Goal: Information Seeking & Learning: Learn about a topic

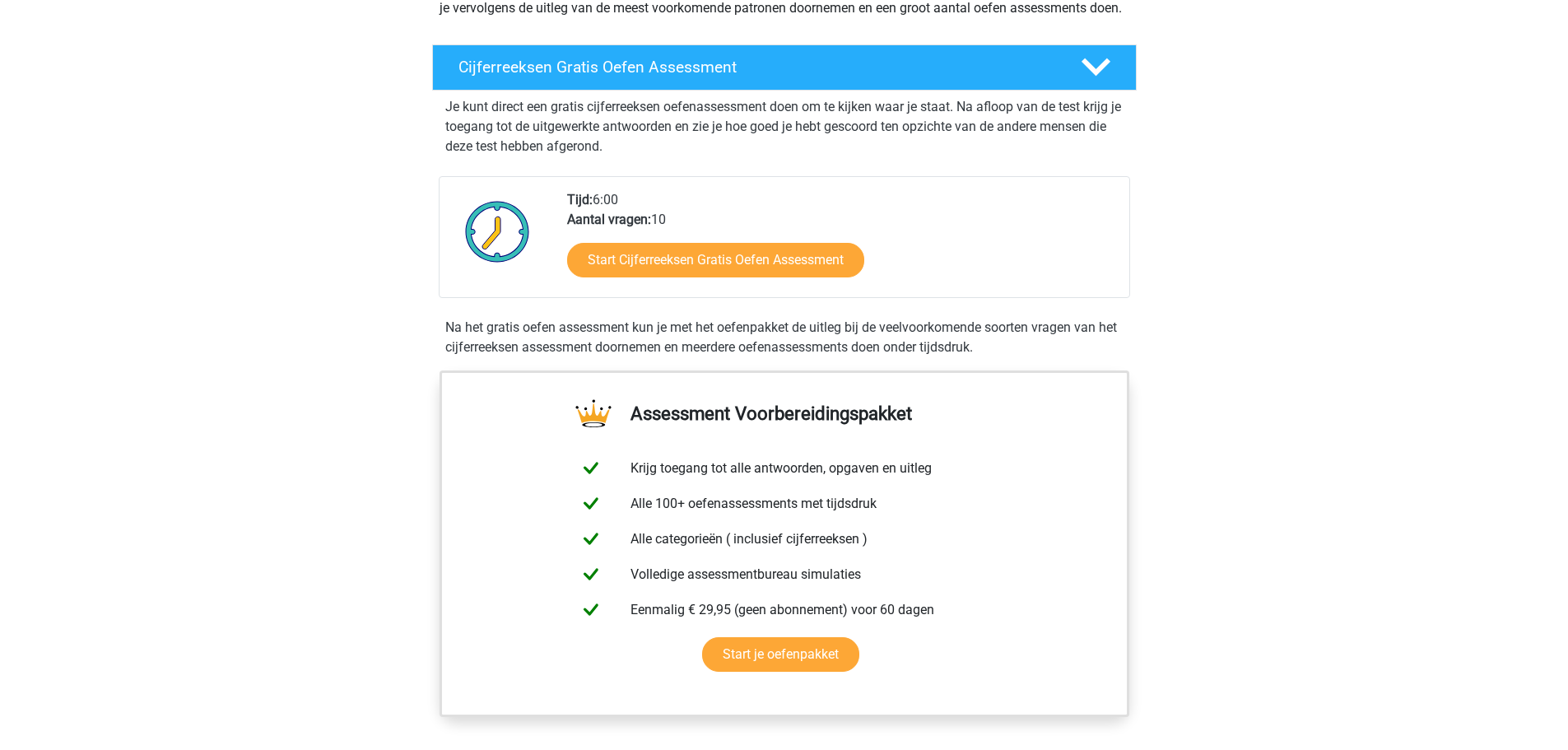
scroll to position [741, 0]
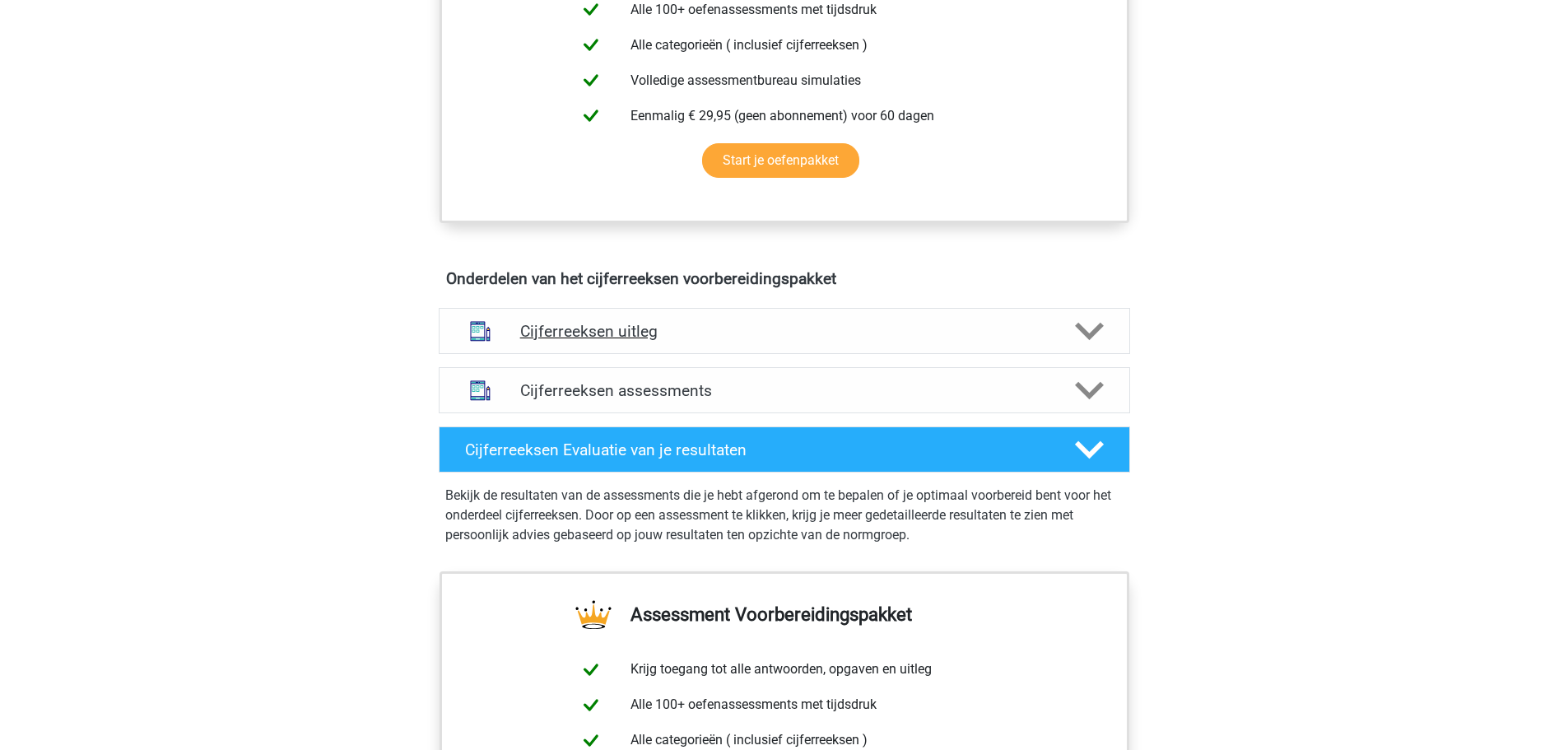
click at [1009, 341] on h4 "Cijferreeksen uitleg" at bounding box center [784, 331] width 528 height 19
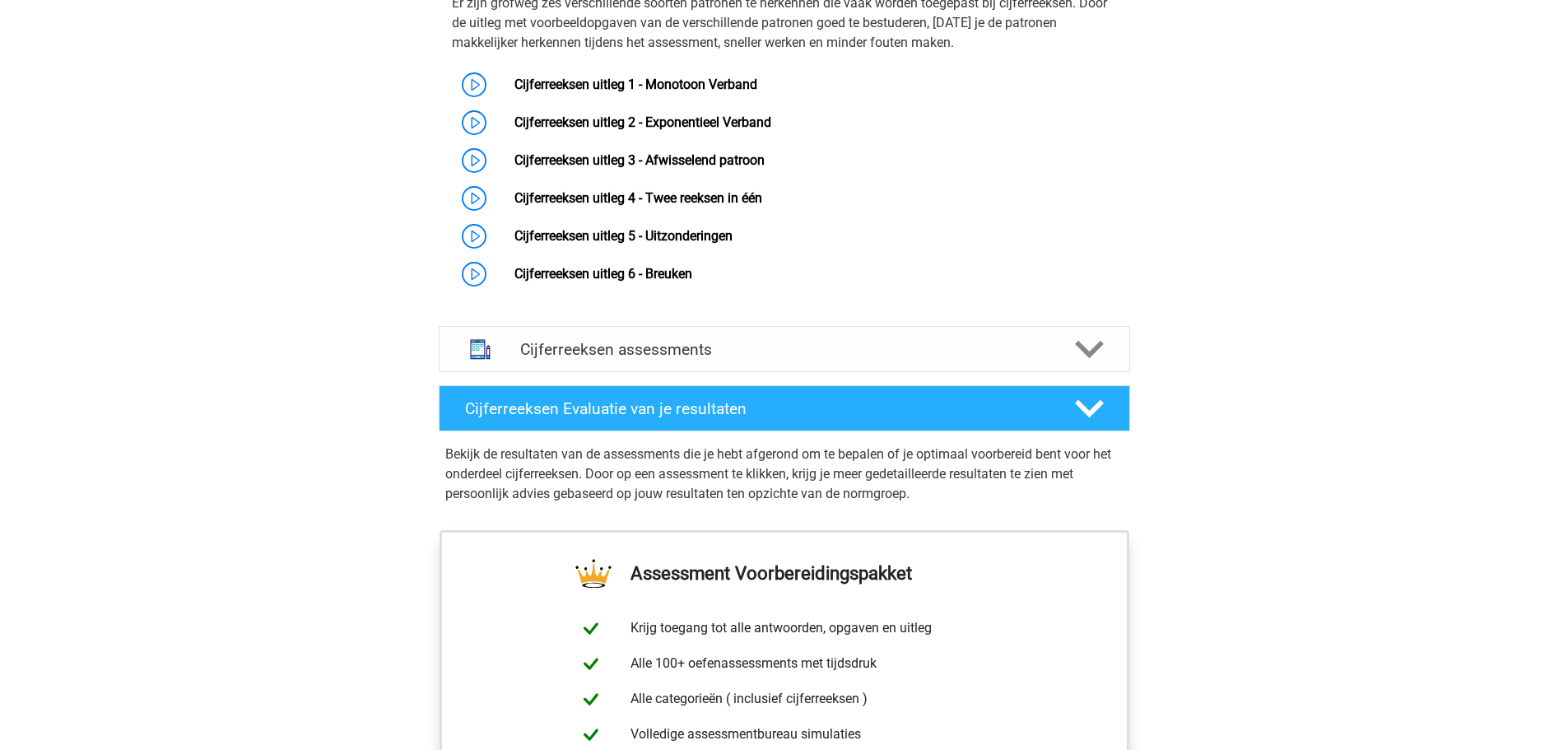
scroll to position [1153, 0]
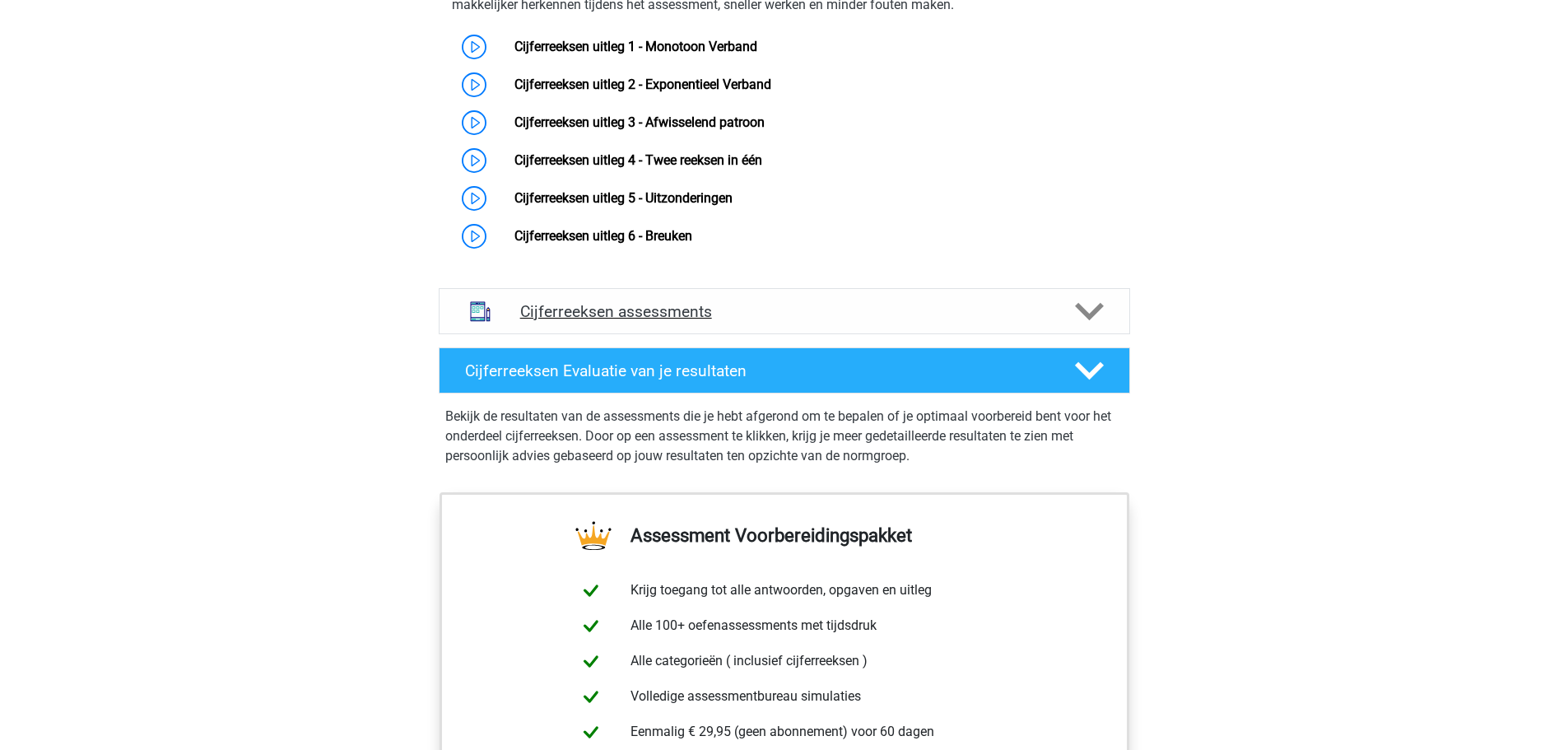
click at [1048, 321] on h4 "Cijferreeksen assessments" at bounding box center [784, 311] width 528 height 19
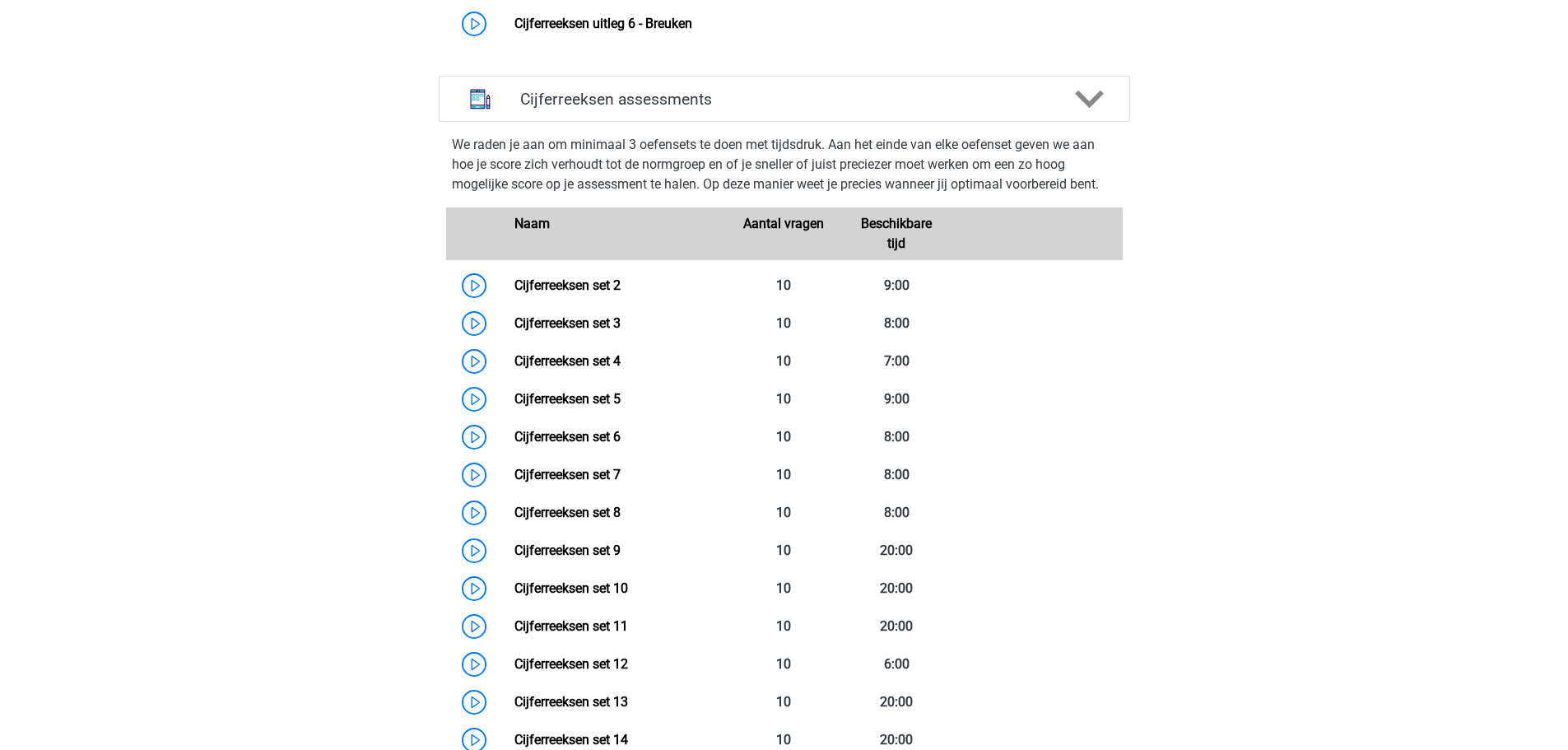
scroll to position [1112, 0]
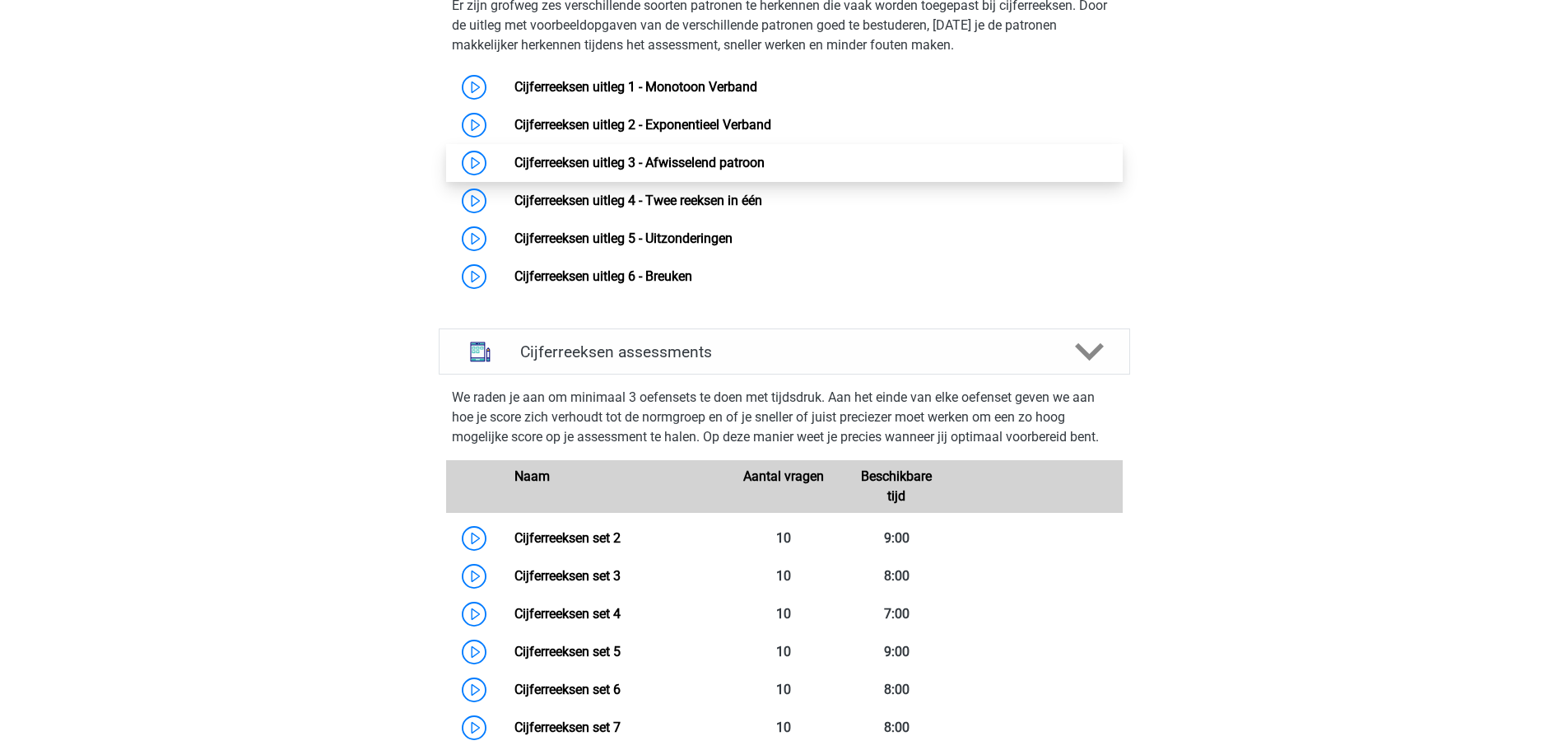
drag, startPoint x: 472, startPoint y: 109, endPoint x: 775, endPoint y: 164, distance: 308.0
click at [514, 95] on link "Cijferreeksen uitleg 1 - Monotoon Verband" at bounding box center [635, 86] width 243 height 16
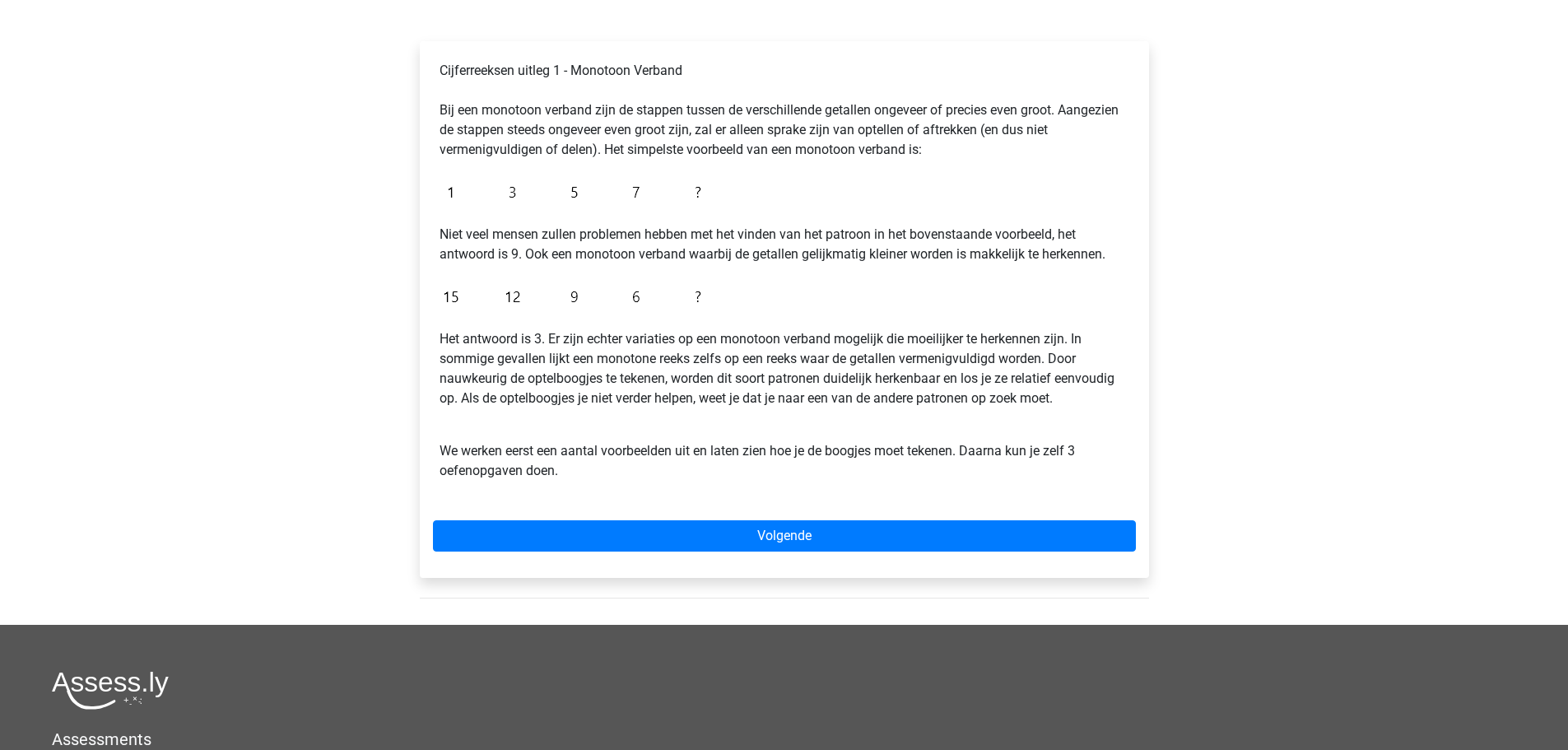
scroll to position [247, 0]
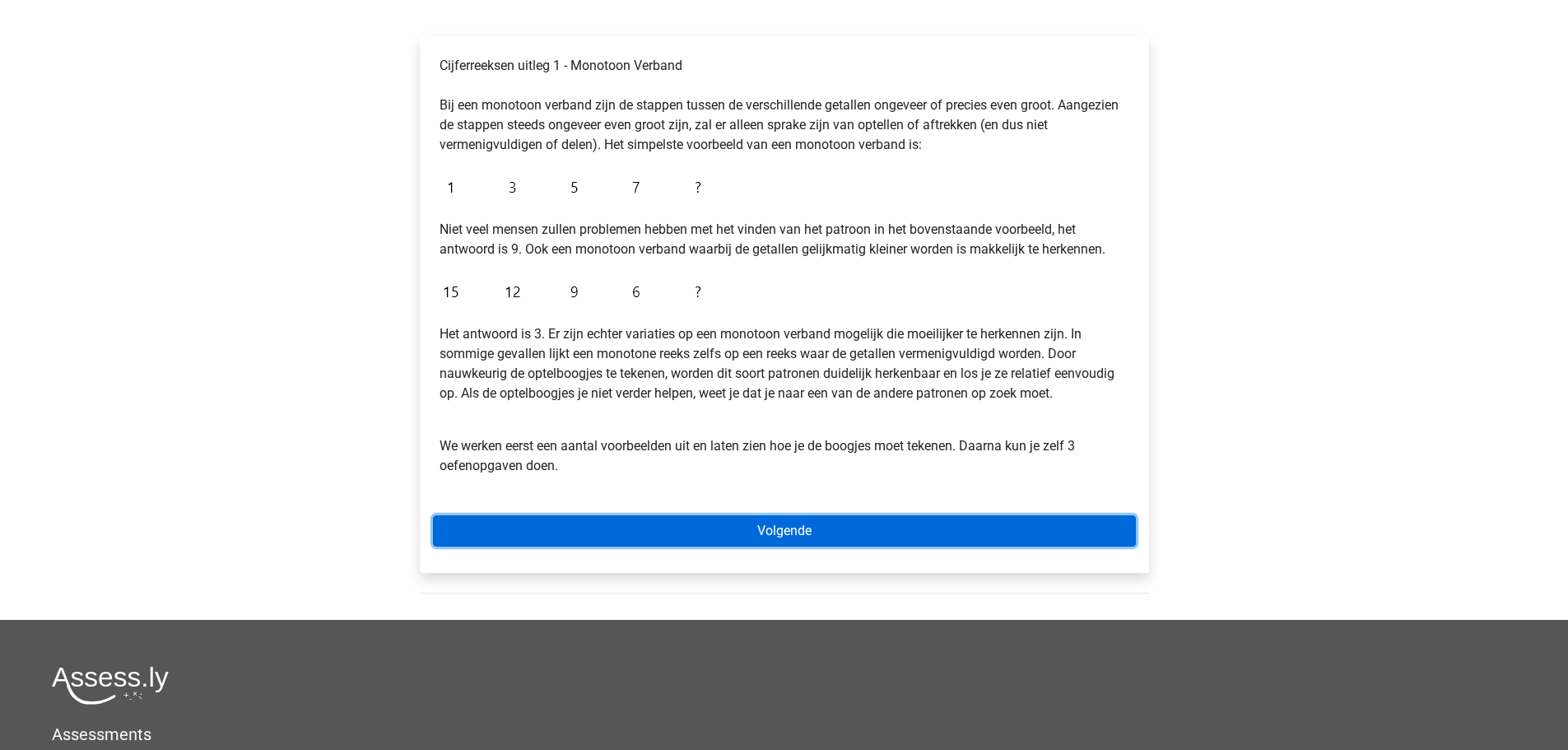
click at [784, 522] on link "Volgende" at bounding box center [784, 531] width 703 height 31
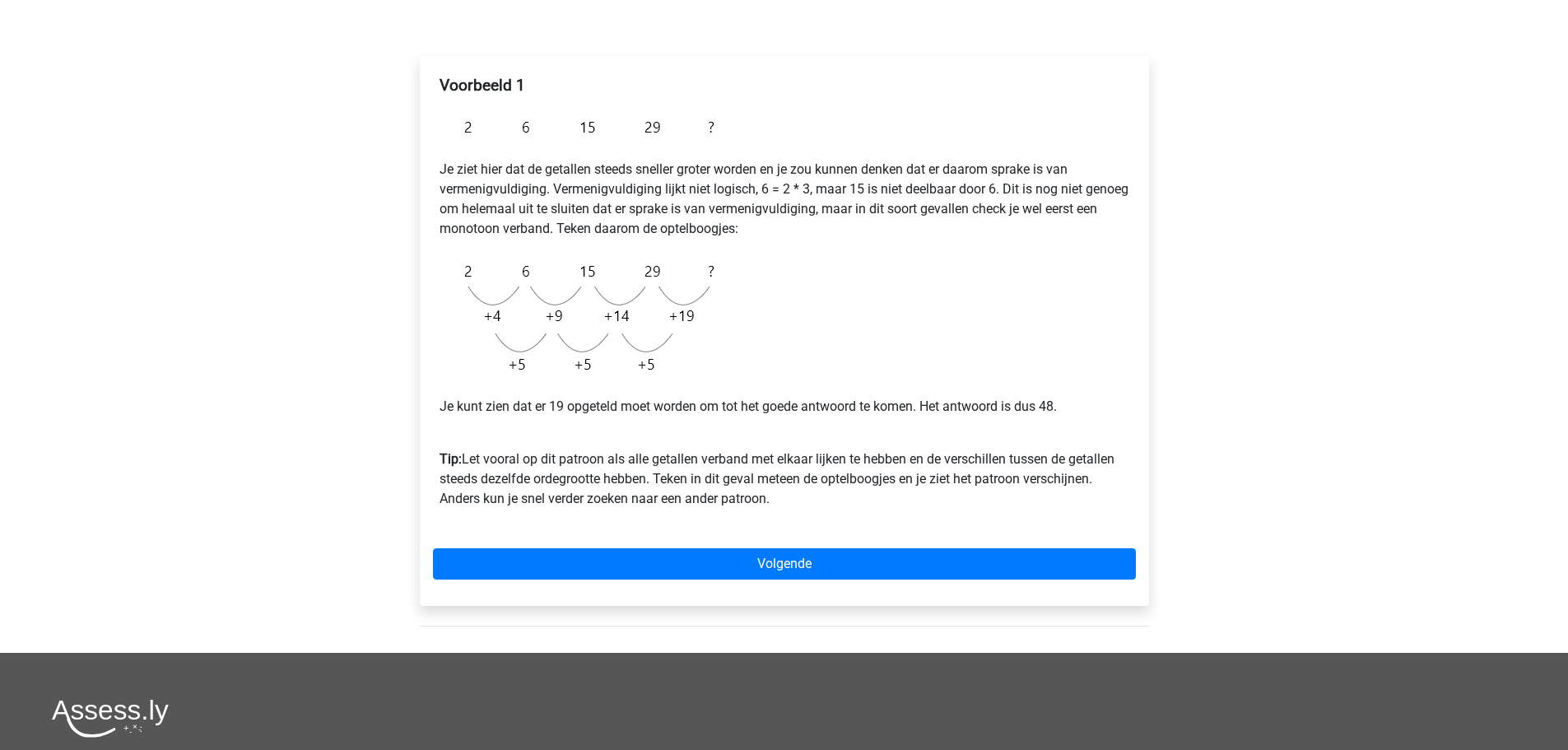
scroll to position [247, 0]
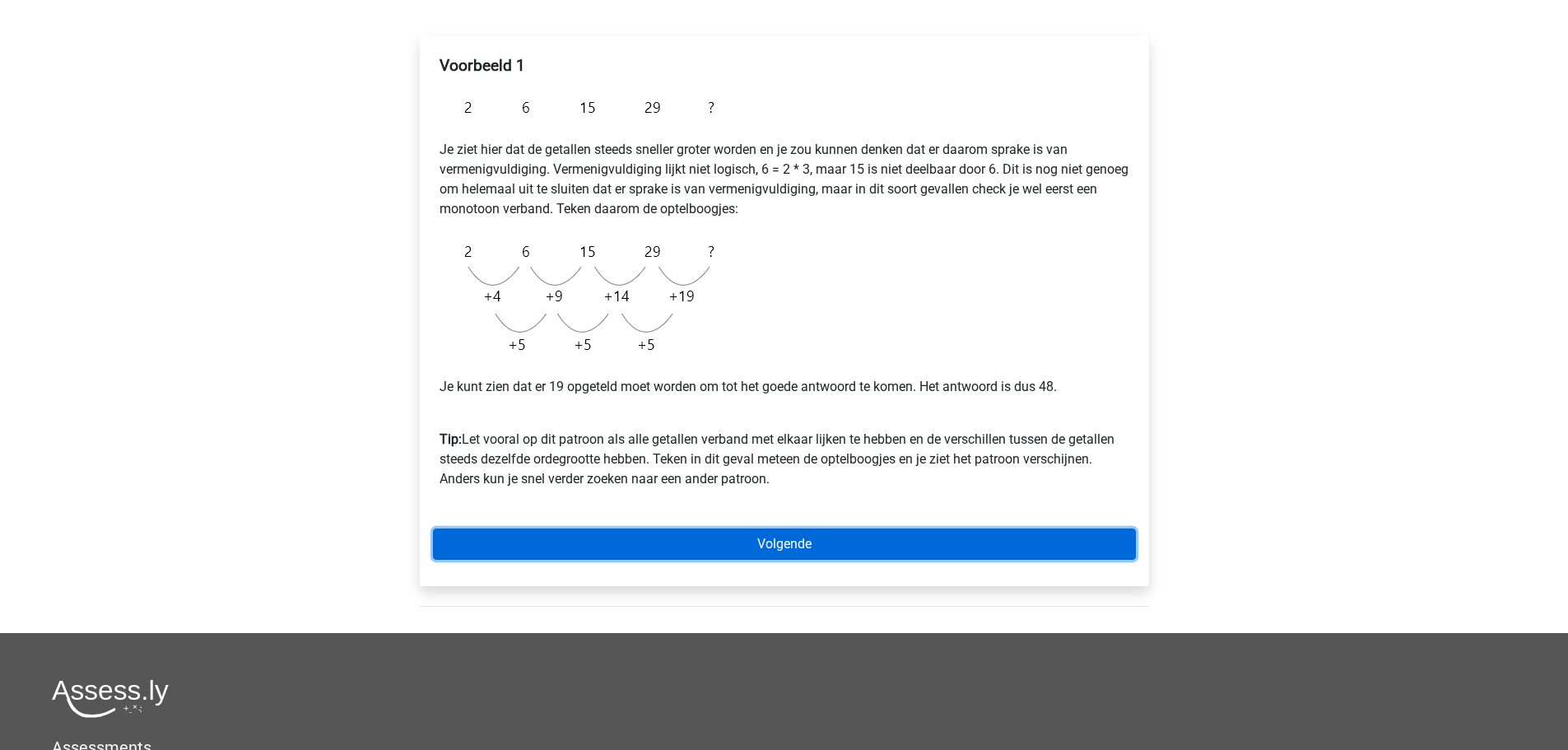
click at [789, 551] on link "Volgende" at bounding box center [784, 544] width 703 height 31
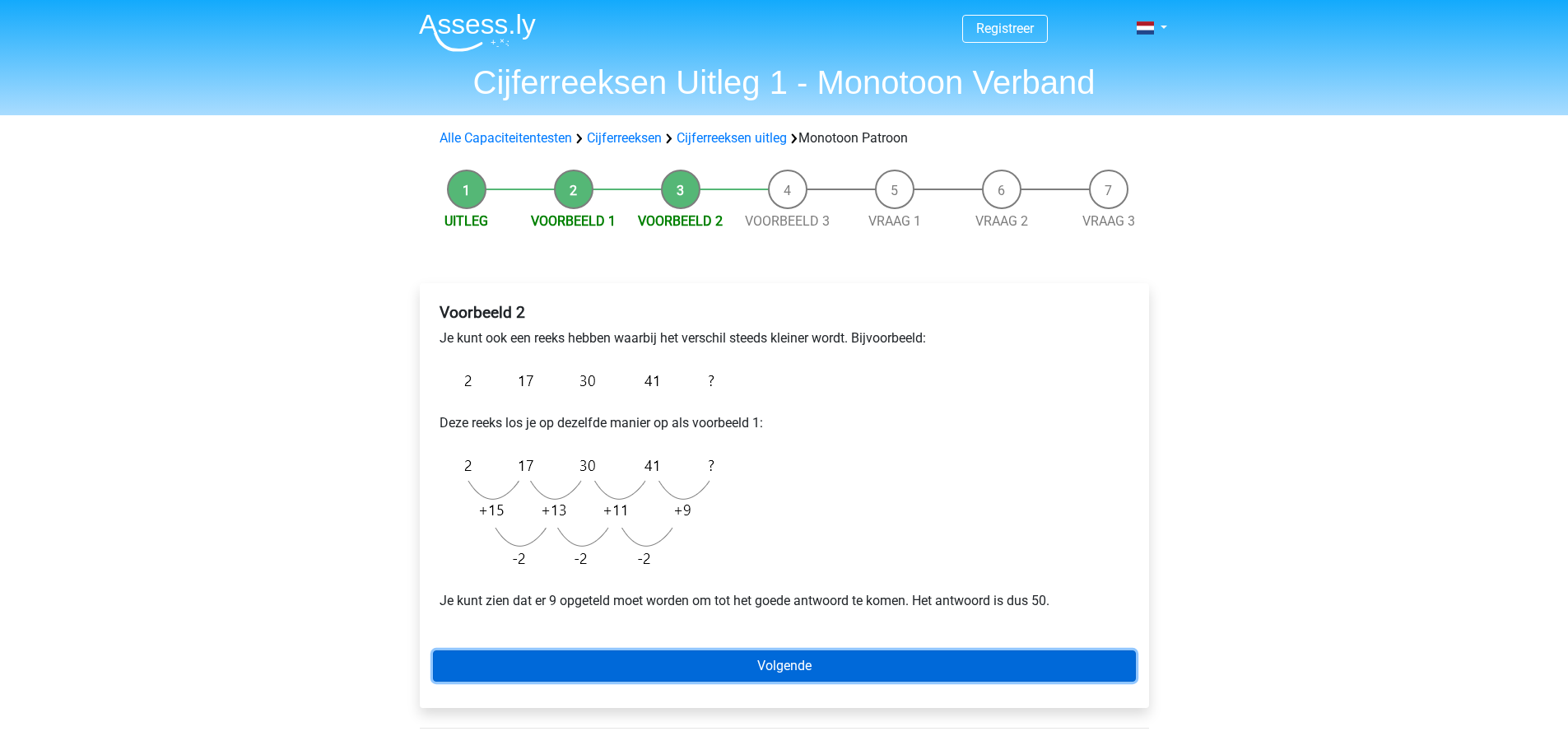
click at [756, 659] on link "Volgende" at bounding box center [784, 666] width 703 height 31
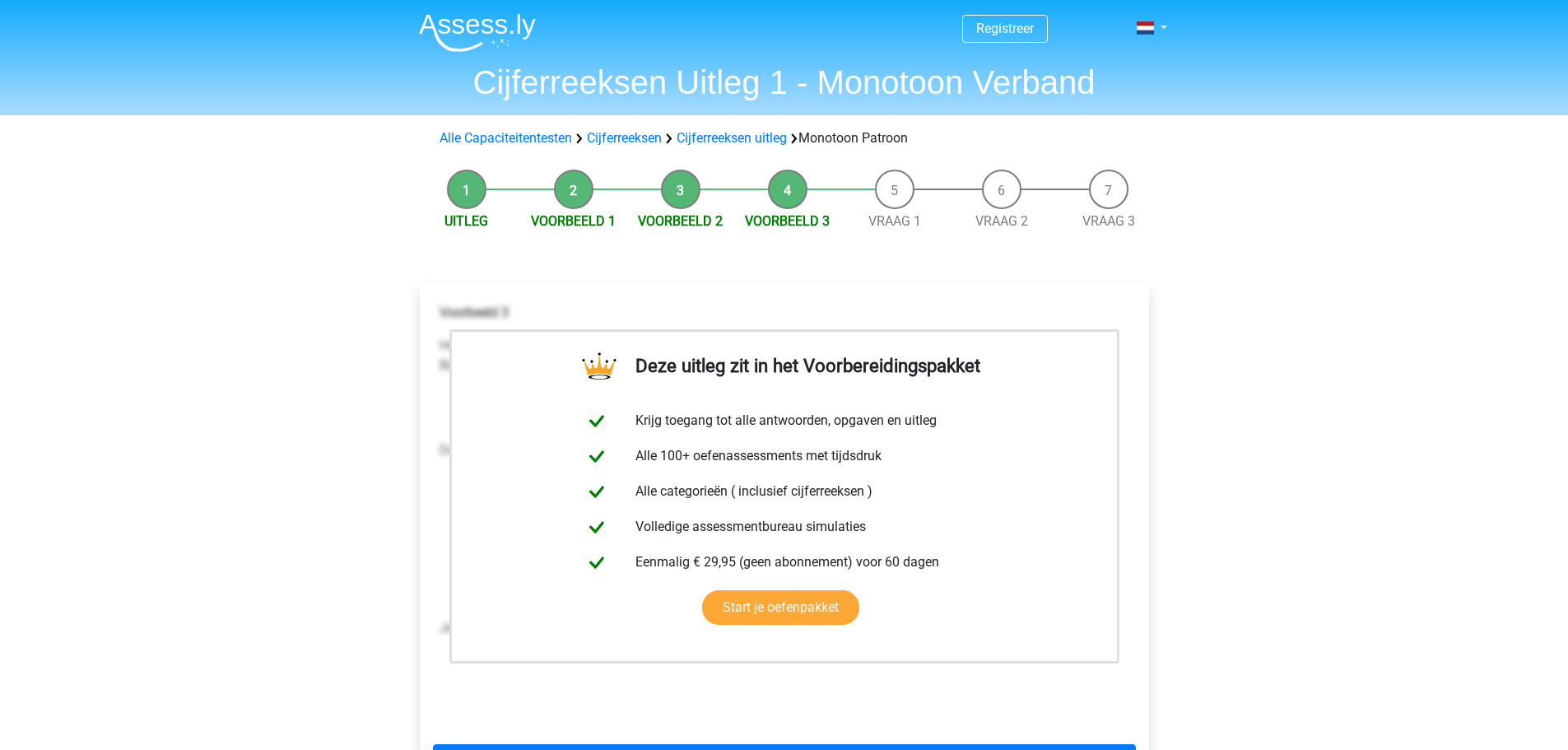
scroll to position [329, 0]
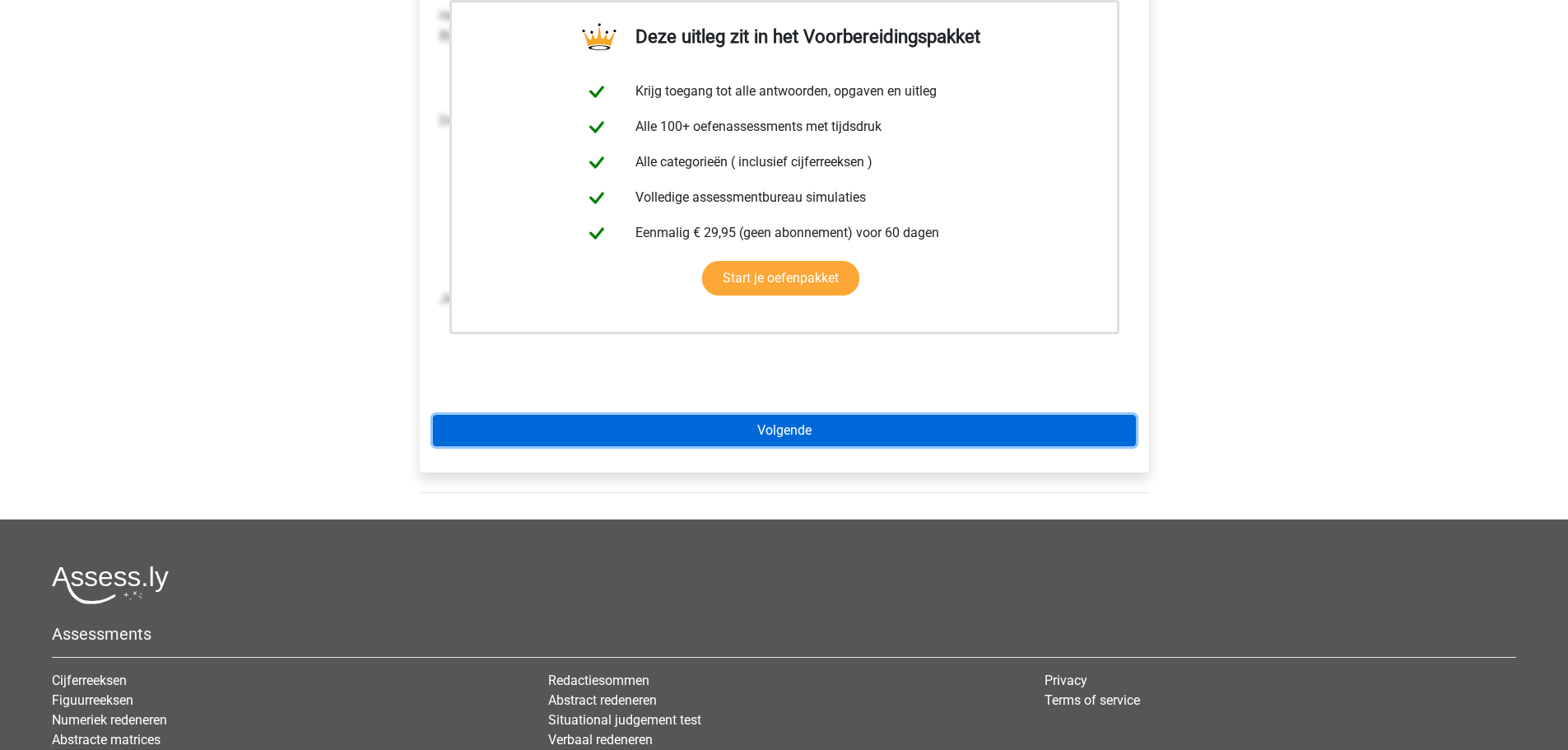
click at [799, 431] on link "Volgende" at bounding box center [784, 431] width 703 height 31
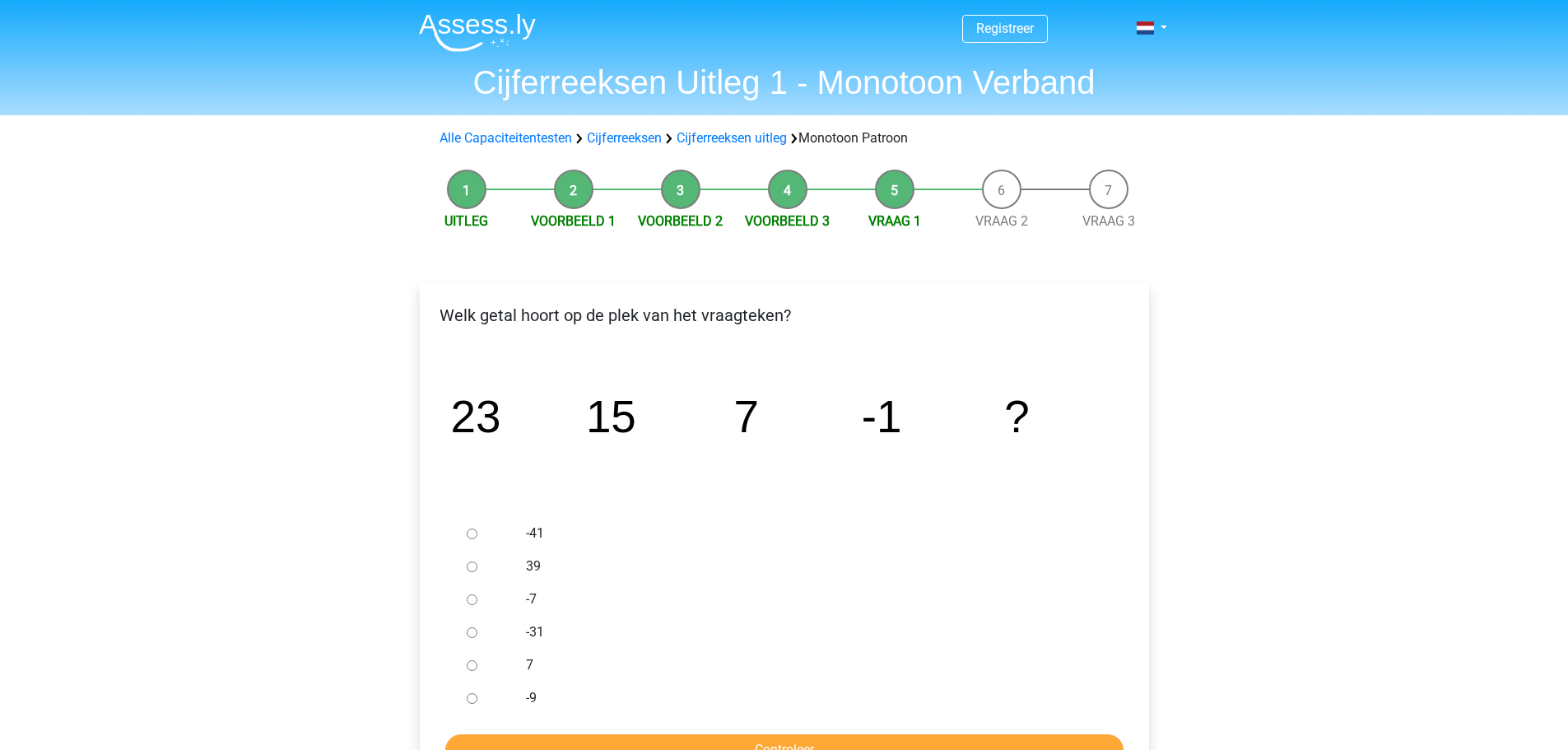
drag, startPoint x: 469, startPoint y: 695, endPoint x: 503, endPoint y: 683, distance: 36.1
click at [470, 696] on input "-9" at bounding box center [472, 698] width 11 height 11
radio input "true"
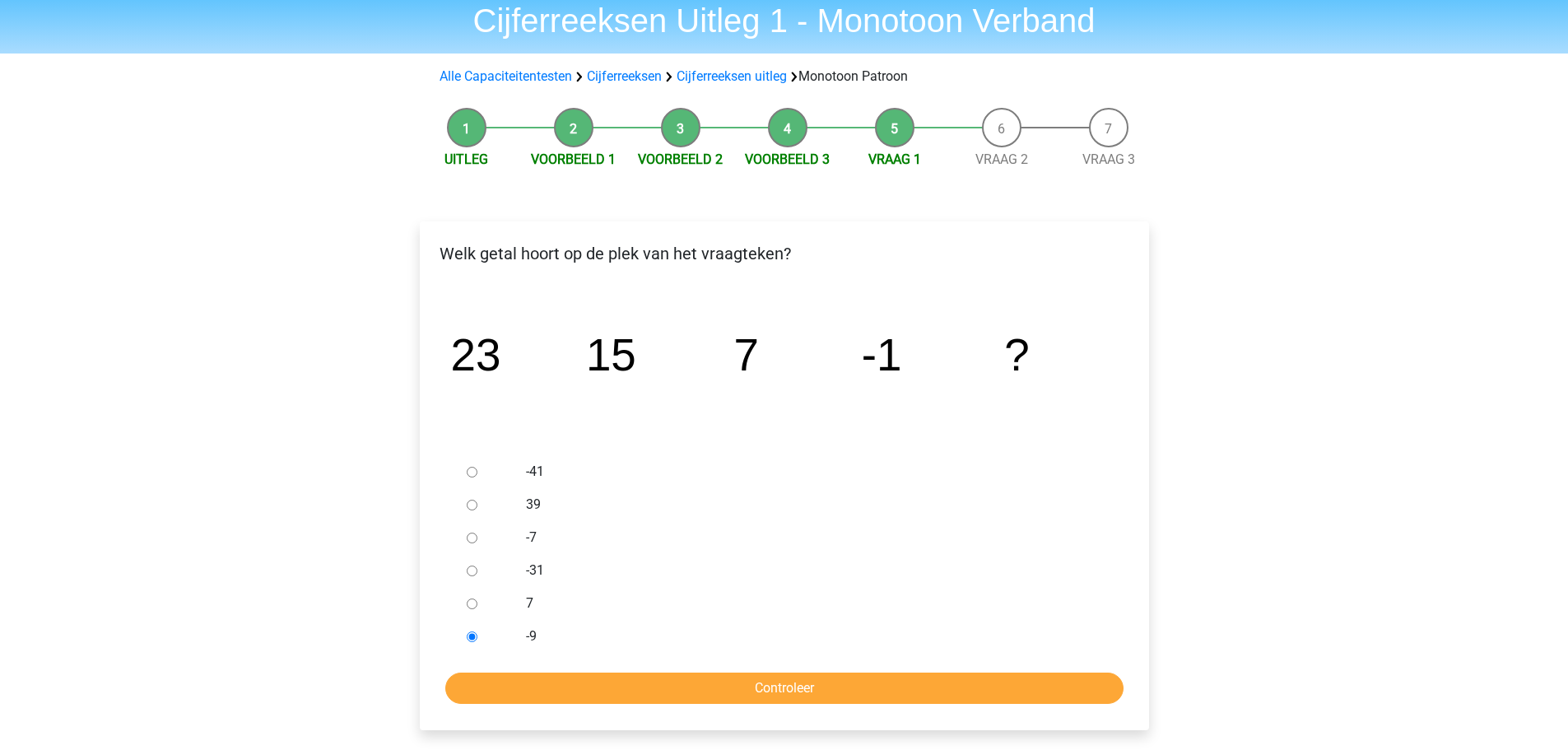
scroll to position [165, 0]
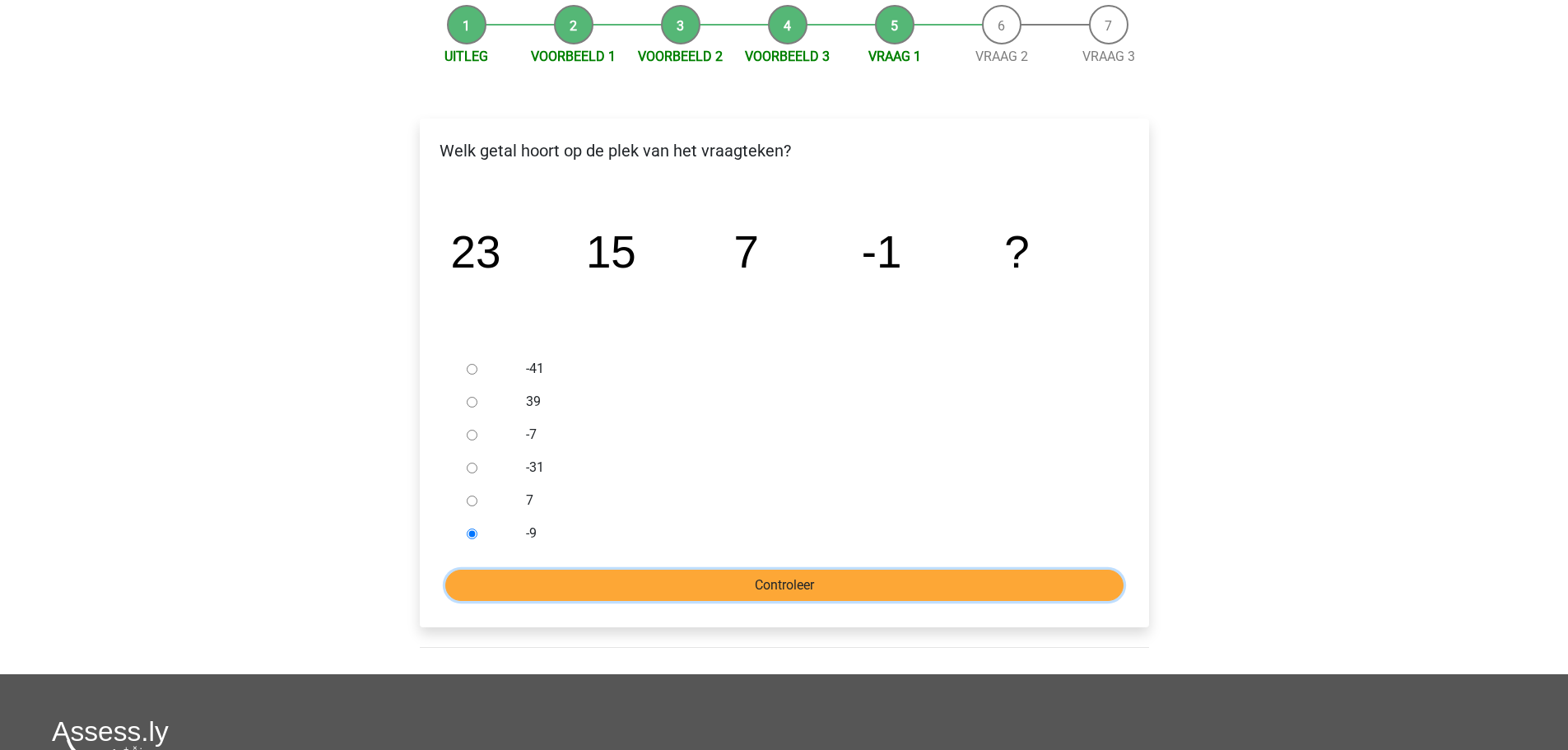
click at [765, 570] on input "Controleer" at bounding box center [784, 585] width 678 height 31
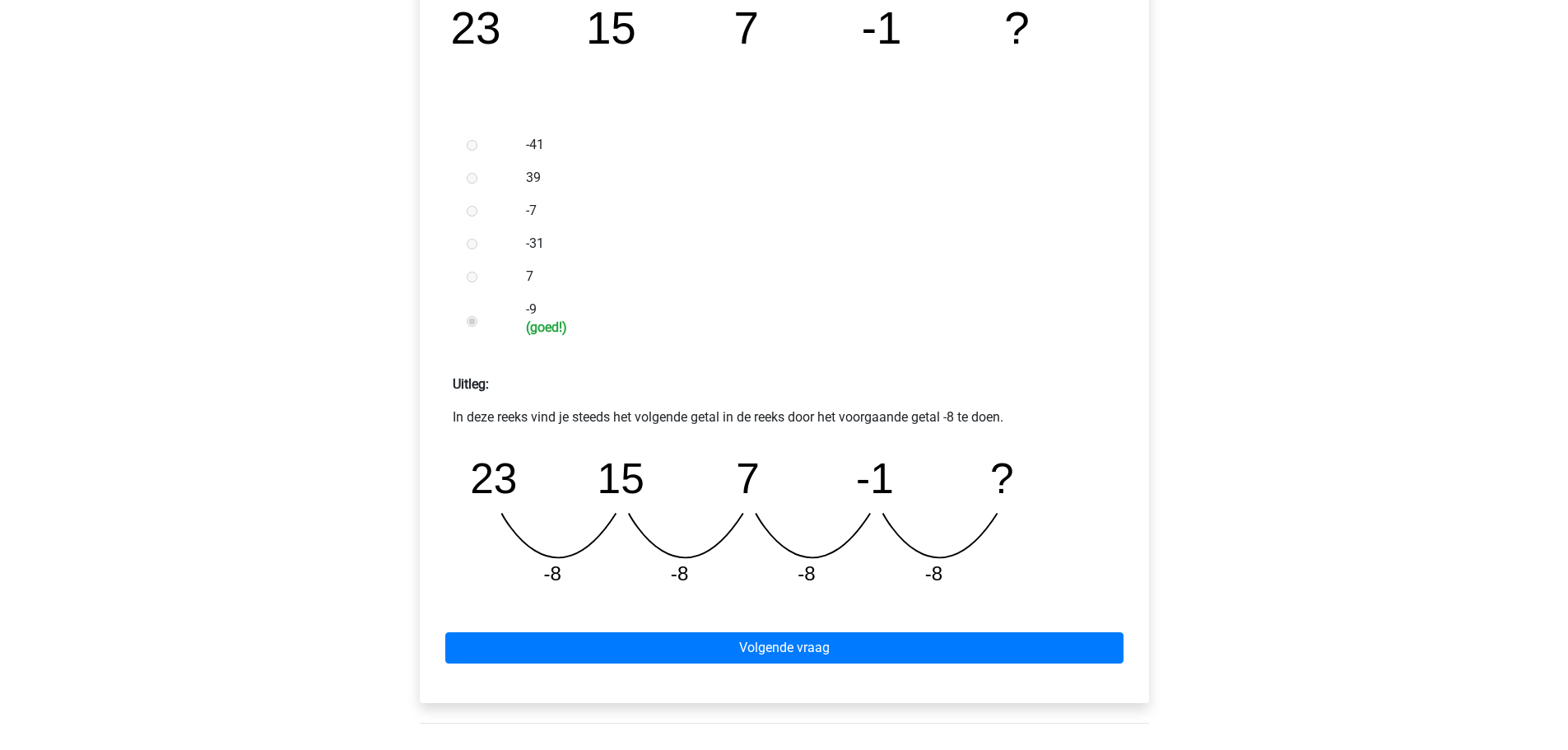
scroll to position [412, 0]
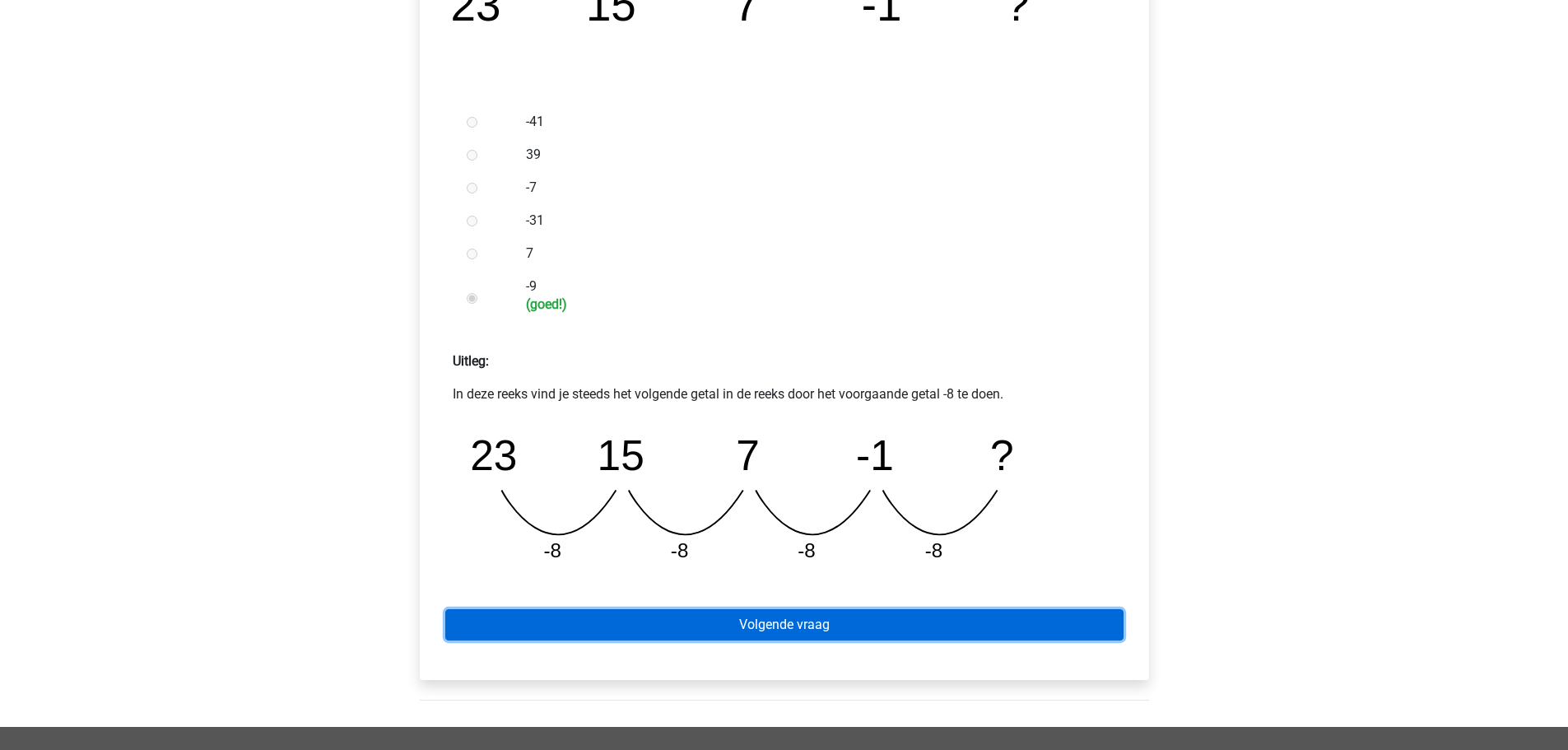
drag, startPoint x: 811, startPoint y: 618, endPoint x: 799, endPoint y: 580, distance: 39.8
click at [811, 618] on link "Volgende vraag" at bounding box center [784, 625] width 678 height 31
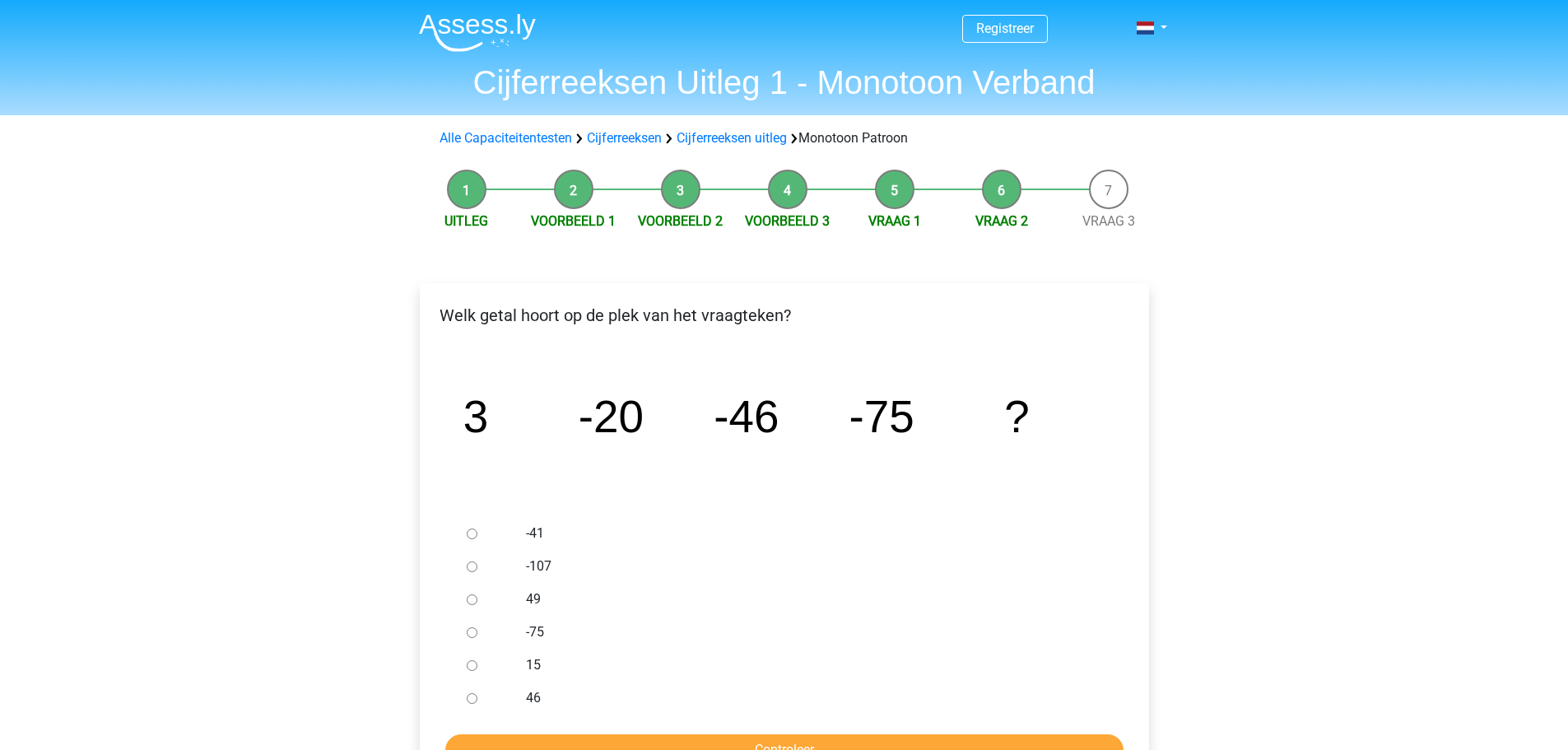
drag, startPoint x: 468, startPoint y: 570, endPoint x: 481, endPoint y: 571, distance: 13.0
click at [468, 570] on input "-107" at bounding box center [472, 566] width 11 height 11
radio input "true"
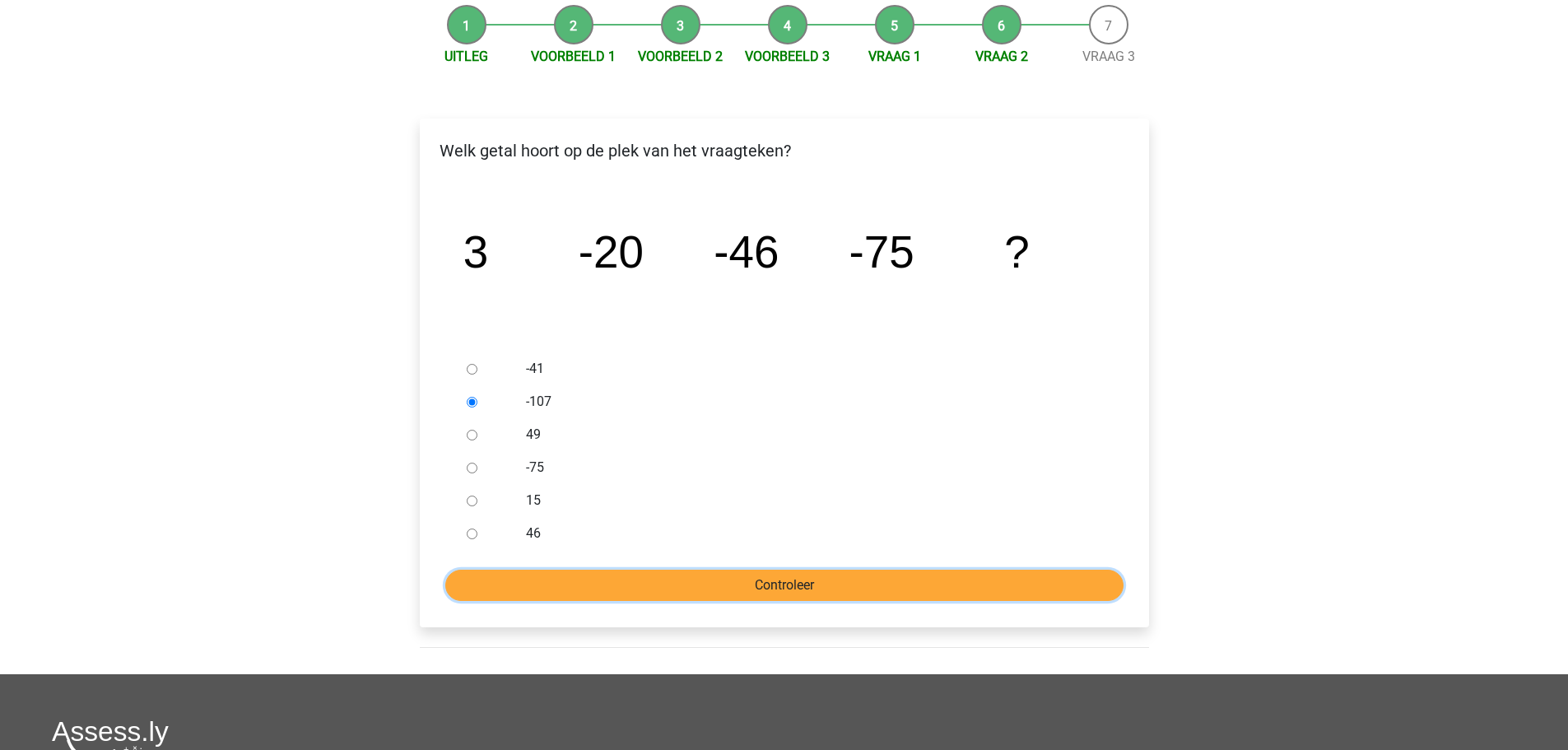
click at [728, 582] on input "Controleer" at bounding box center [784, 585] width 678 height 31
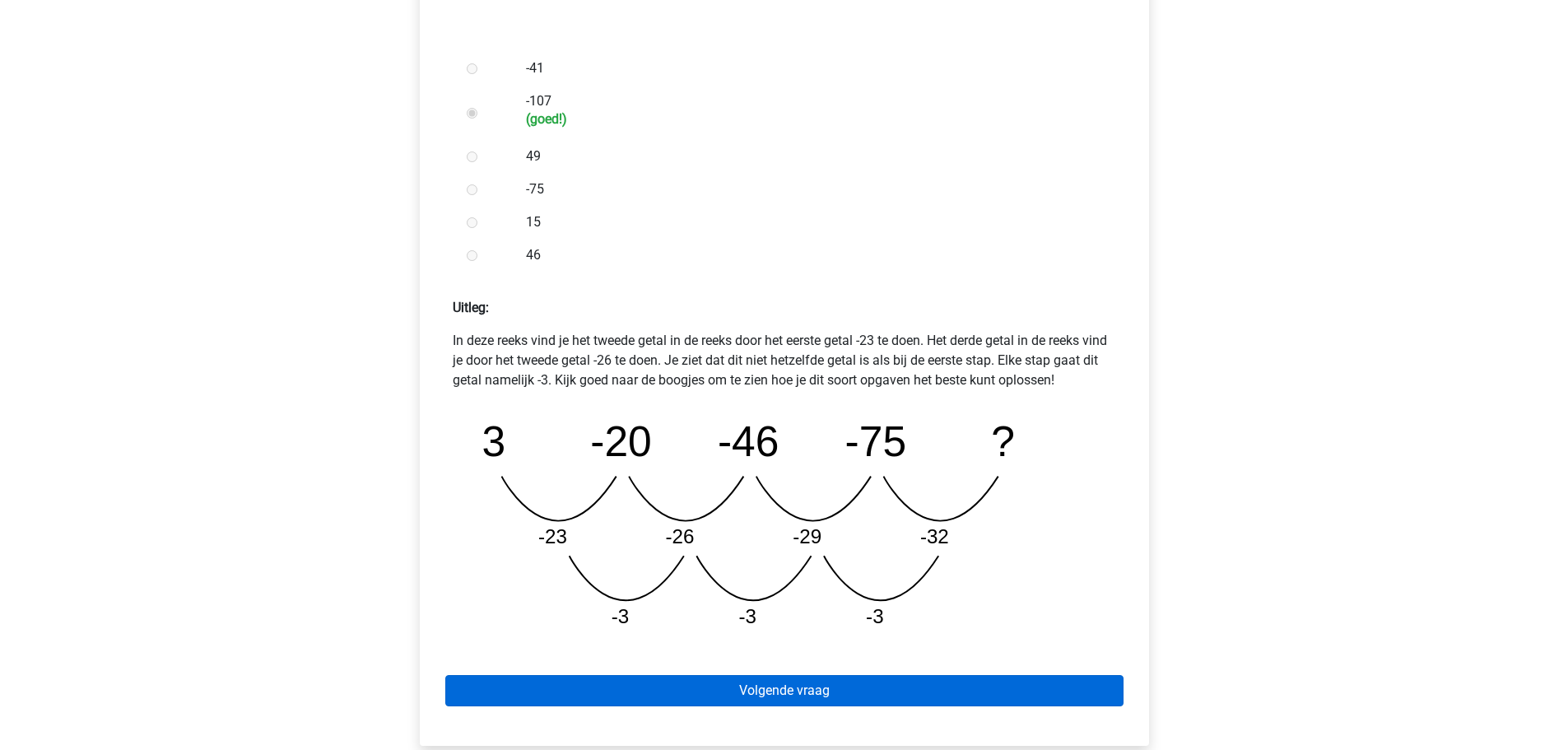
scroll to position [494, 0]
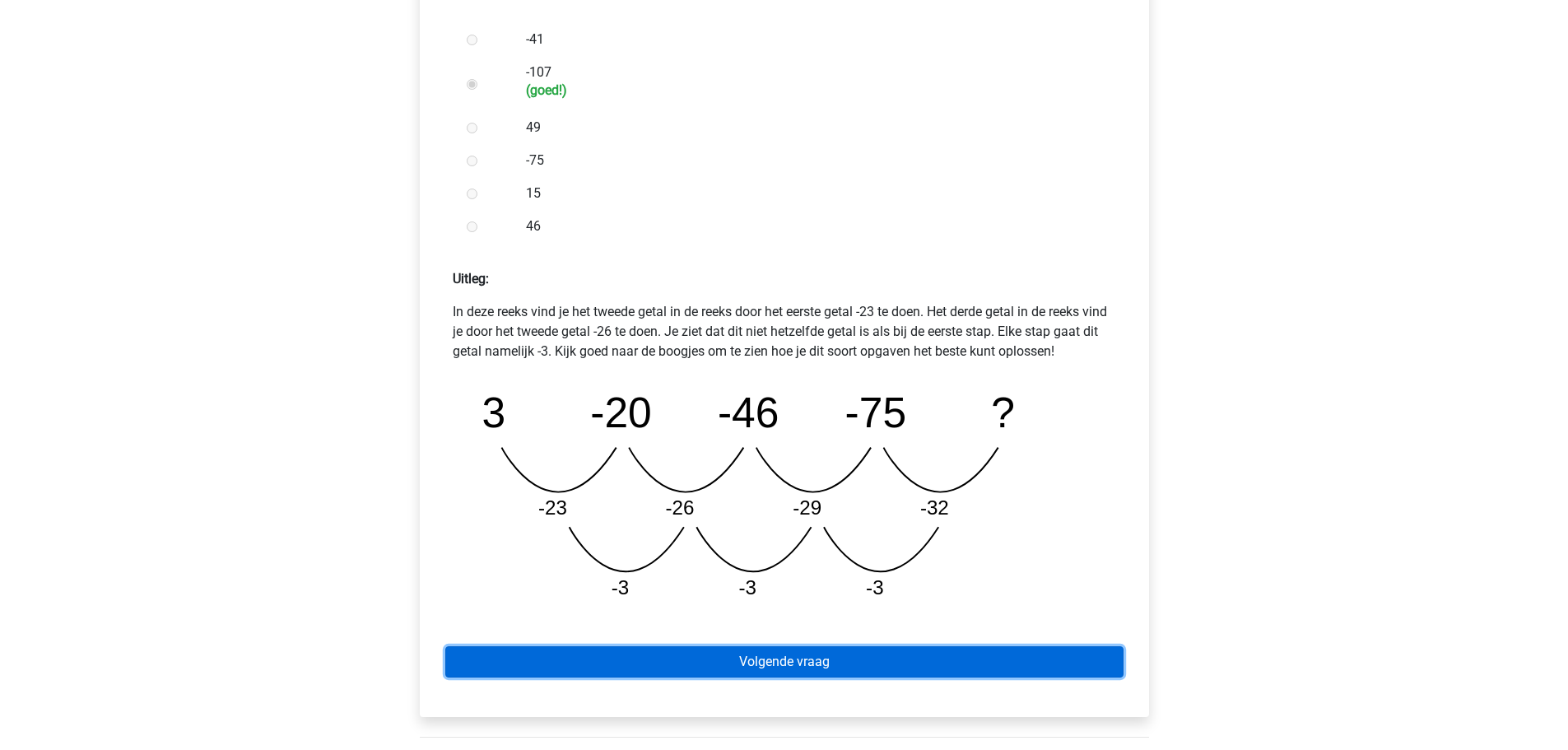
drag, startPoint x: 803, startPoint y: 658, endPoint x: 807, endPoint y: 590, distance: 68.1
click at [803, 658] on link "Volgende vraag" at bounding box center [784, 662] width 678 height 31
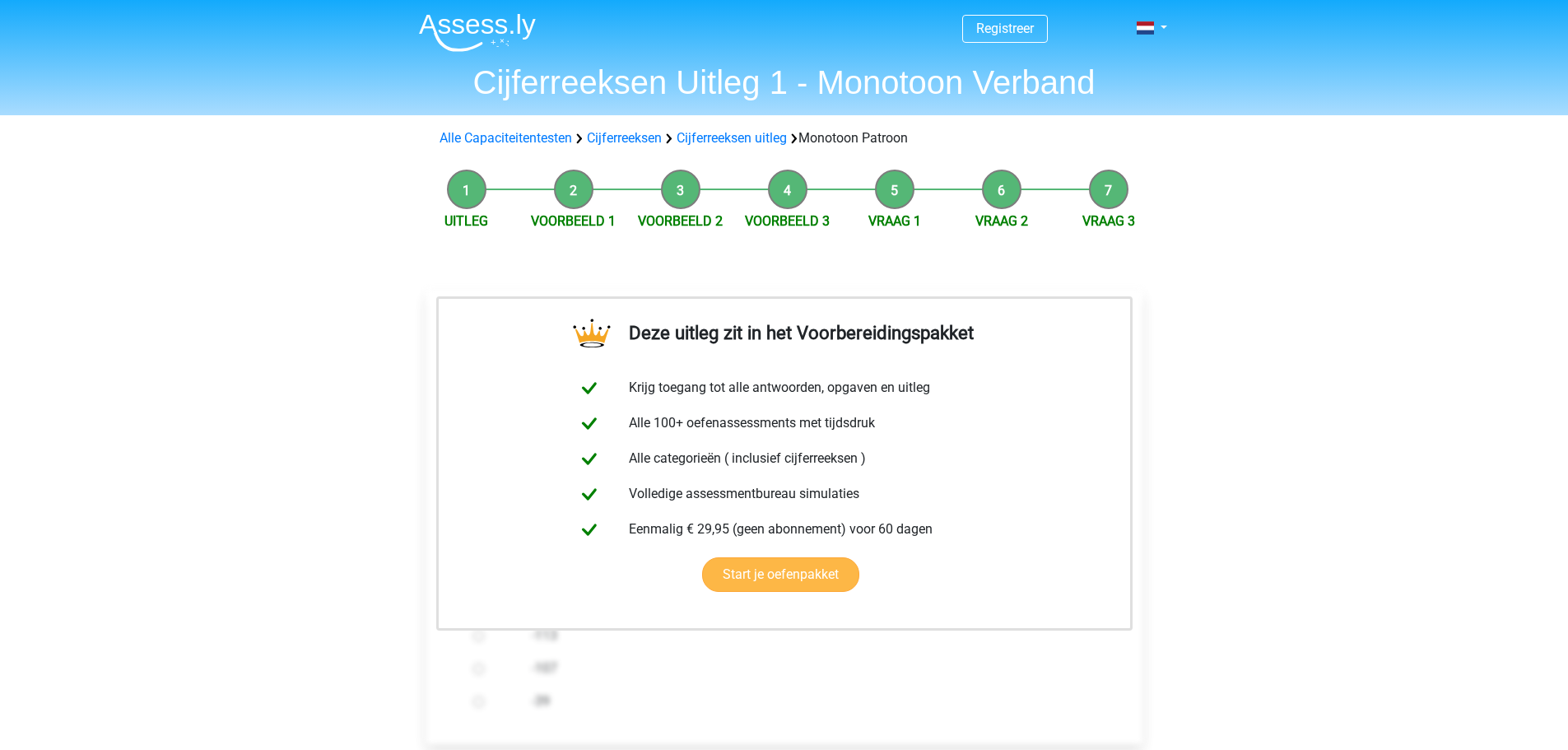
scroll to position [412, 0]
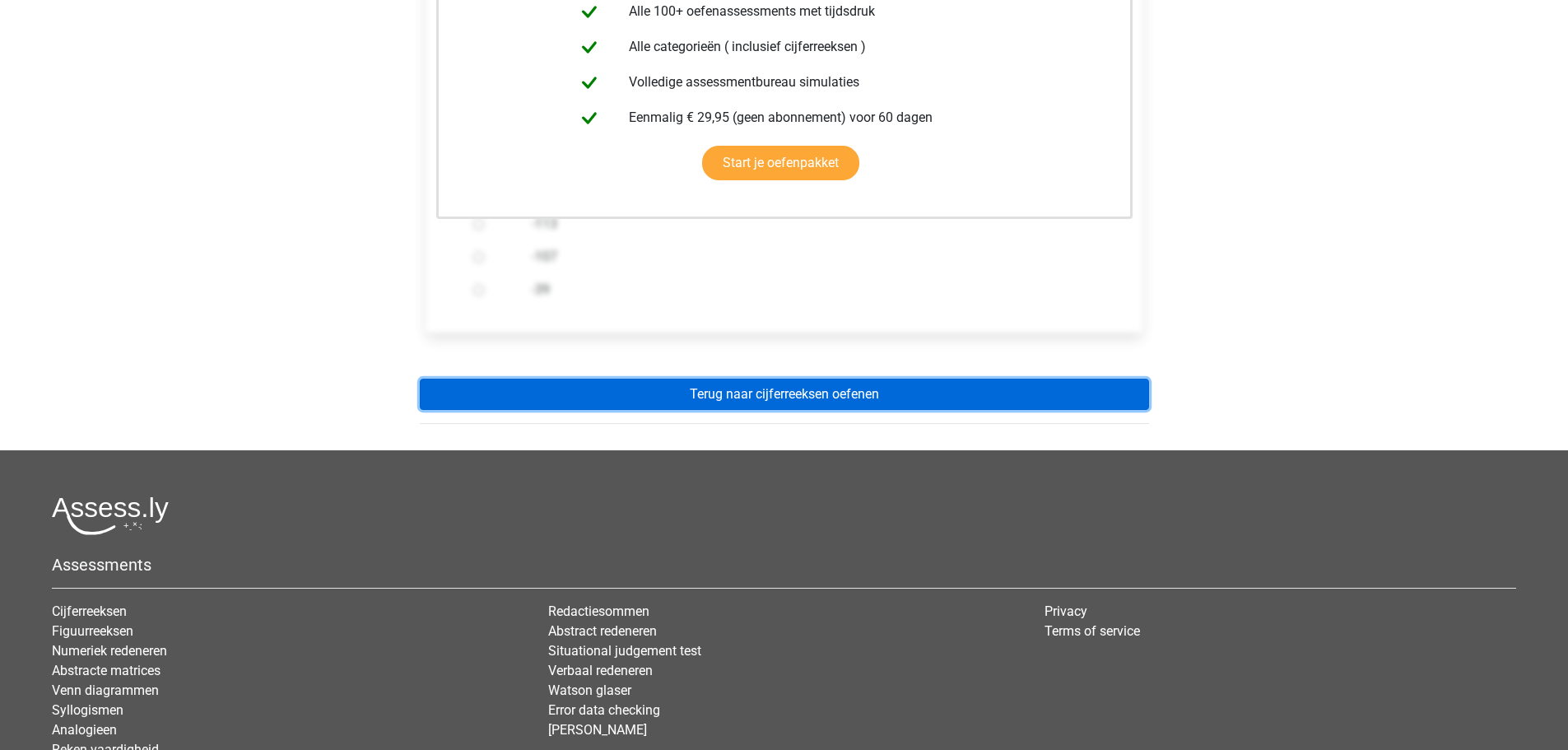
click at [814, 383] on link "Terug naar cijferreeksen oefenen" at bounding box center [784, 394] width 729 height 31
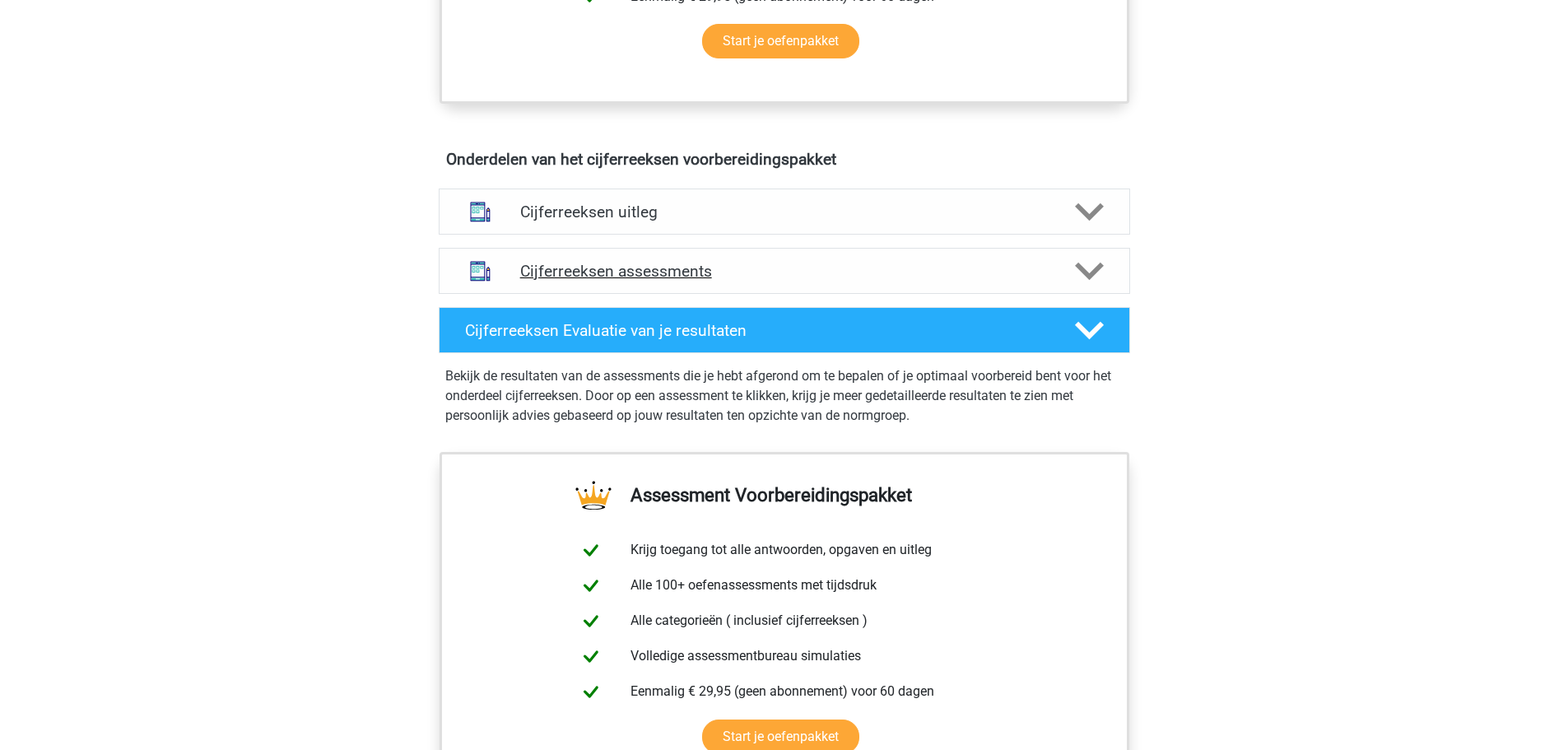
scroll to position [741, 0]
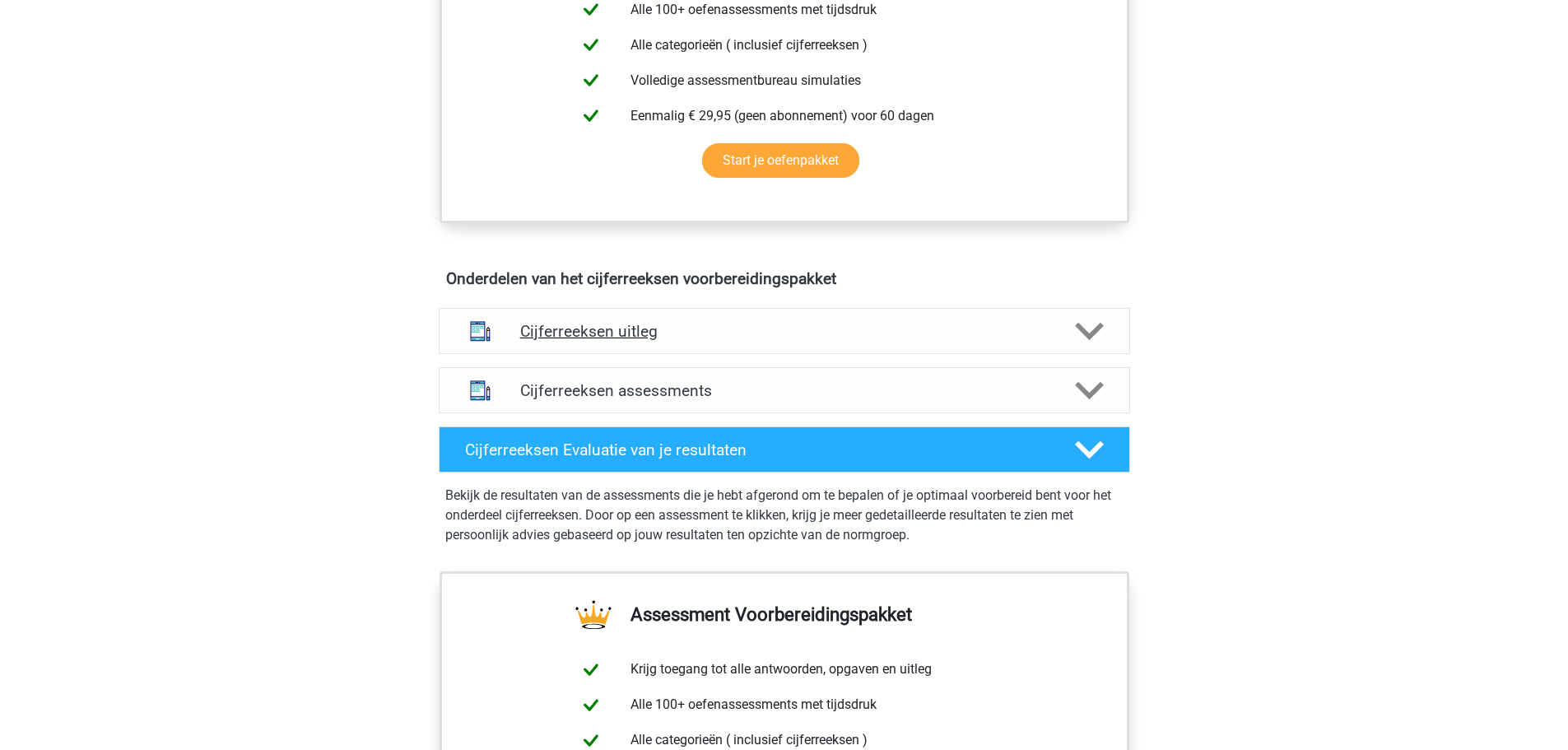
click at [740, 341] on h4 "Cijferreeksen uitleg" at bounding box center [784, 331] width 528 height 19
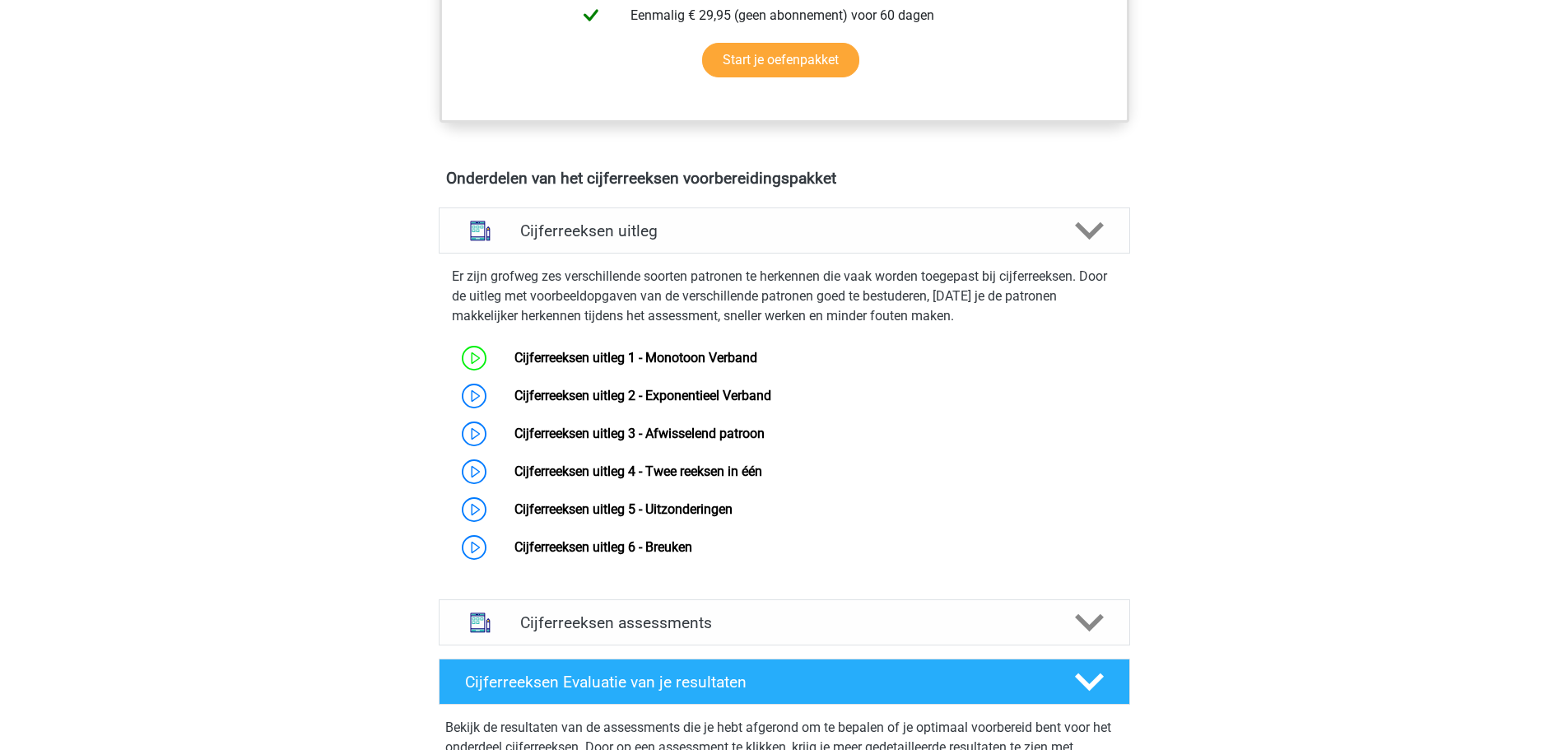
scroll to position [988, 0]
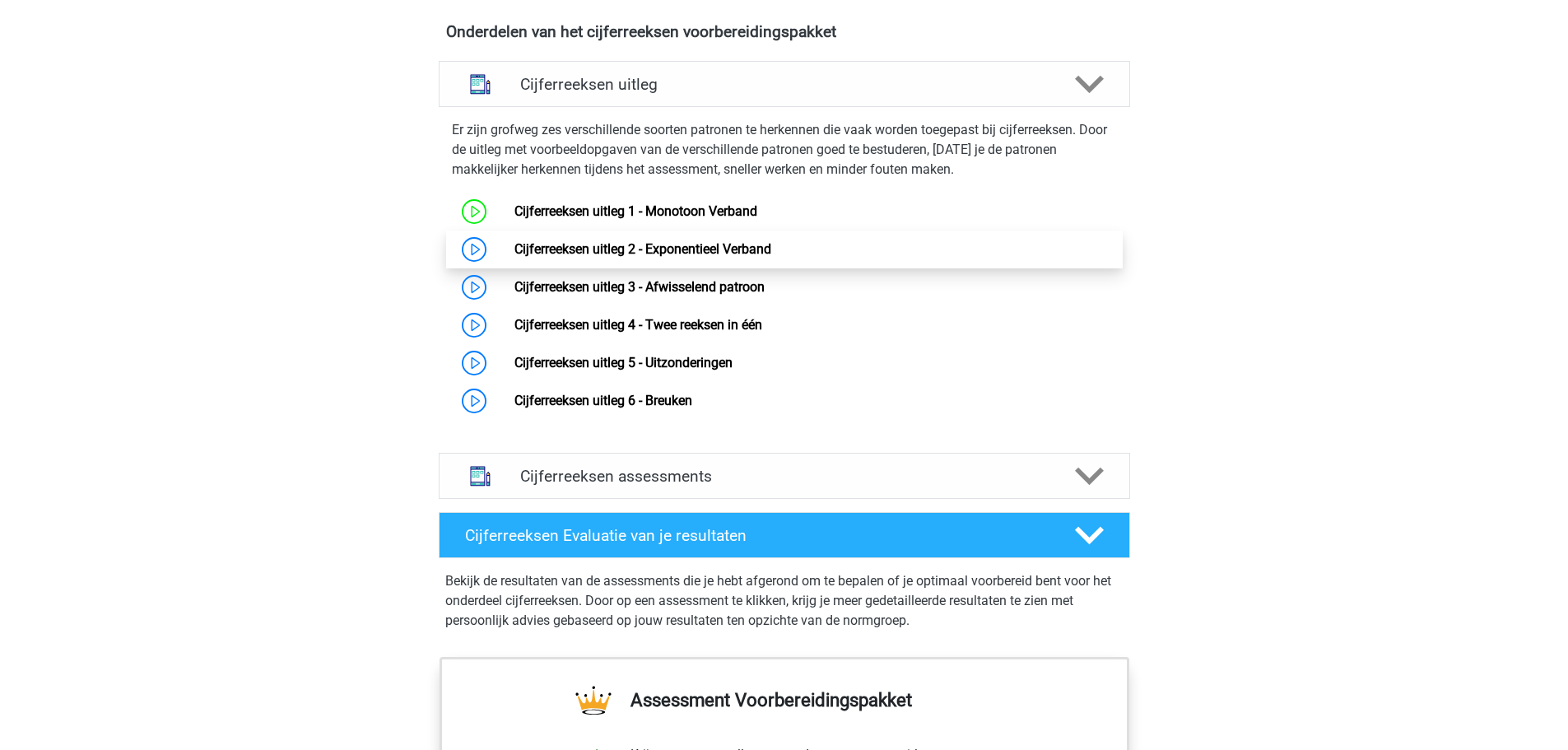
click at [514, 257] on link "Cijferreeksen uitleg 2 - Exponentieel Verband" at bounding box center [643, 249] width 257 height 16
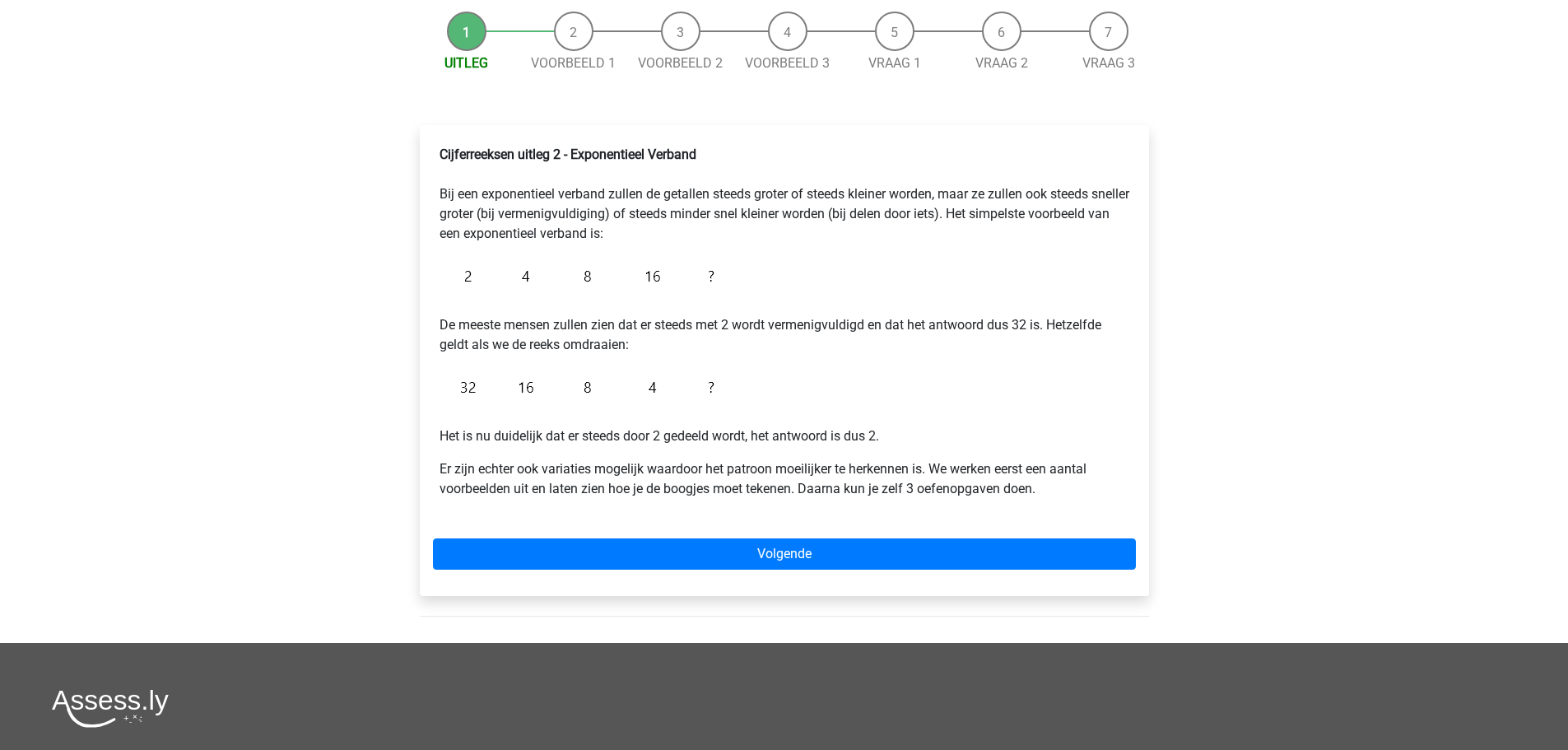
scroll to position [165, 0]
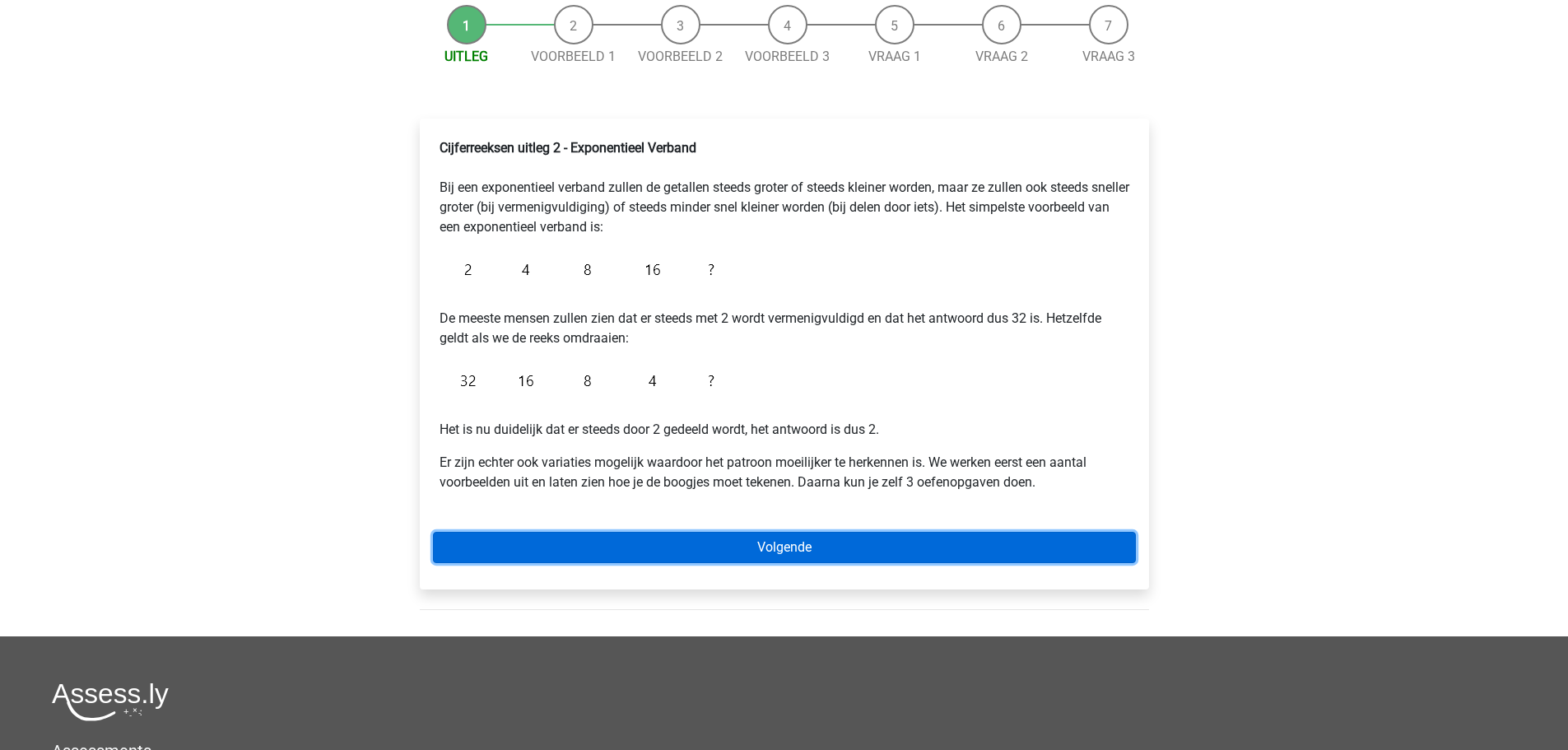
click at [815, 554] on link "Volgende" at bounding box center [784, 547] width 703 height 31
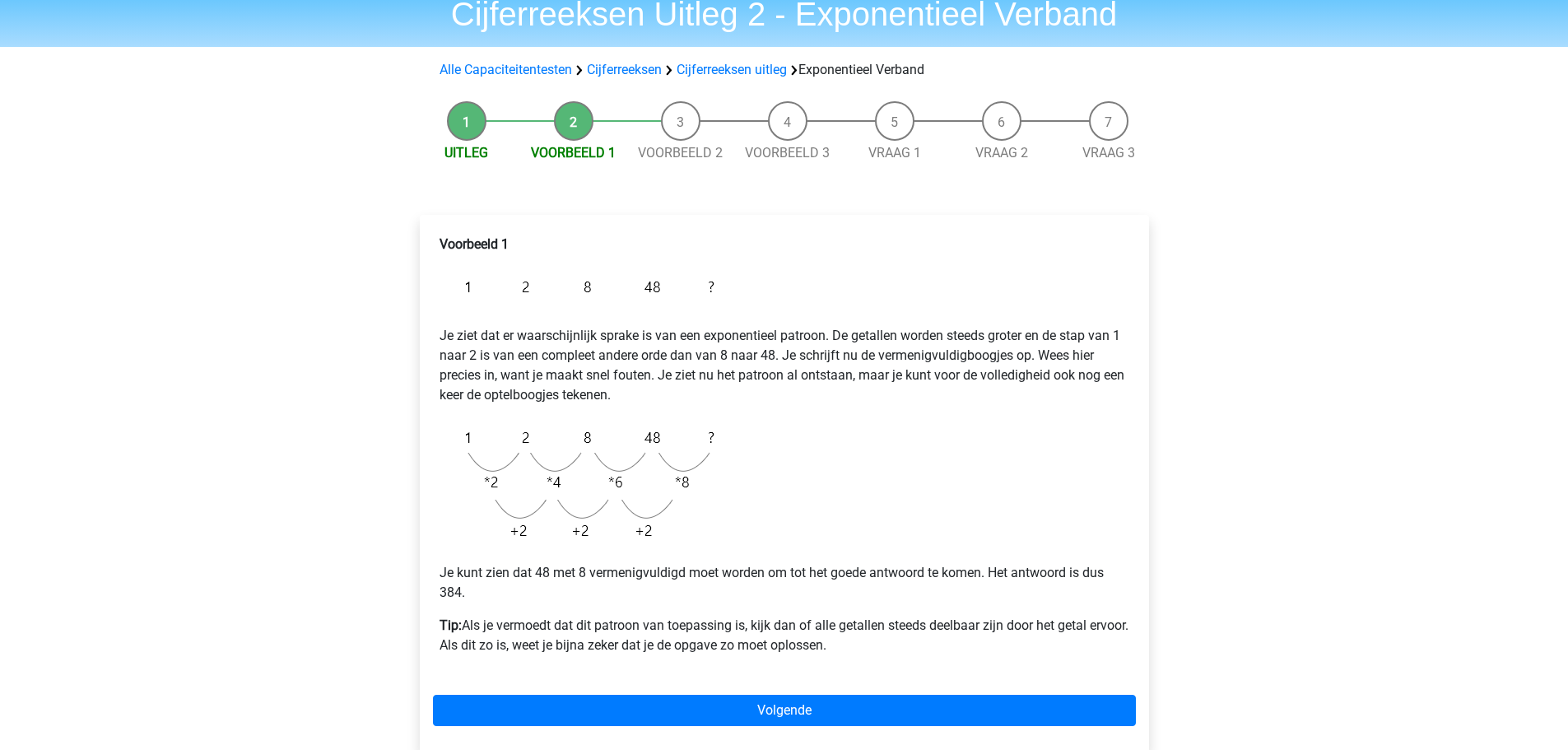
scroll to position [165, 0]
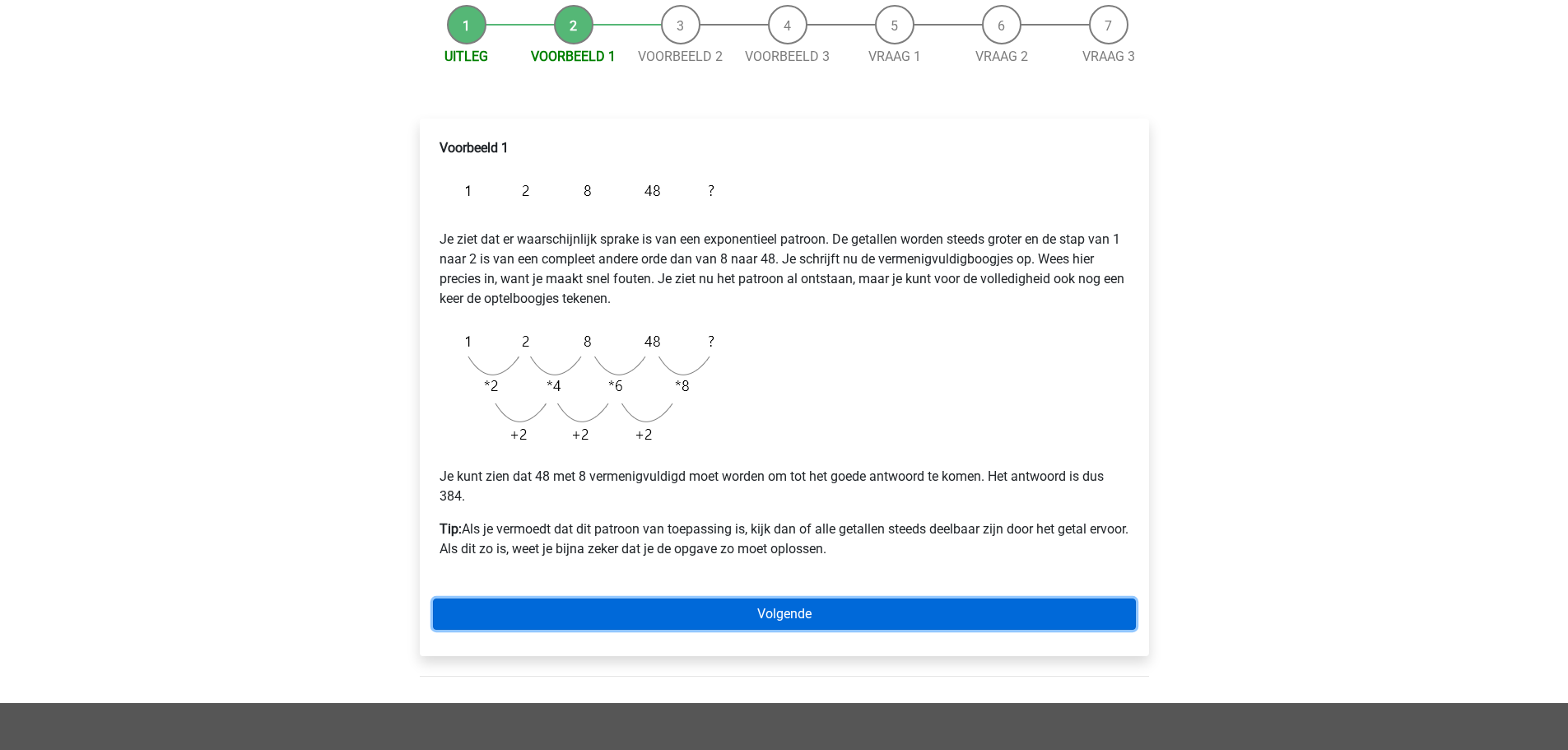
click at [762, 614] on link "Volgende" at bounding box center [784, 614] width 703 height 31
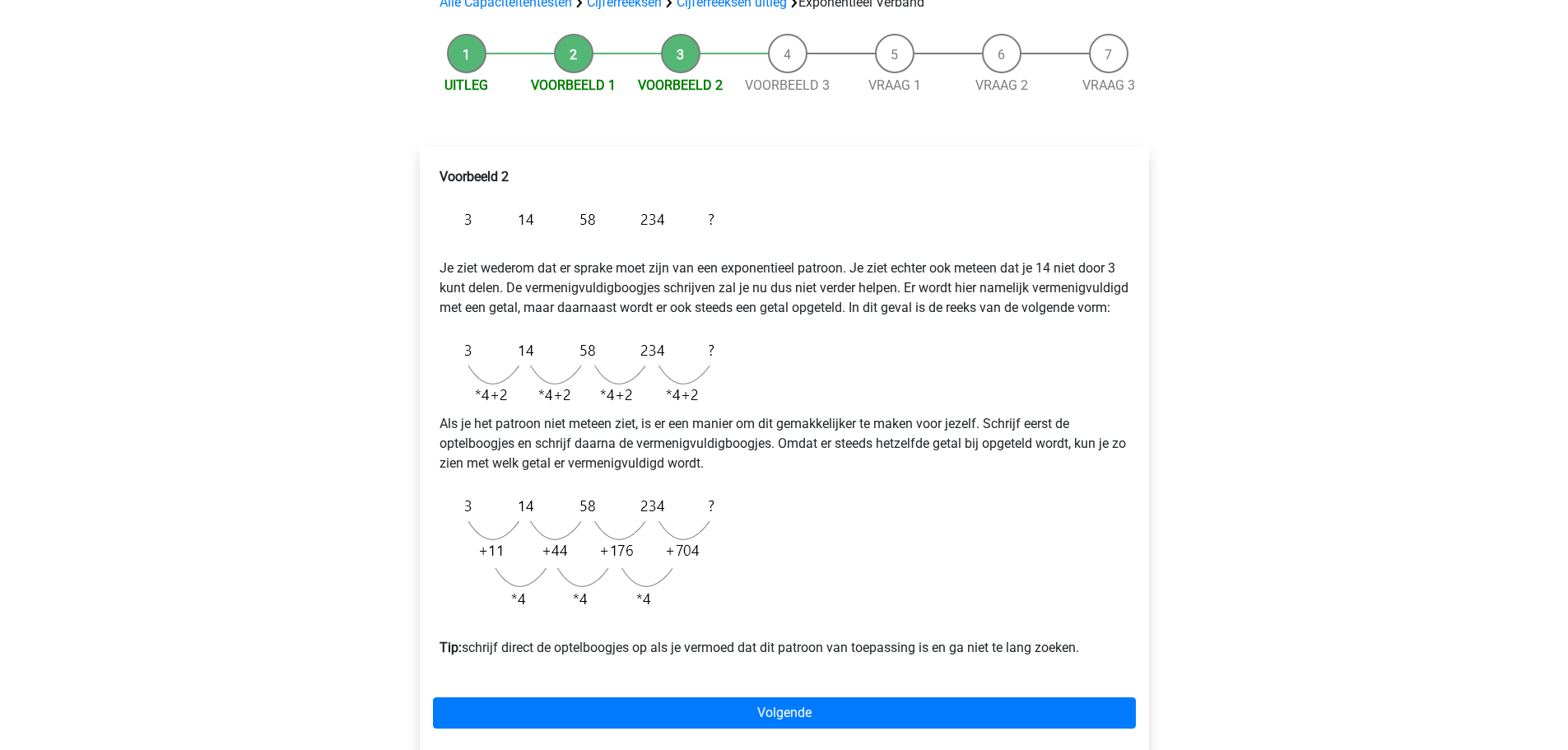
scroll to position [165, 0]
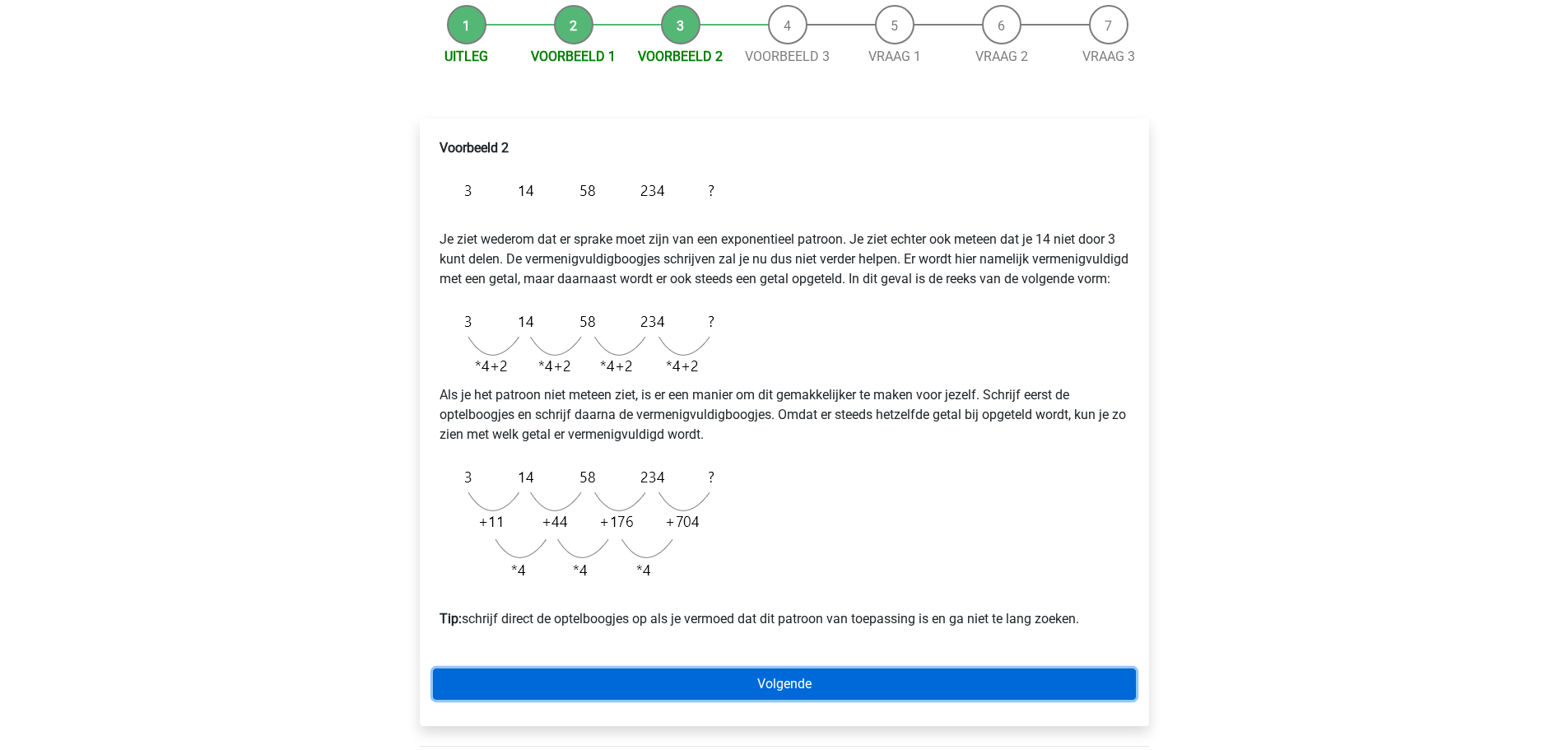
click at [851, 700] on link "Volgende" at bounding box center [784, 684] width 703 height 31
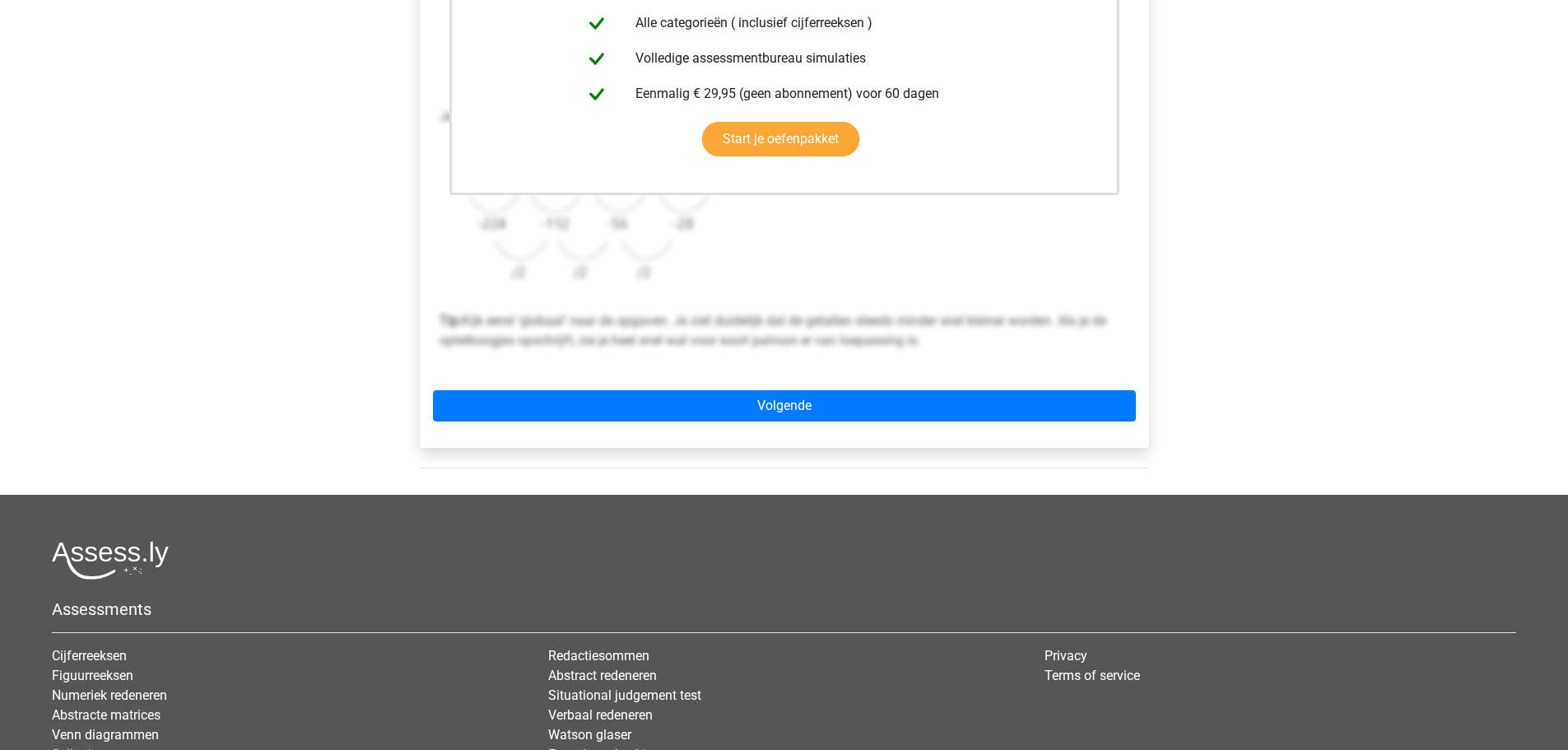
scroll to position [494, 0]
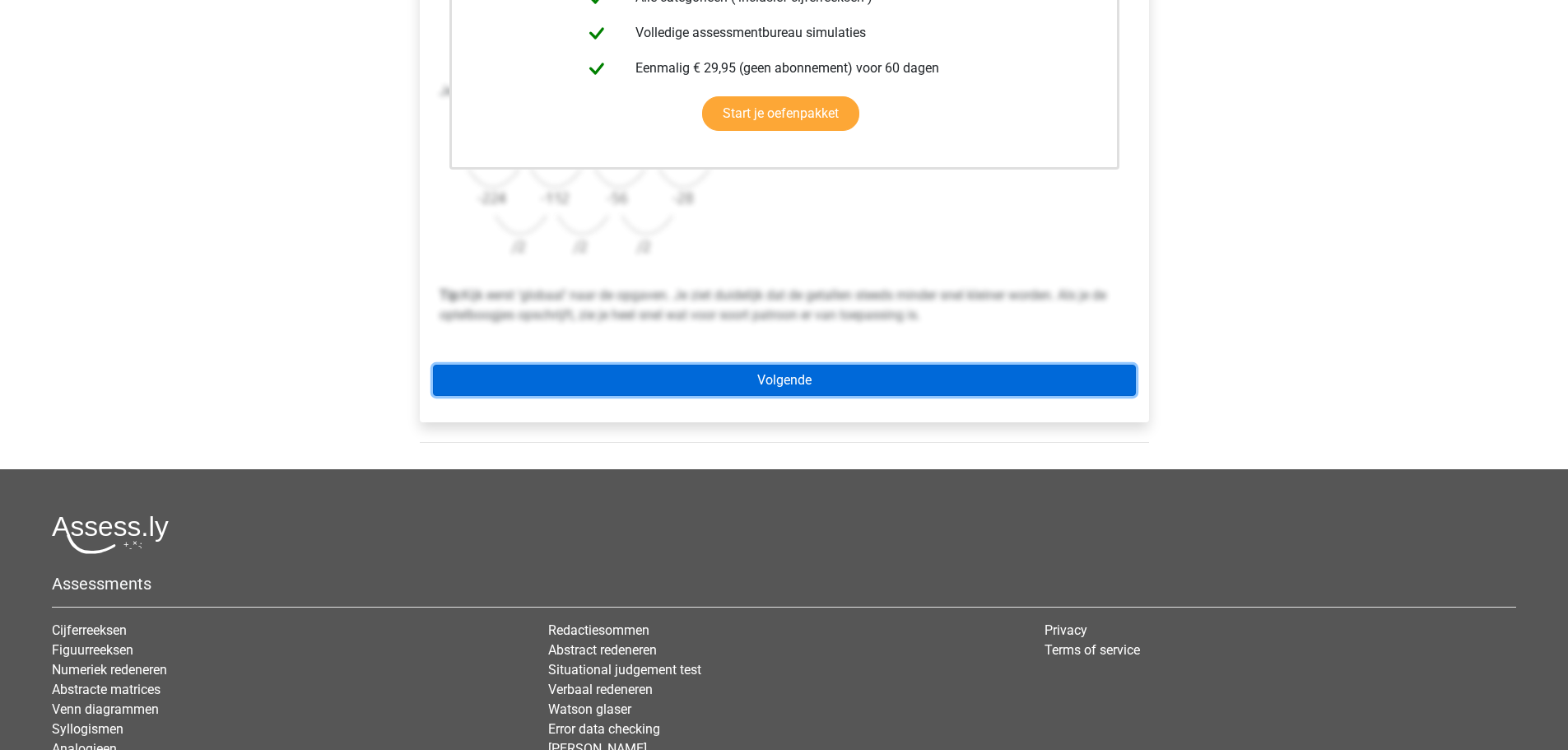
click at [858, 381] on link "Volgende" at bounding box center [784, 380] width 703 height 31
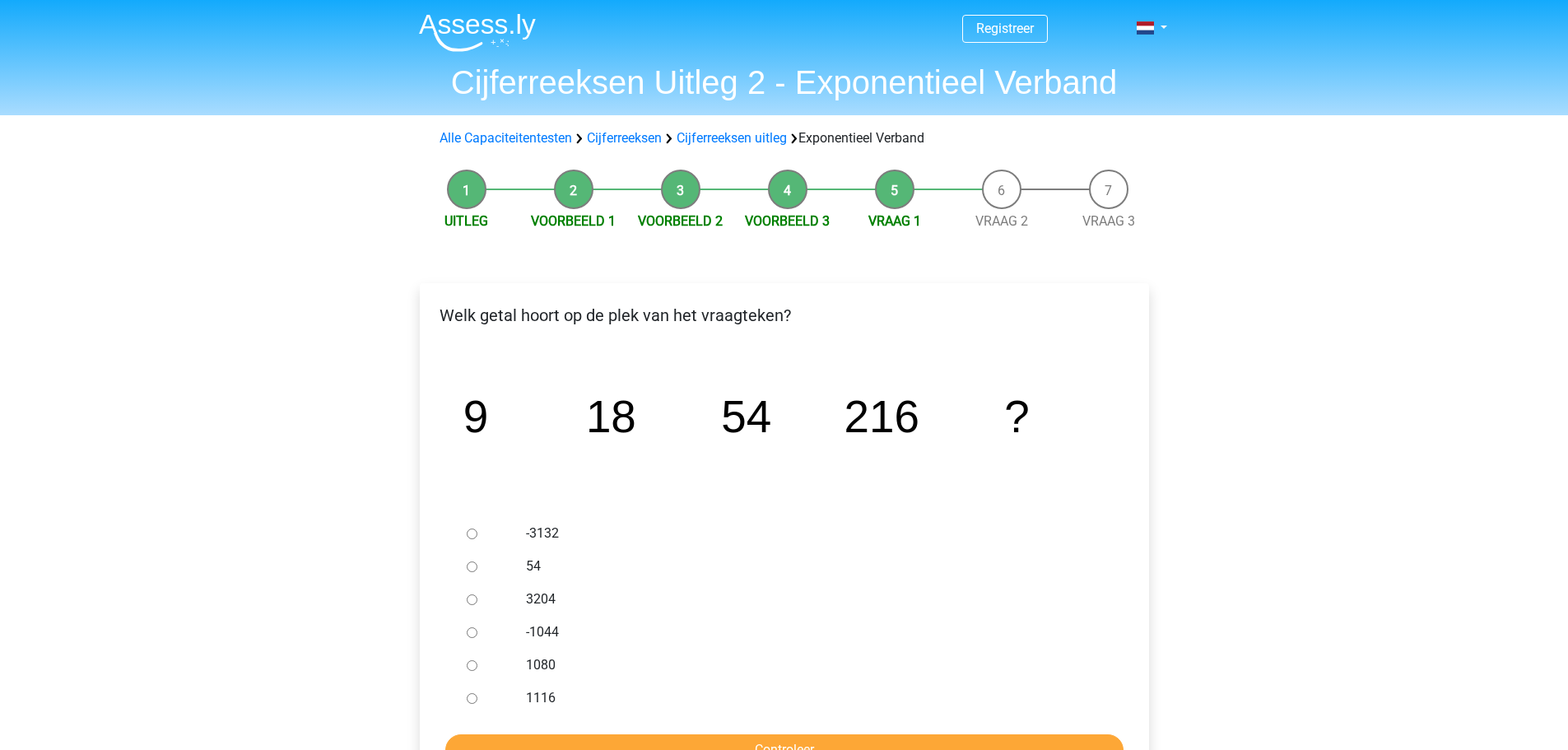
click at [475, 666] on input "1080" at bounding box center [472, 665] width 11 height 11
radio input "true"
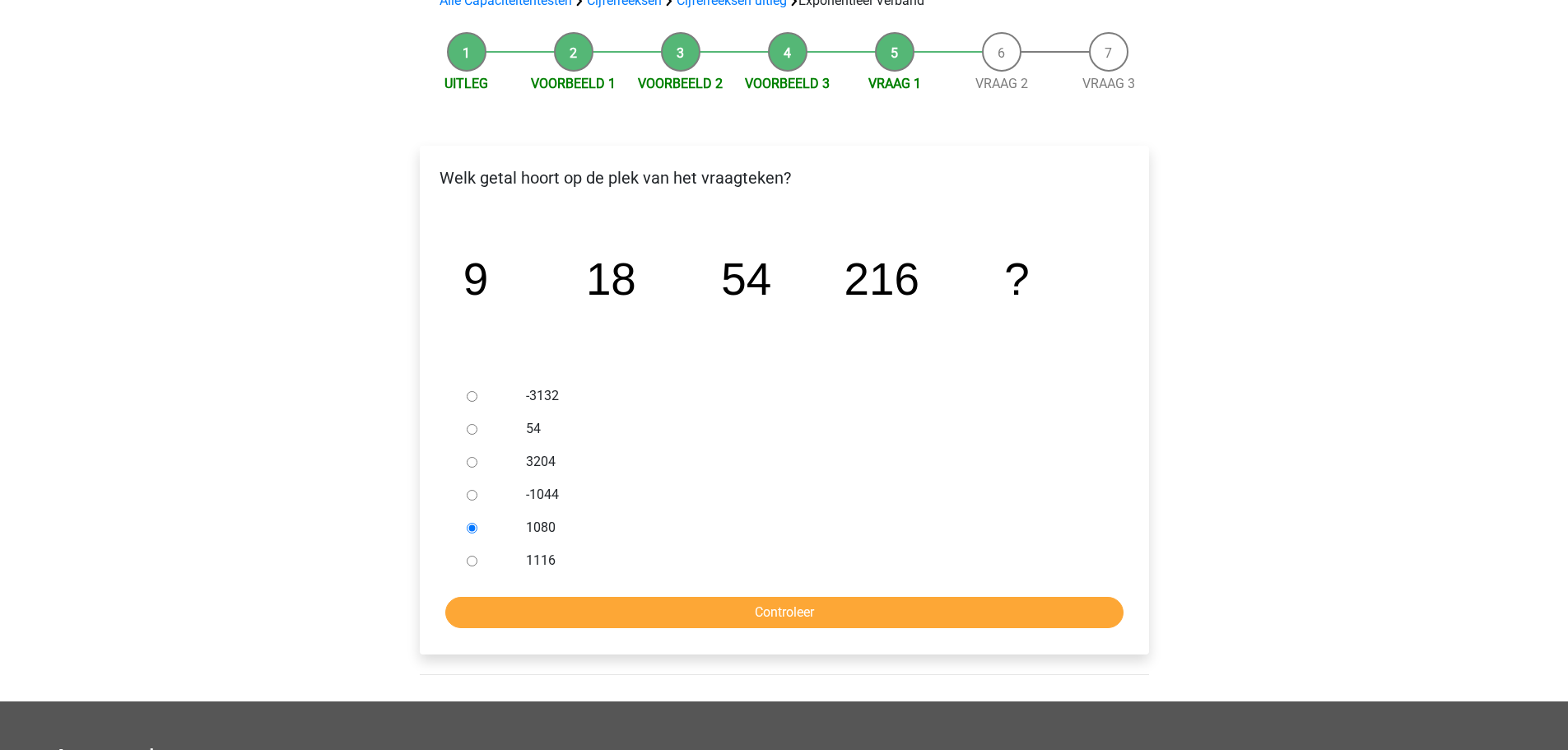
scroll to position [247, 0]
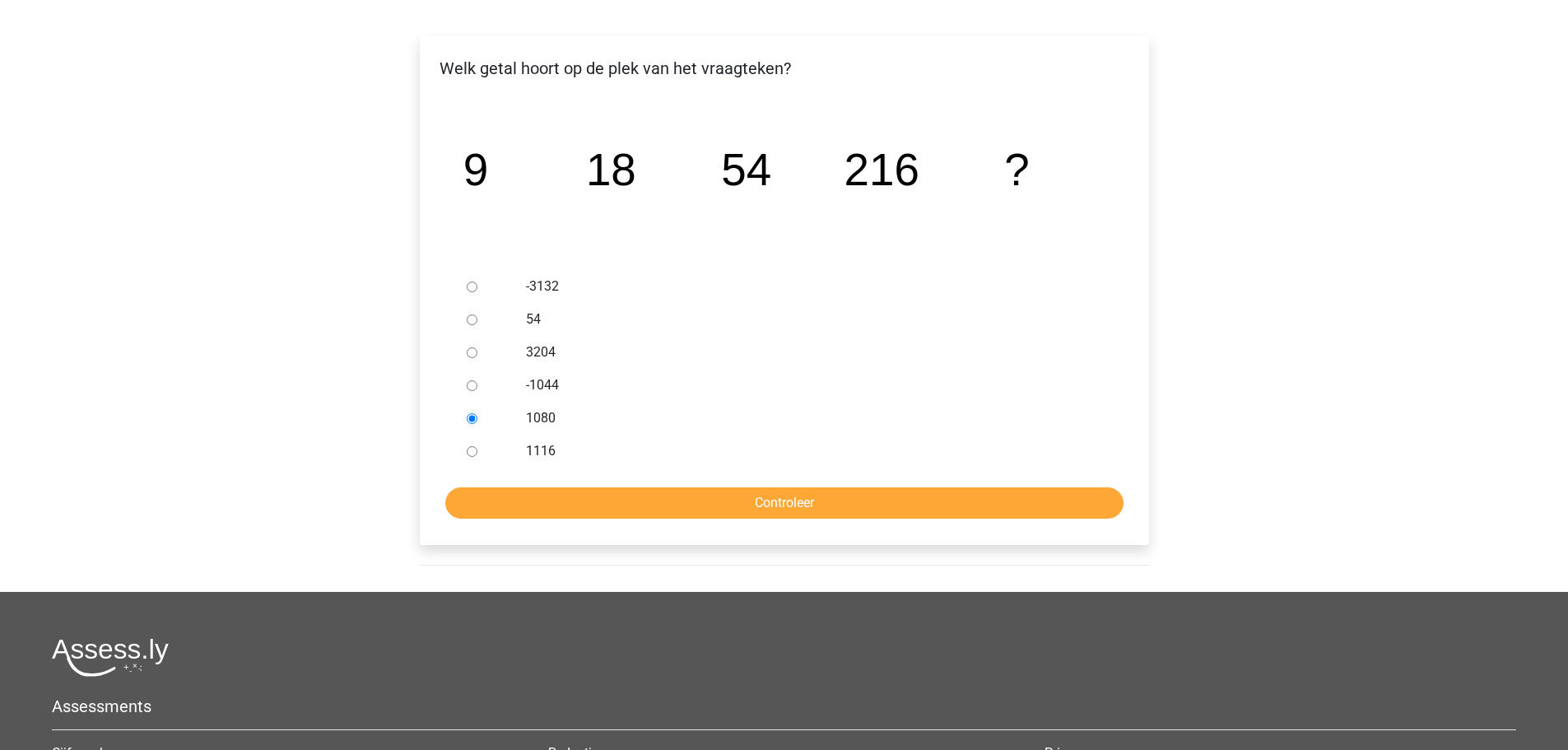
click at [671, 483] on form "-3132 54 3204 -1044 1080 1116 Controleer" at bounding box center [784, 394] width 703 height 249
click at [668, 496] on input "Controleer" at bounding box center [784, 503] width 678 height 31
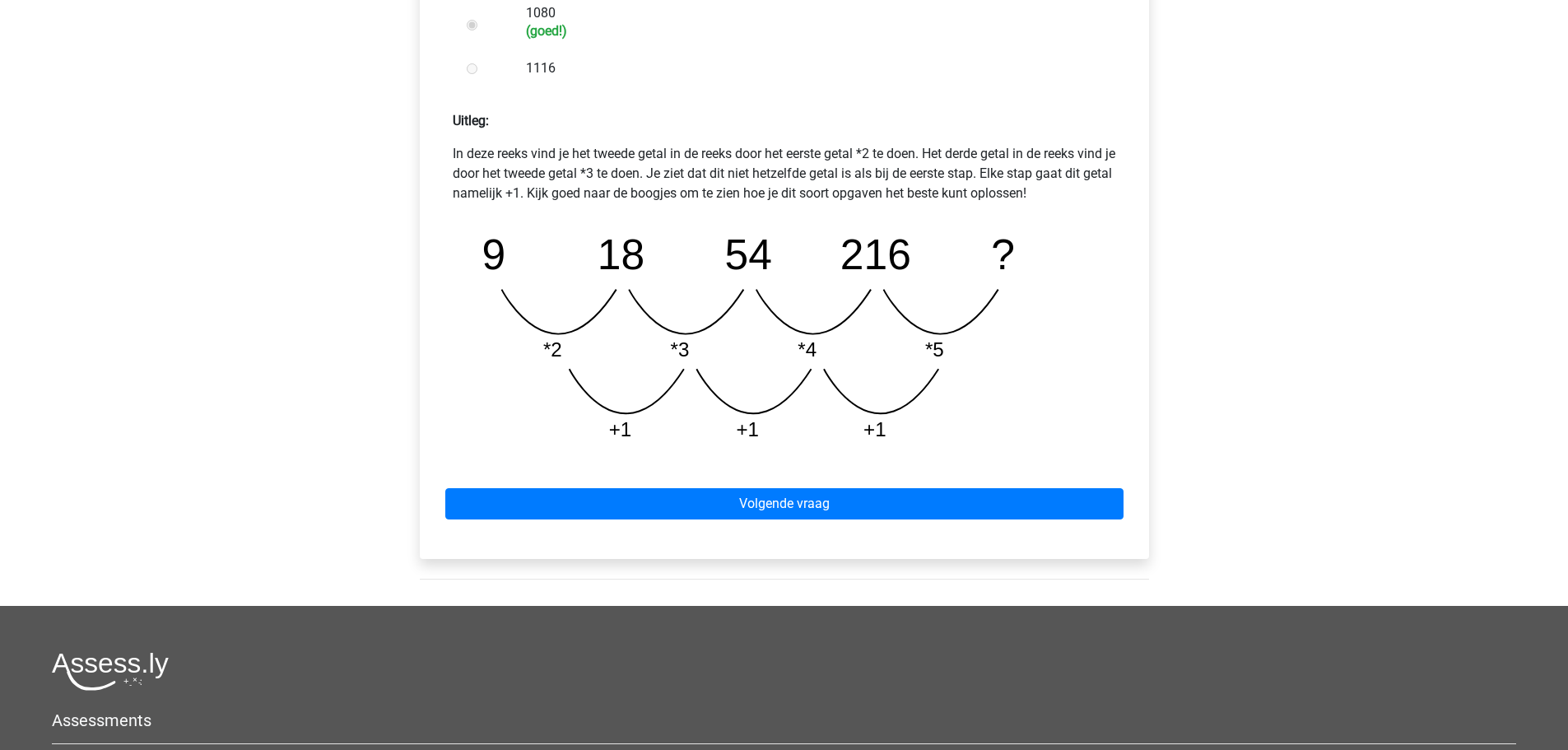
scroll to position [659, 0]
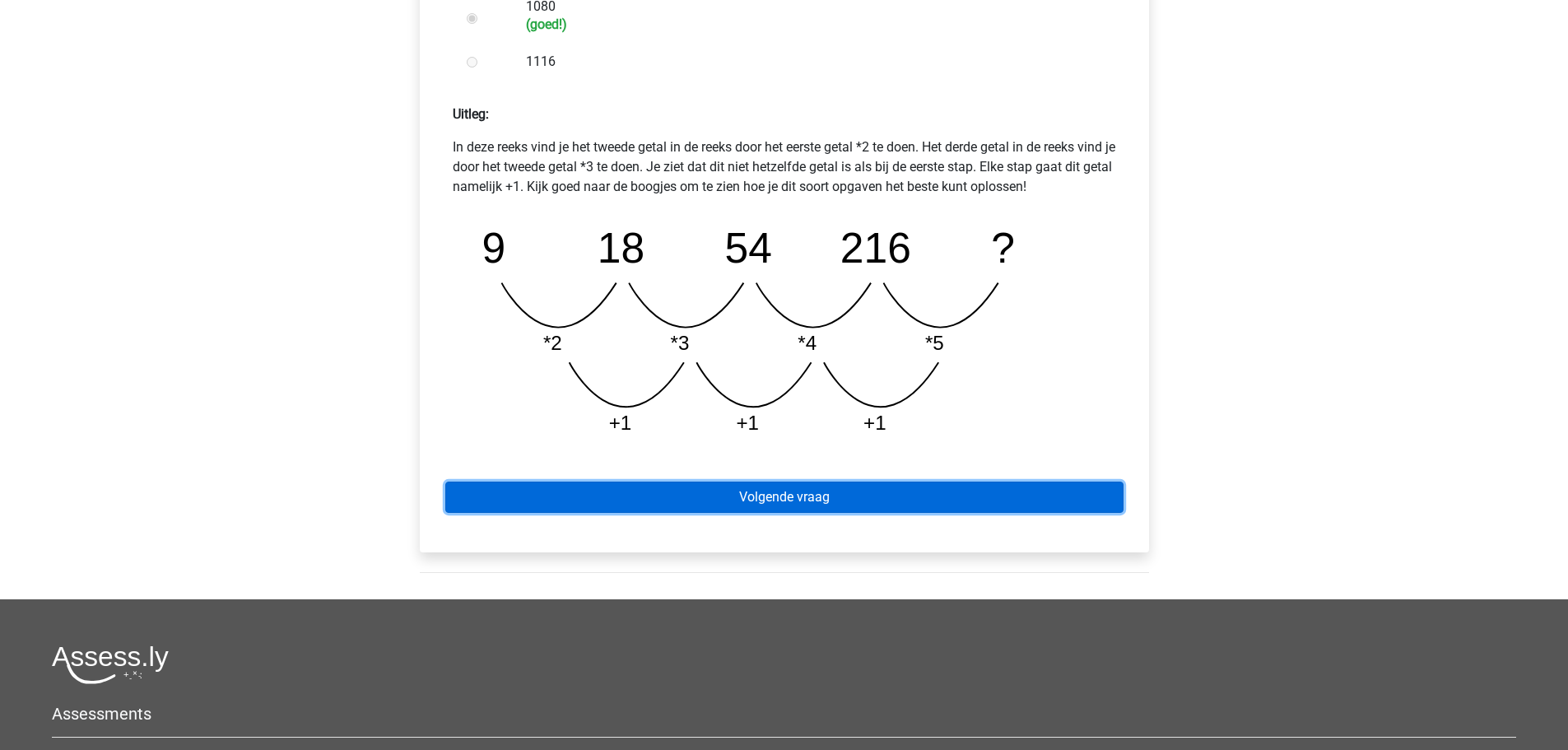
drag, startPoint x: 746, startPoint y: 500, endPoint x: 828, endPoint y: 503, distance: 82.1
click at [746, 500] on link "Volgende vraag" at bounding box center [784, 497] width 678 height 31
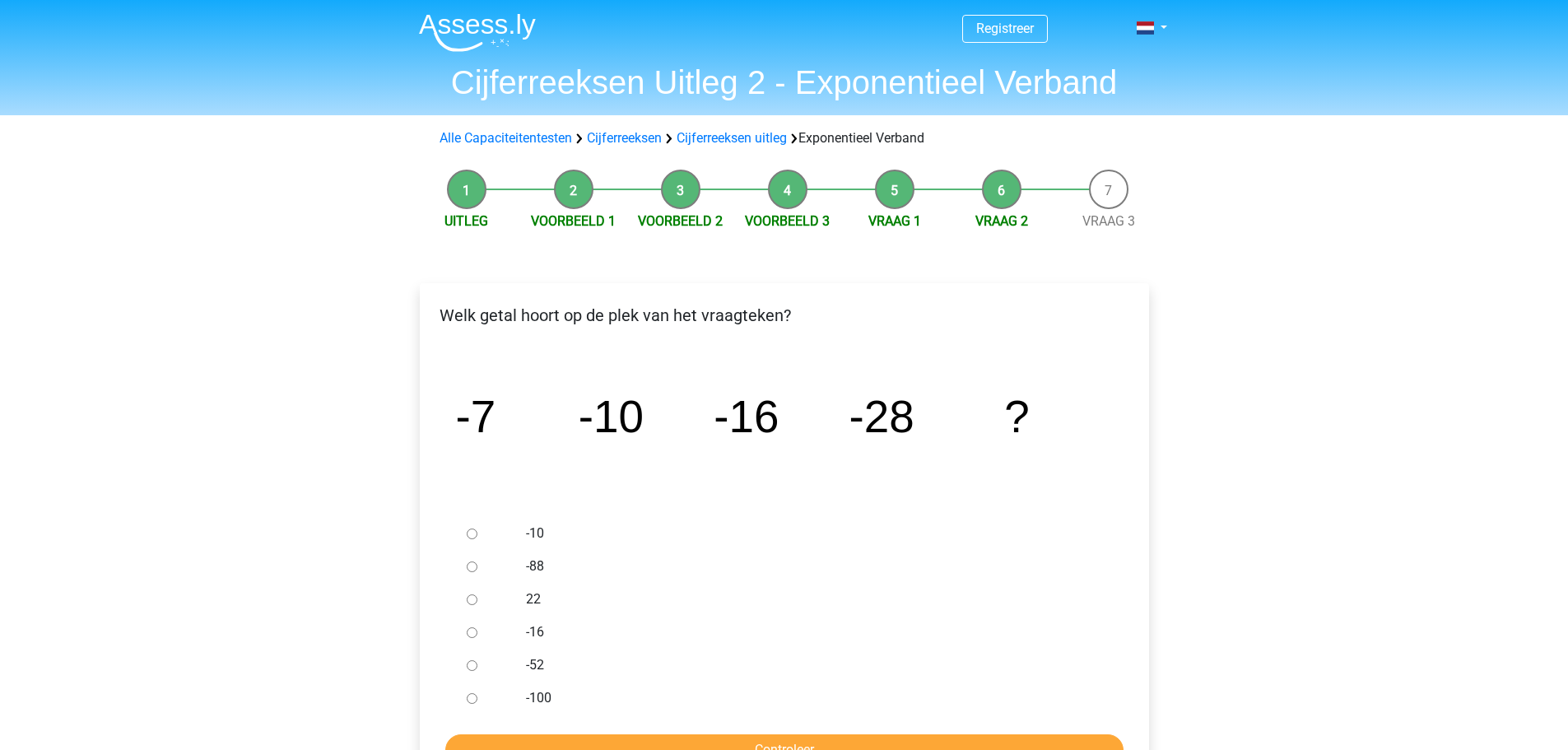
drag, startPoint x: 479, startPoint y: 659, endPoint x: 472, endPoint y: 668, distance: 11.4
click at [473, 664] on div at bounding box center [487, 665] width 54 height 33
click at [469, 671] on div at bounding box center [487, 665] width 54 height 33
click at [473, 668] on input "-52" at bounding box center [472, 665] width 11 height 11
radio input "true"
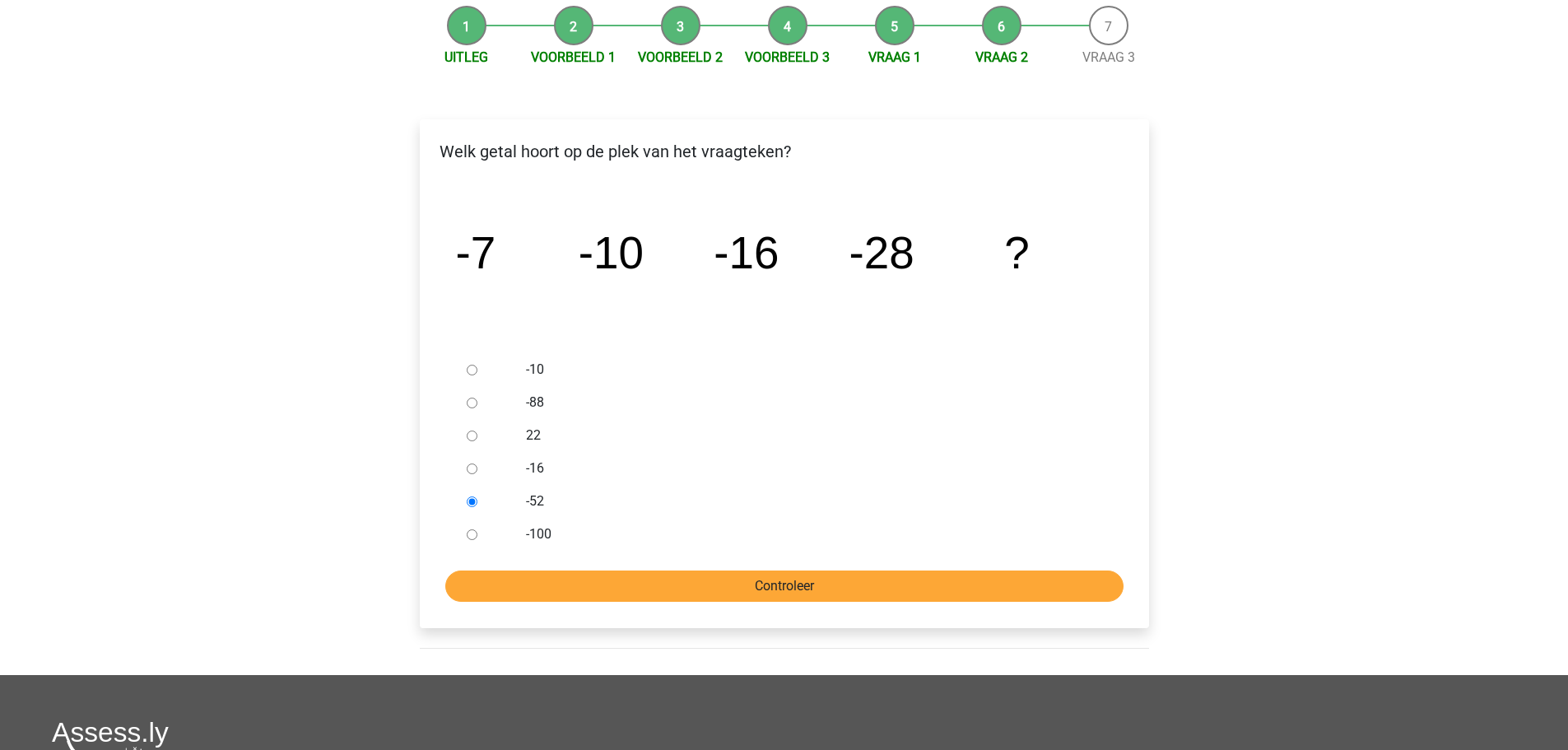
scroll to position [165, 0]
click at [730, 589] on input "Controleer" at bounding box center [784, 585] width 678 height 31
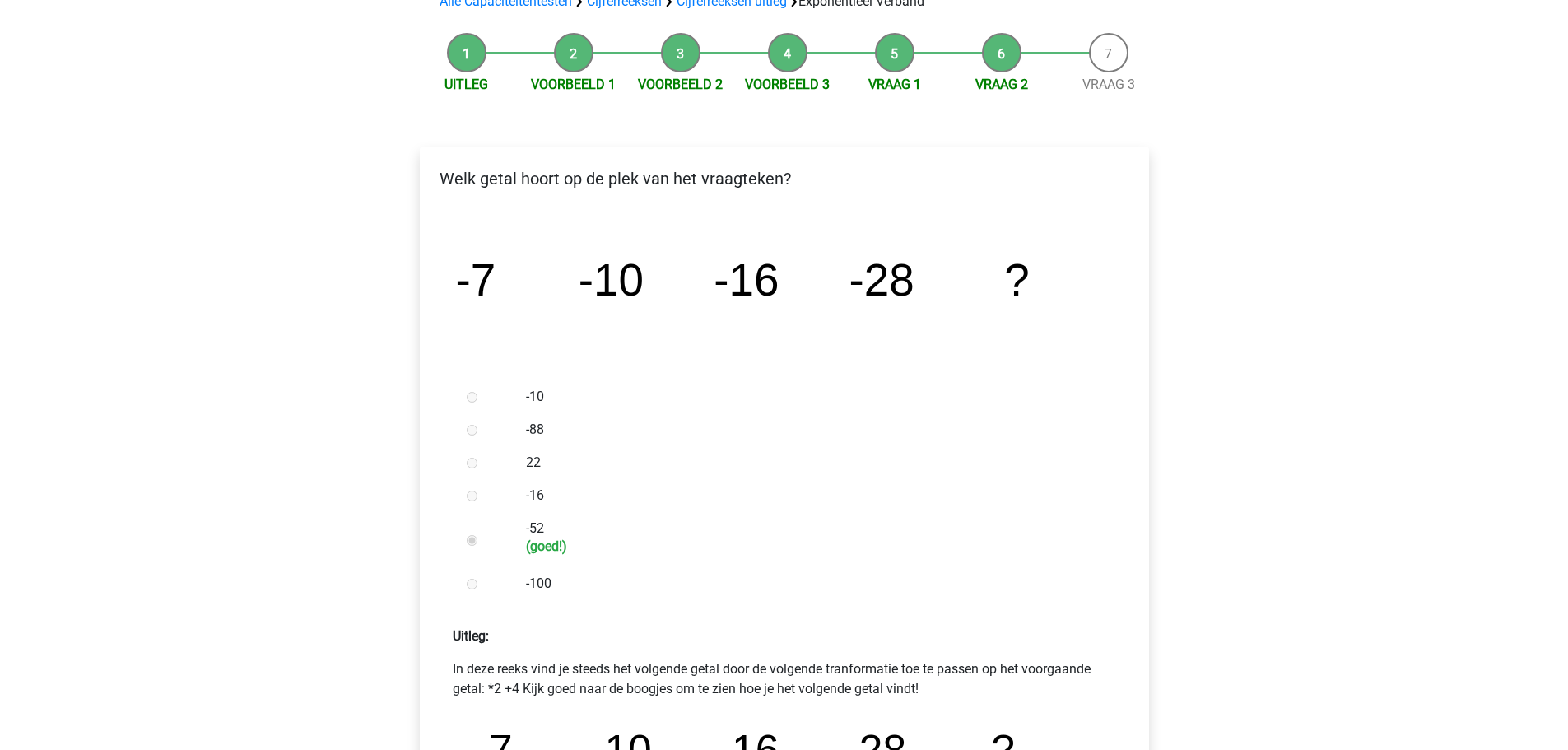
scroll to position [412, 0]
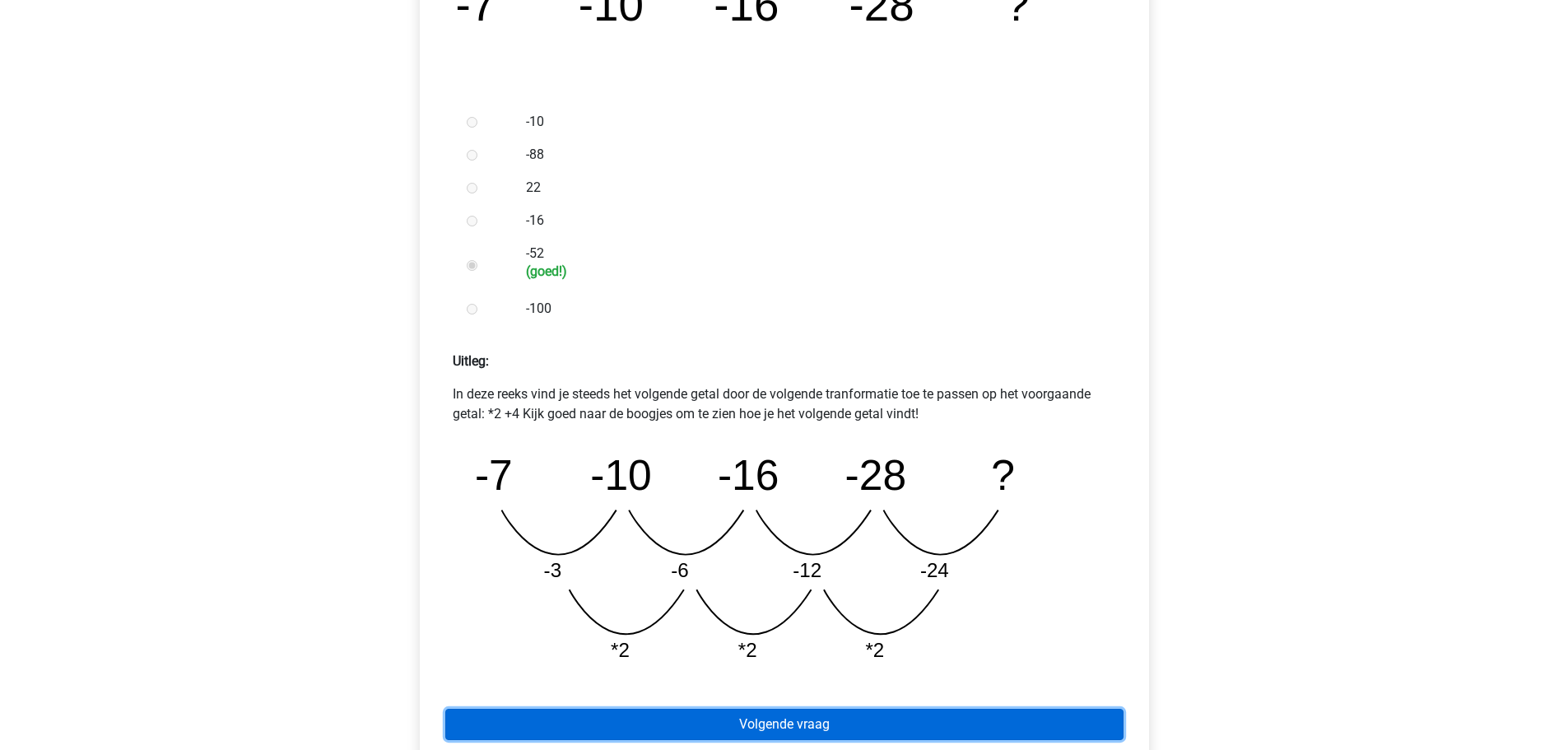
click at [863, 718] on link "Volgende vraag" at bounding box center [784, 724] width 678 height 31
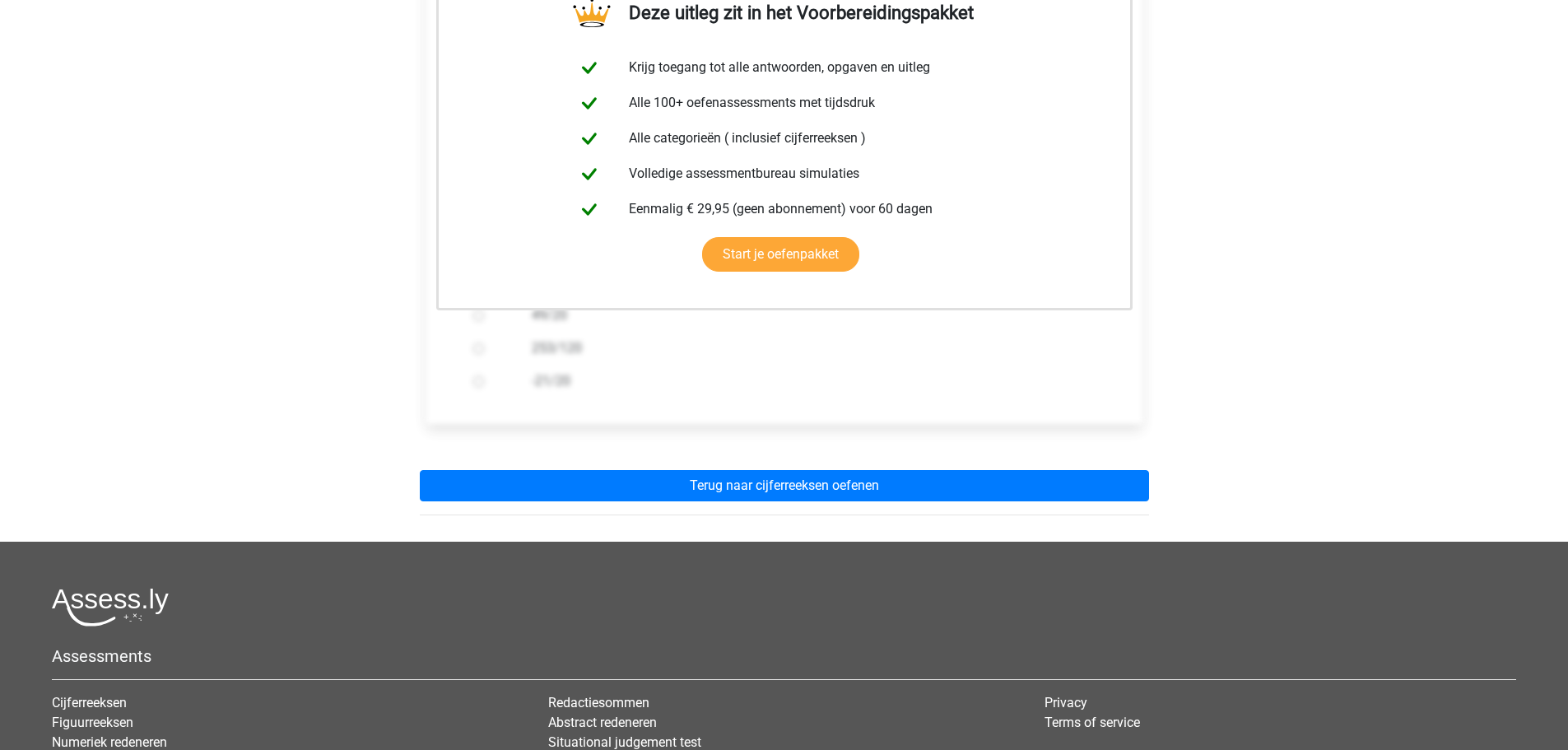
scroll to position [329, 0]
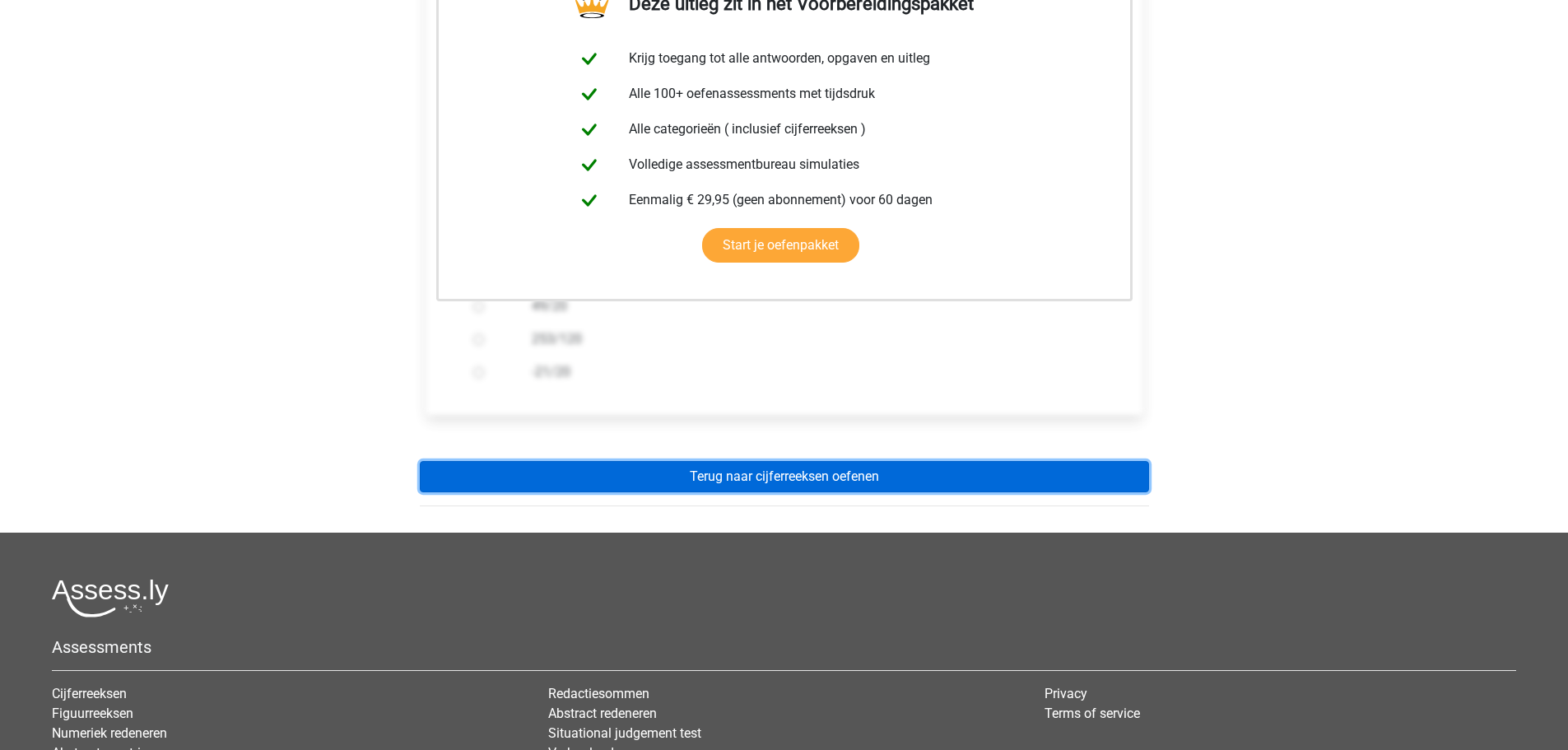
click at [780, 483] on link "Terug naar cijferreeksen oefenen" at bounding box center [784, 477] width 729 height 31
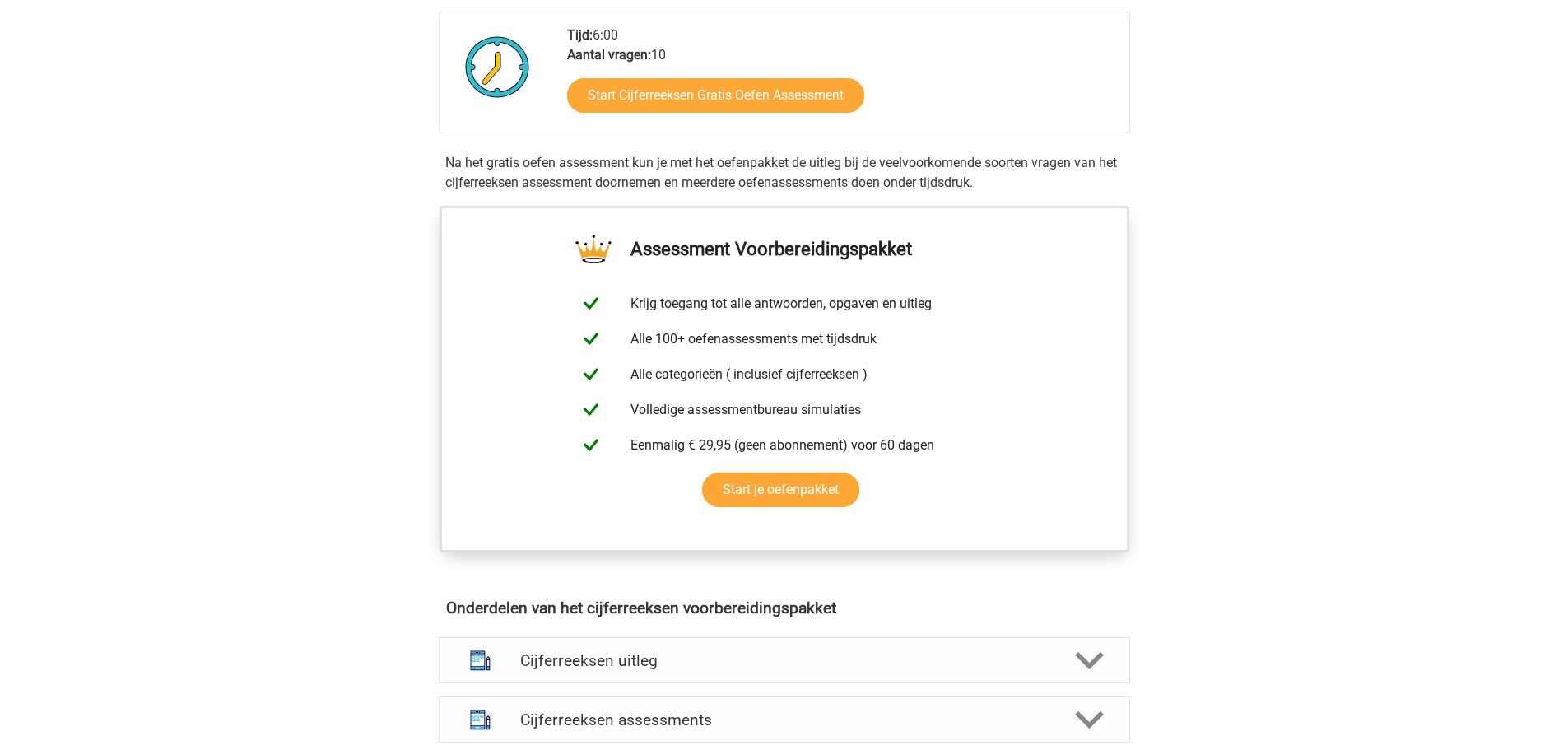
scroll to position [741, 0]
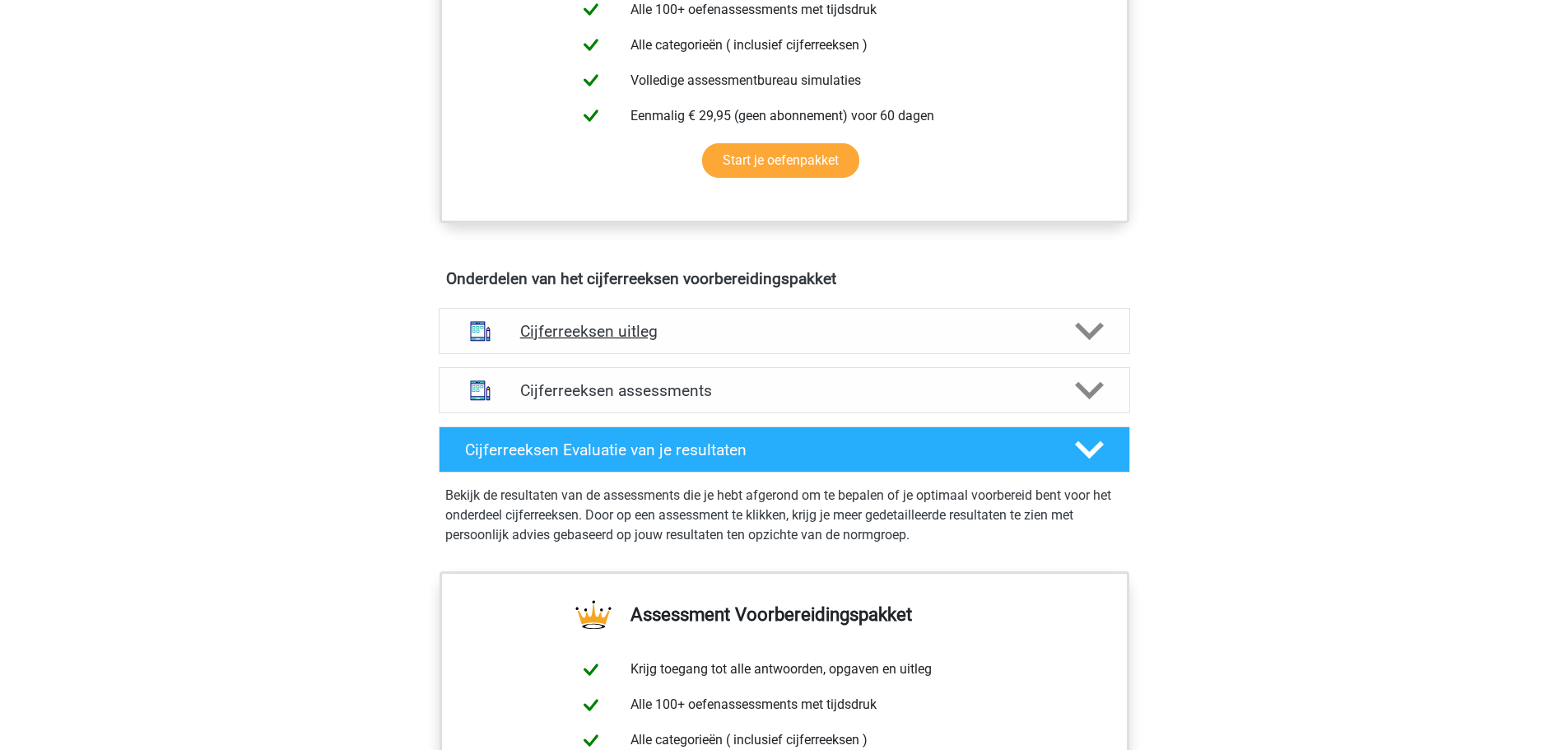
click at [642, 341] on h4 "Cijferreeksen uitleg" at bounding box center [784, 331] width 528 height 19
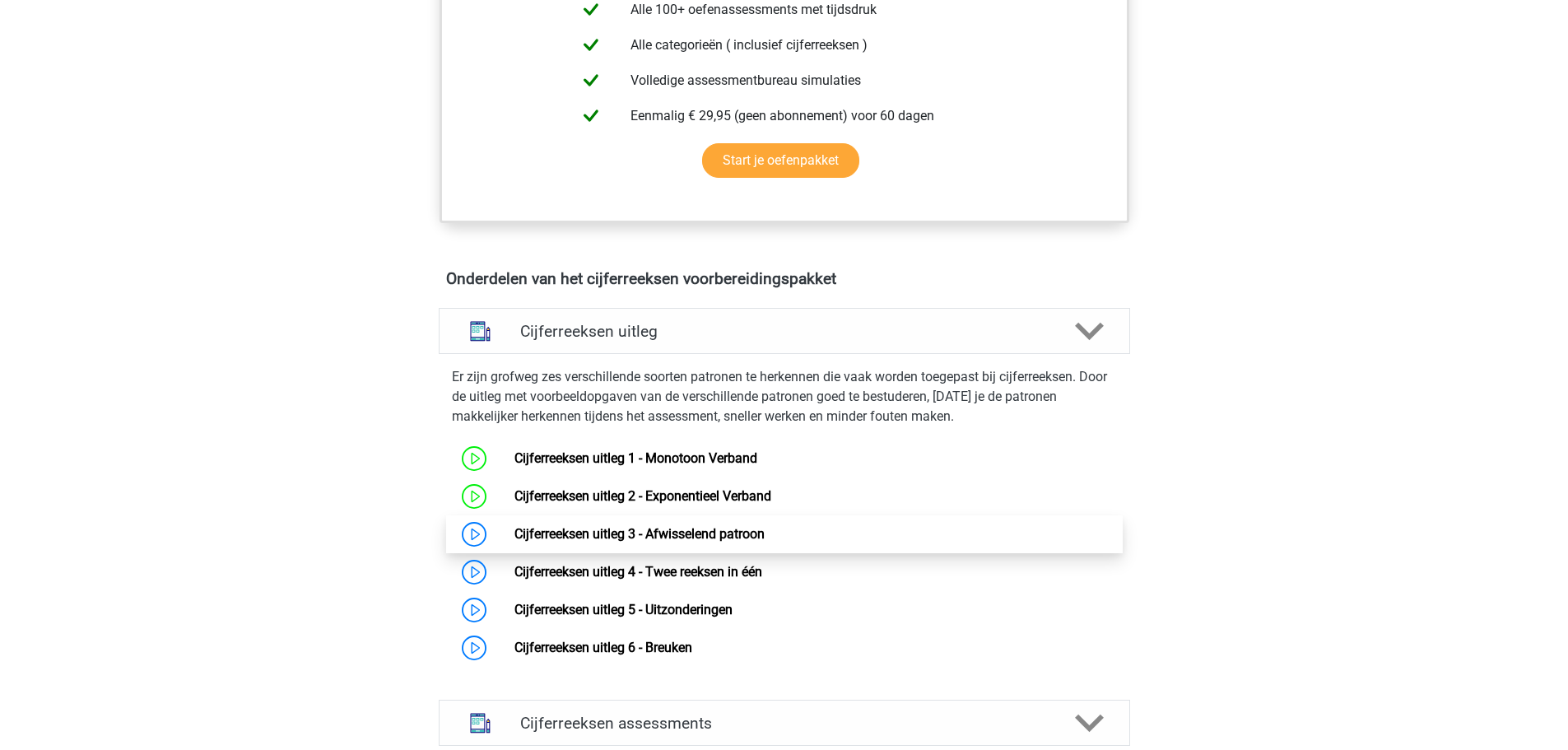
click at [667, 542] on link "Cijferreeksen uitleg 3 - Afwisselend patroon" at bounding box center [640, 533] width 250 height 16
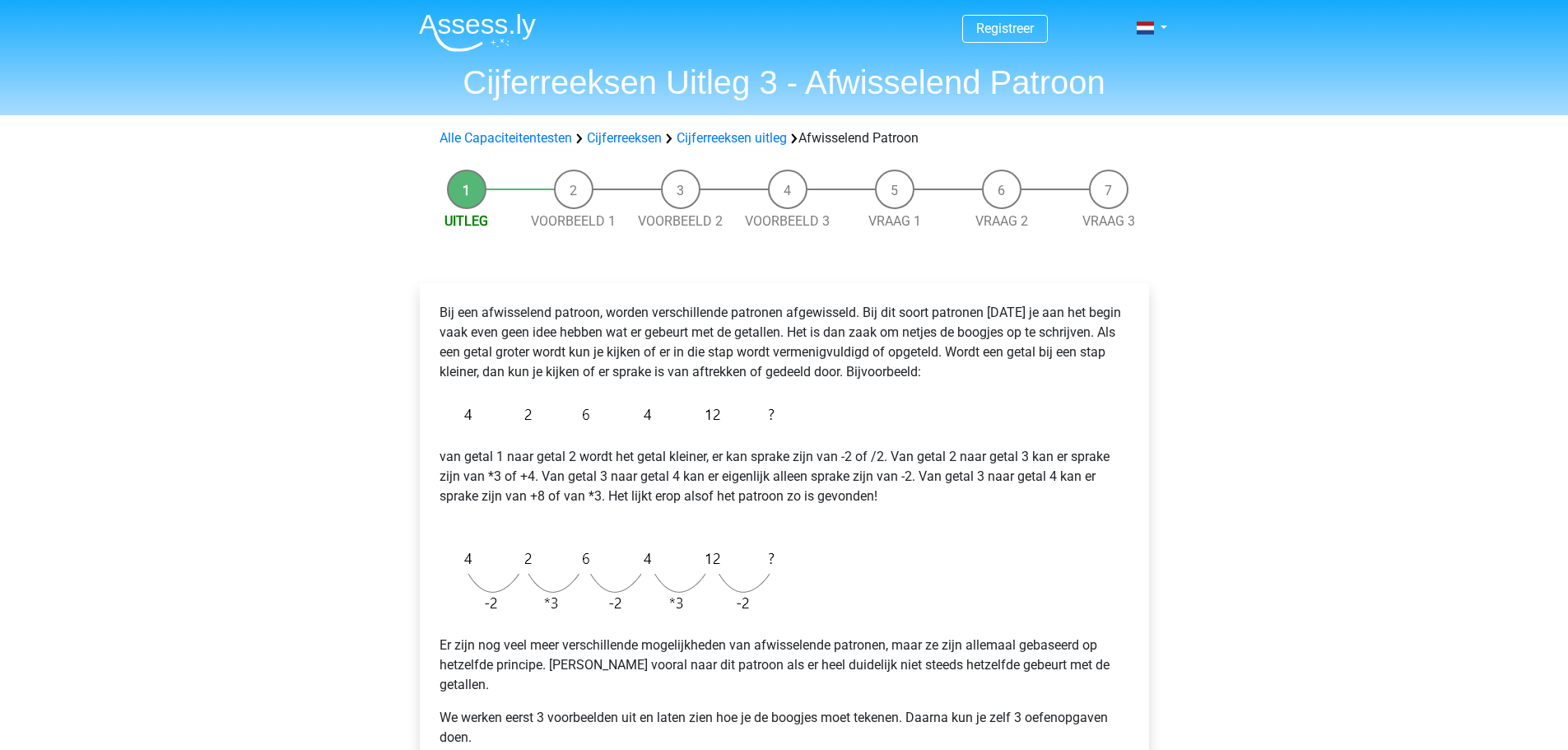
scroll to position [82, 0]
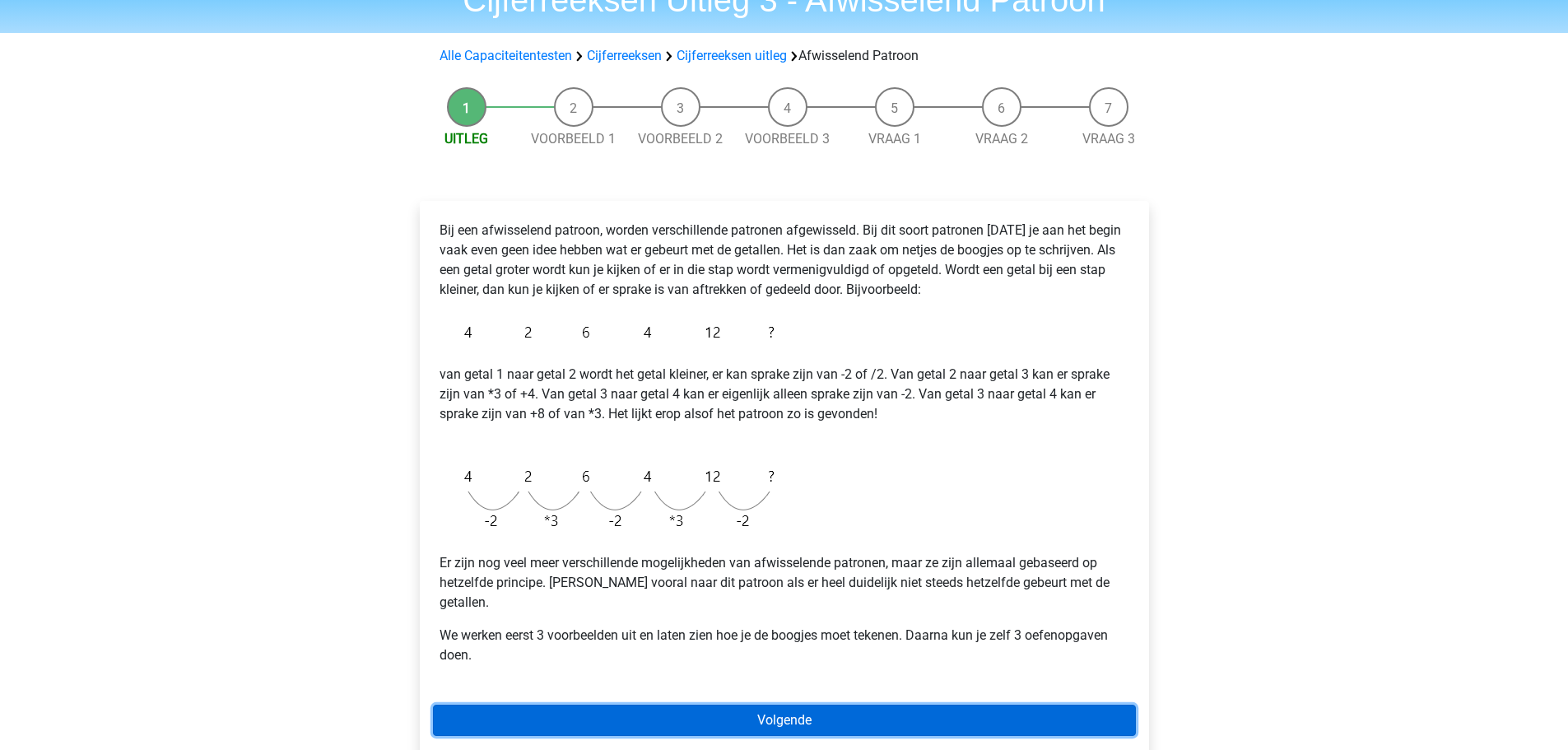
click at [765, 705] on link "Volgende" at bounding box center [784, 720] width 703 height 31
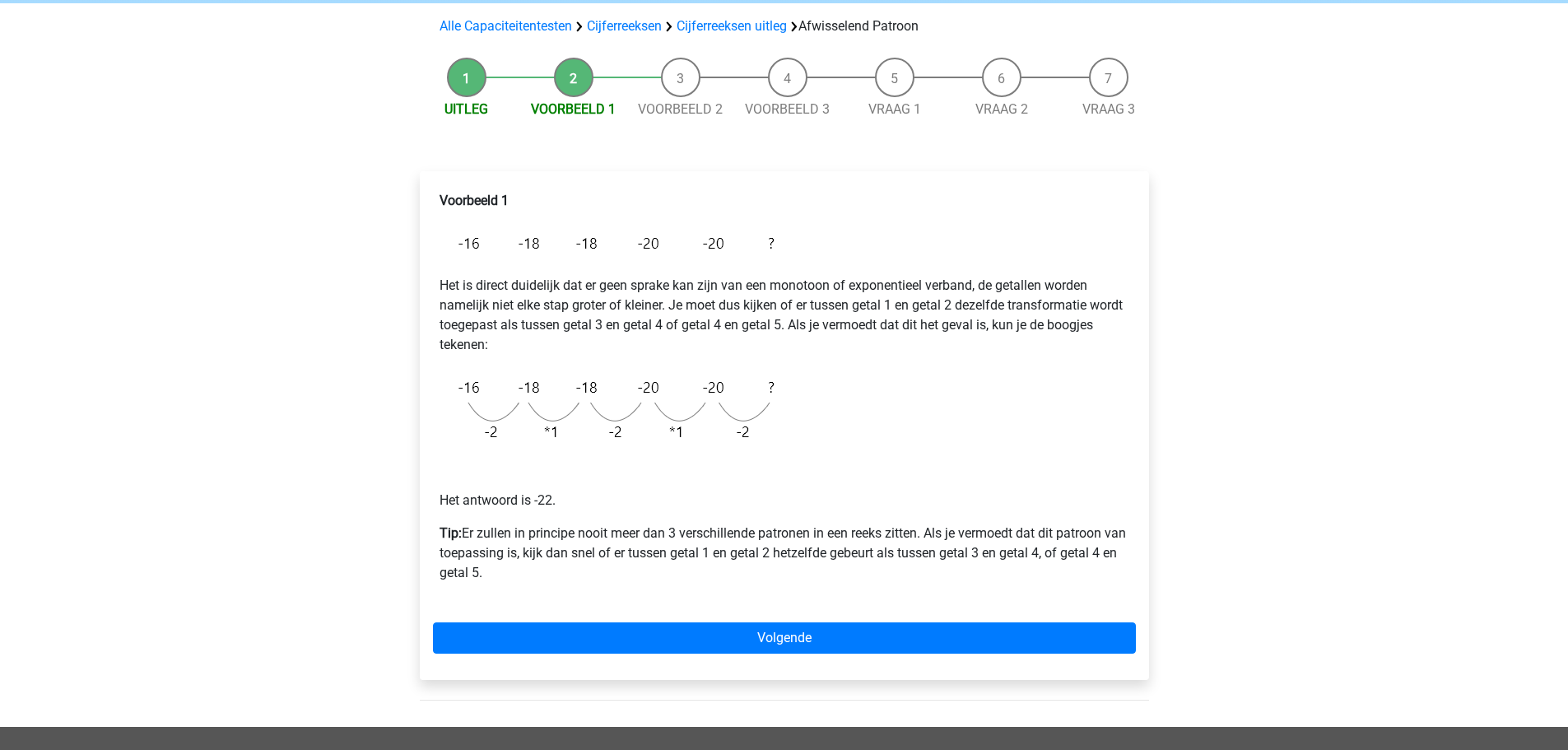
scroll to position [82, 0]
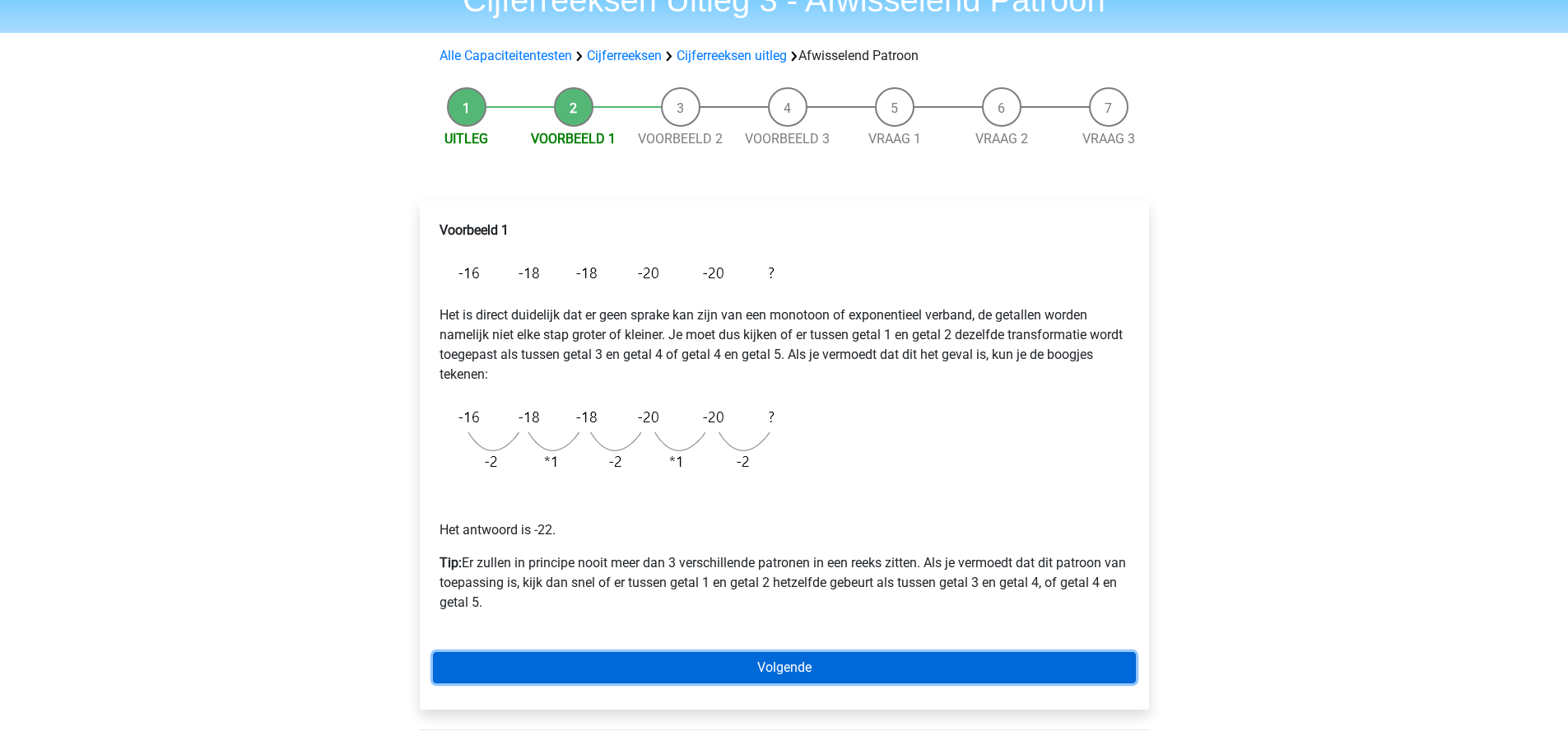
drag, startPoint x: 777, startPoint y: 672, endPoint x: 778, endPoint y: 627, distance: 45.0
click at [777, 672] on link "Volgende" at bounding box center [784, 668] width 703 height 31
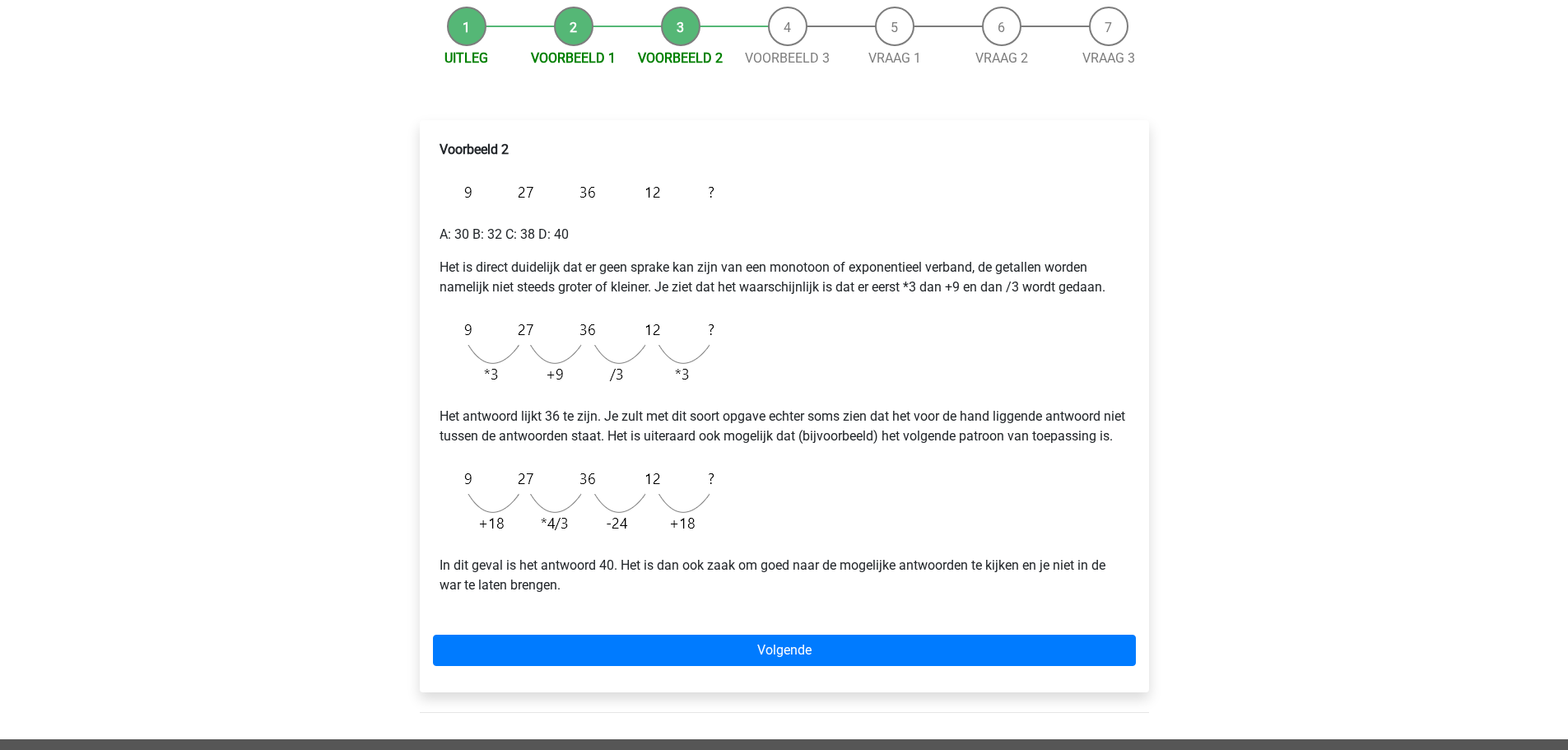
scroll to position [165, 0]
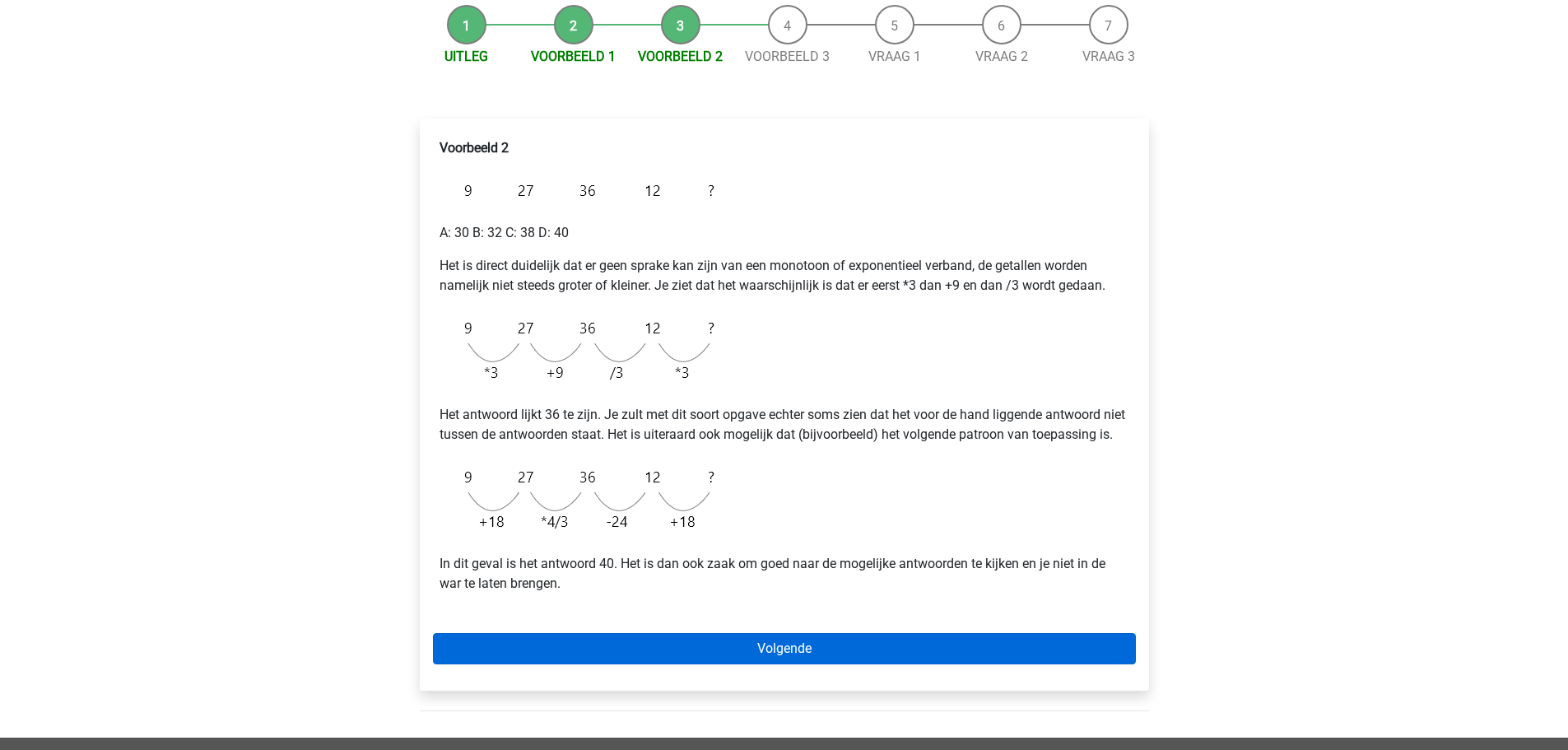
drag, startPoint x: 812, startPoint y: 661, endPoint x: 807, endPoint y: 672, distance: 12.1
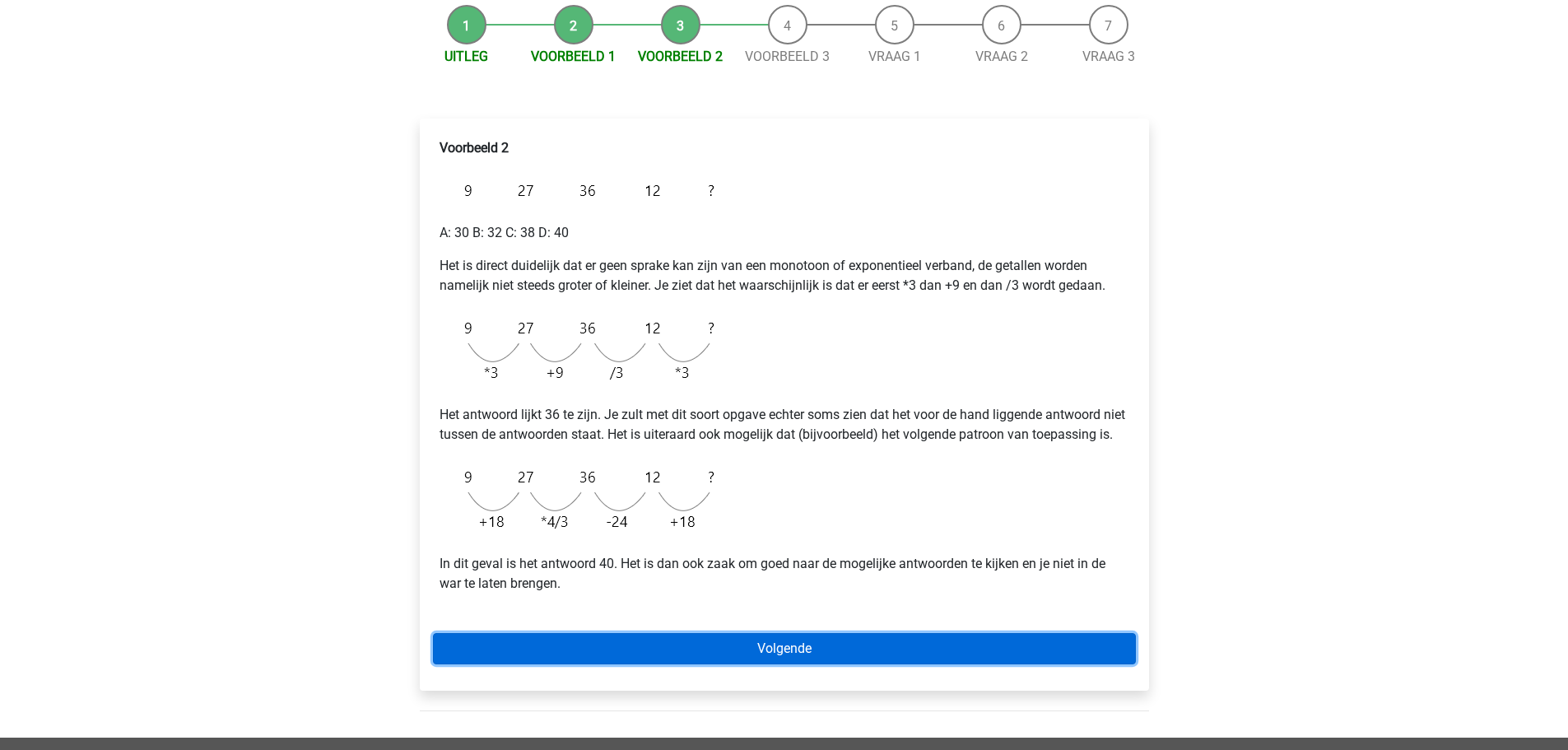
drag, startPoint x: 807, startPoint y: 672, endPoint x: 751, endPoint y: 663, distance: 56.7
click at [751, 663] on link "Volgende" at bounding box center [784, 649] width 703 height 31
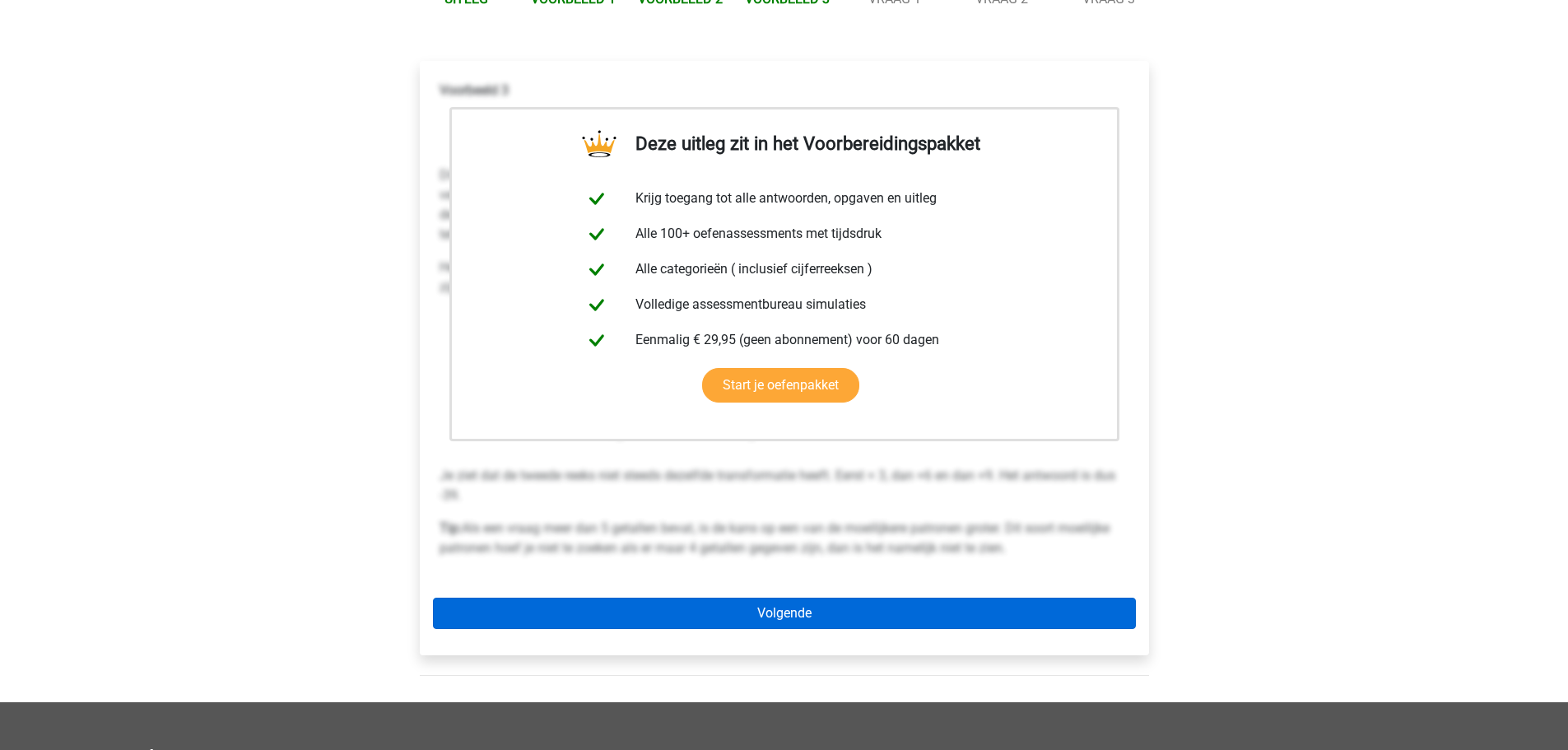
scroll to position [247, 0]
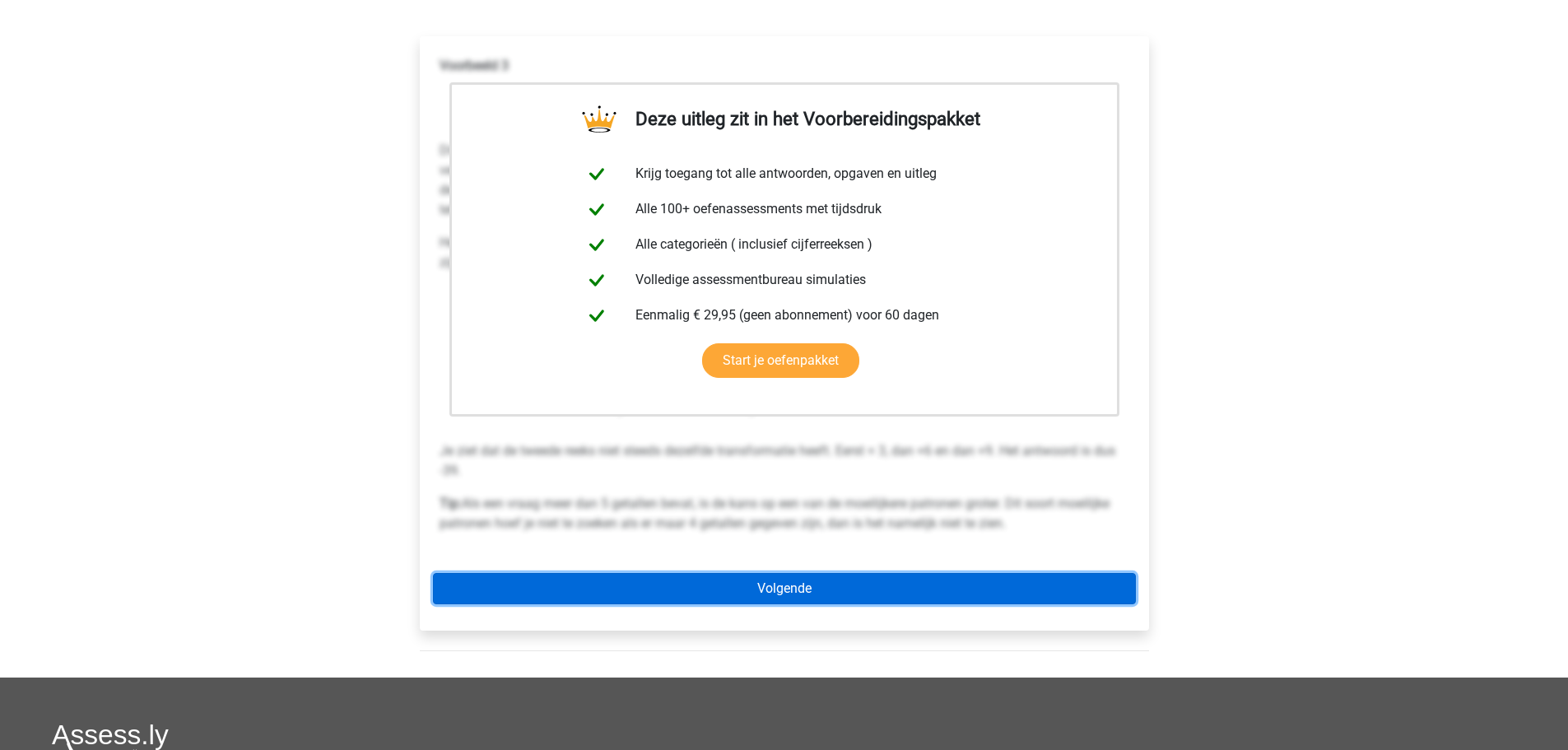
click at [797, 580] on link "Volgende" at bounding box center [784, 589] width 703 height 31
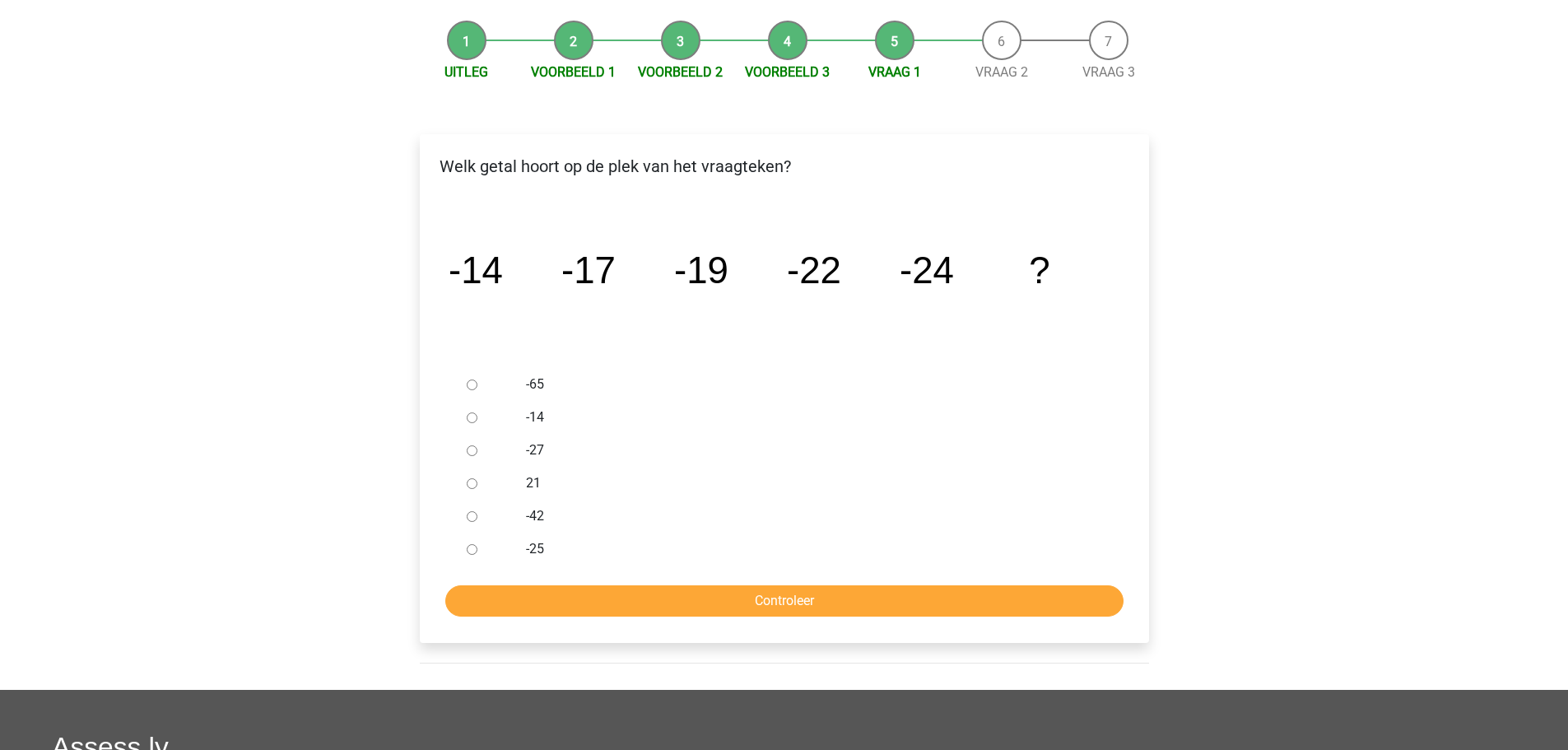
scroll to position [165, 0]
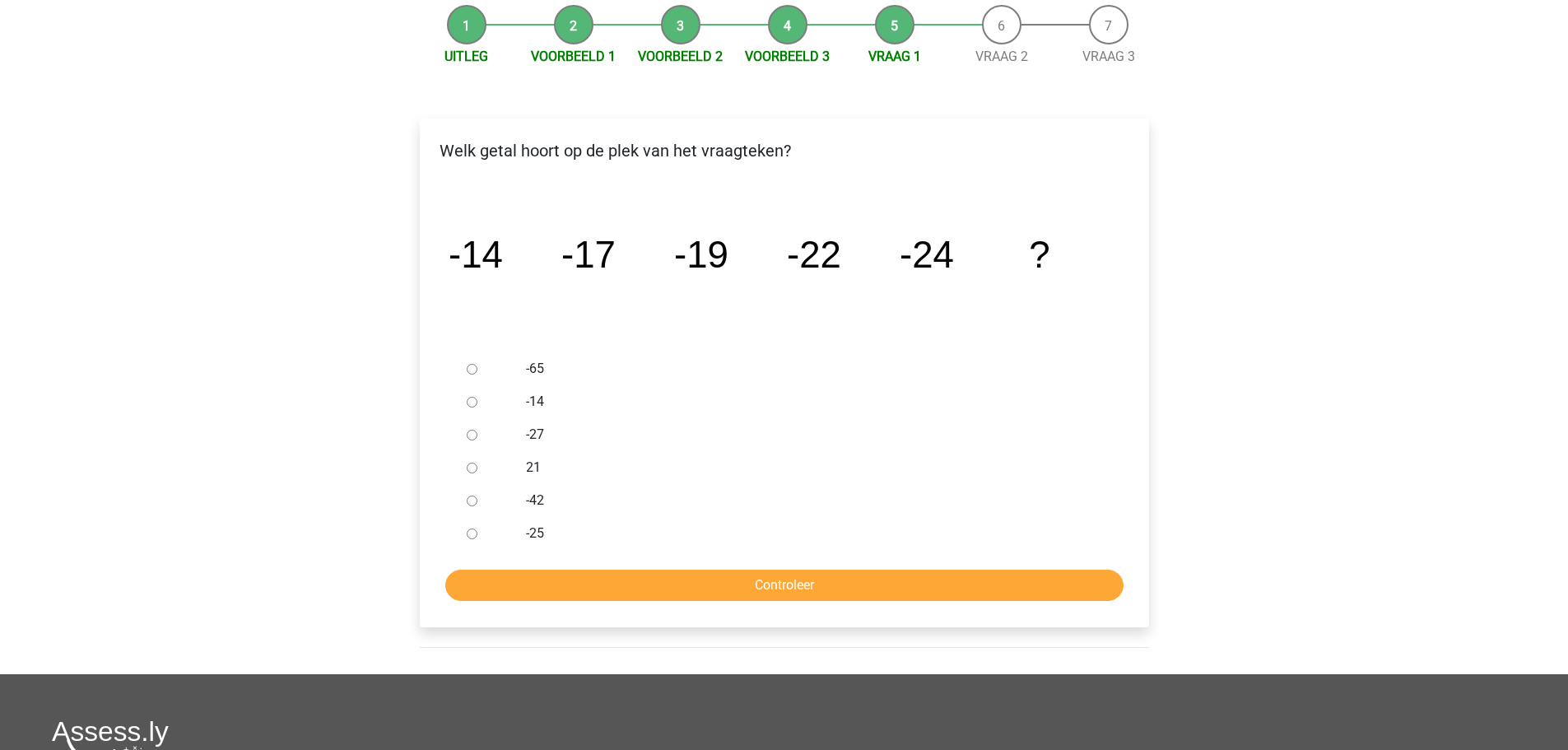
click at [475, 430] on input "-27" at bounding box center [472, 435] width 11 height 11
radio input "true"
click at [709, 588] on input "Controleer" at bounding box center [784, 585] width 678 height 31
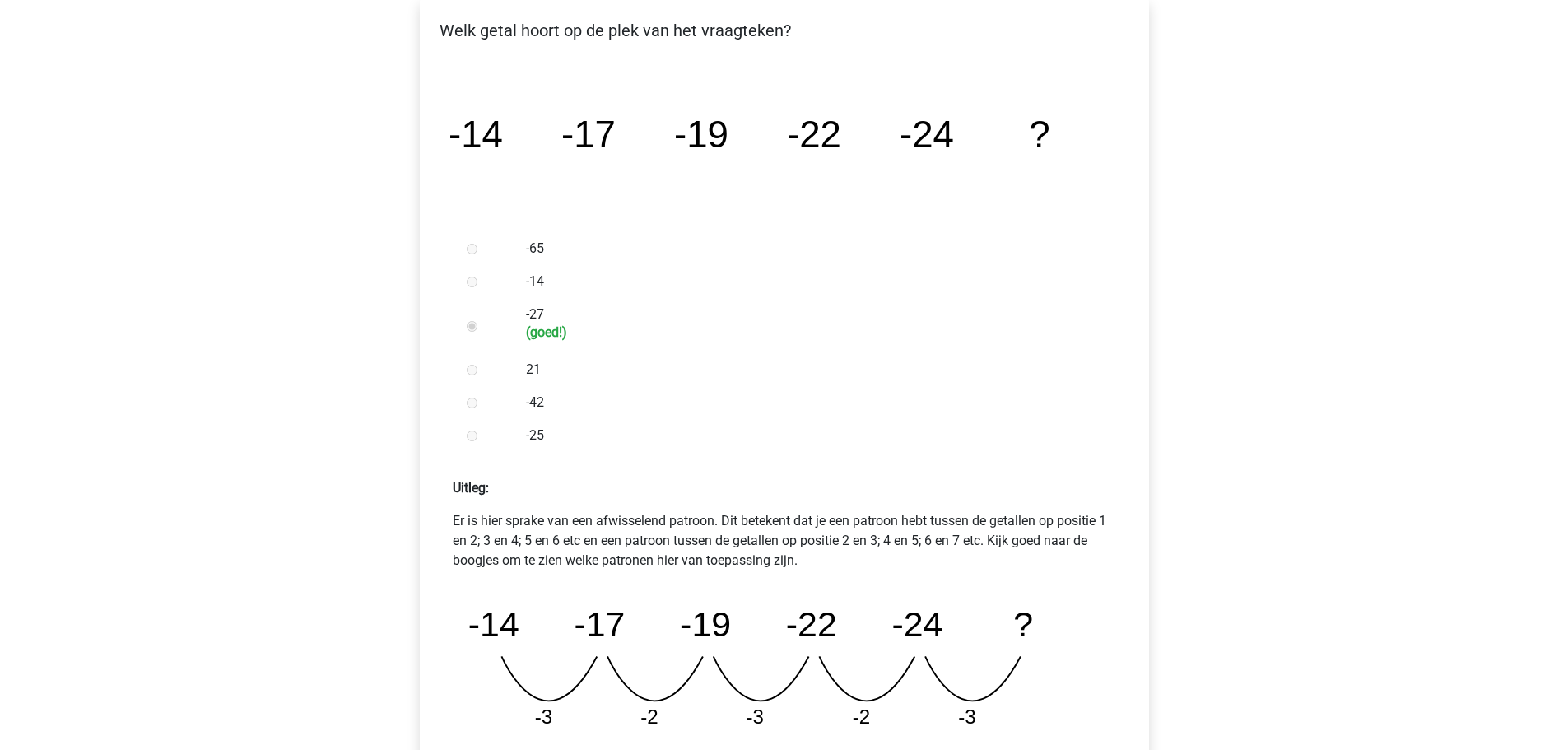
scroll to position [412, 0]
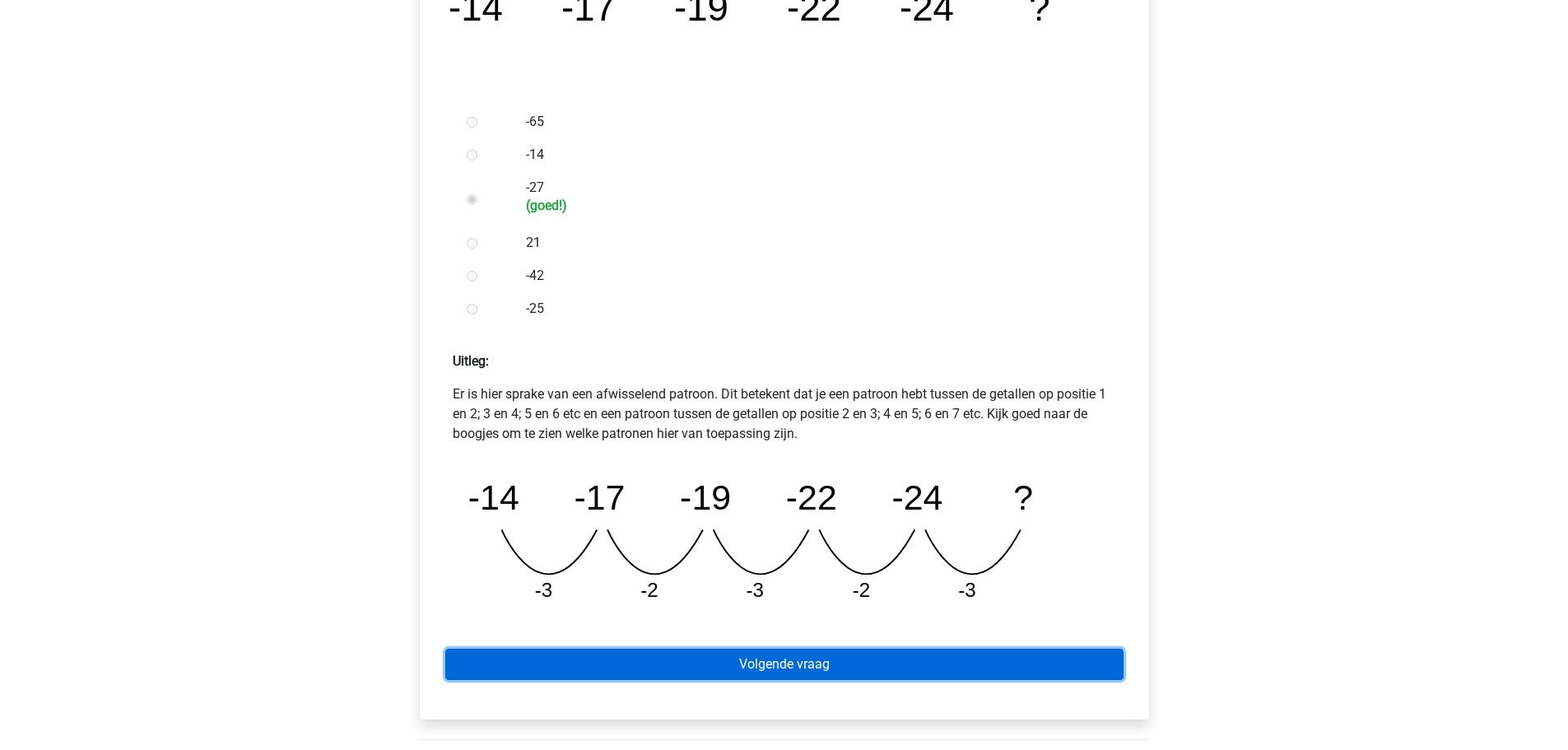
drag, startPoint x: 774, startPoint y: 657, endPoint x: 768, endPoint y: 600, distance: 57.3
click at [774, 657] on link "Volgende vraag" at bounding box center [784, 664] width 678 height 31
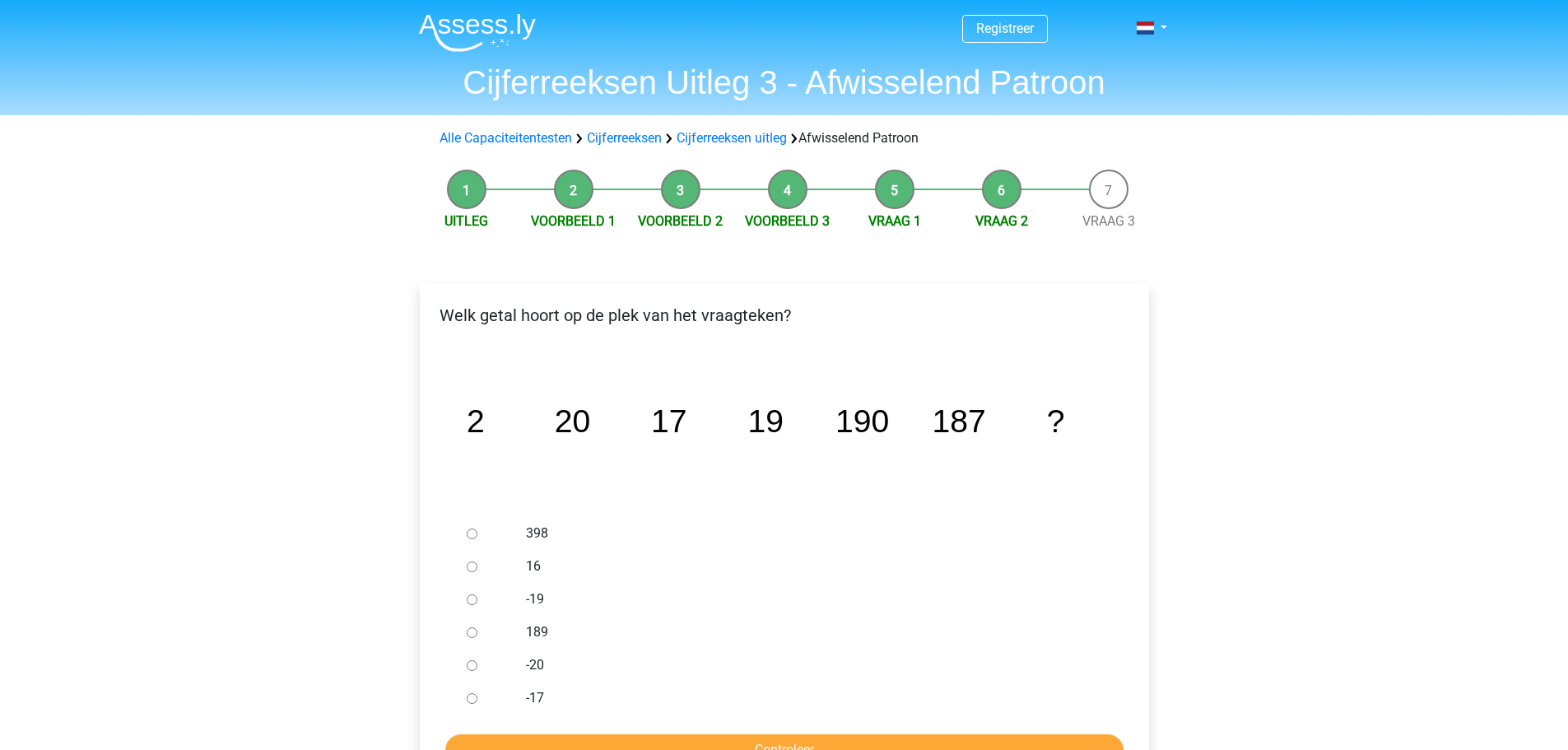
scroll to position [82, 0]
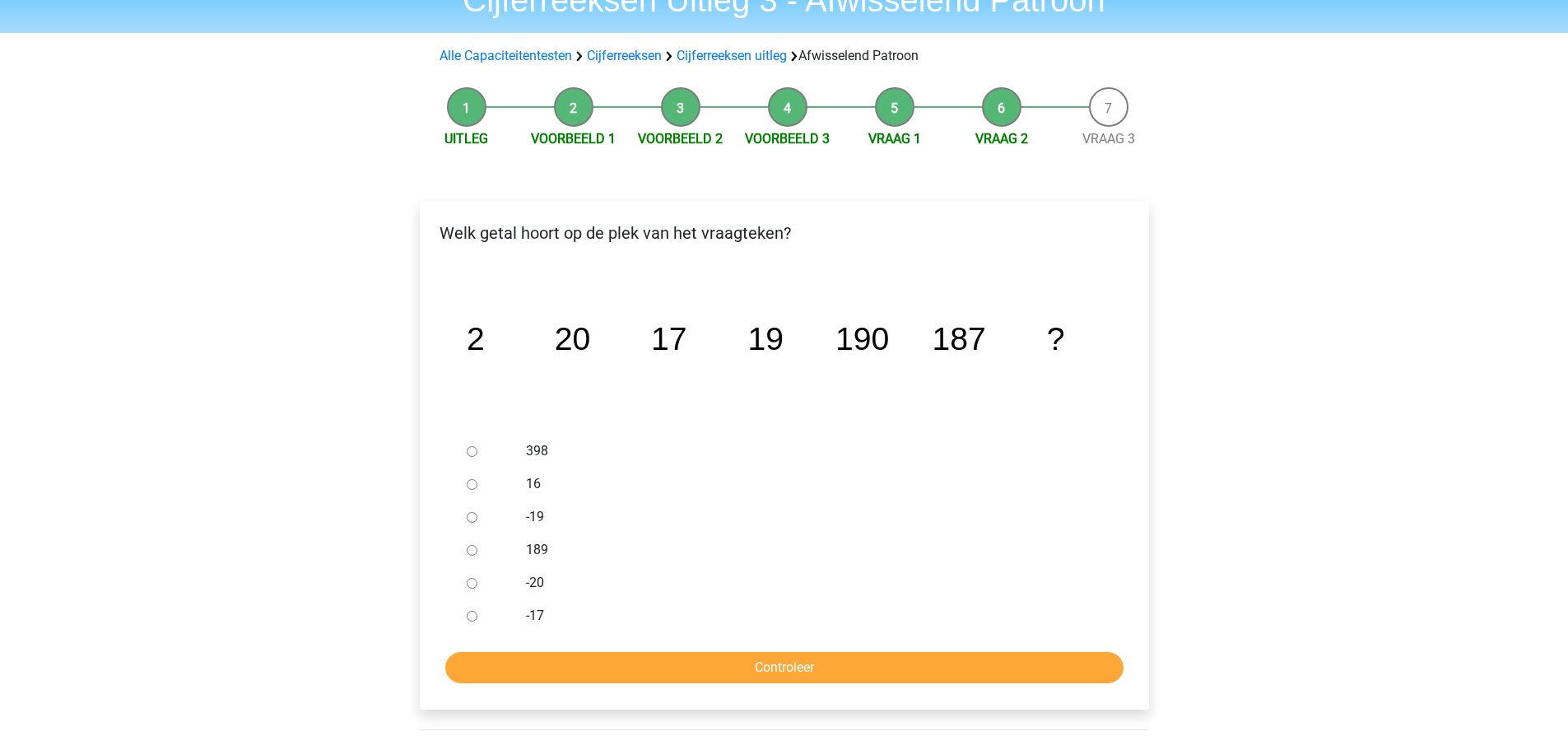
click at [467, 552] on input "189" at bounding box center [472, 550] width 11 height 11
radio input "true"
click at [854, 667] on input "Controleer" at bounding box center [784, 668] width 678 height 31
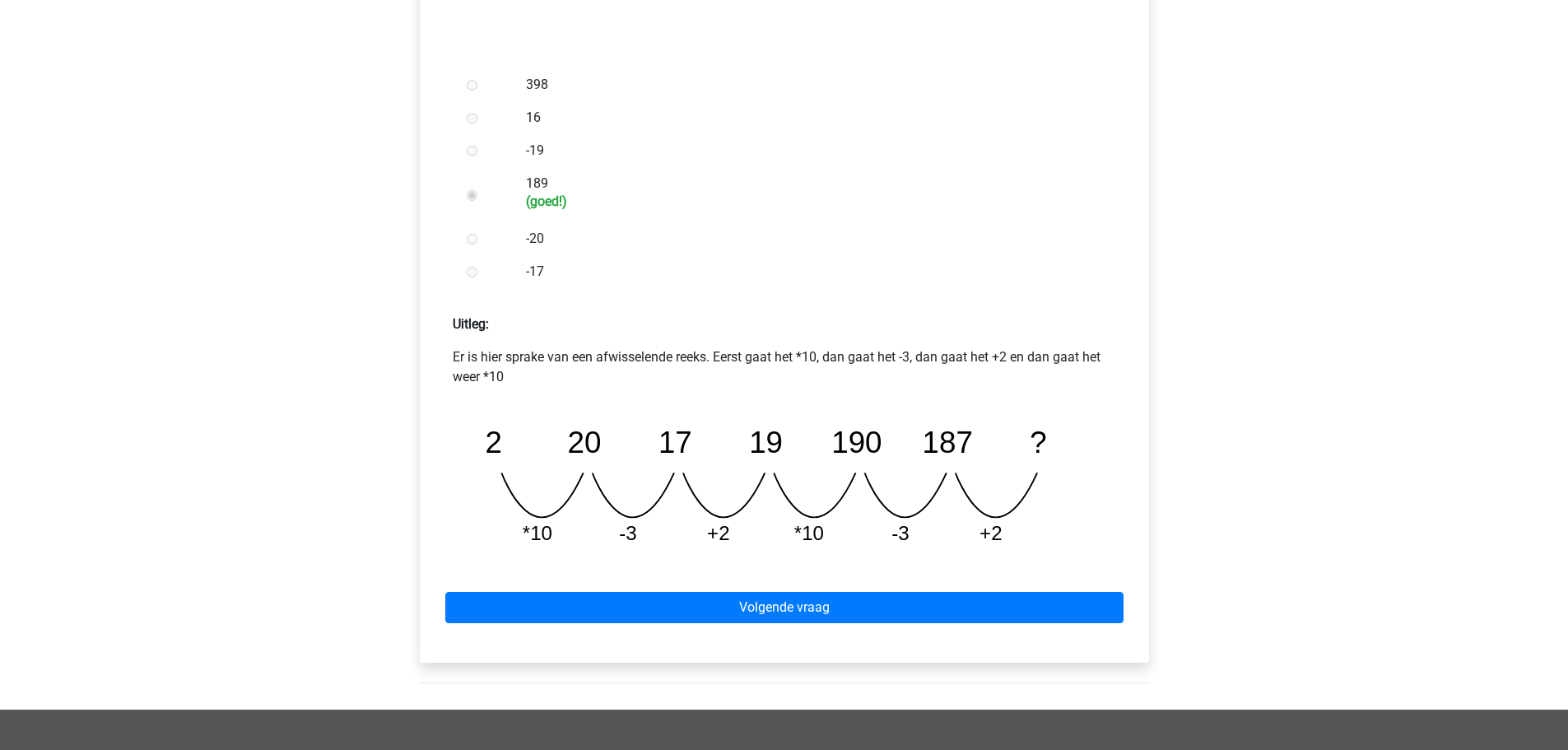
scroll to position [494, 0]
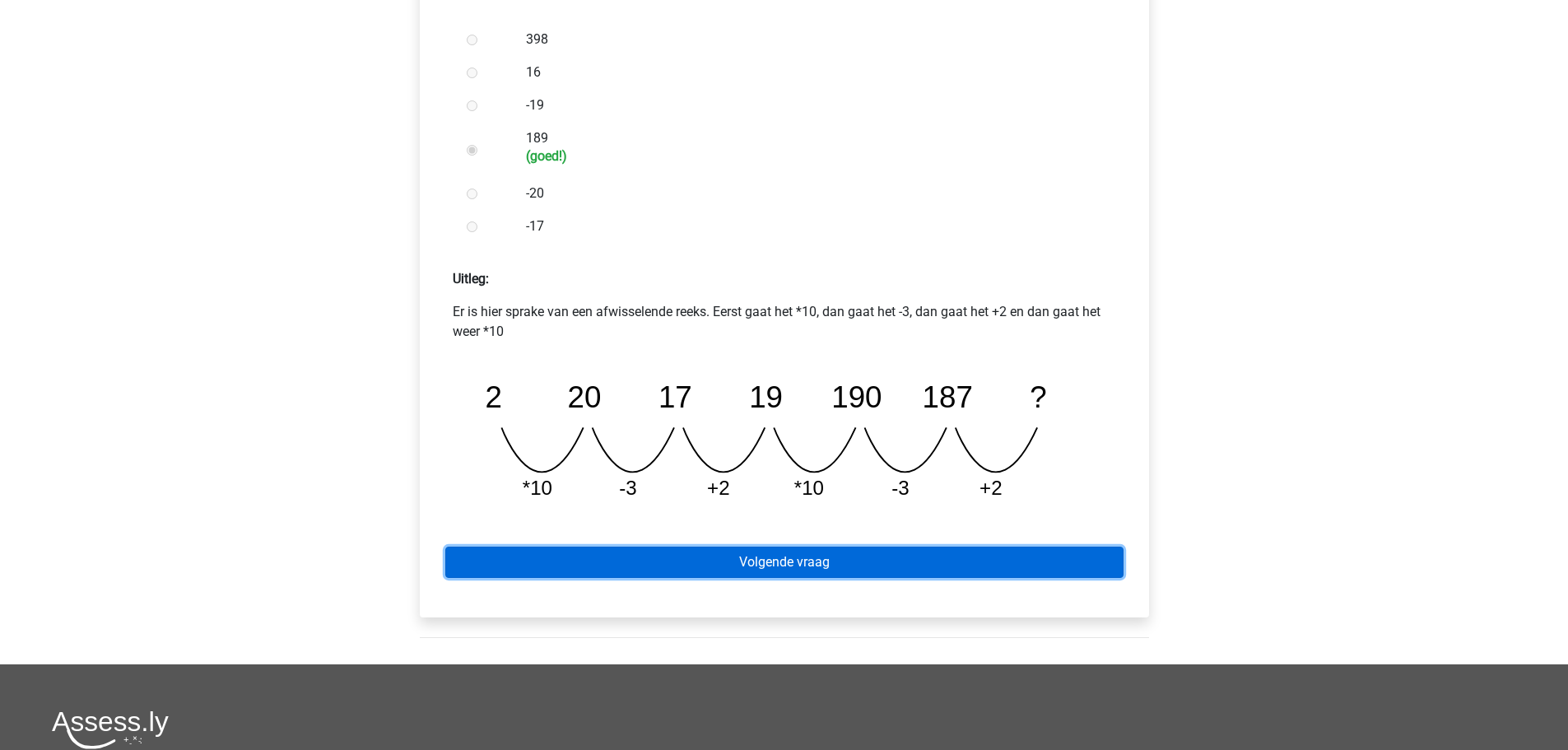
click at [817, 559] on link "Volgende vraag" at bounding box center [784, 562] width 678 height 31
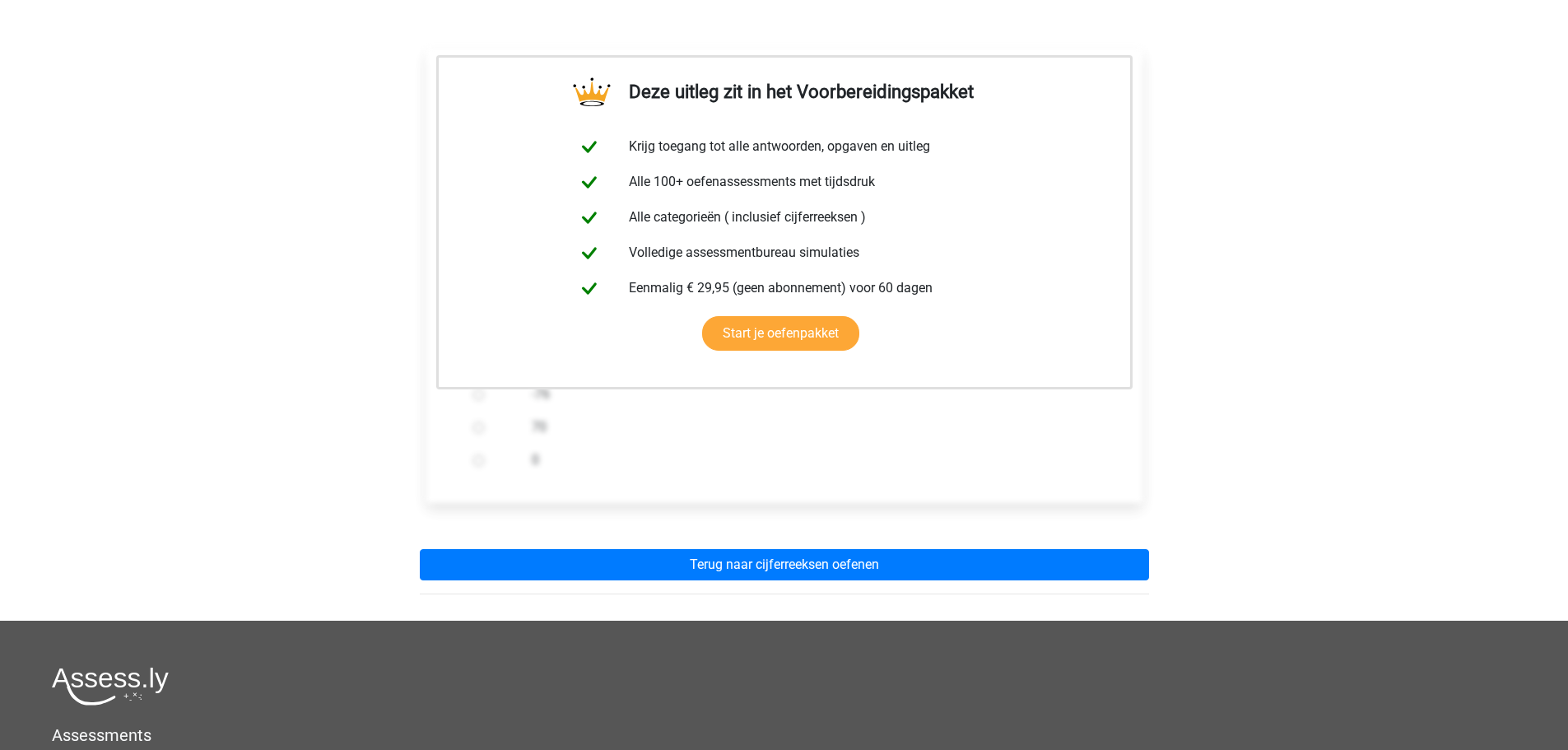
scroll to position [494, 0]
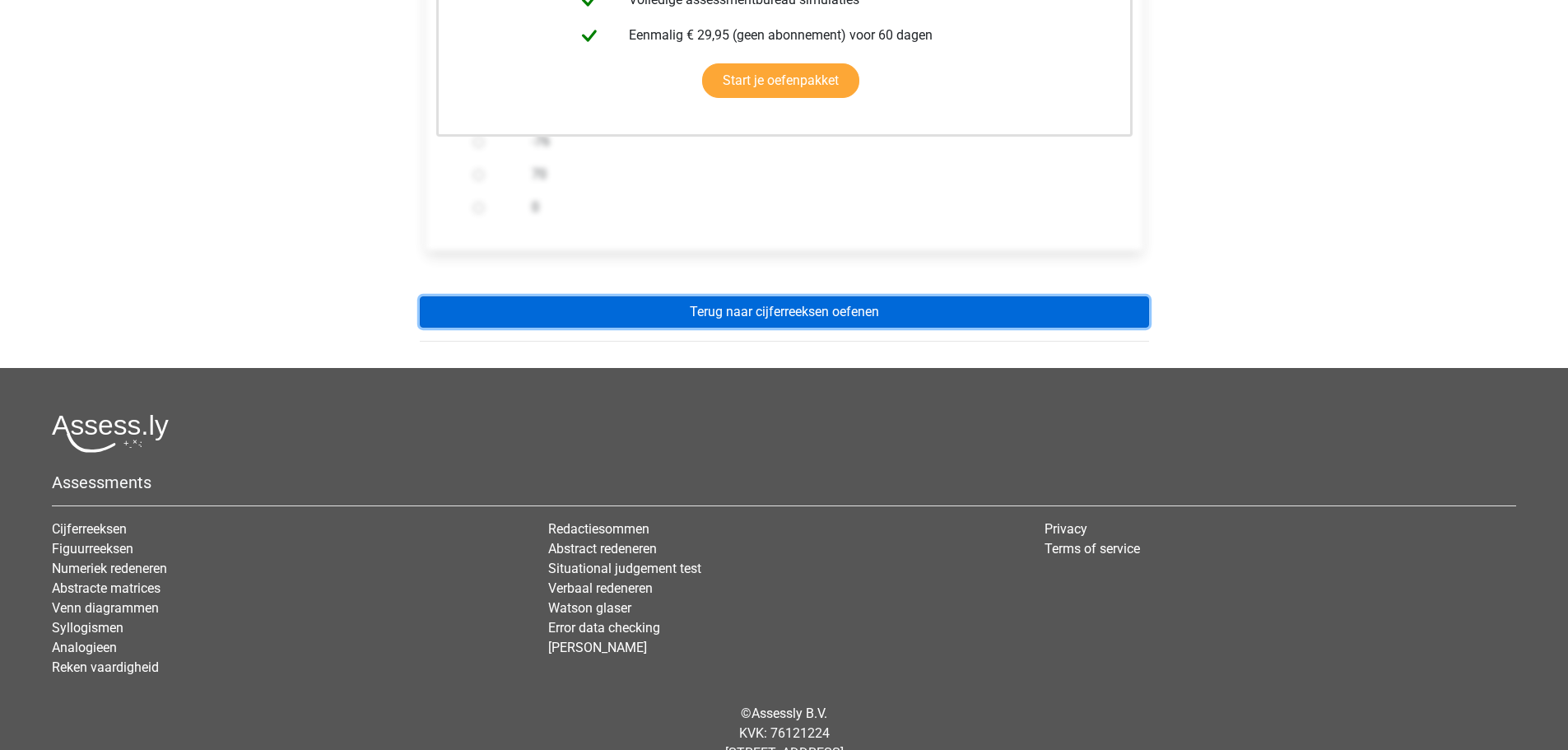
click at [793, 311] on link "Terug naar cijferreeksen oefenen" at bounding box center [784, 312] width 729 height 31
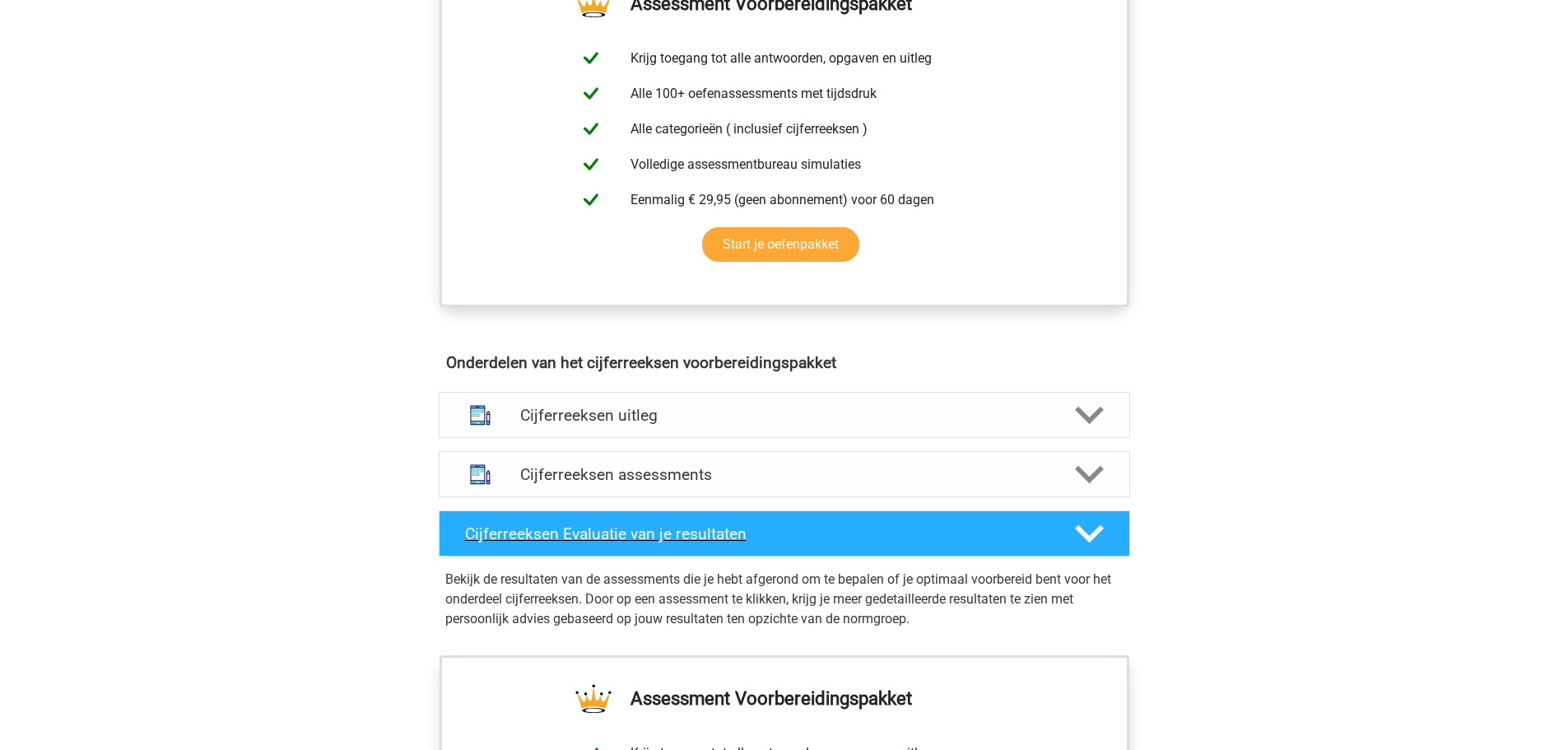
scroll to position [659, 0]
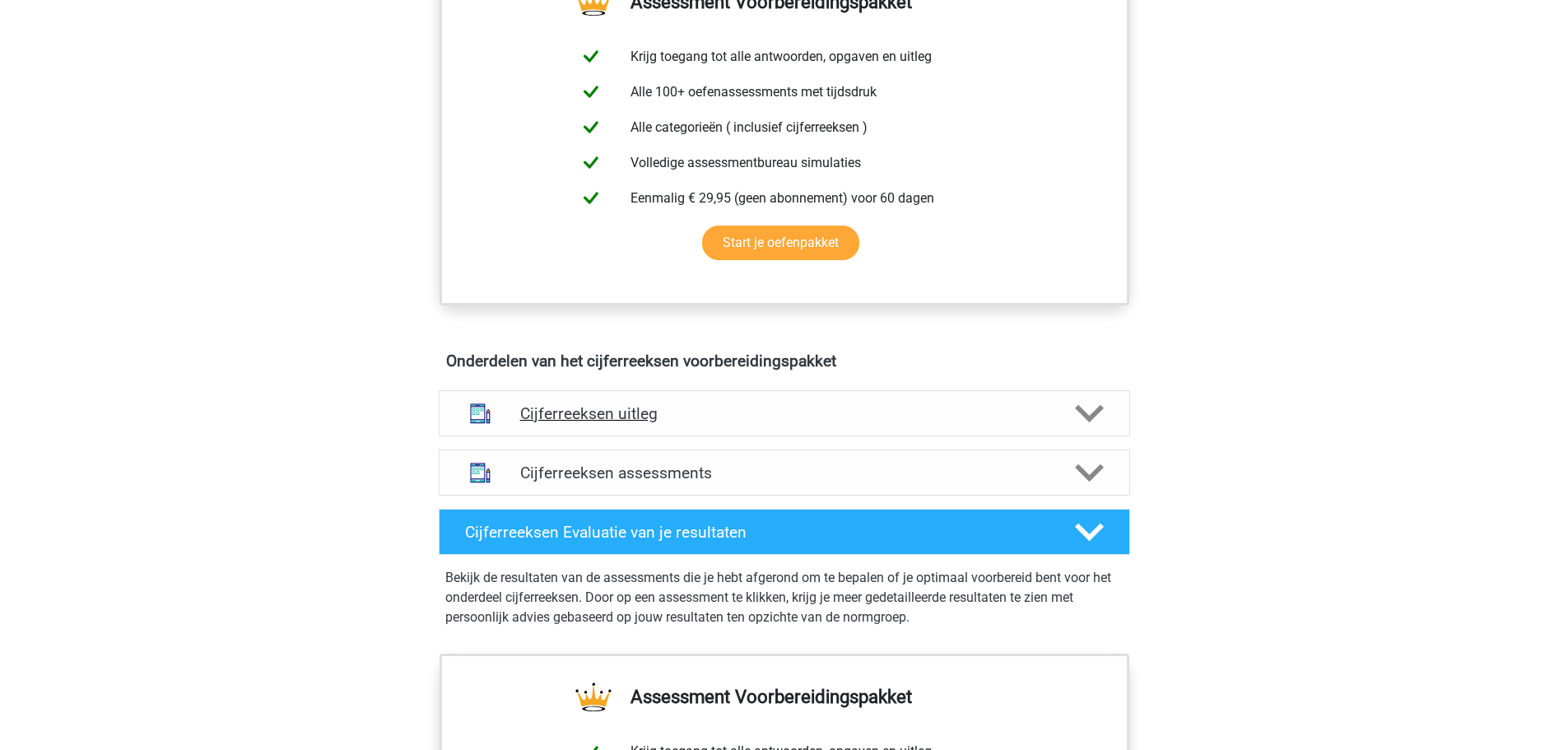
click at [616, 423] on h4 "Cijferreeksen uitleg" at bounding box center [784, 413] width 528 height 19
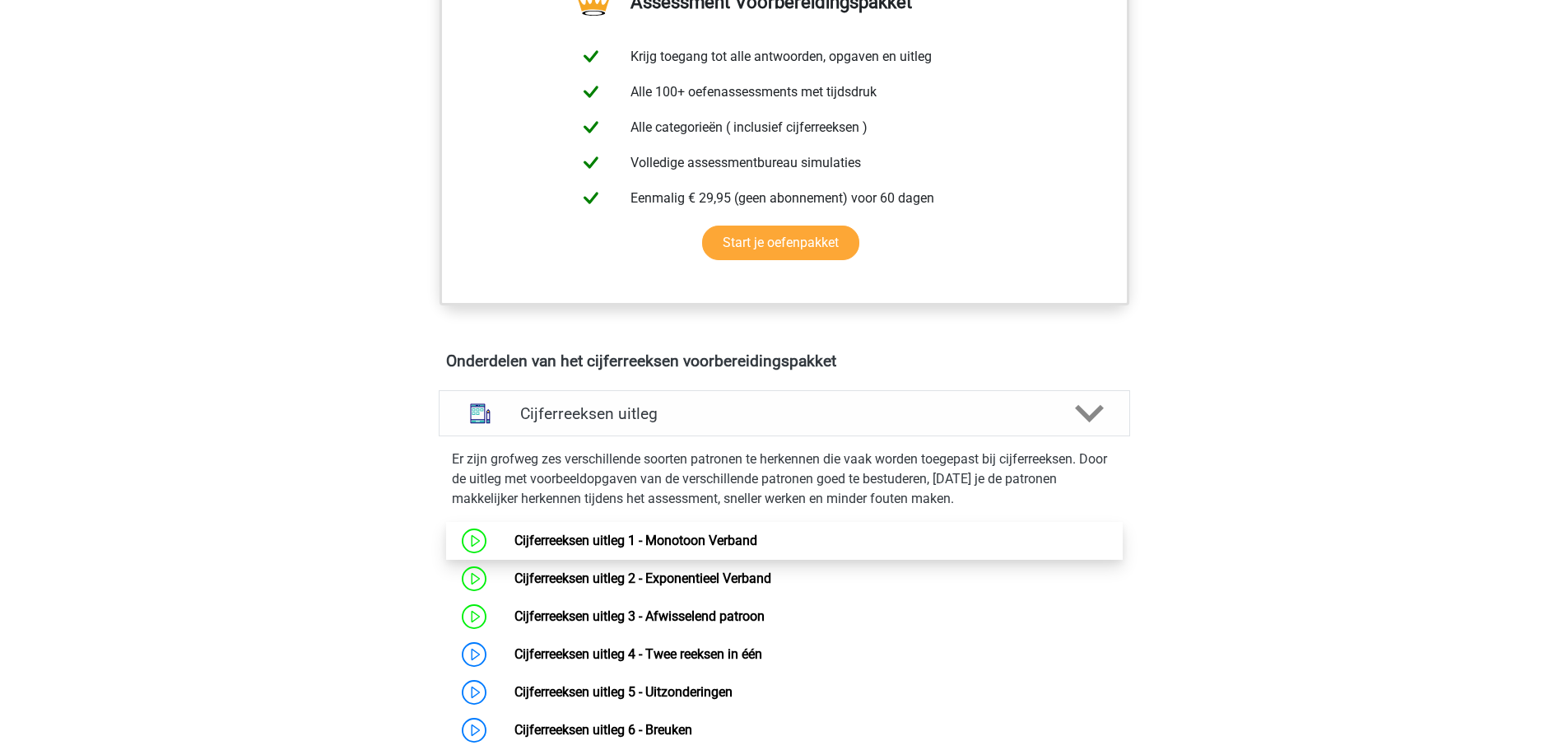
click at [639, 548] on link "Cijferreeksen uitleg 1 - Monotoon Verband" at bounding box center [635, 540] width 243 height 16
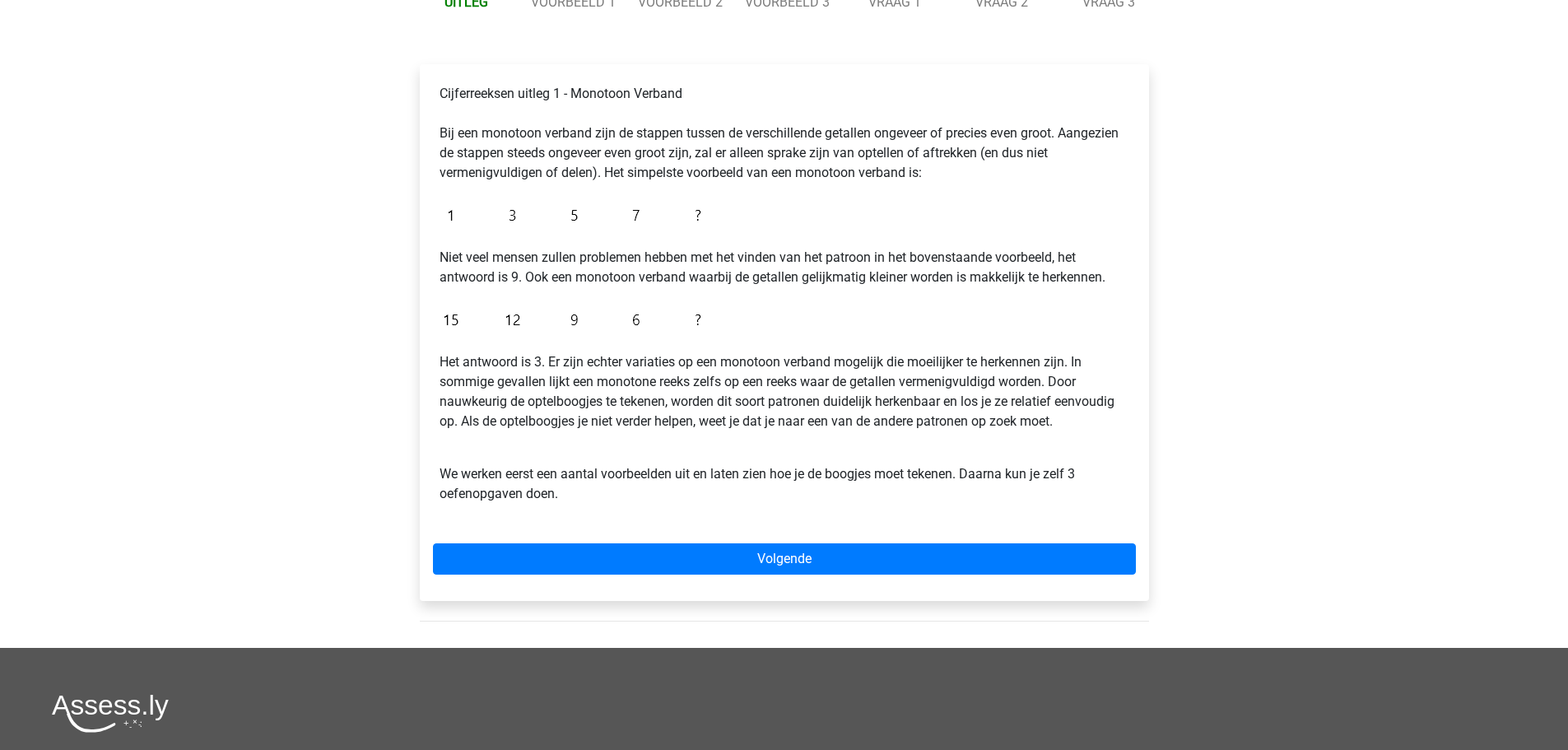
scroll to position [412, 0]
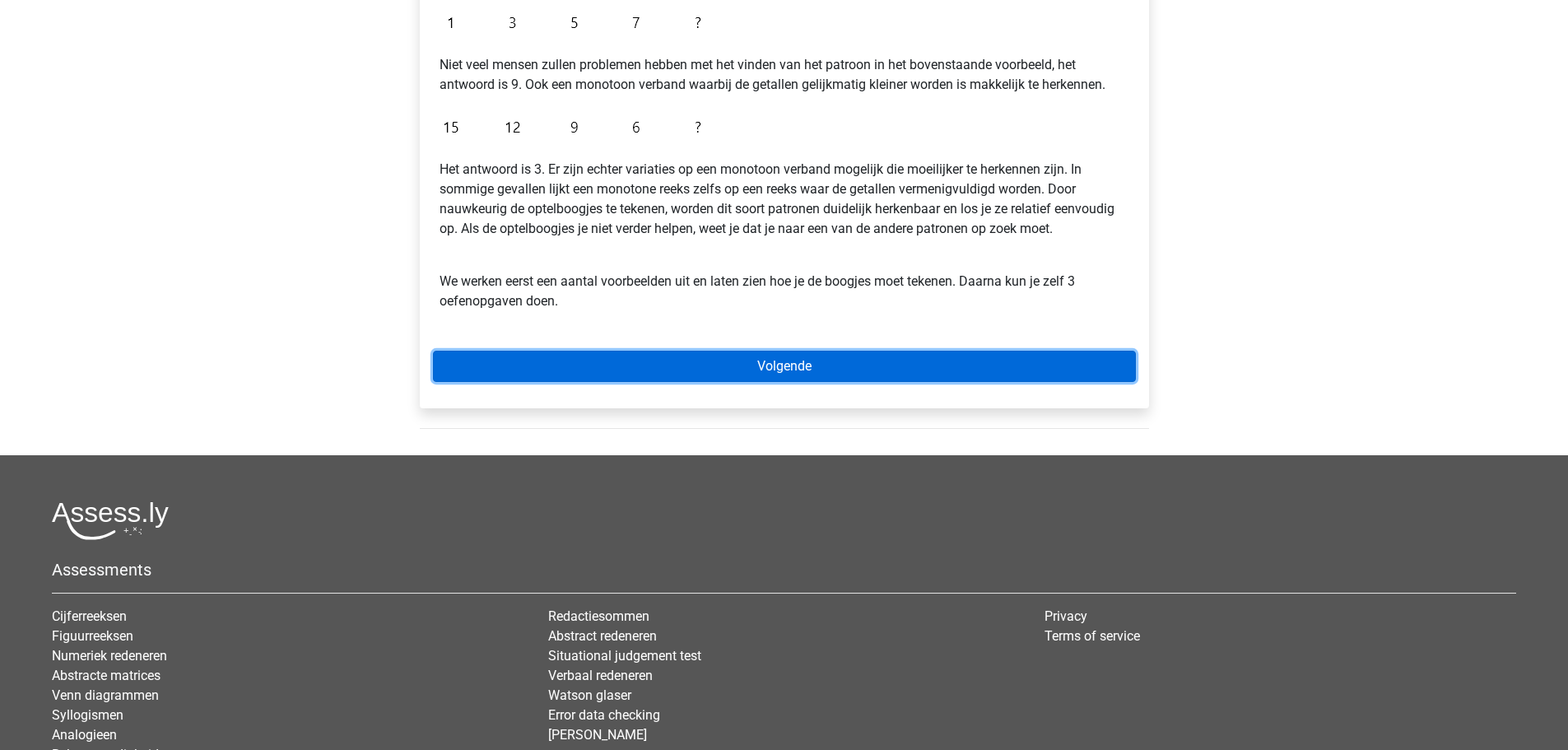
click at [634, 359] on link "Volgende" at bounding box center [784, 366] width 703 height 31
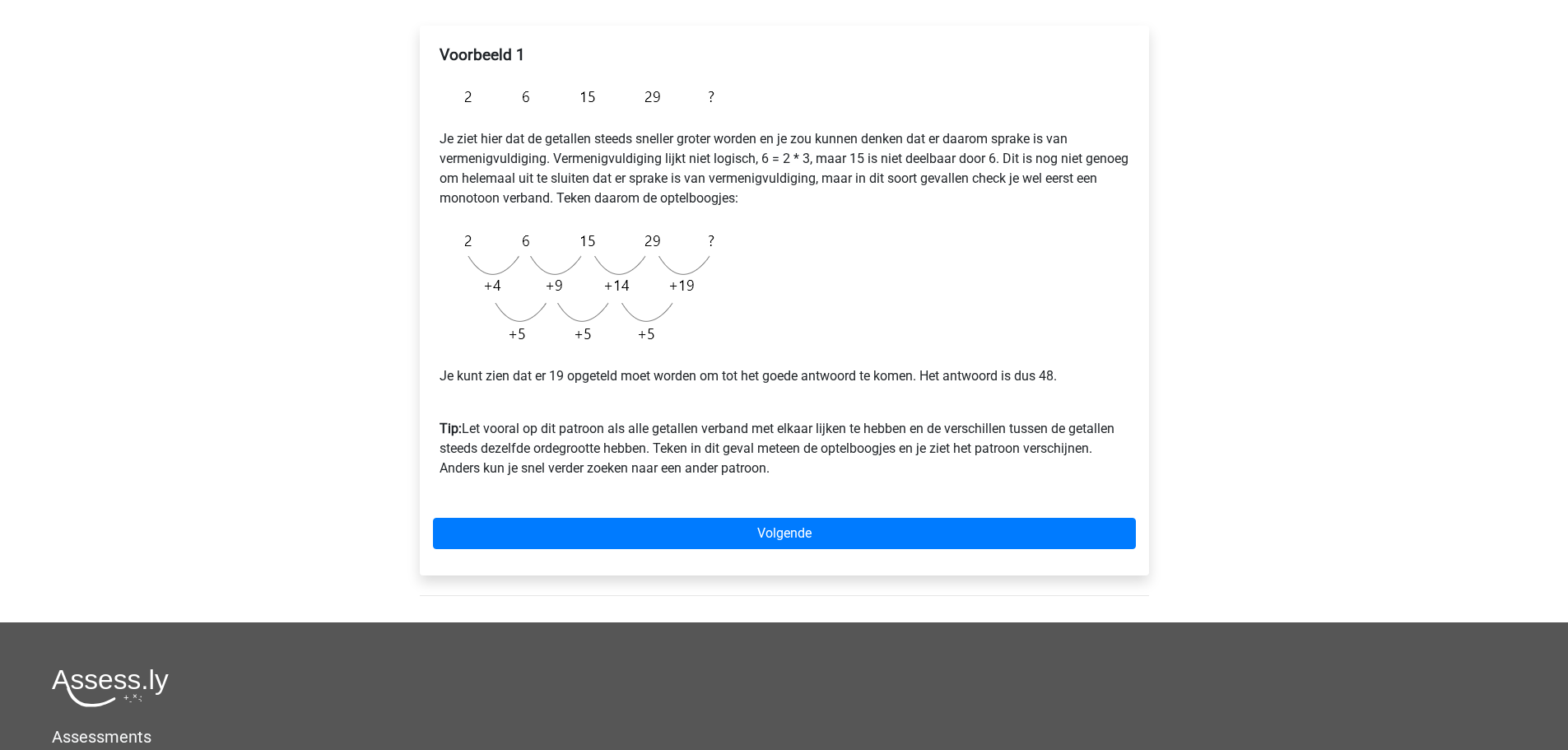
scroll to position [82, 0]
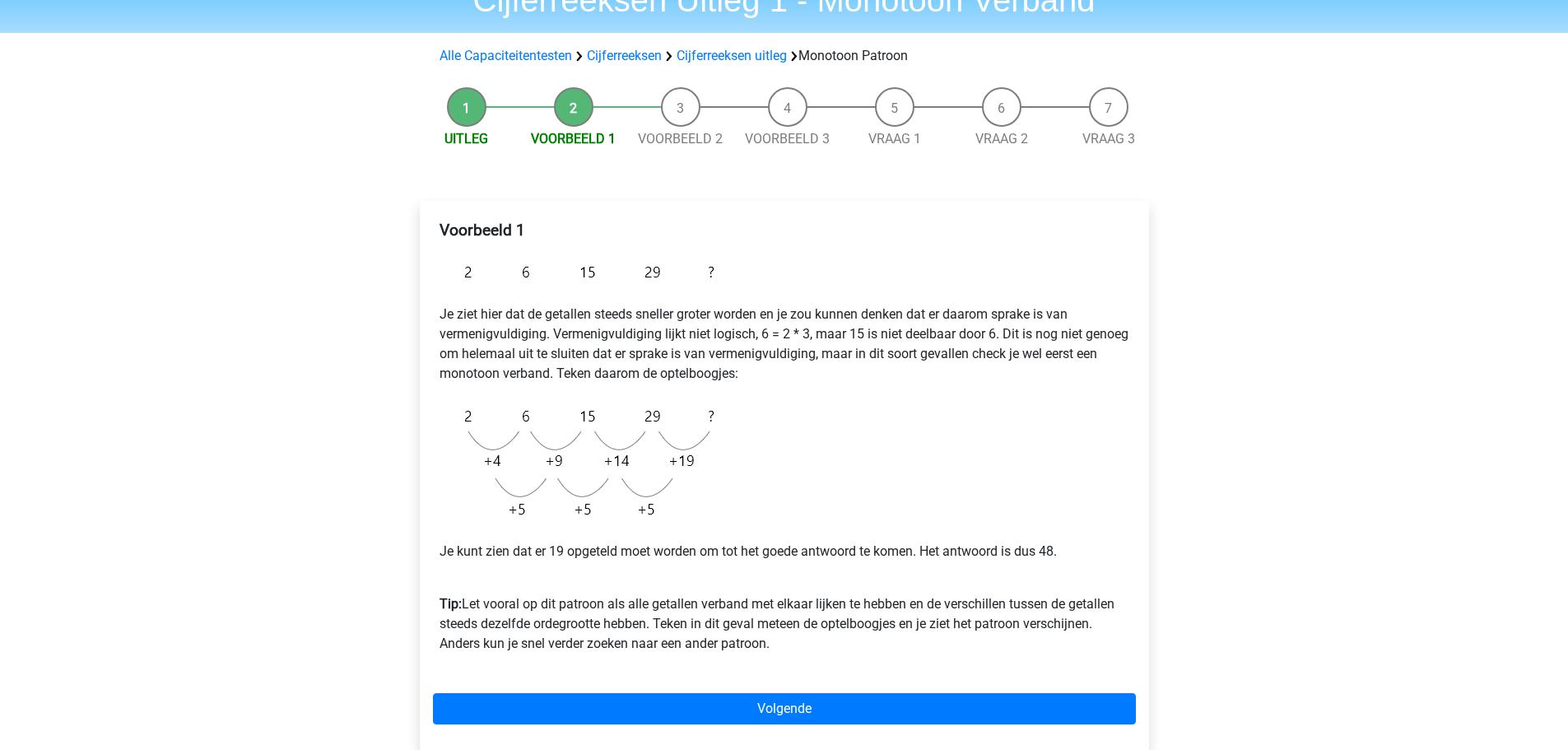
click at [461, 130] on span "Uitleg" at bounding box center [467, 139] width 107 height 20
click at [470, 105] on li "Uitleg" at bounding box center [467, 118] width 107 height 62
click at [461, 133] on link "Uitleg" at bounding box center [466, 138] width 44 height 16
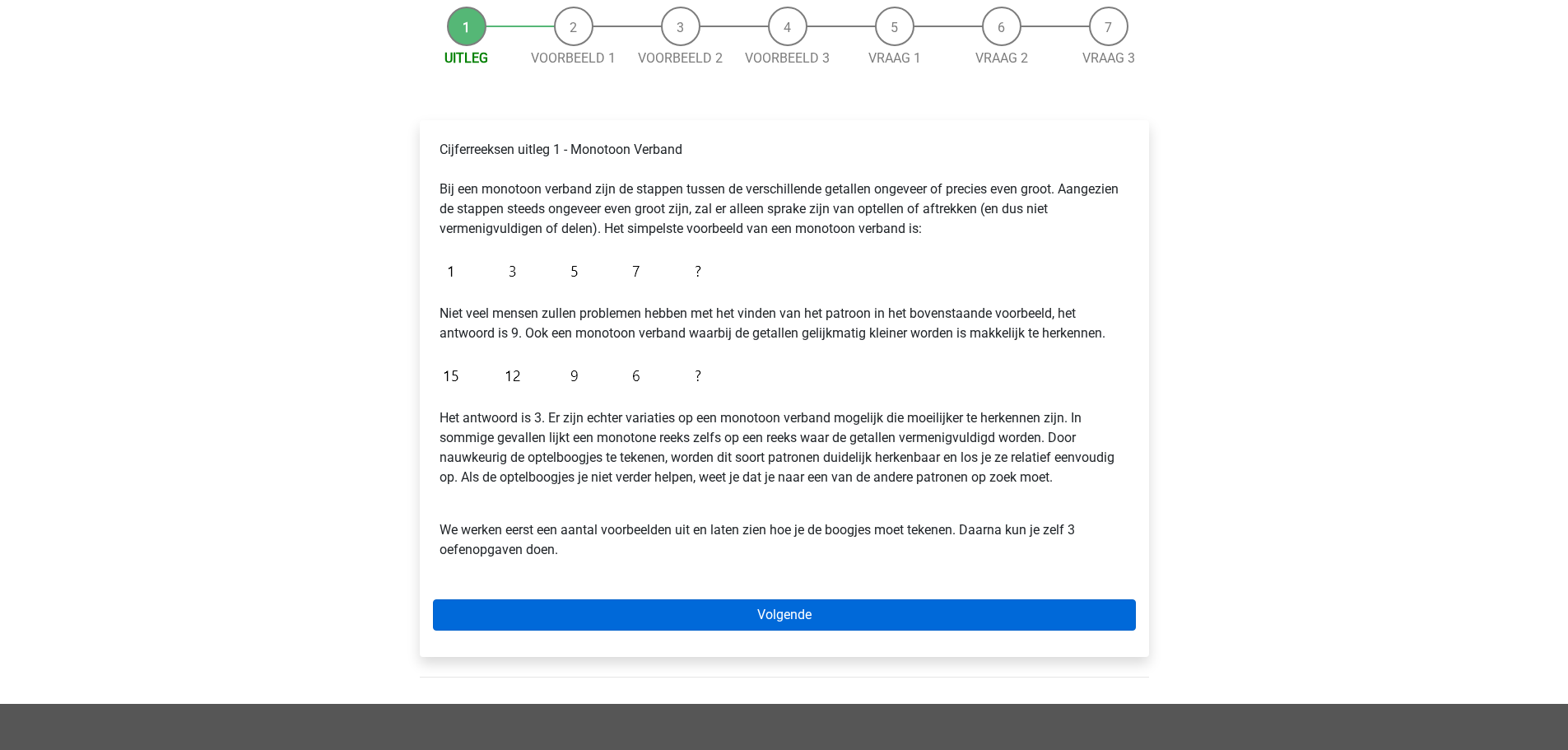
scroll to position [165, 0]
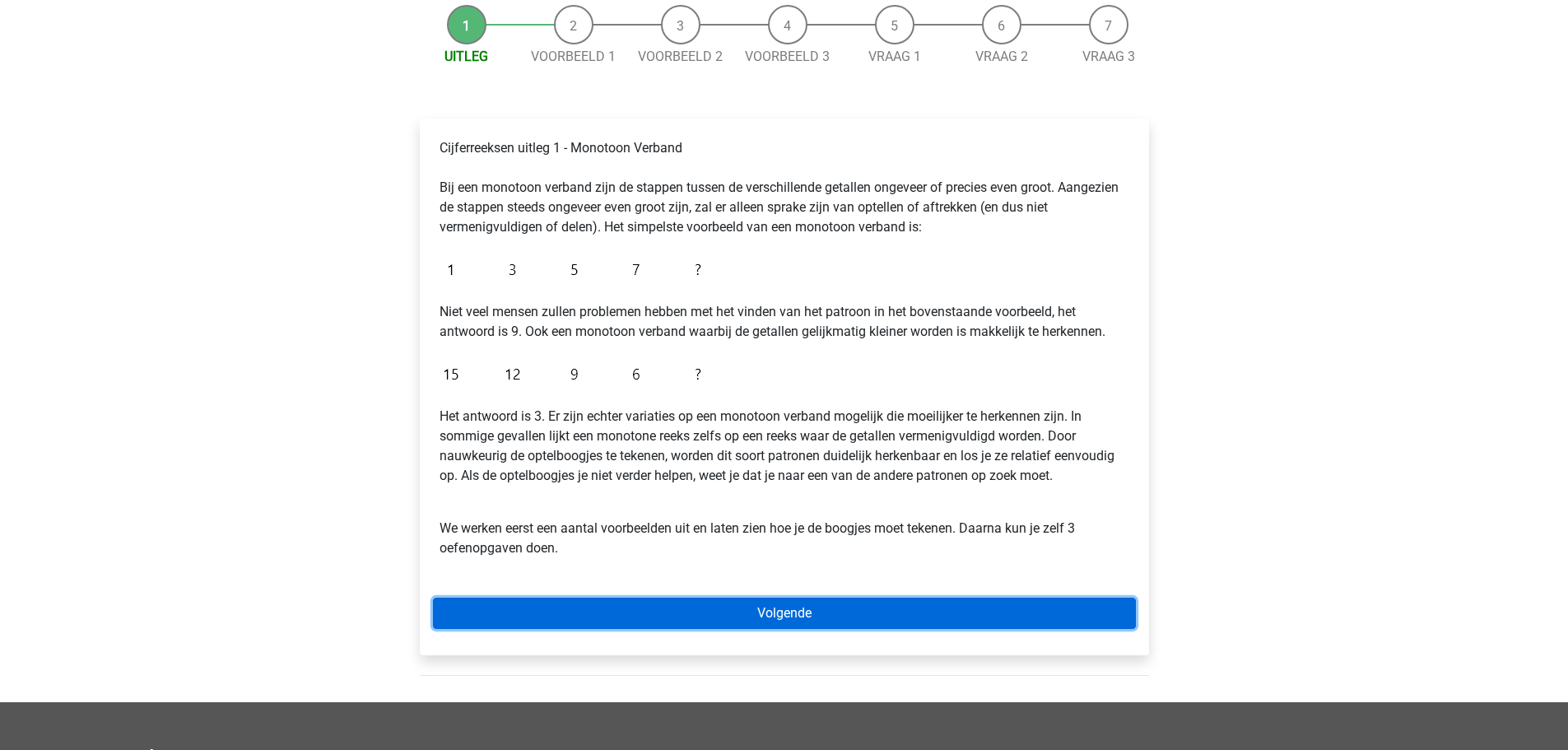
click at [742, 614] on link "Volgende" at bounding box center [784, 613] width 703 height 31
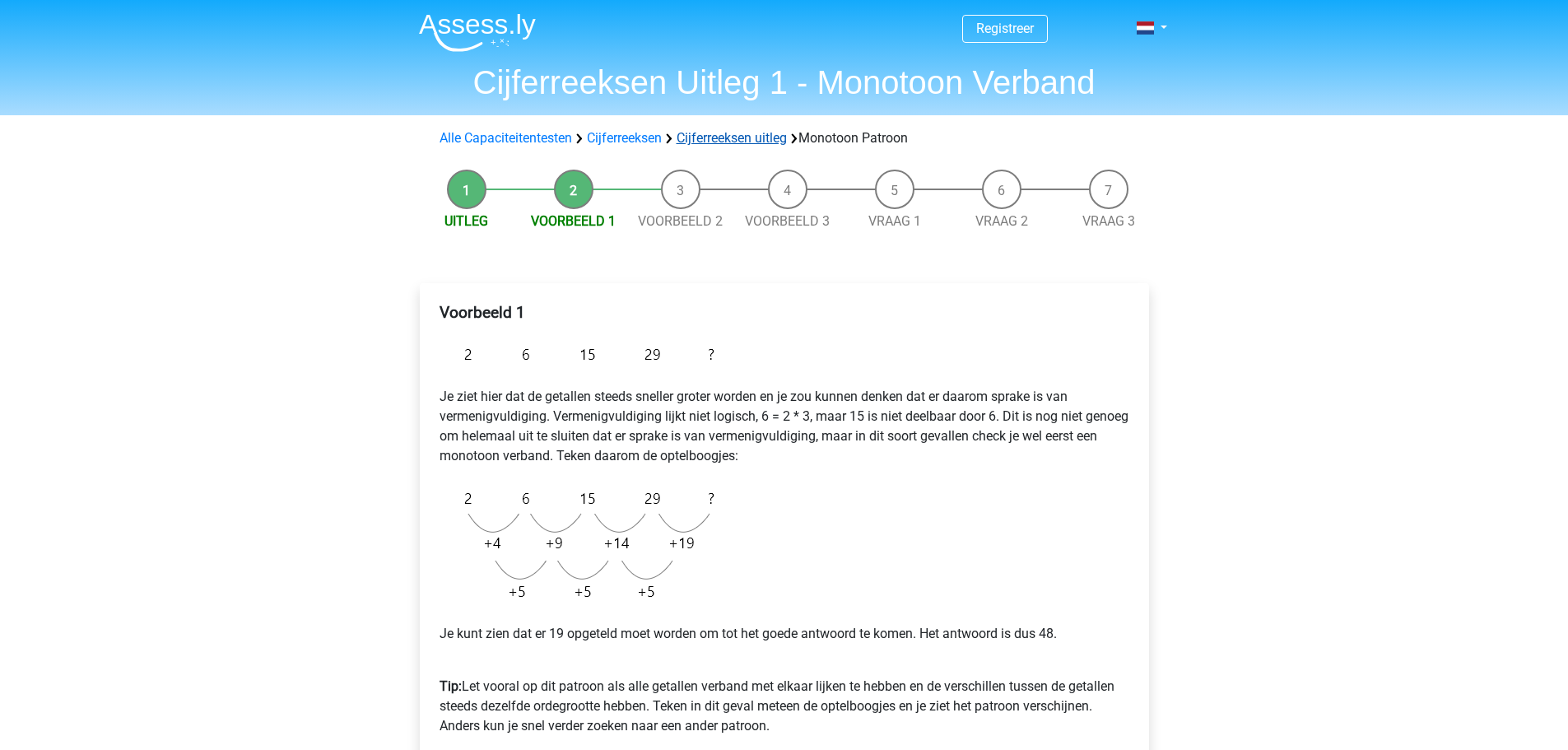
click at [718, 140] on link "Cijferreeksen uitleg" at bounding box center [732, 137] width 110 height 16
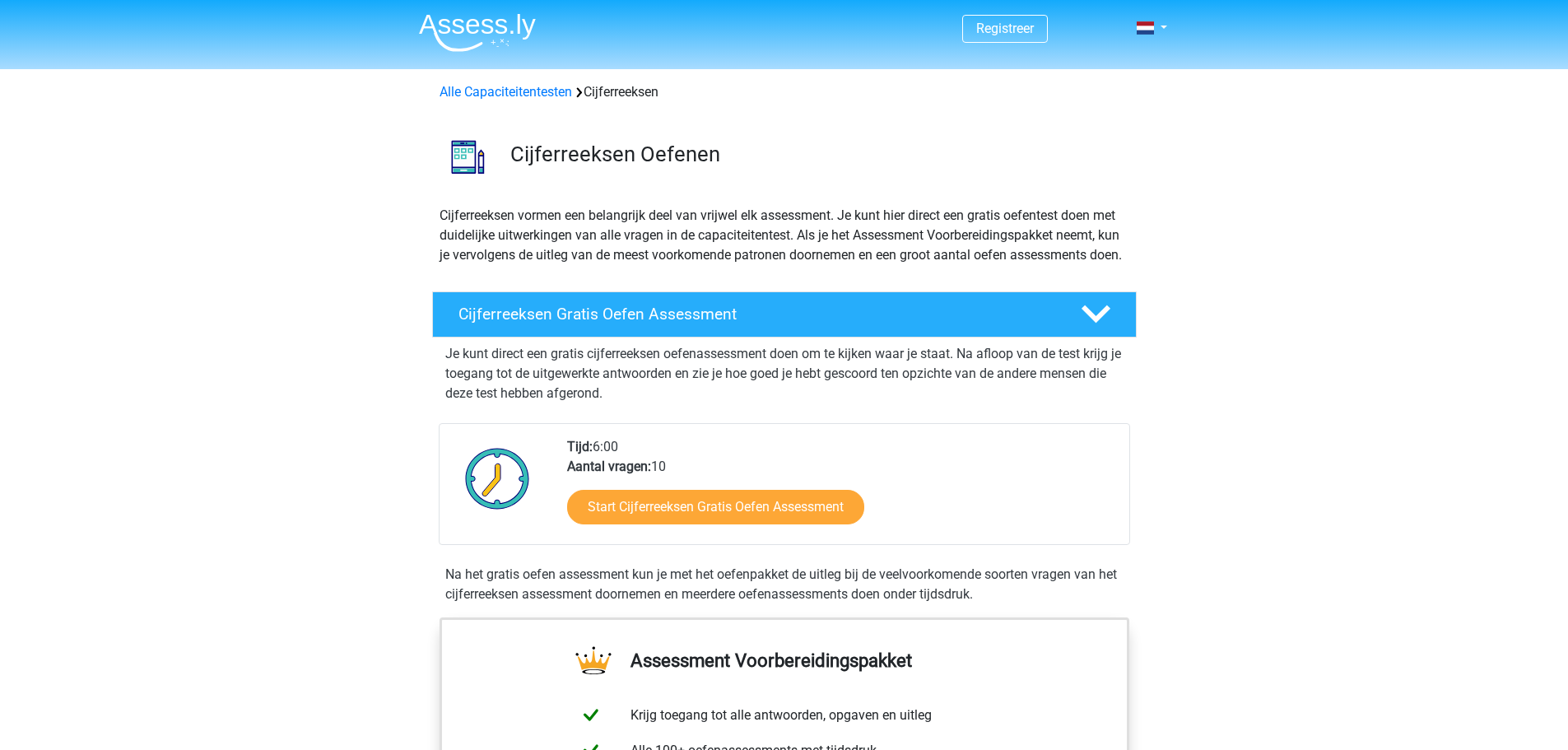
scroll to position [1062, 0]
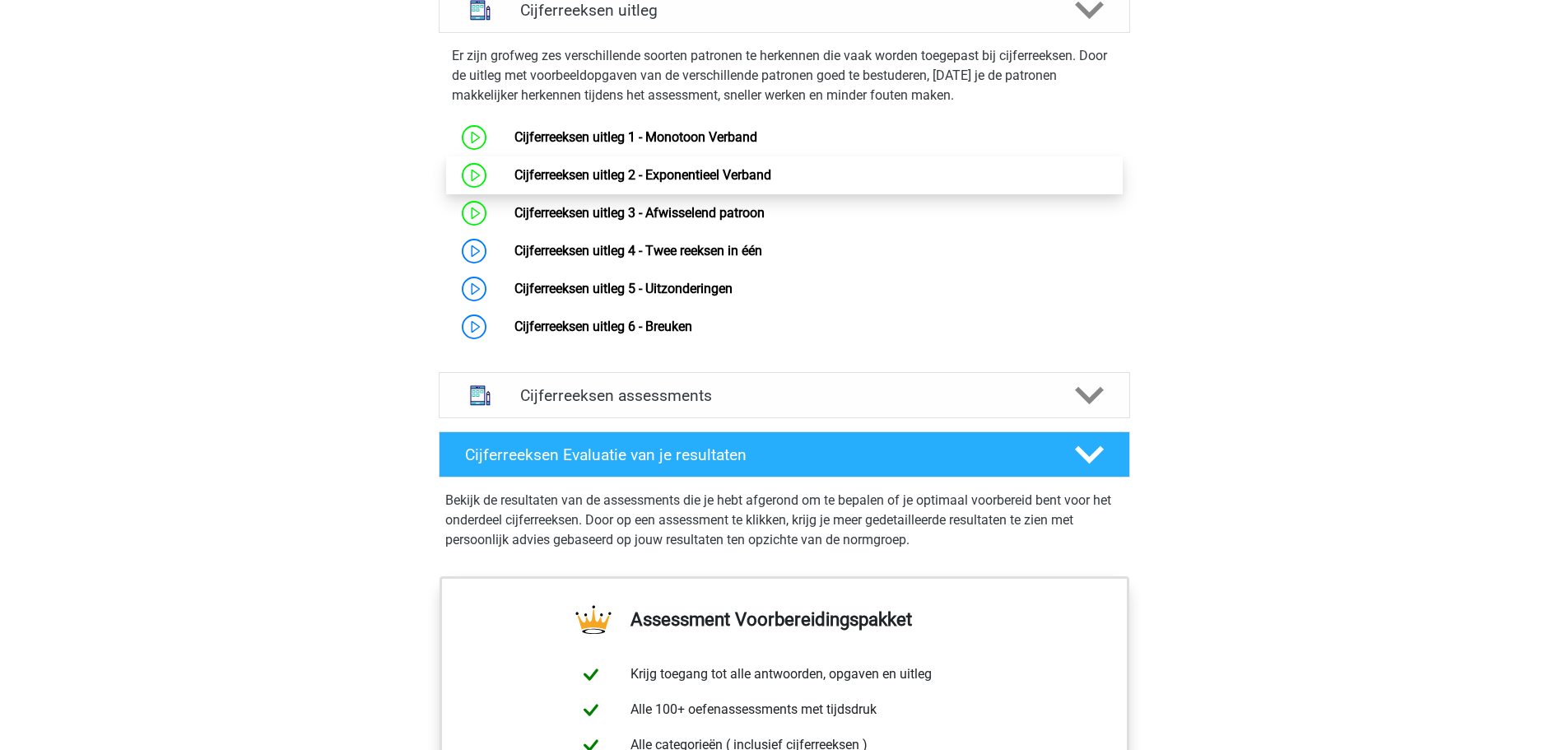
click at [665, 183] on link "Cijferreeksen uitleg 2 - Exponentieel Verband" at bounding box center [643, 175] width 257 height 16
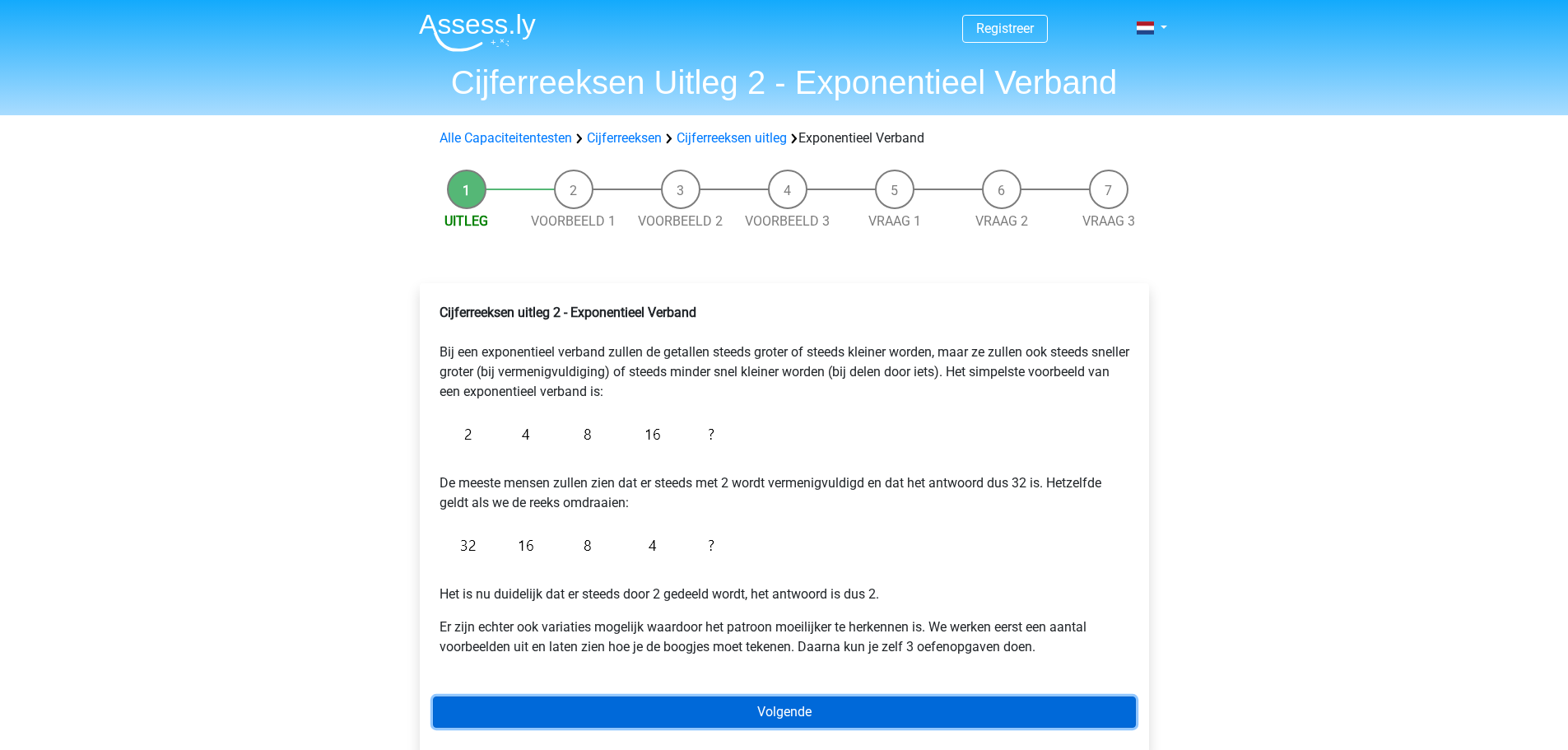
click at [776, 708] on link "Volgende" at bounding box center [784, 712] width 703 height 31
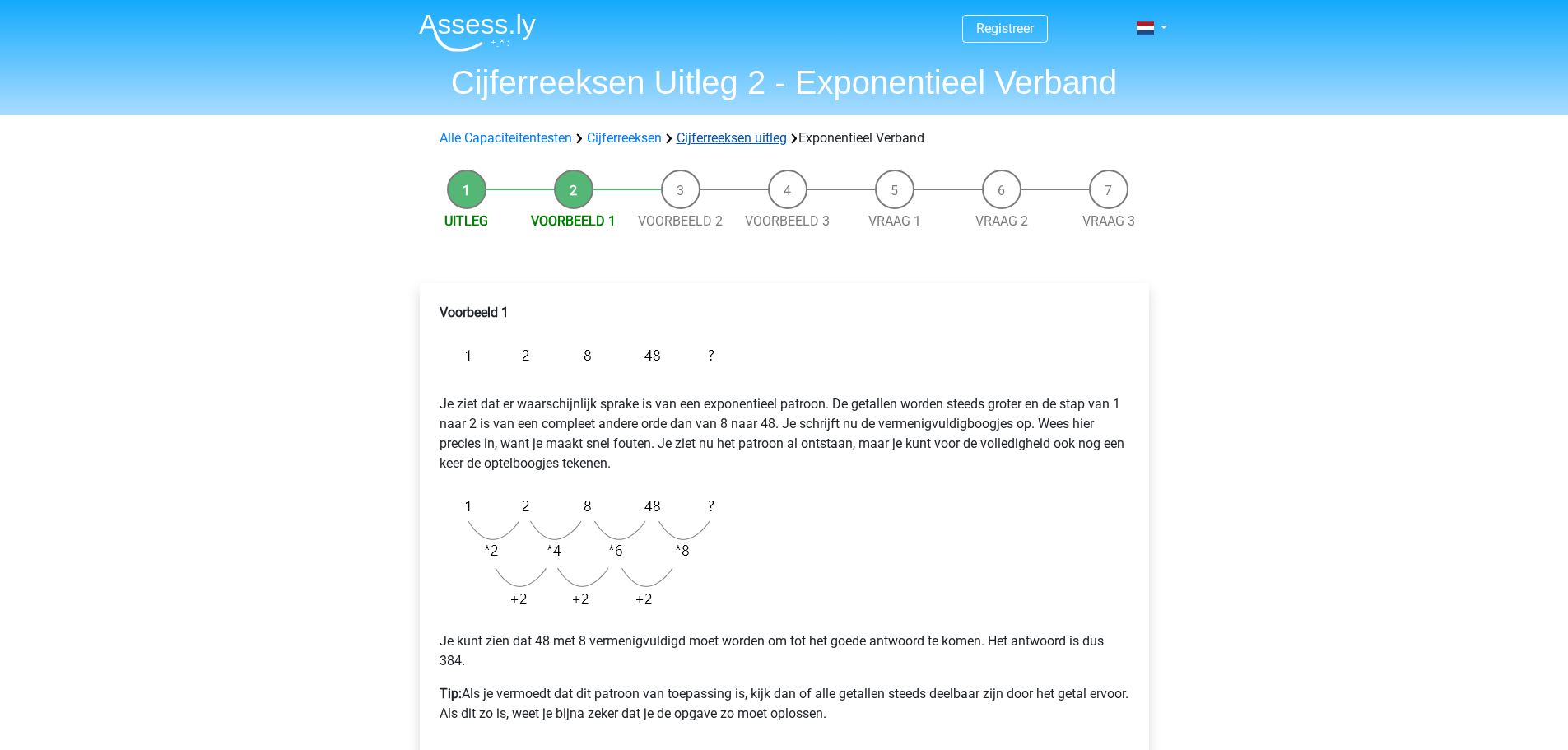
click at [709, 142] on link "Cijferreeksen uitleg" at bounding box center [732, 137] width 110 height 16
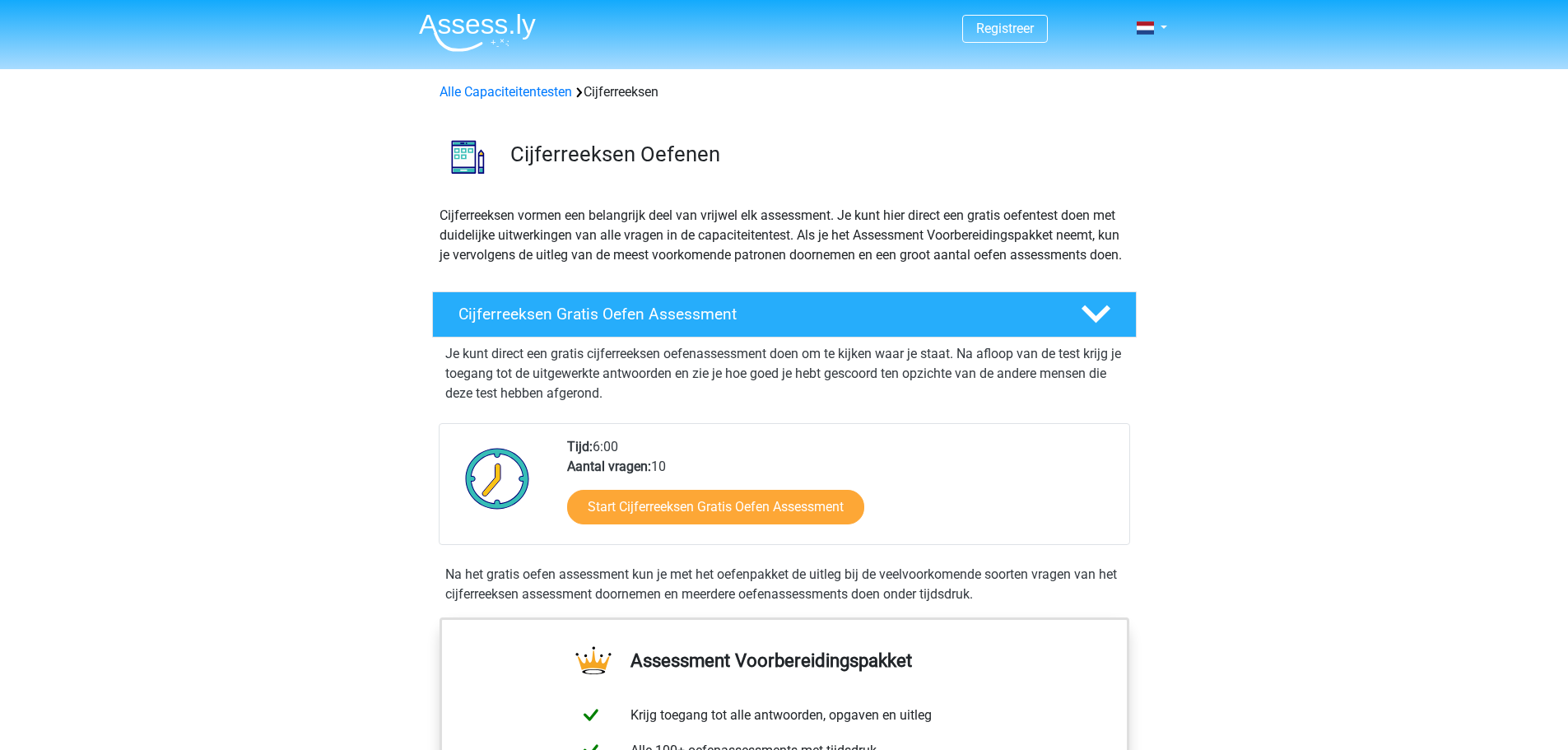
scroll to position [1062, 0]
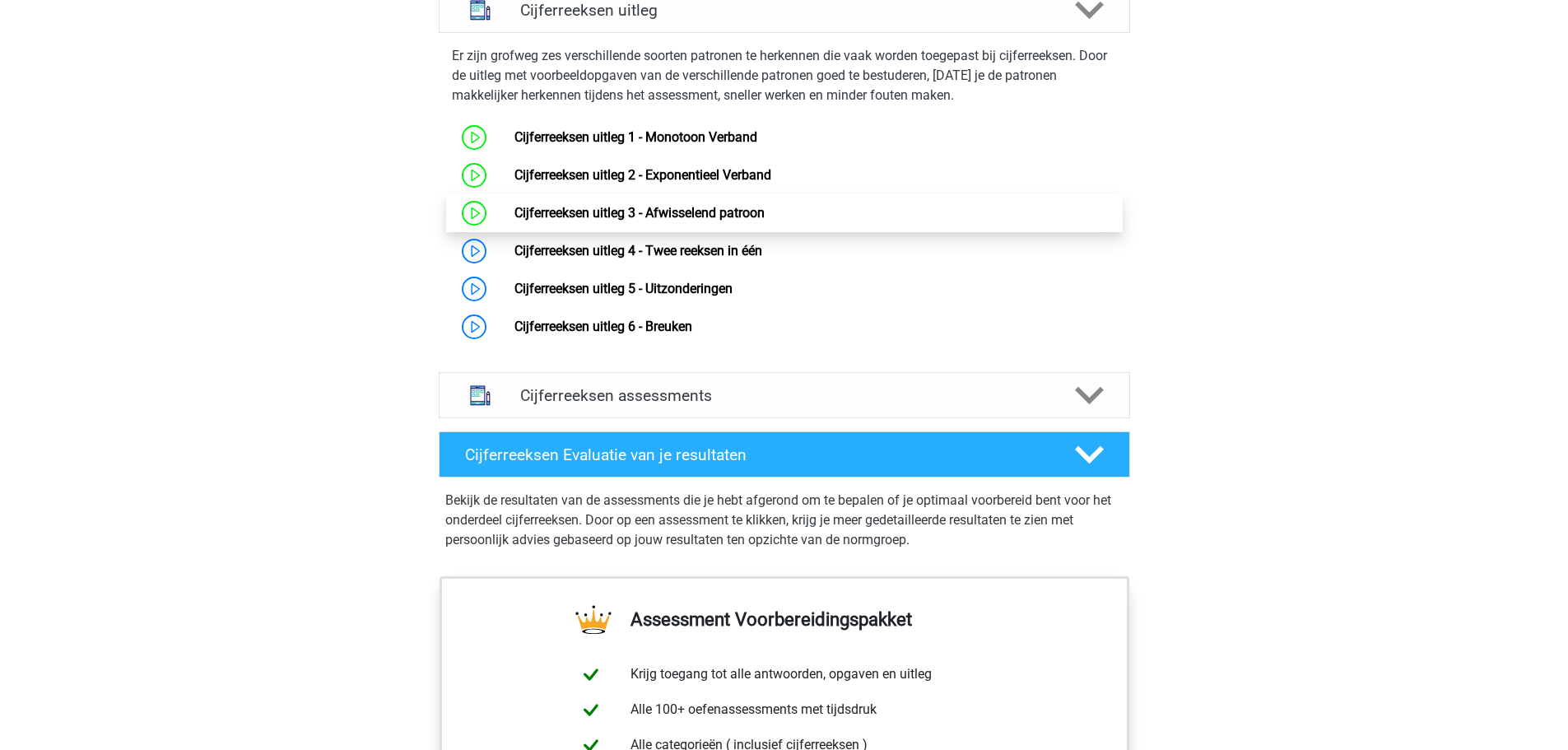
click at [728, 221] on link "Cijferreeksen uitleg 3 - Afwisselend patroon" at bounding box center [640, 212] width 250 height 16
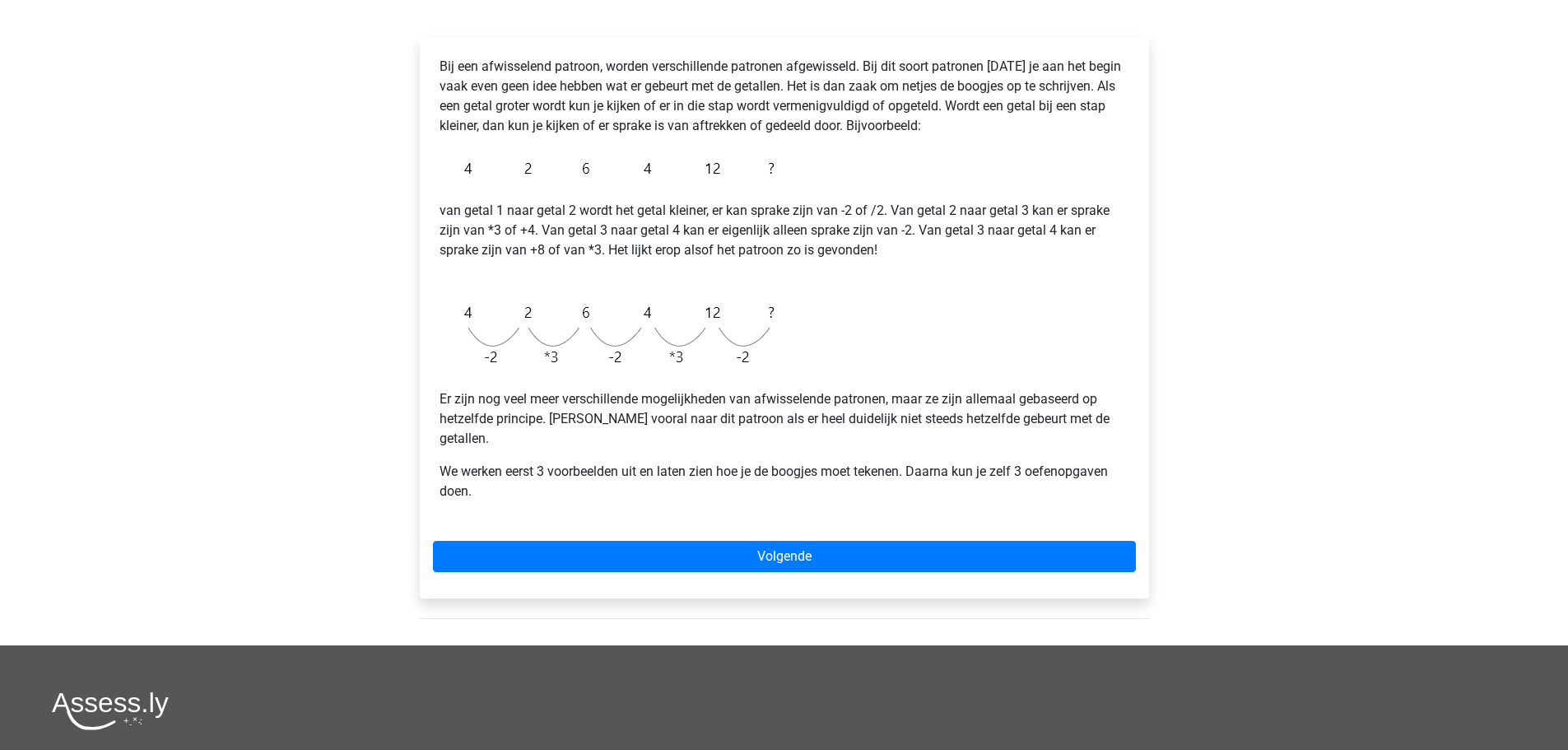
scroll to position [247, 0]
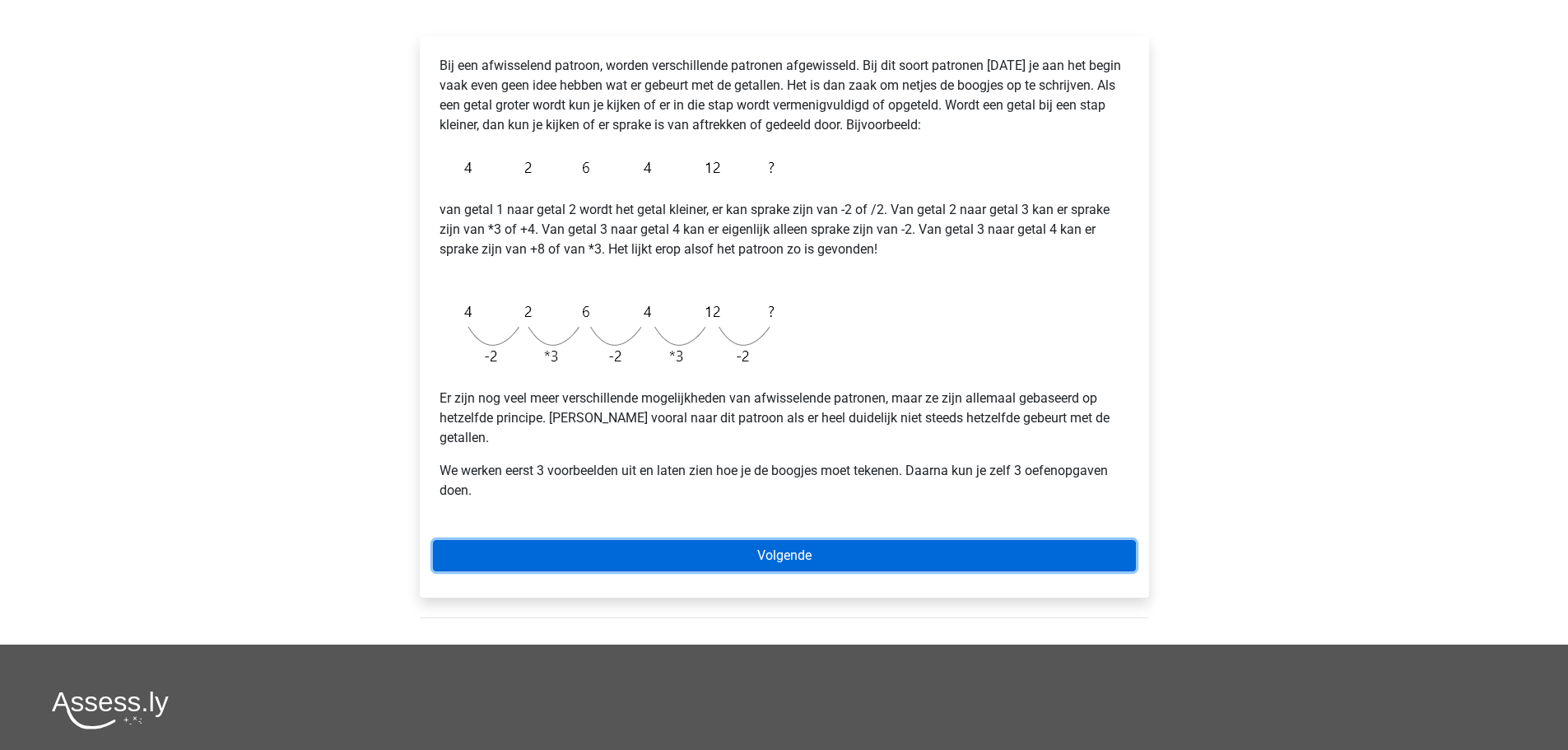
click at [717, 543] on link "Volgende" at bounding box center [784, 556] width 703 height 31
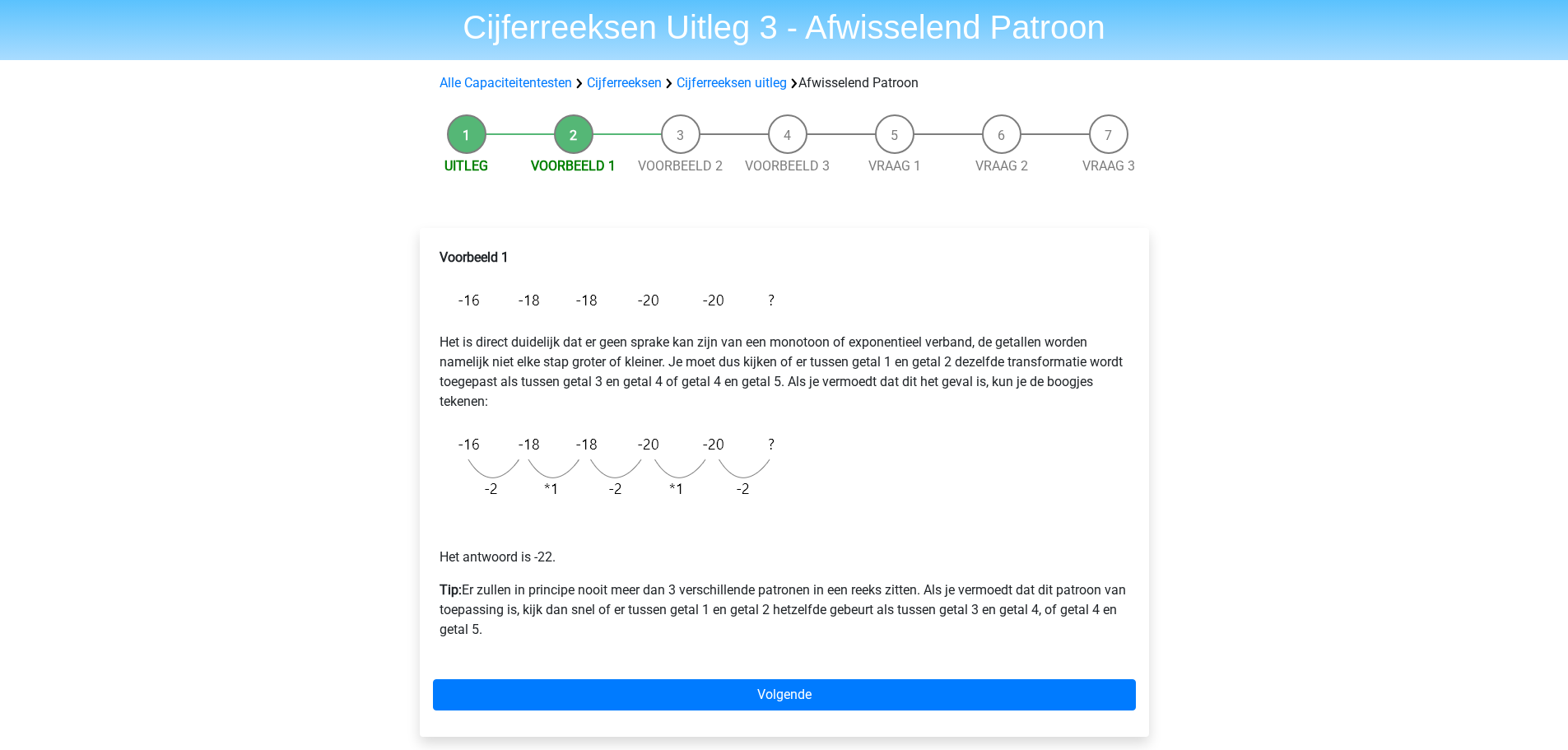
scroll to position [82, 0]
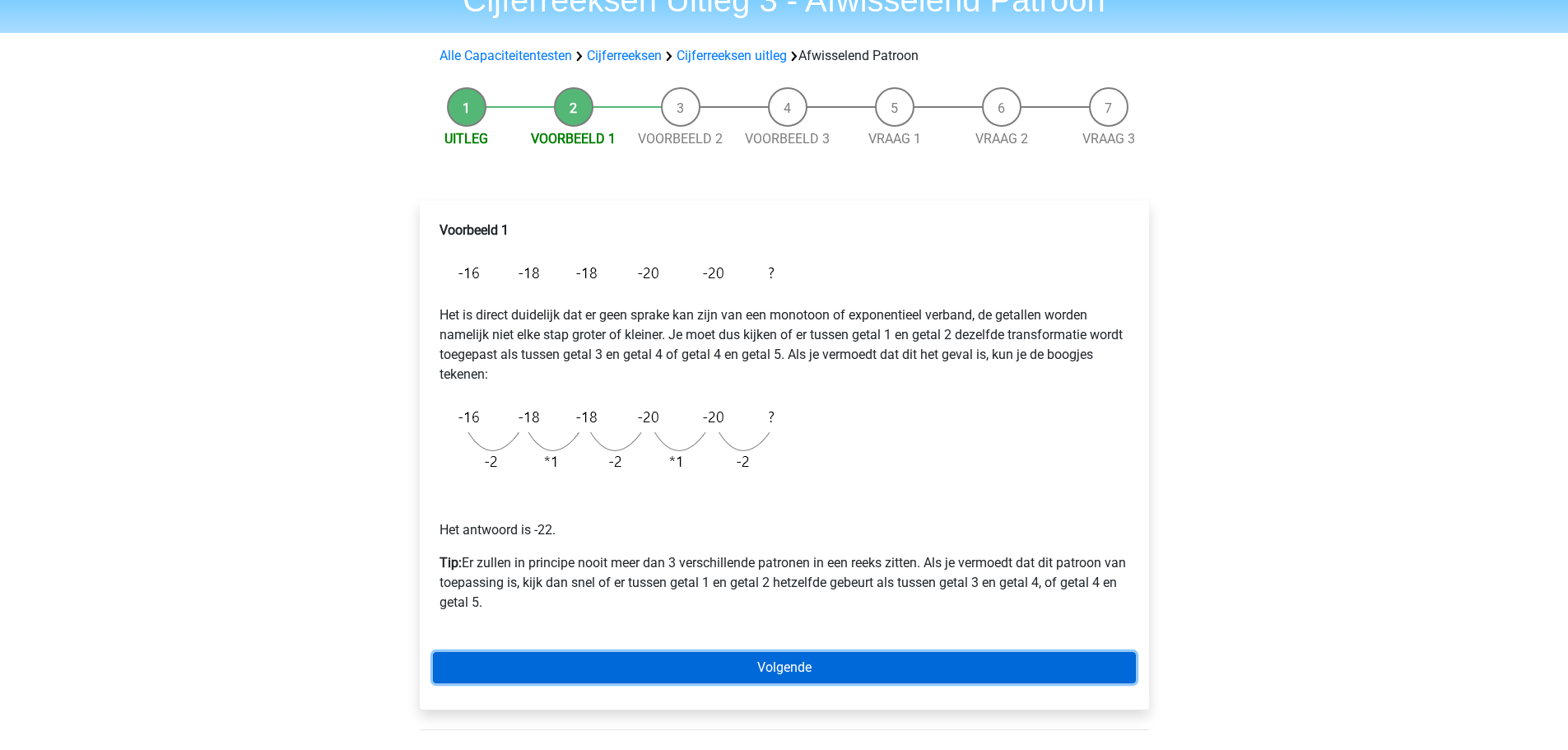
click at [833, 660] on link "Volgende" at bounding box center [784, 668] width 703 height 31
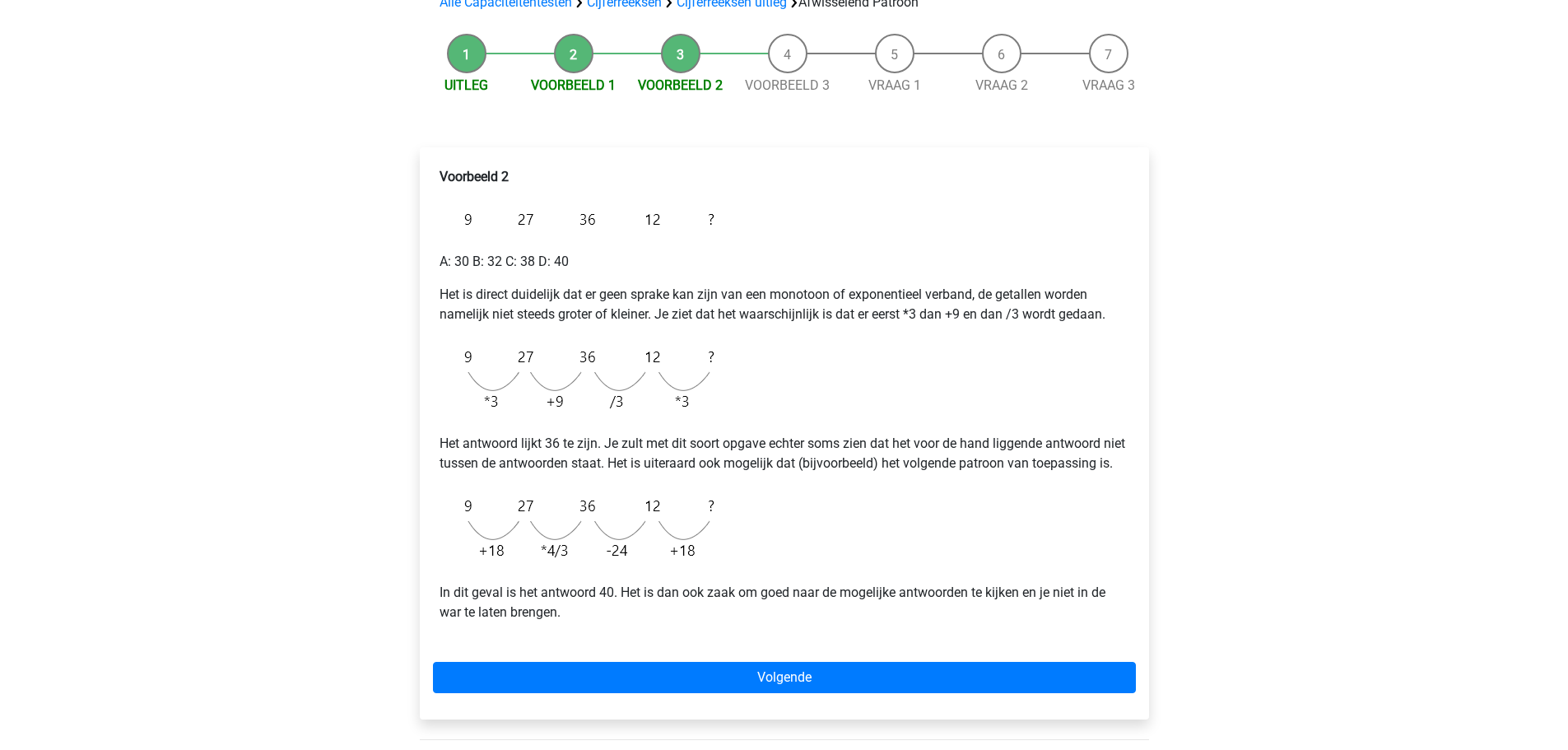
scroll to position [165, 0]
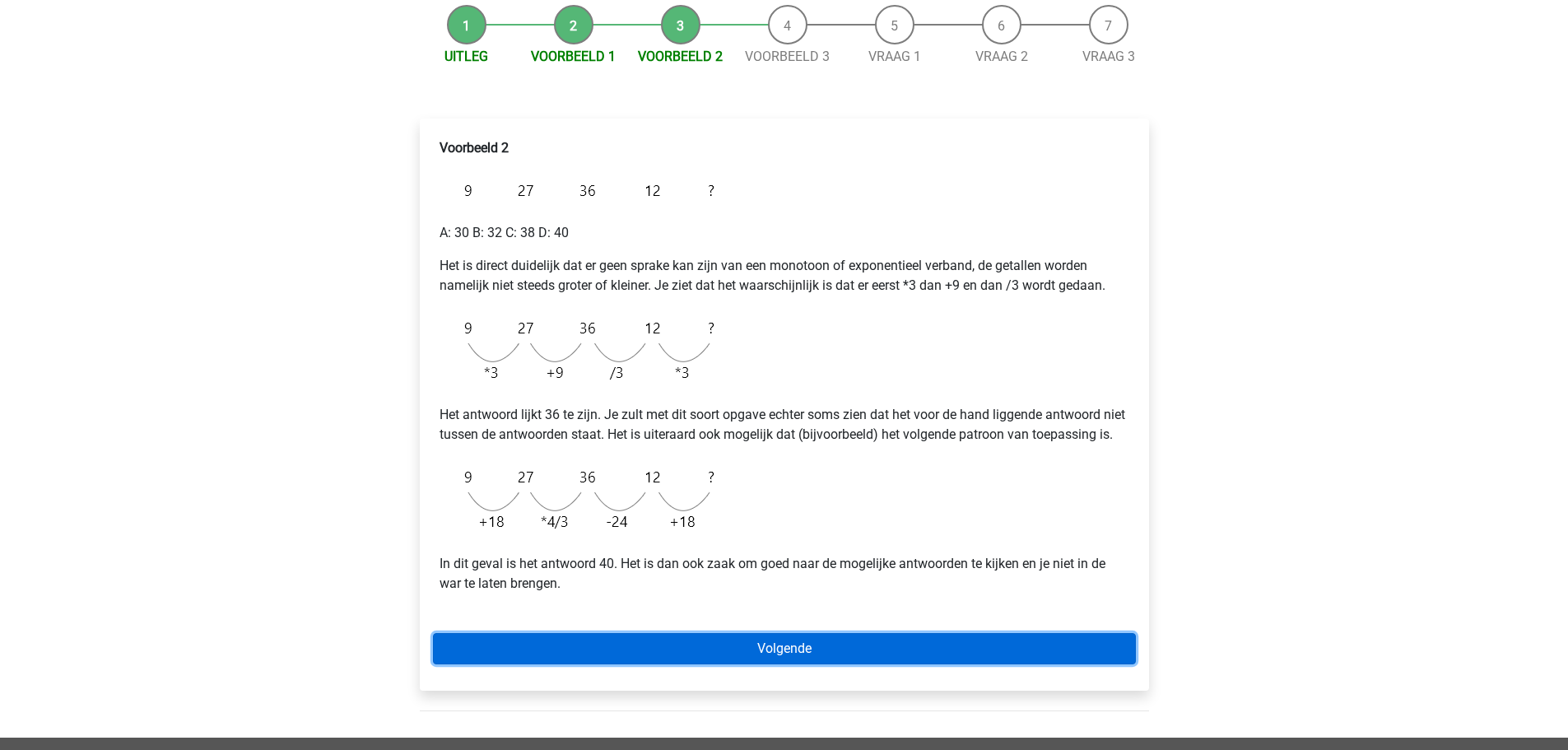
drag, startPoint x: 832, startPoint y: 664, endPoint x: 855, endPoint y: 630, distance: 41.0
click at [832, 664] on link "Volgende" at bounding box center [784, 649] width 703 height 31
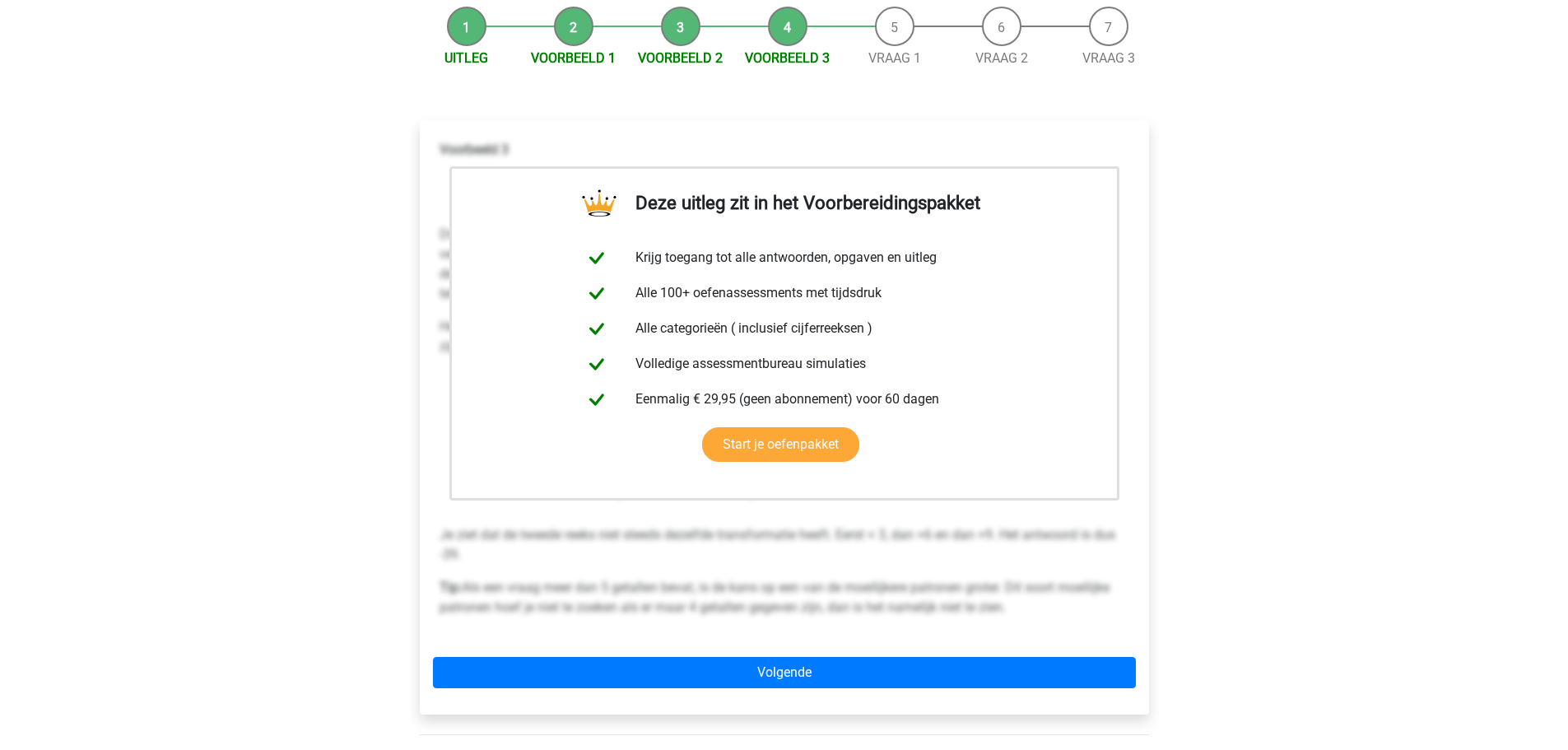
scroll to position [165, 0]
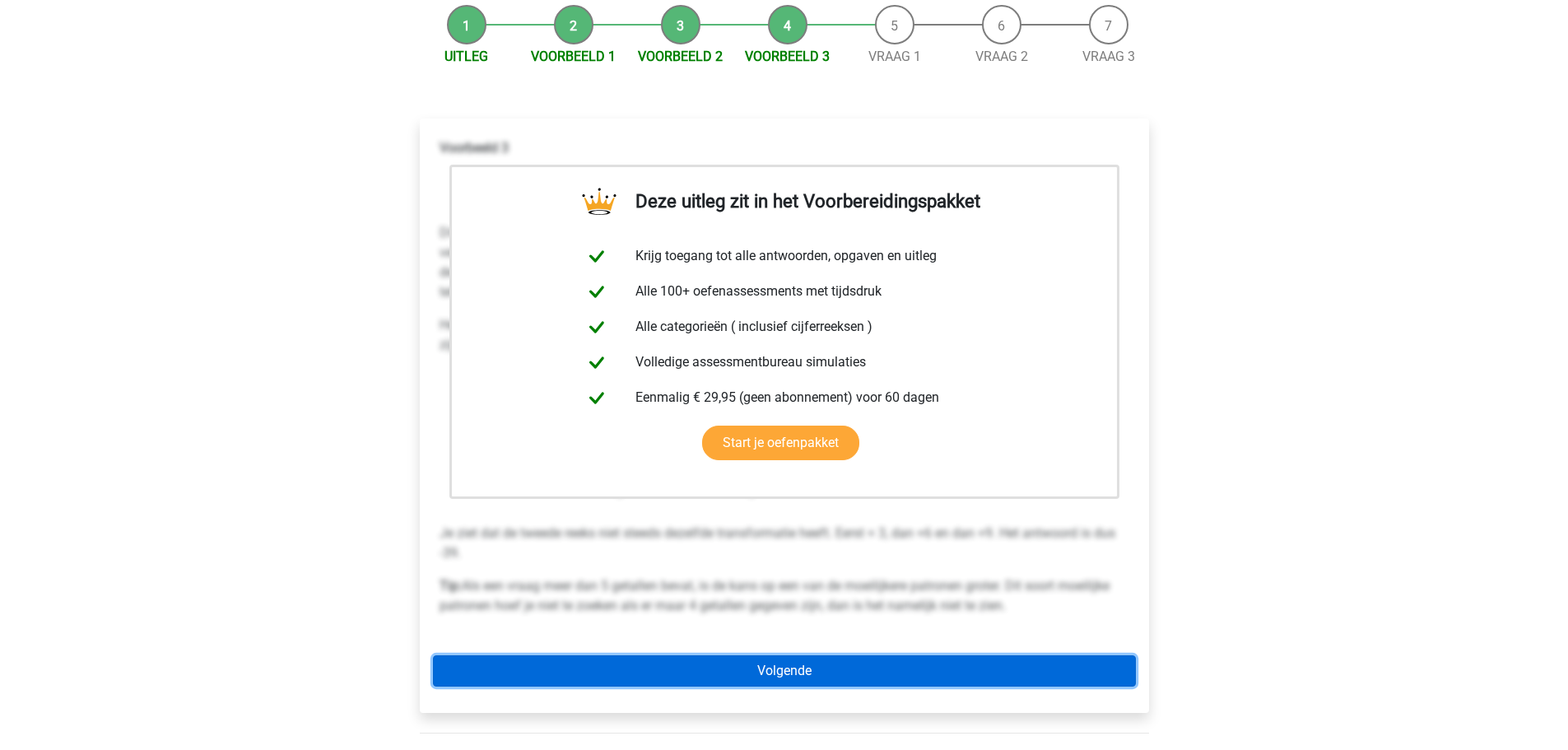
click at [808, 677] on link "Volgende" at bounding box center [784, 671] width 703 height 31
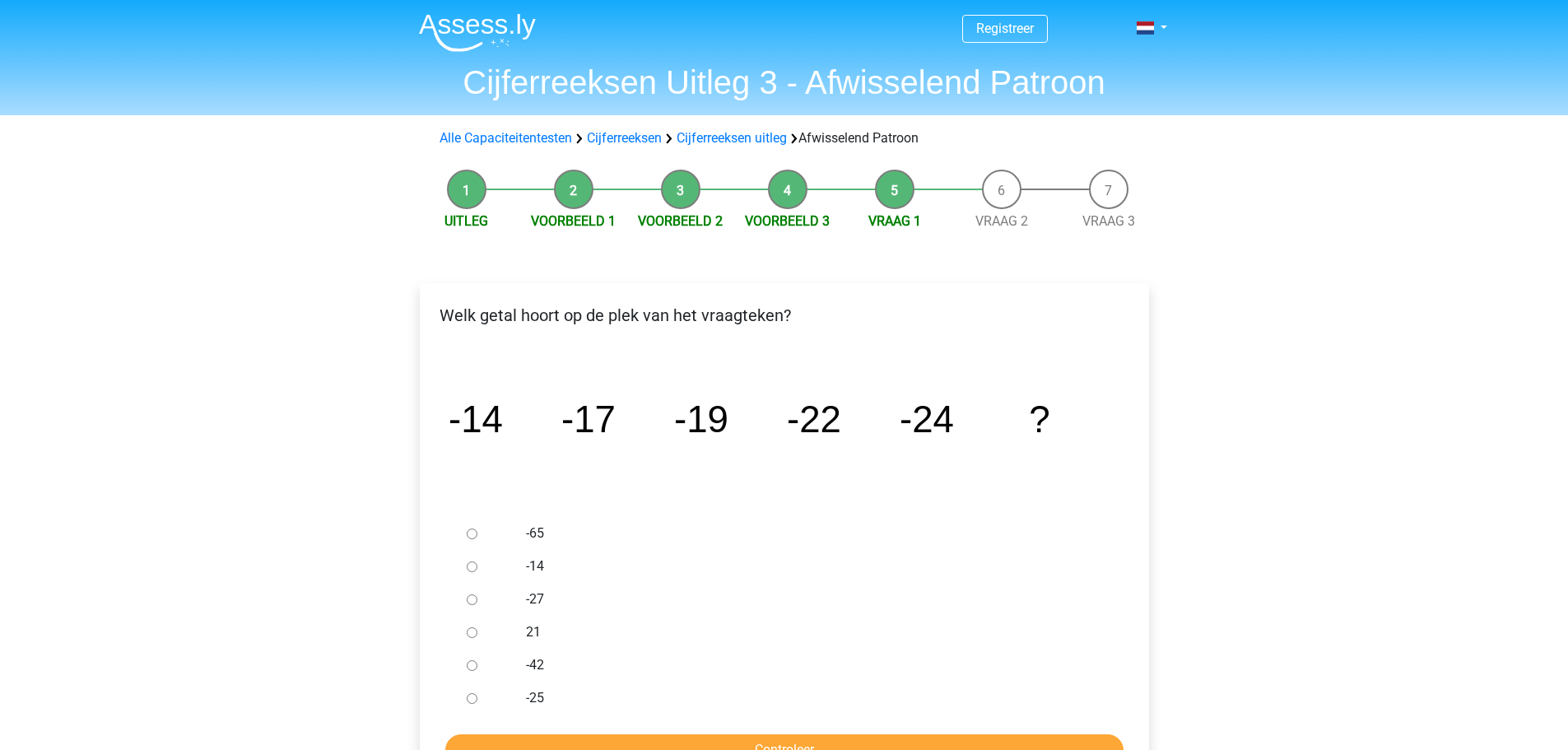
click at [470, 598] on input "-27" at bounding box center [472, 599] width 11 height 11
radio input "true"
click at [658, 738] on input "Controleer" at bounding box center [784, 750] width 678 height 31
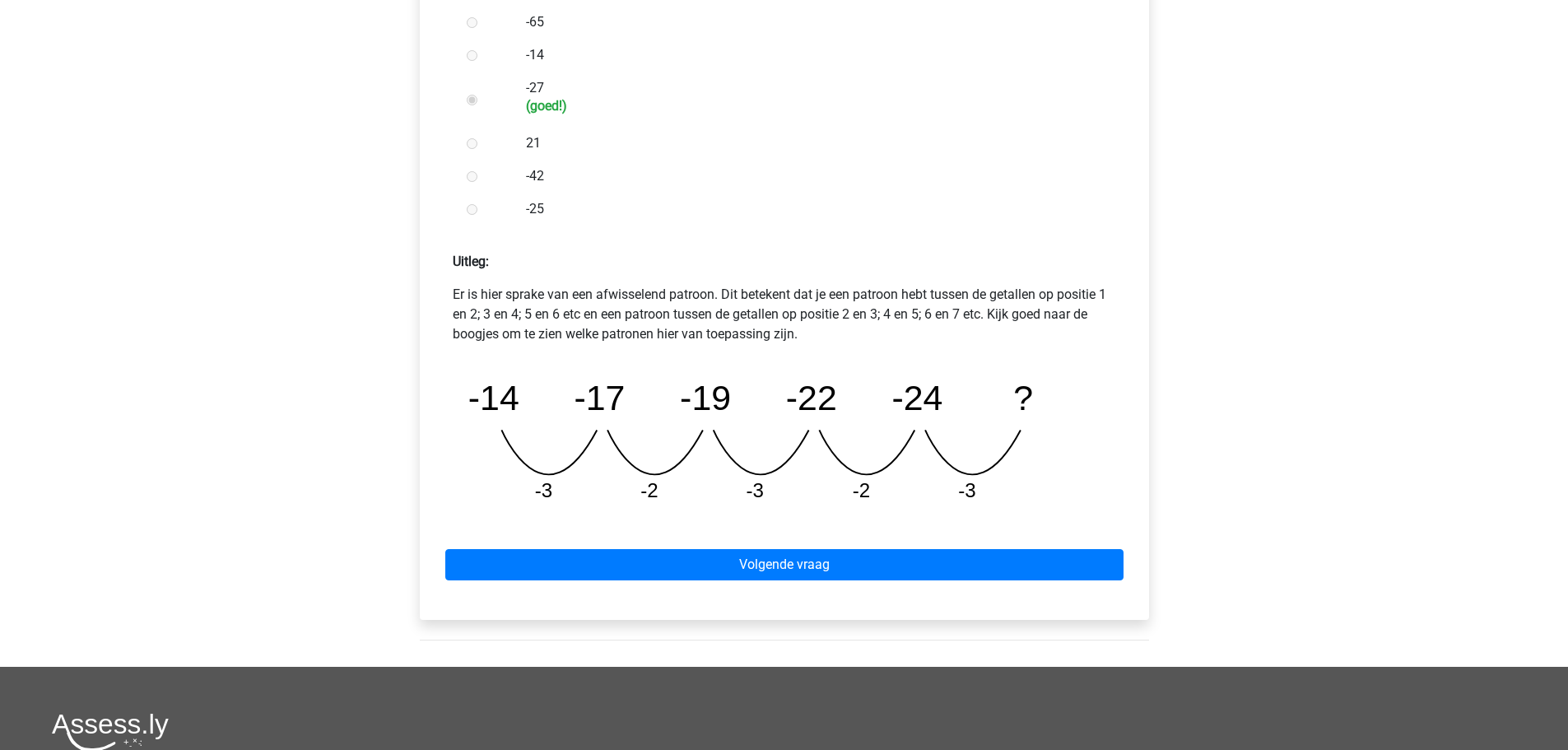
scroll to position [576, 0]
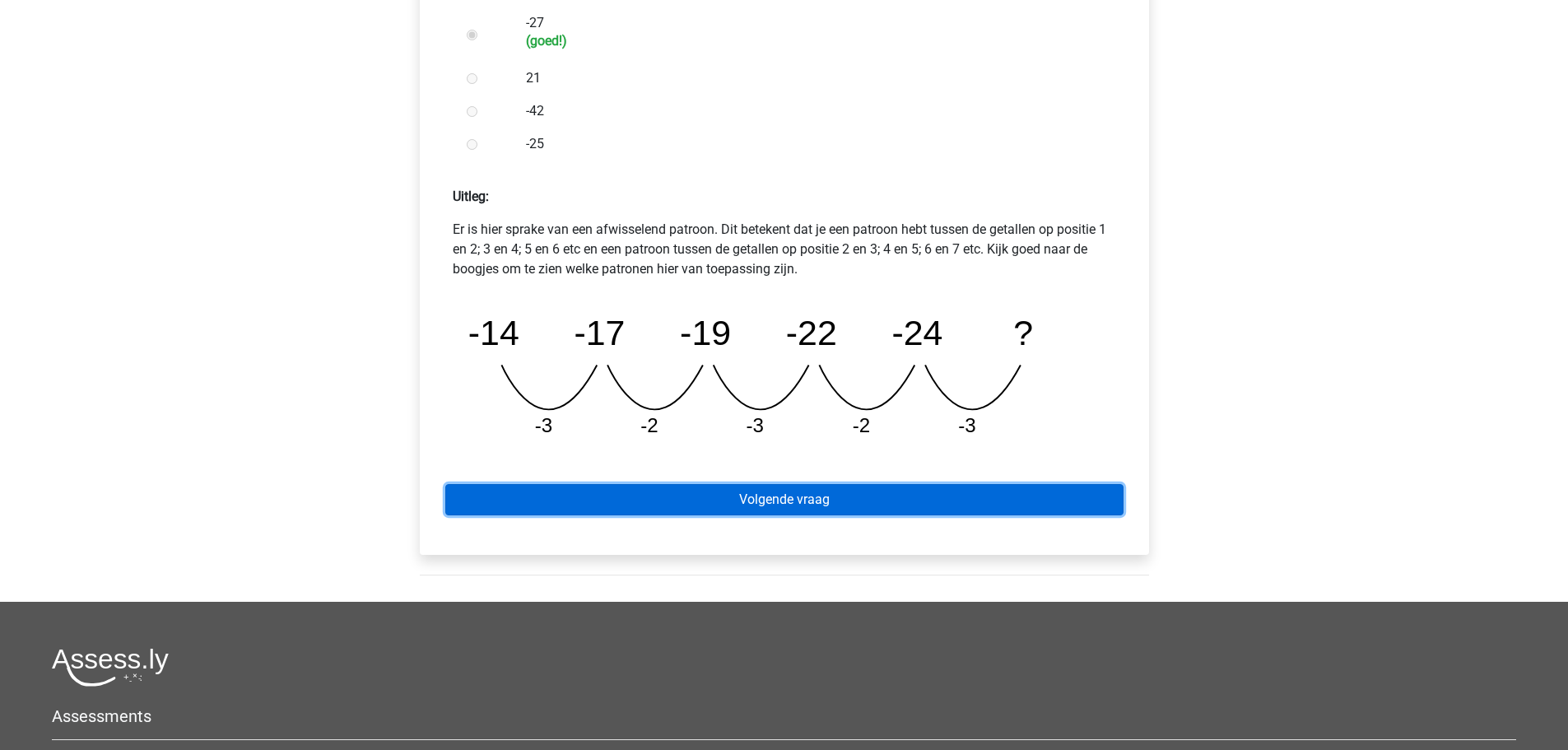
click at [751, 506] on link "Volgende vraag" at bounding box center [784, 500] width 678 height 31
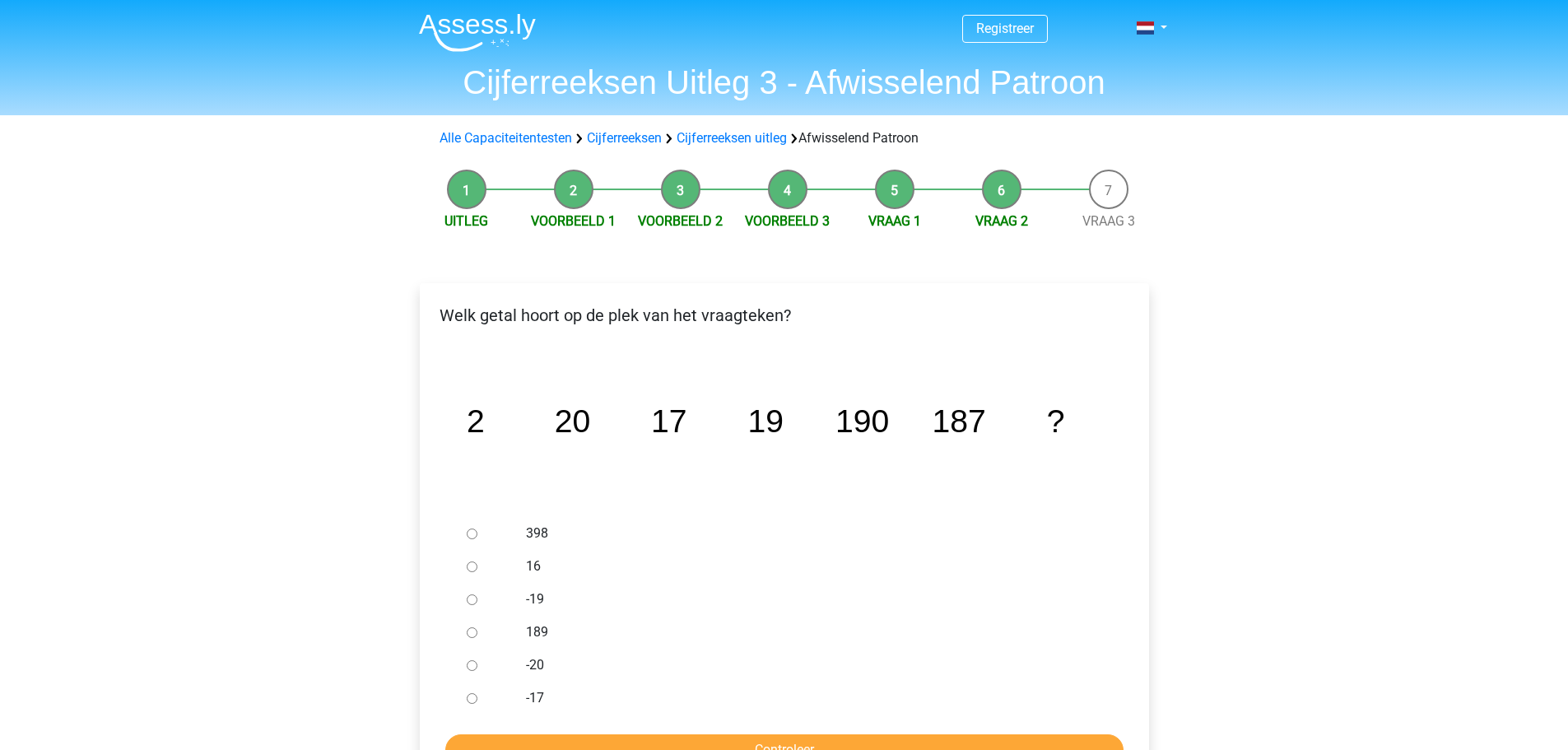
click at [469, 631] on input "189" at bounding box center [472, 632] width 11 height 11
radio input "true"
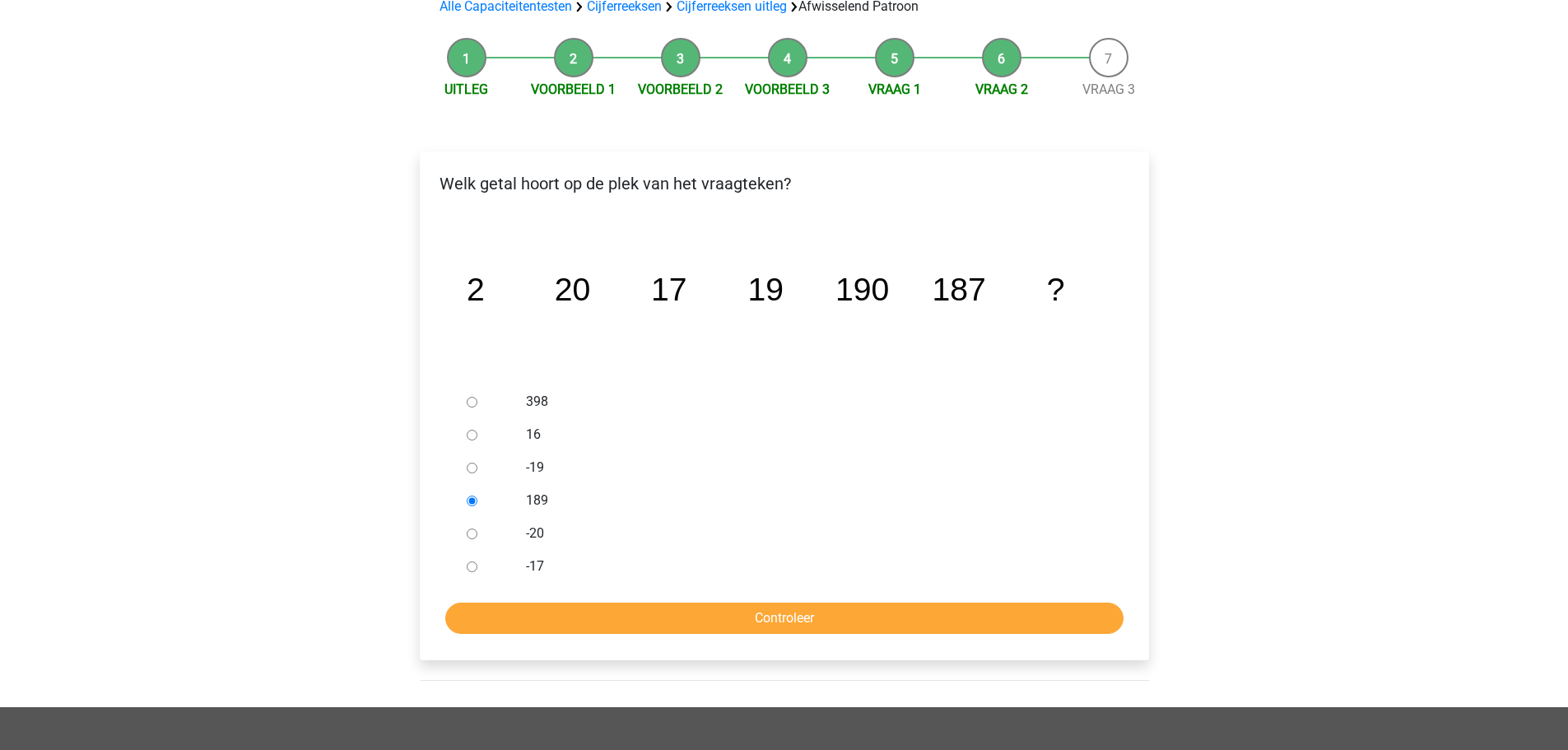
scroll to position [165, 0]
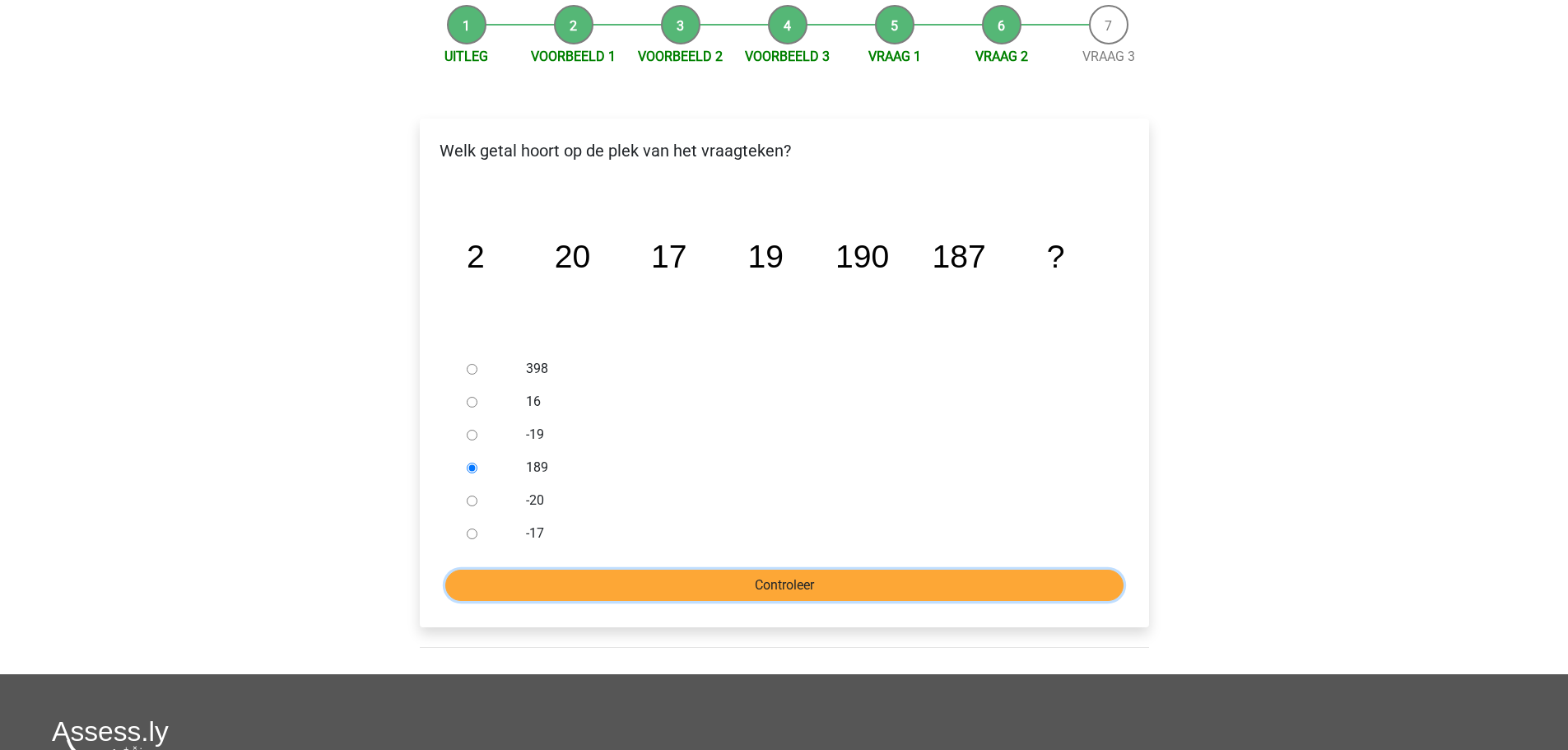
click at [691, 586] on input "Controleer" at bounding box center [784, 585] width 678 height 31
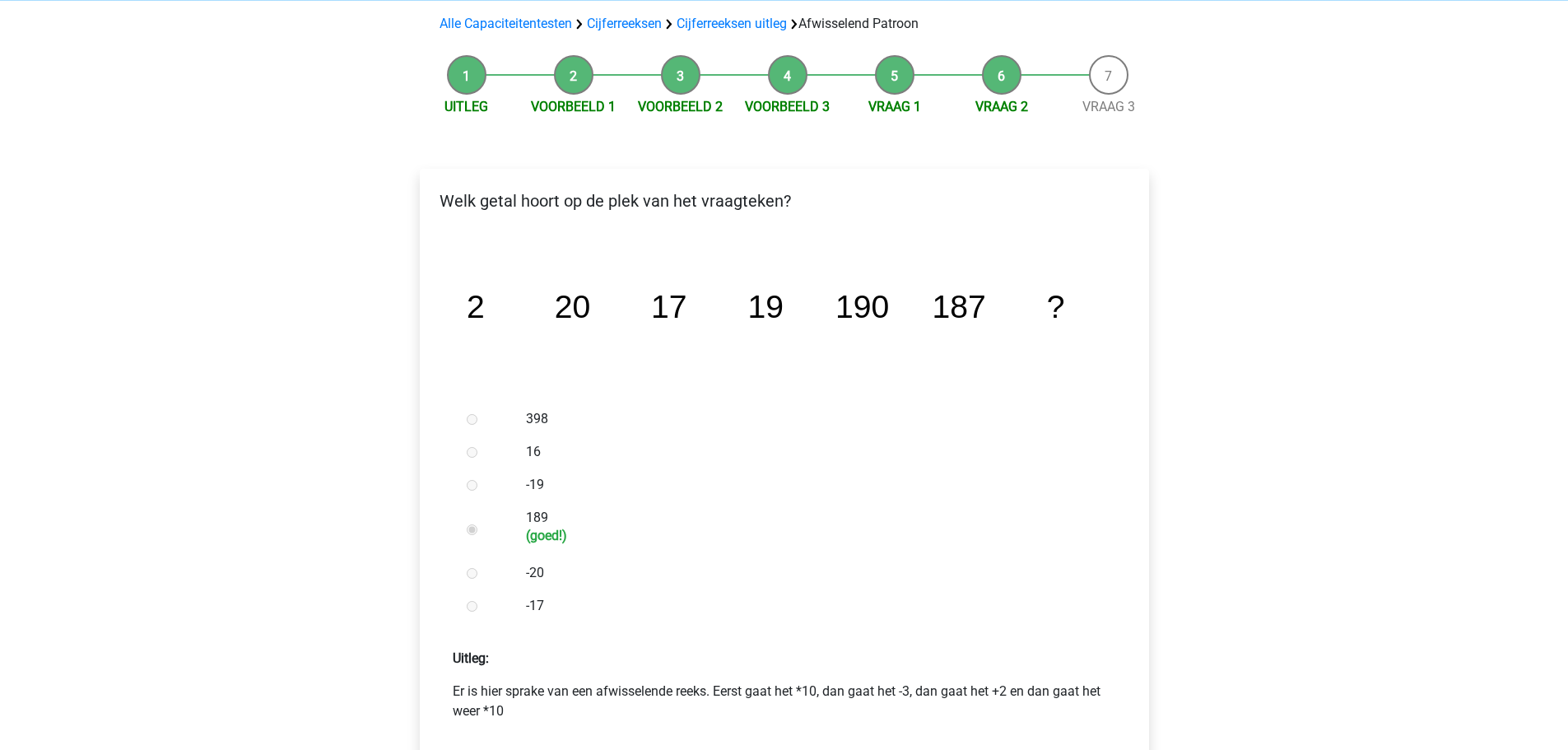
scroll to position [412, 0]
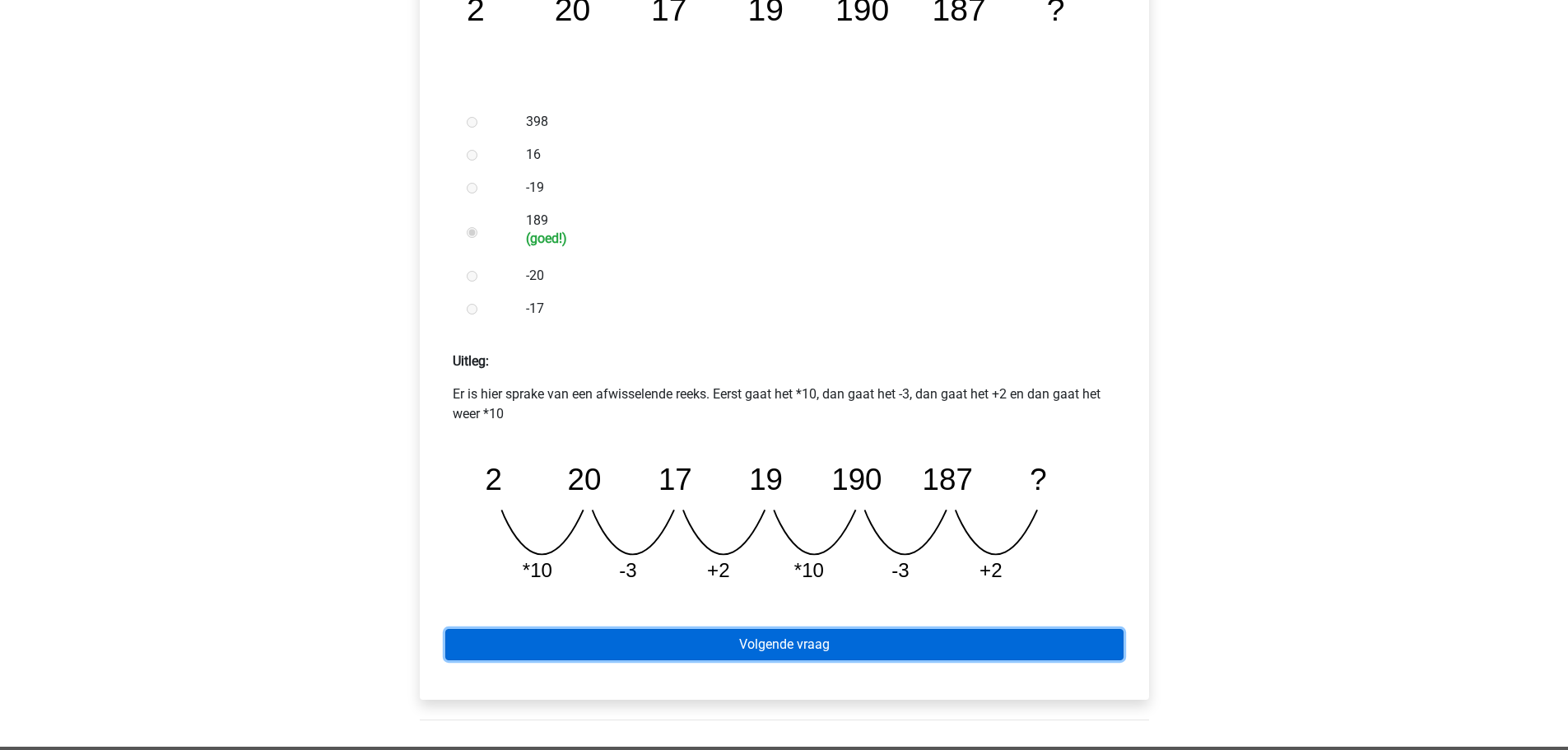
click at [888, 639] on link "Volgende vraag" at bounding box center [784, 645] width 678 height 31
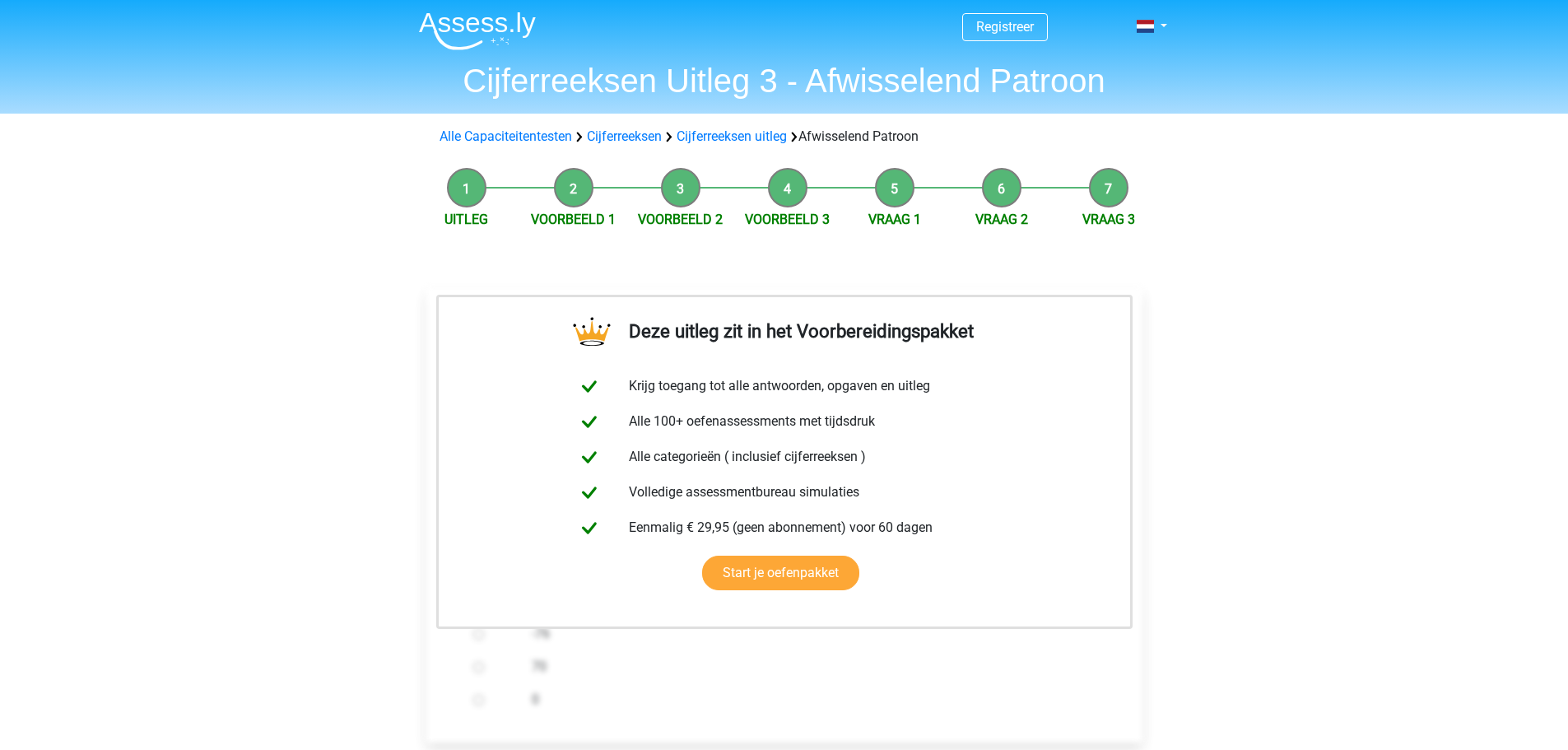
scroll to position [412, 0]
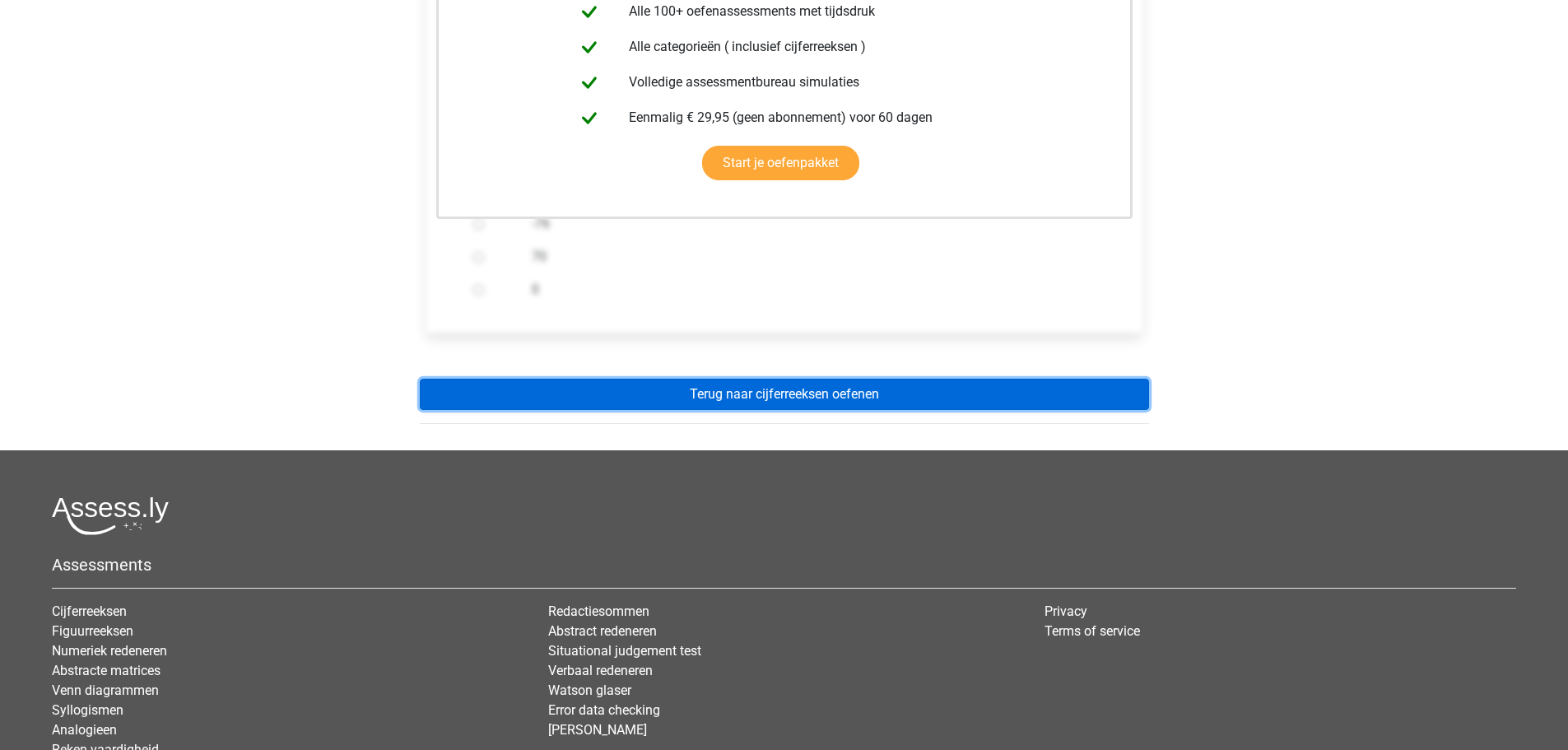
click at [806, 394] on link "Terug naar cijferreeksen oefenen" at bounding box center [784, 394] width 729 height 31
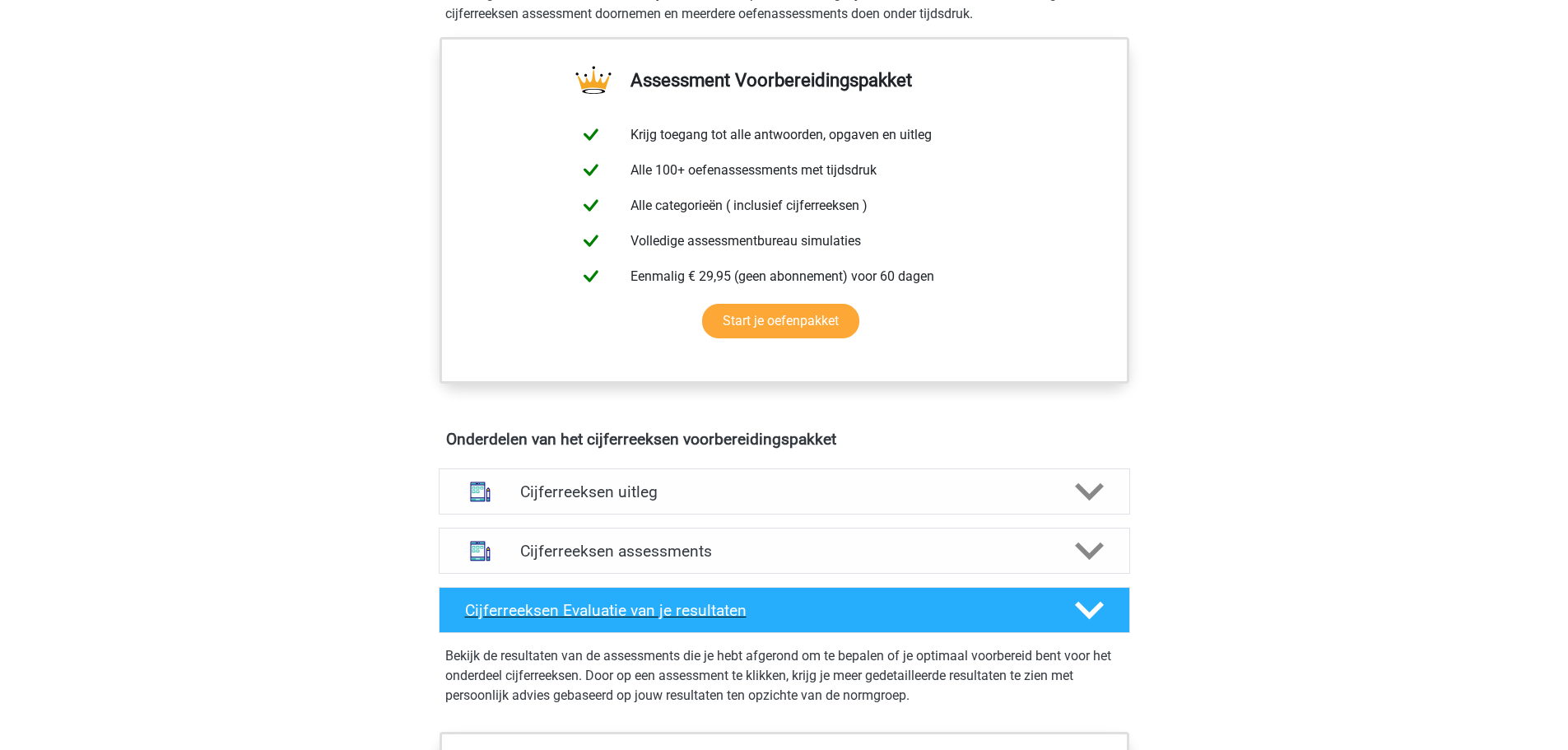
scroll to position [741, 0]
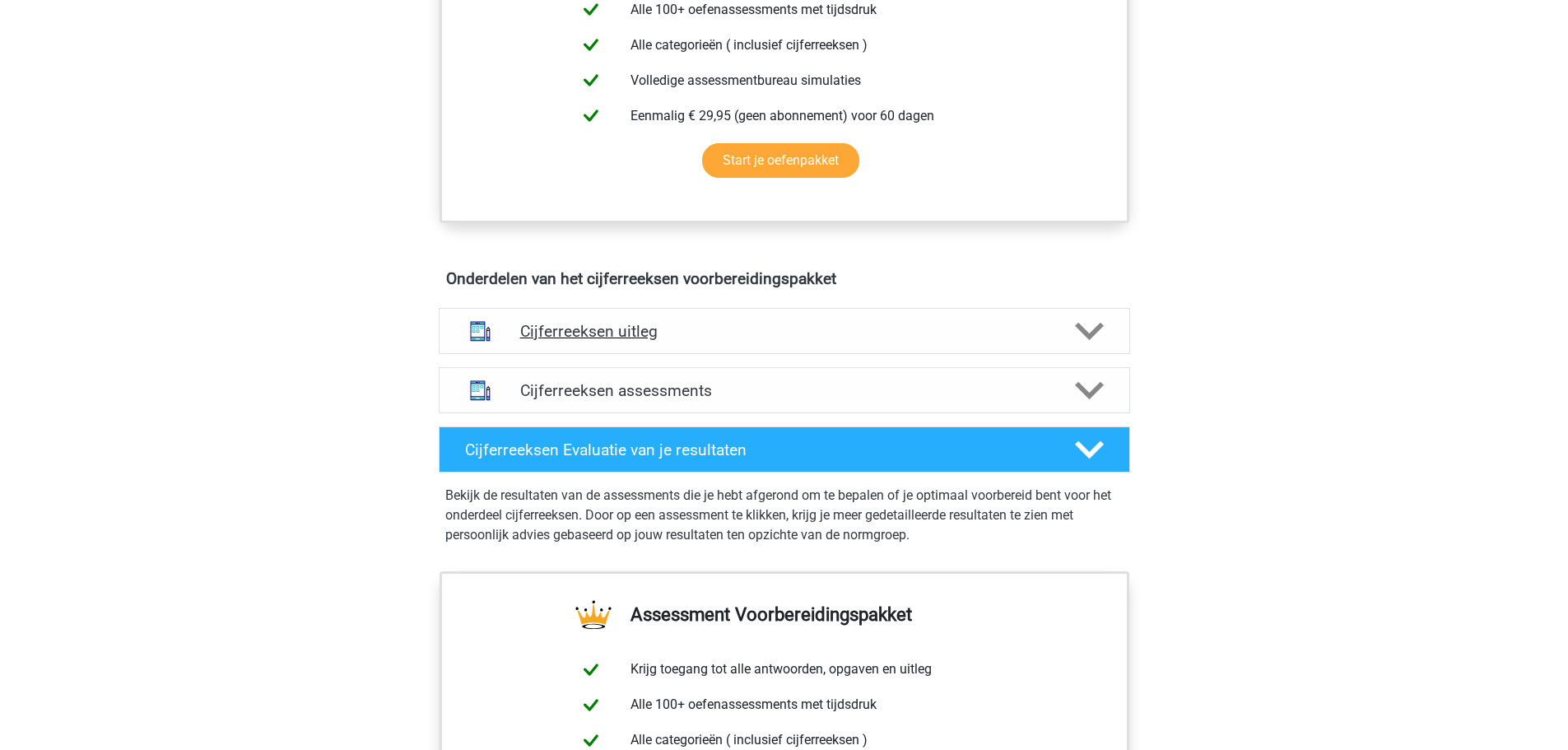
click at [623, 333] on div "Cijferreeksen uitleg" at bounding box center [784, 331] width 691 height 46
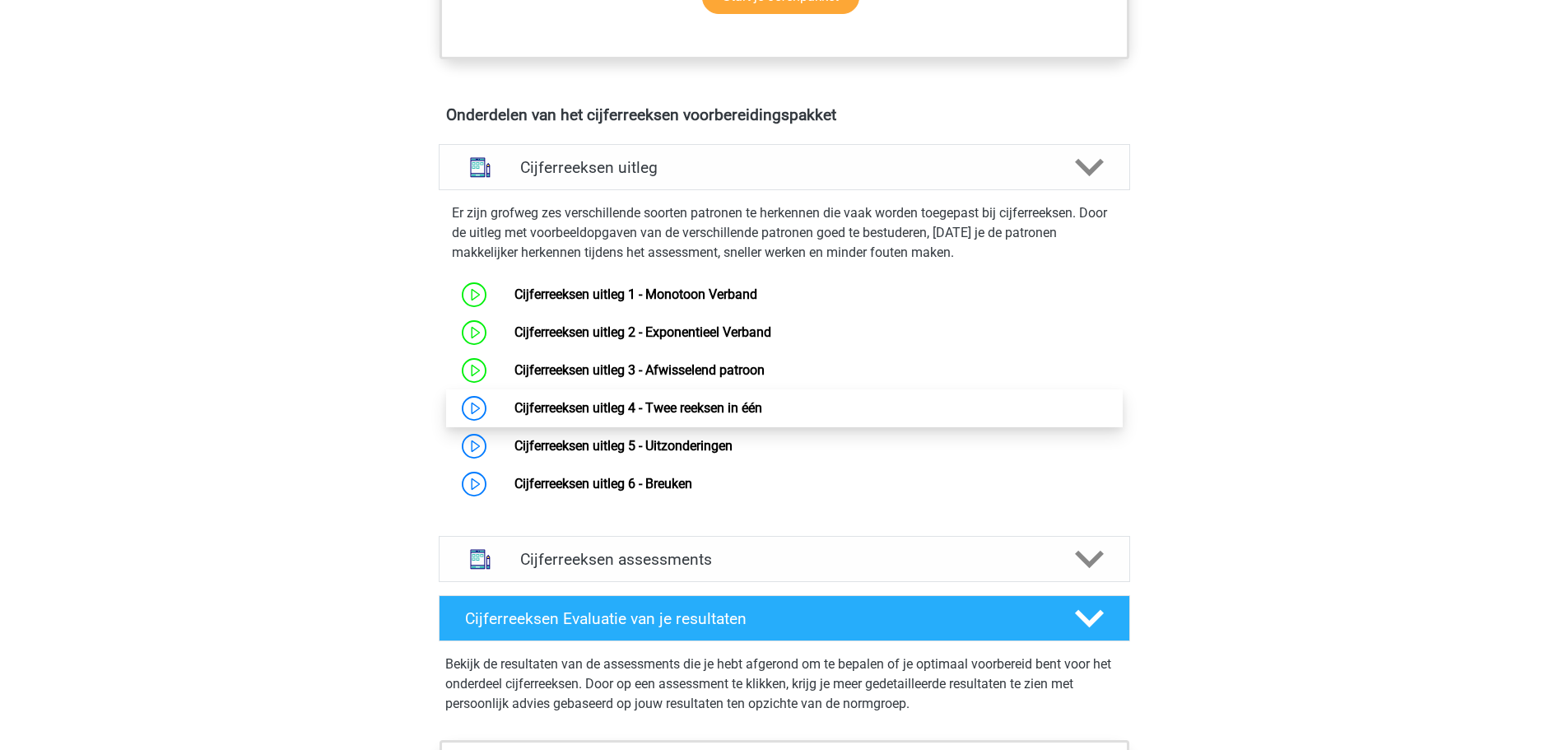
scroll to position [906, 0]
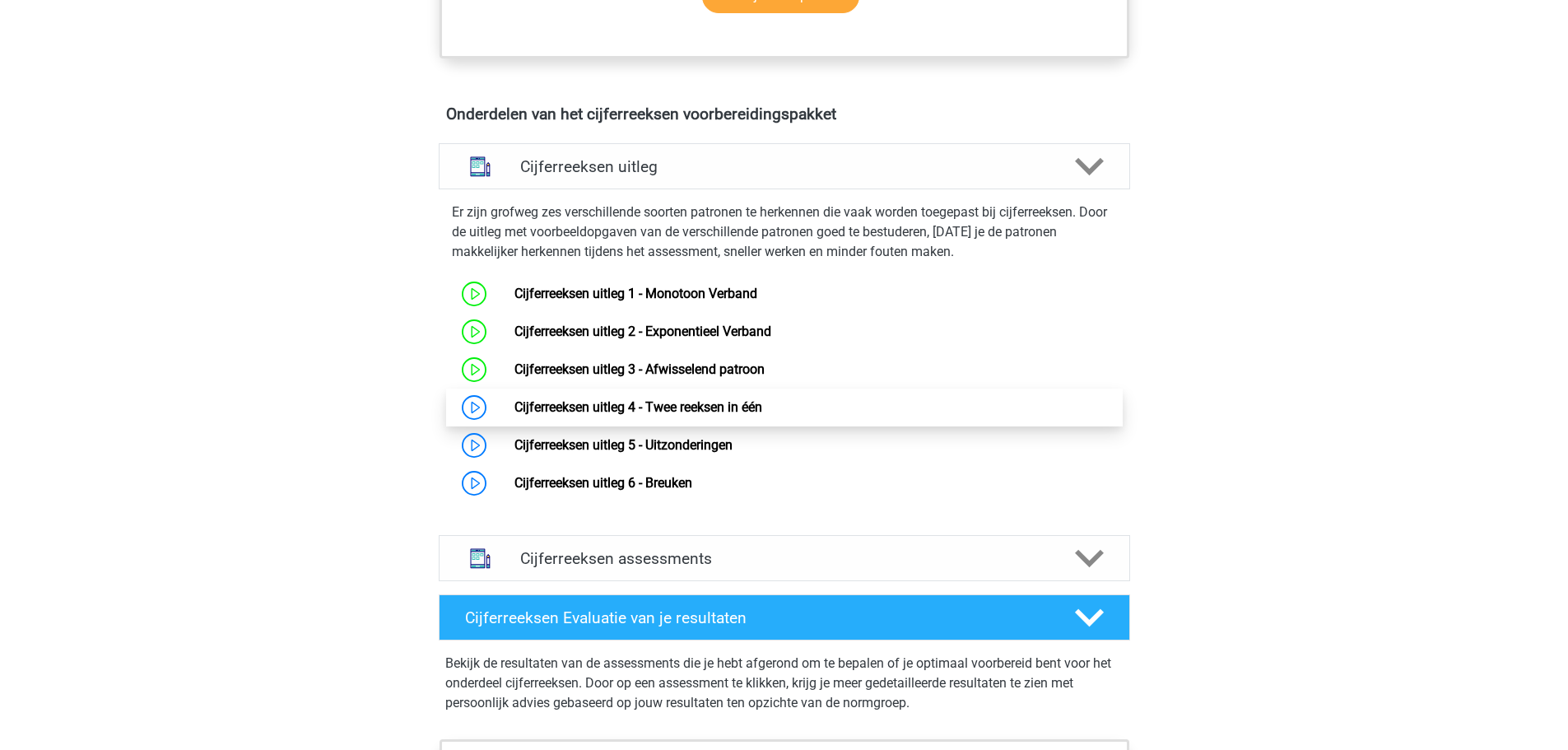
click at [548, 415] on link "Cijferreeksen uitleg 4 - Twee reeksen in één" at bounding box center [638, 407] width 248 height 16
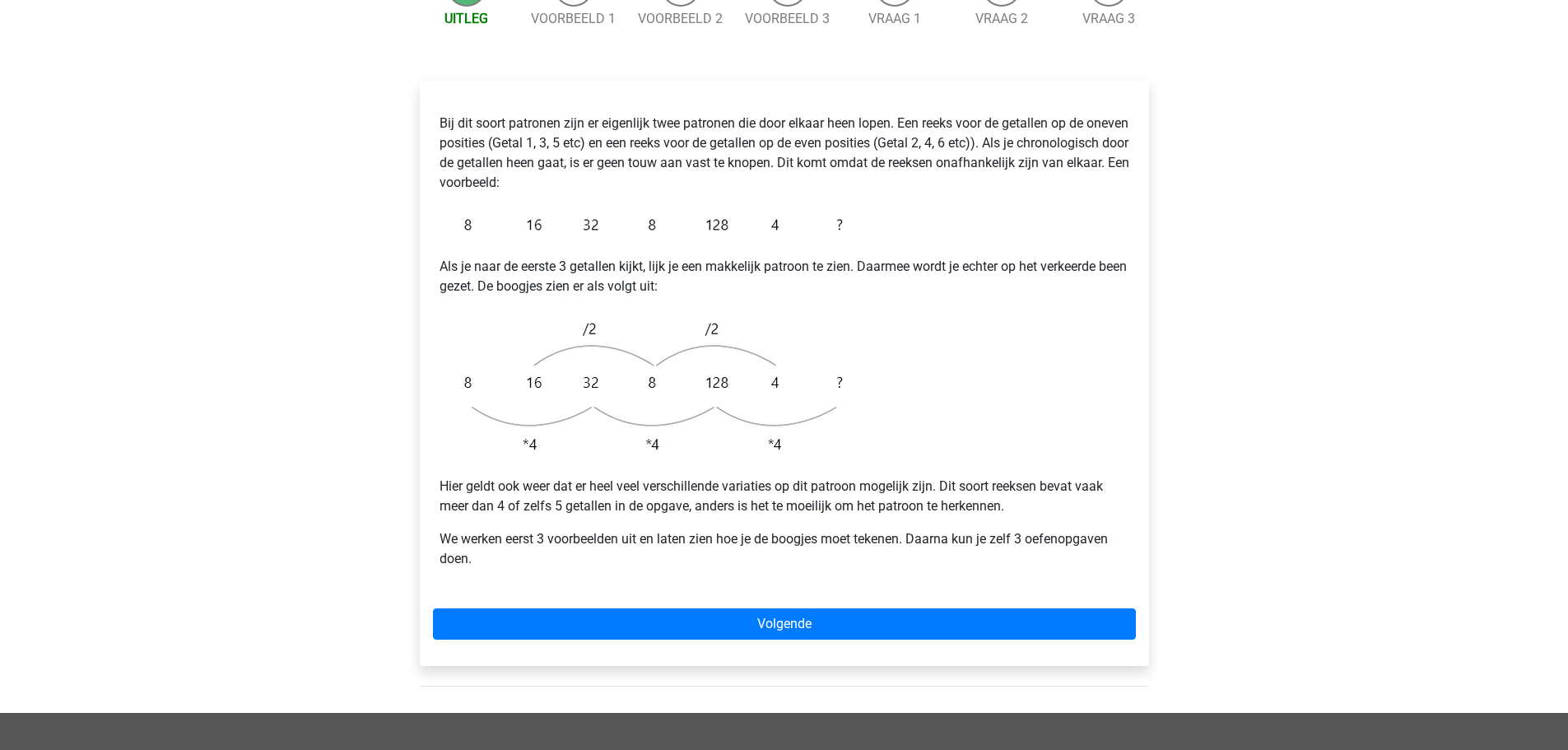
scroll to position [247, 0]
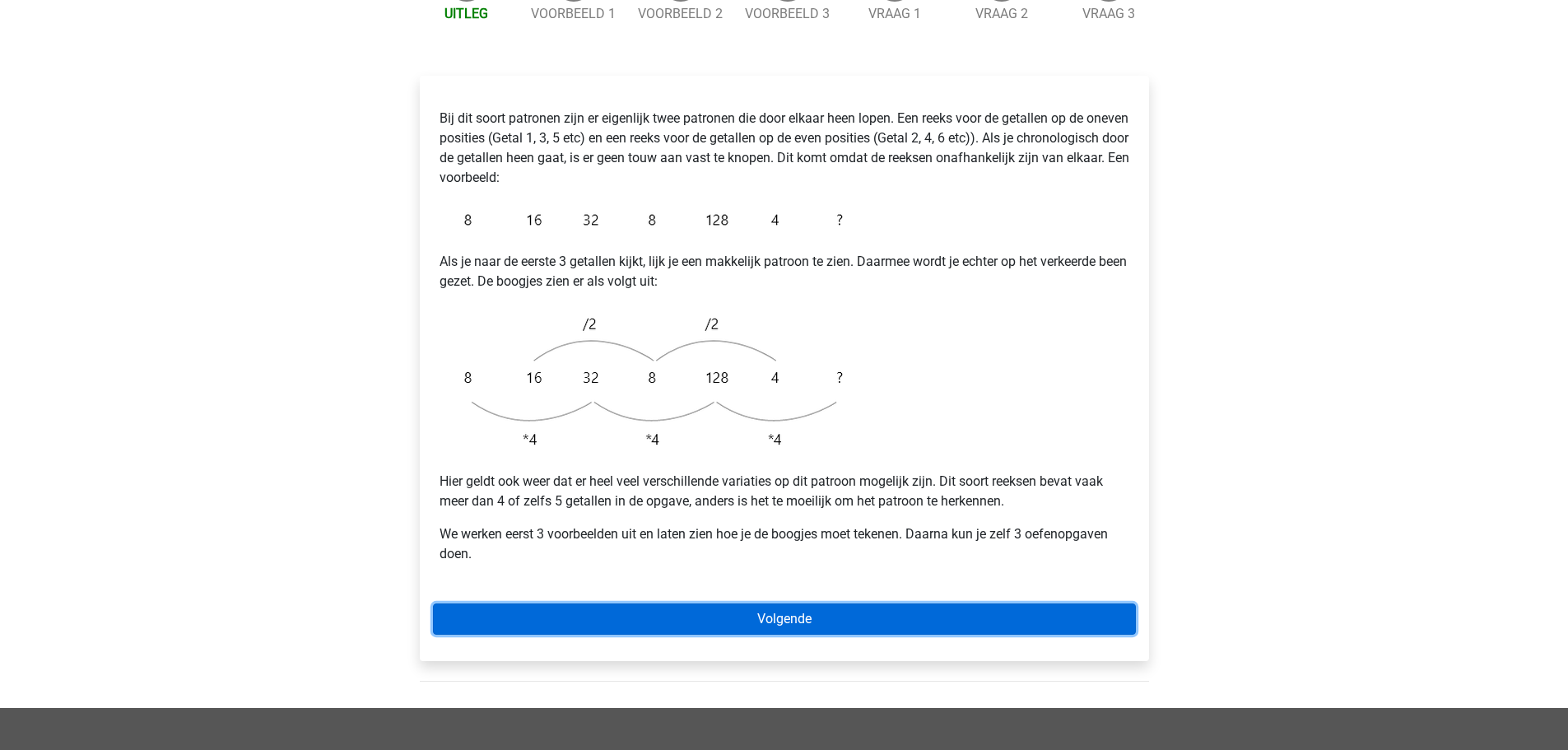
click at [688, 603] on link "Volgende" at bounding box center [784, 619] width 703 height 31
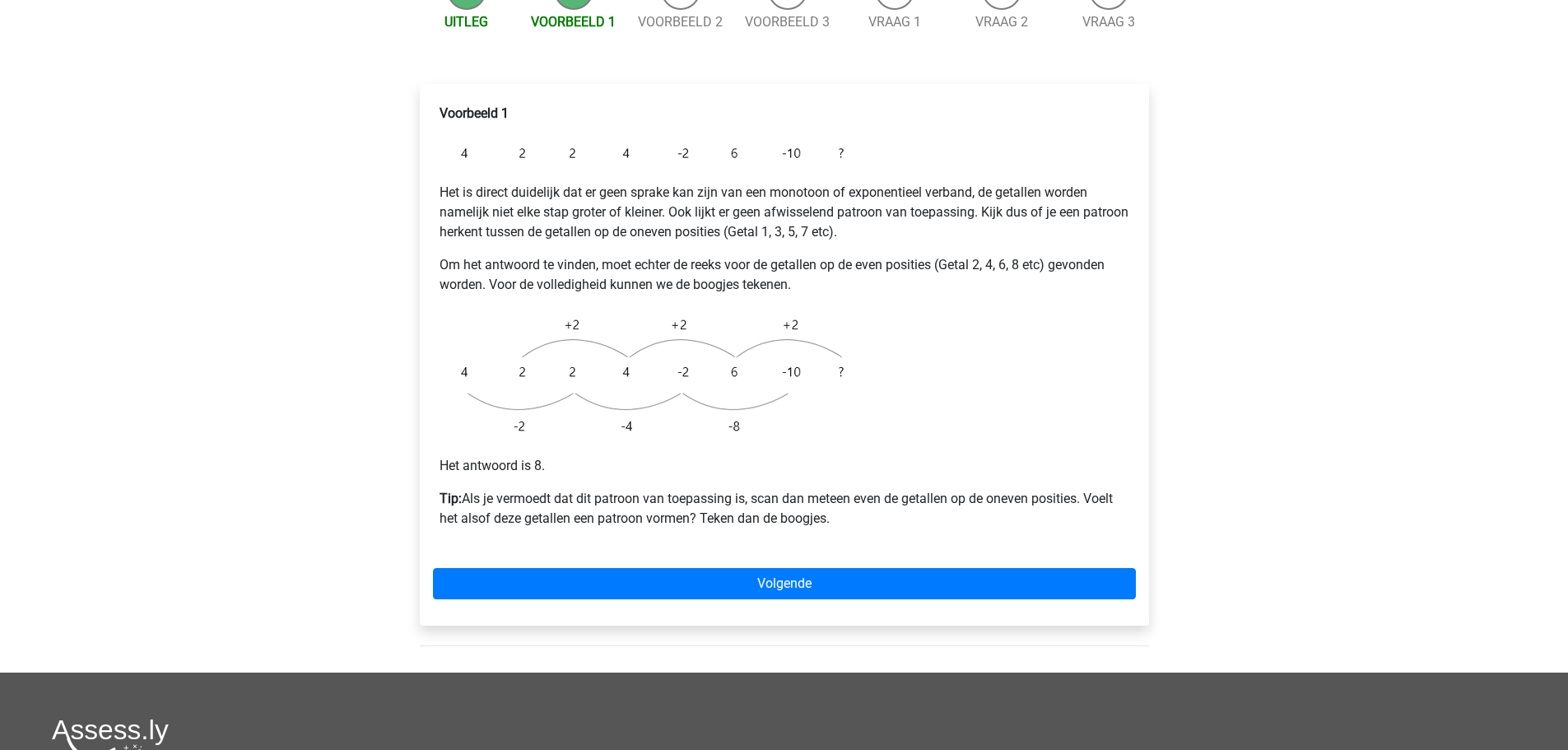
scroll to position [247, 0]
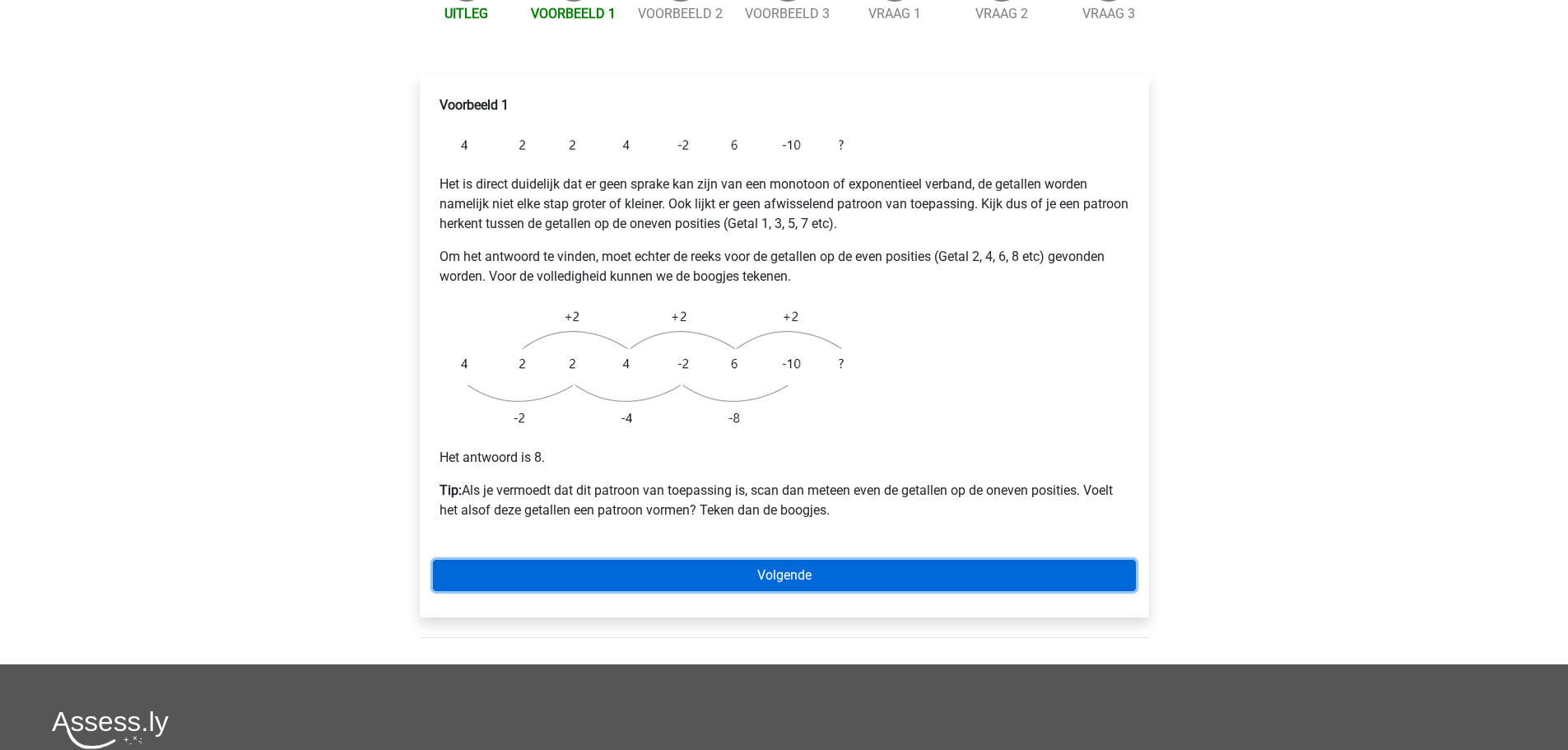
click at [805, 560] on link "Volgende" at bounding box center [784, 575] width 703 height 31
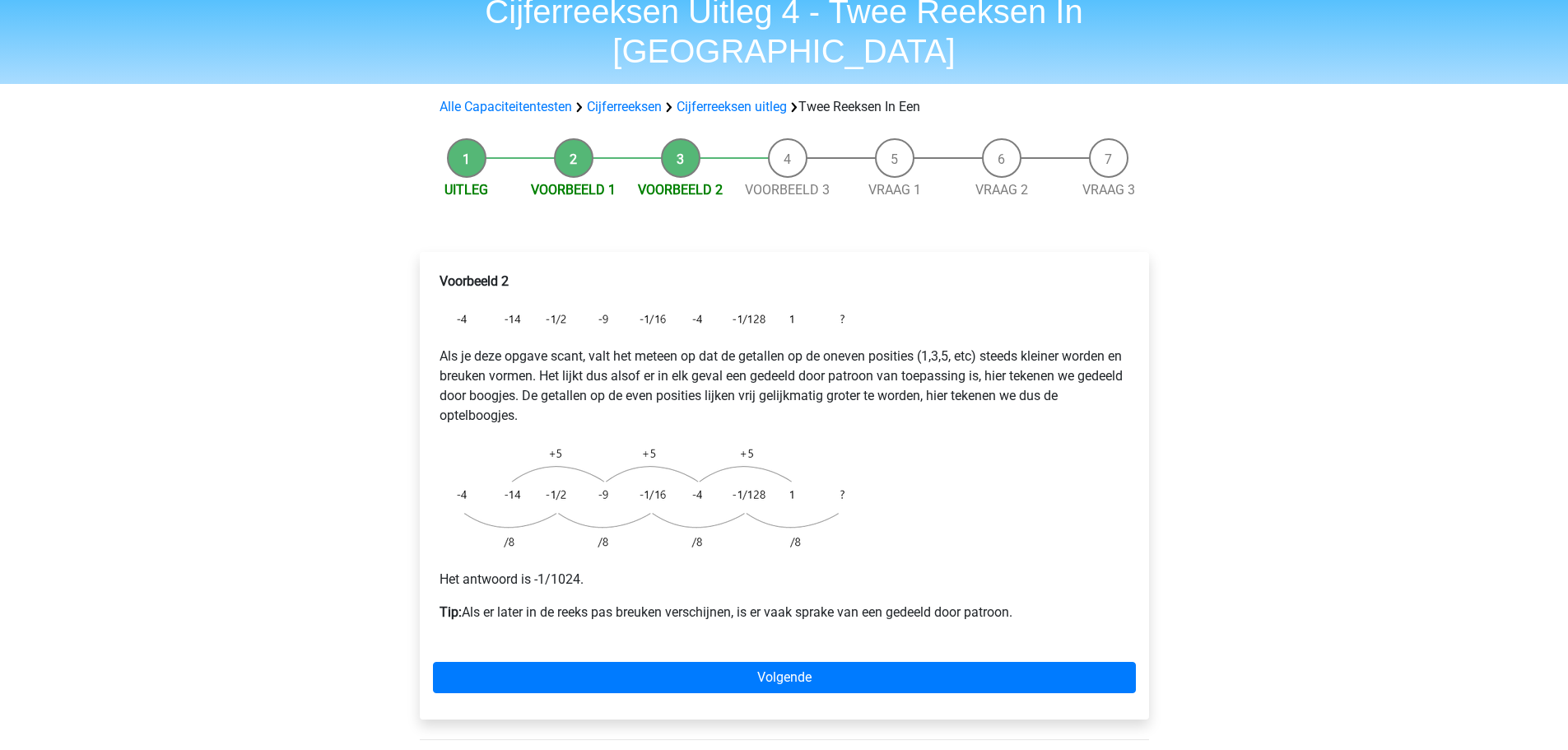
scroll to position [165, 0]
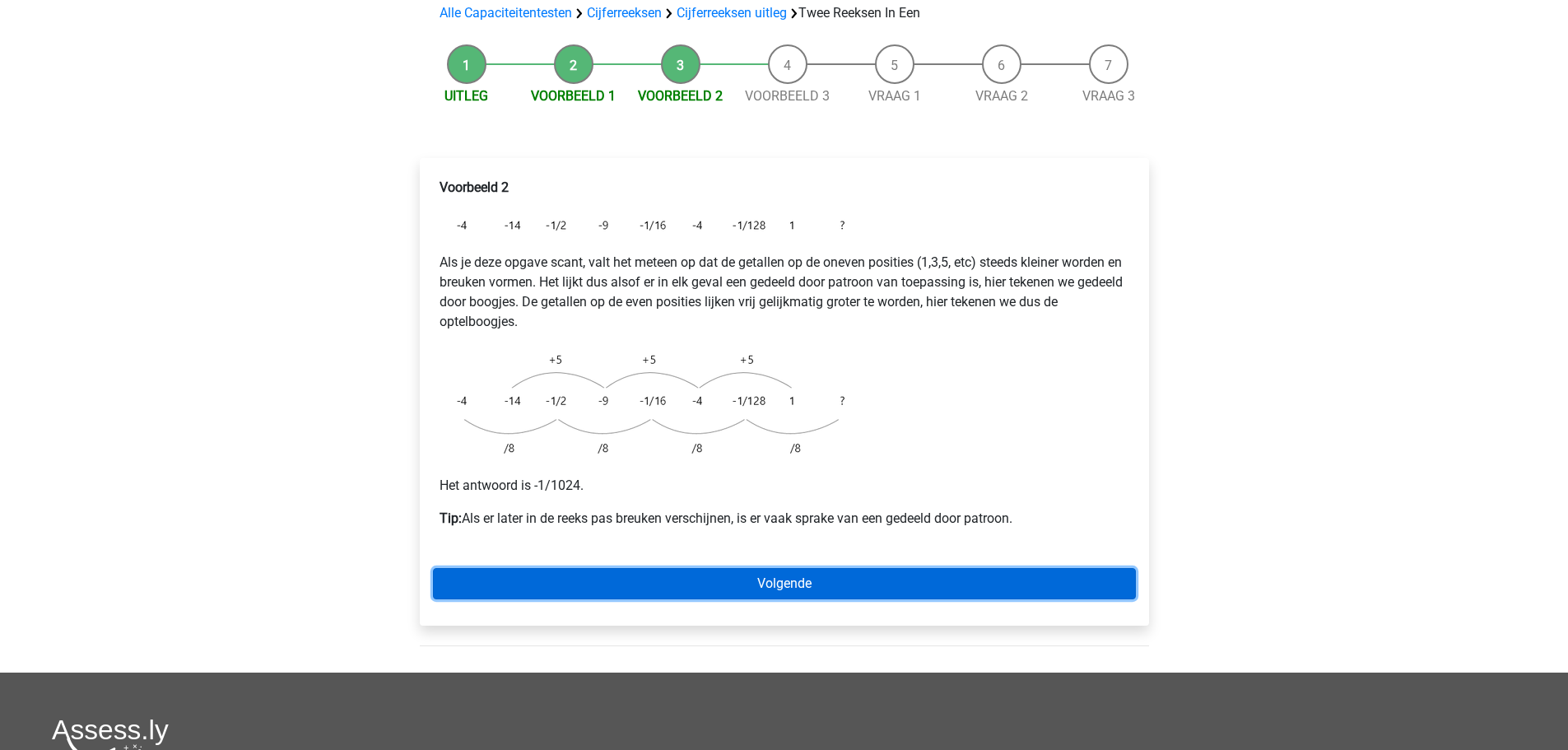
click at [796, 568] on link "Volgende" at bounding box center [784, 584] width 703 height 31
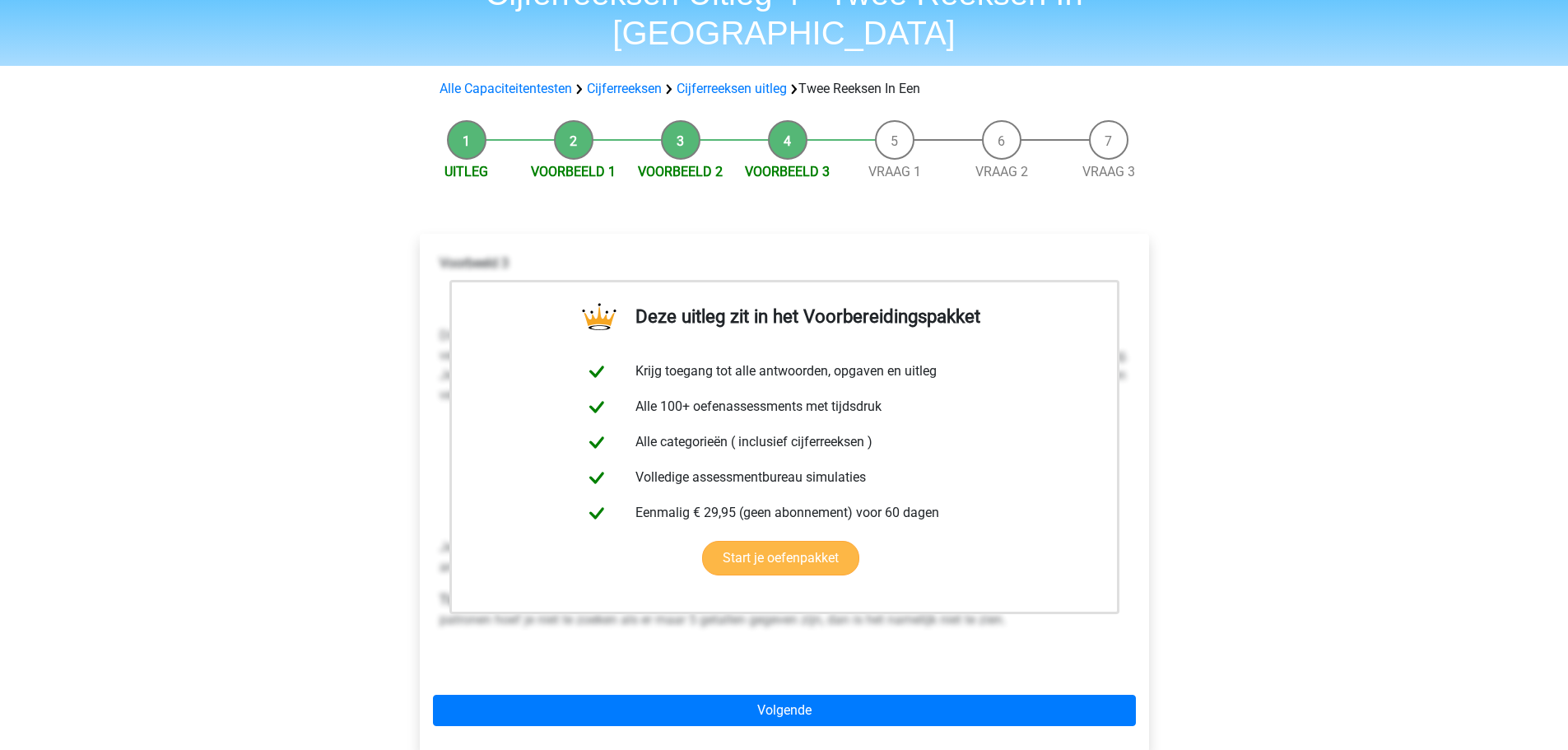
scroll to position [329, 0]
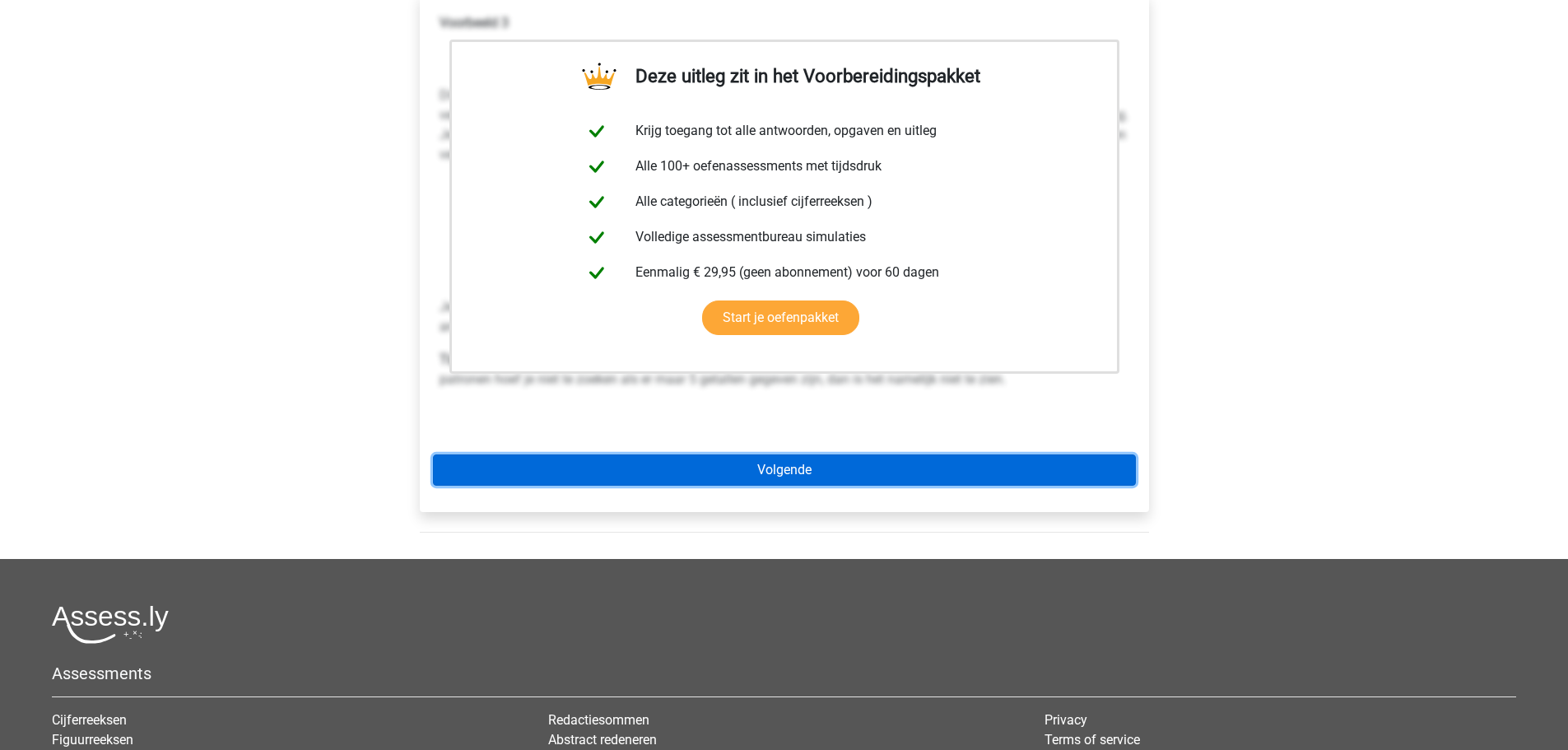
click at [715, 454] on link "Volgende" at bounding box center [784, 470] width 703 height 31
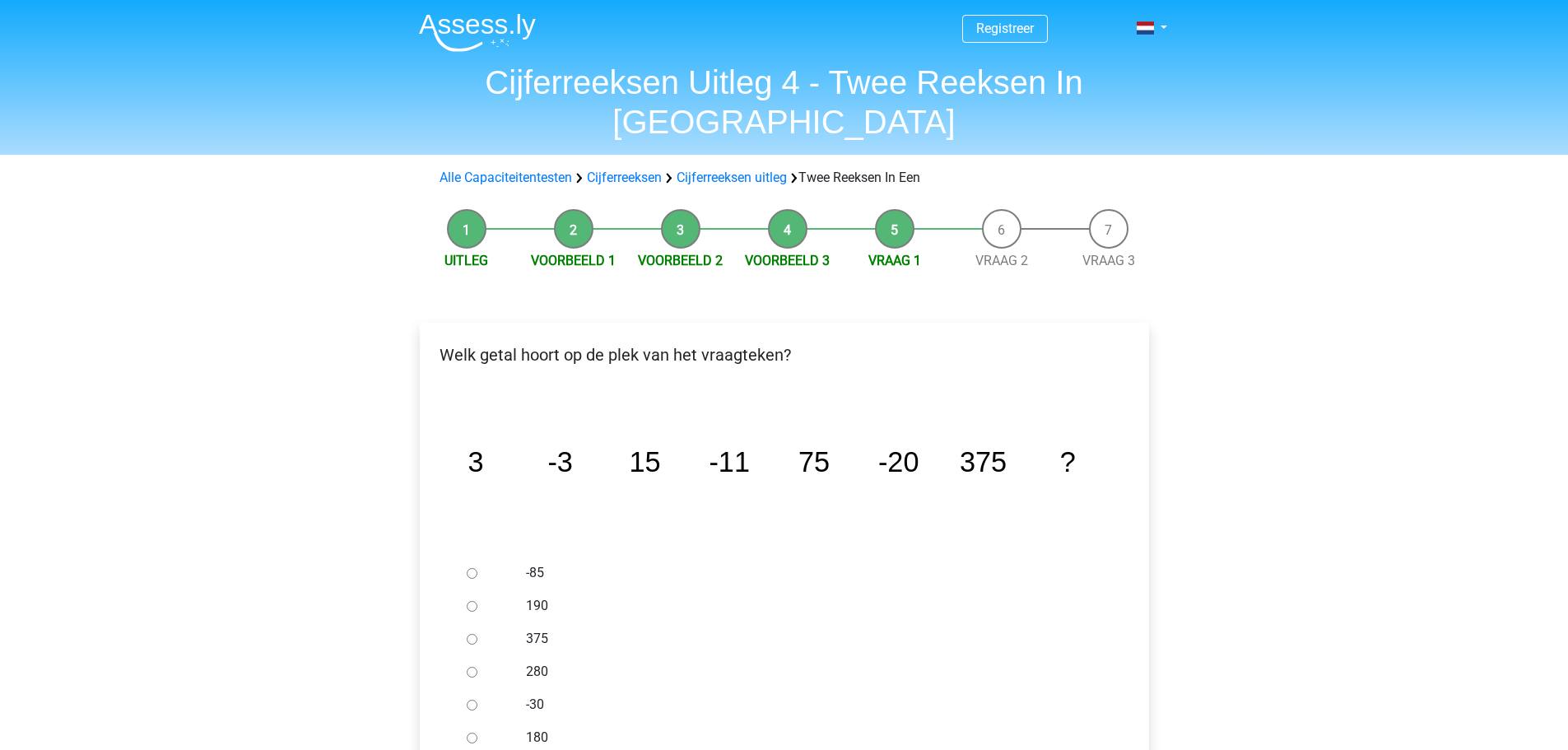
click at [468, 700] on input "-30" at bounding box center [472, 705] width 11 height 11
radio input "true"
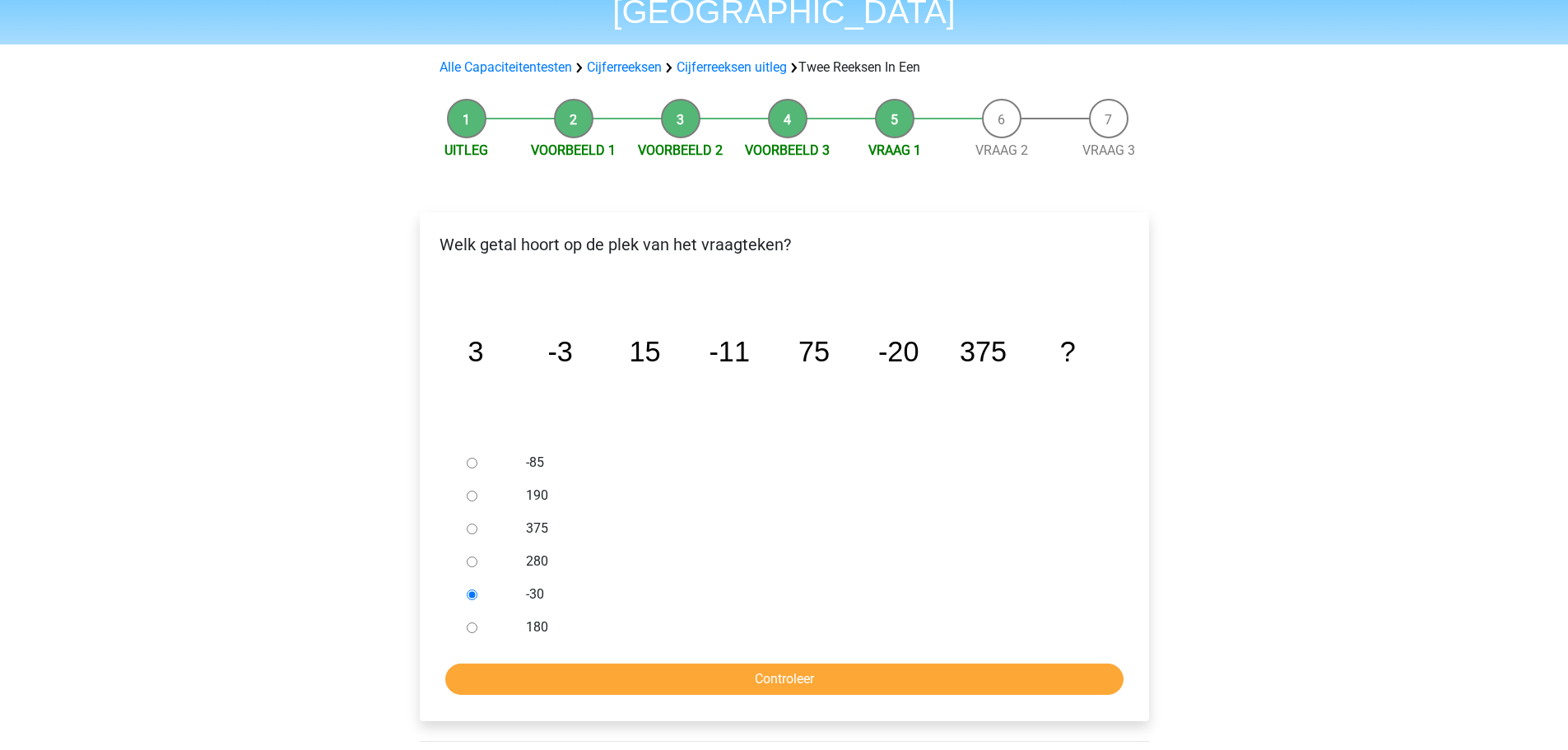
scroll to position [247, 0]
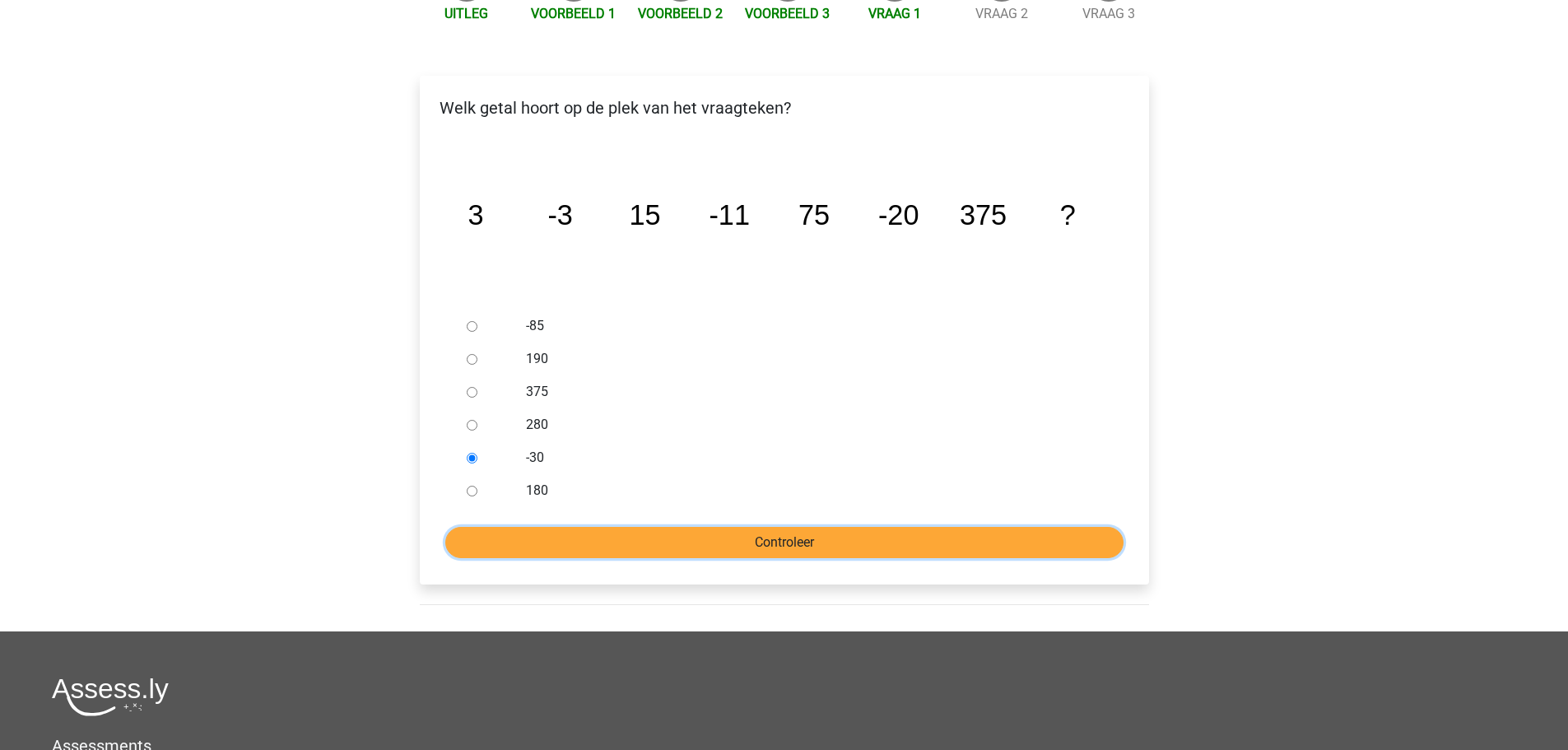
click at [688, 527] on input "Controleer" at bounding box center [784, 543] width 678 height 31
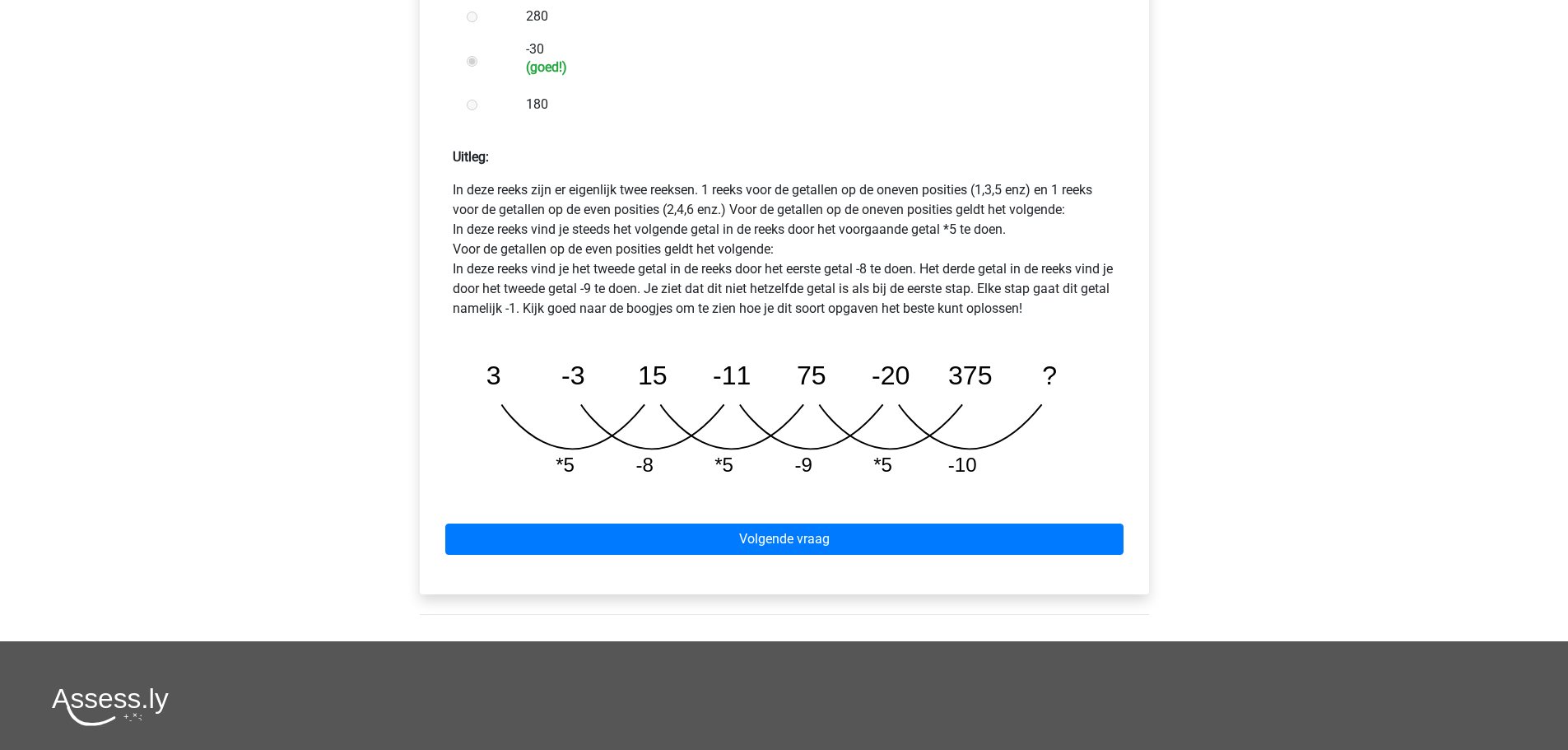
scroll to position [659, 0]
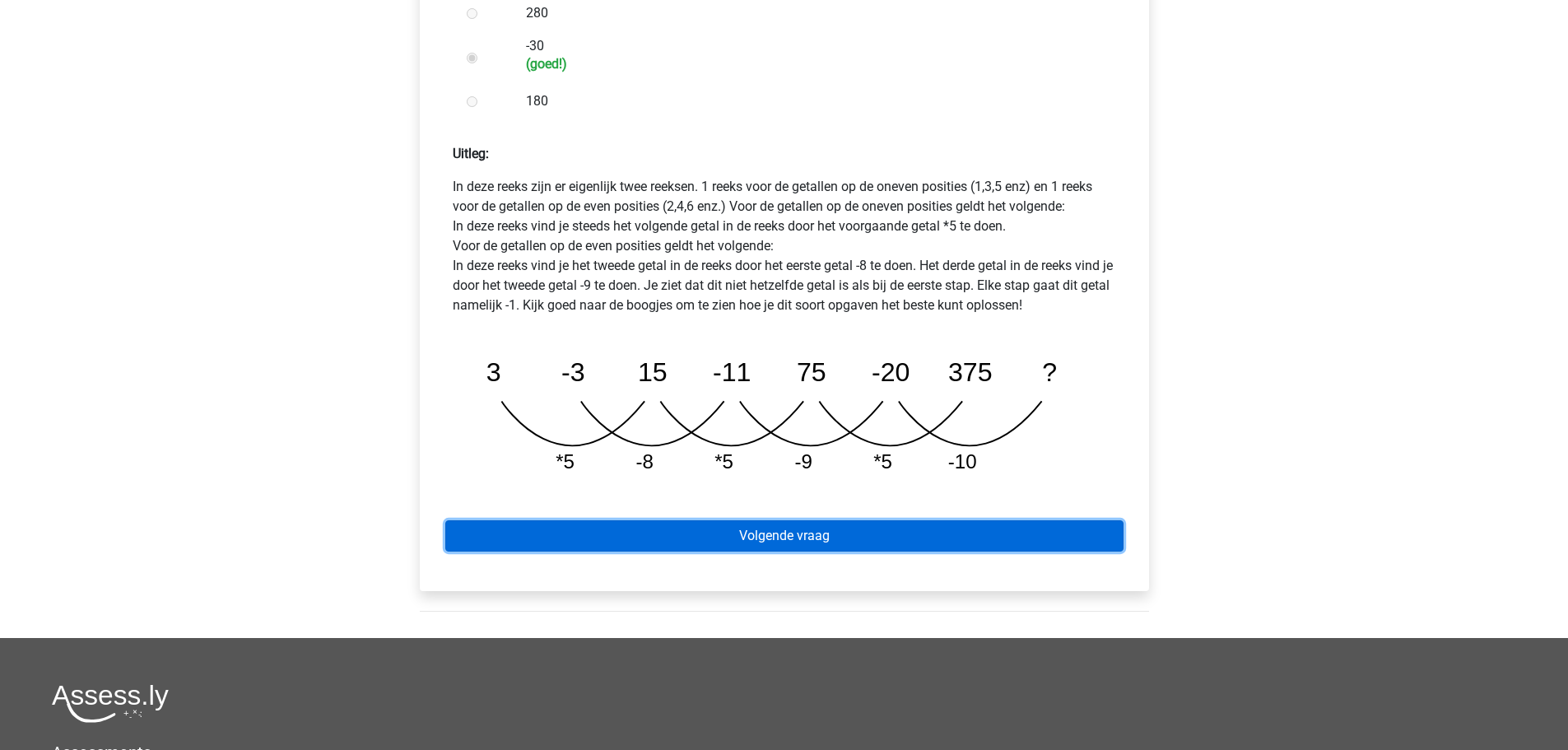
click at [747, 520] on link "Volgende vraag" at bounding box center [784, 536] width 678 height 31
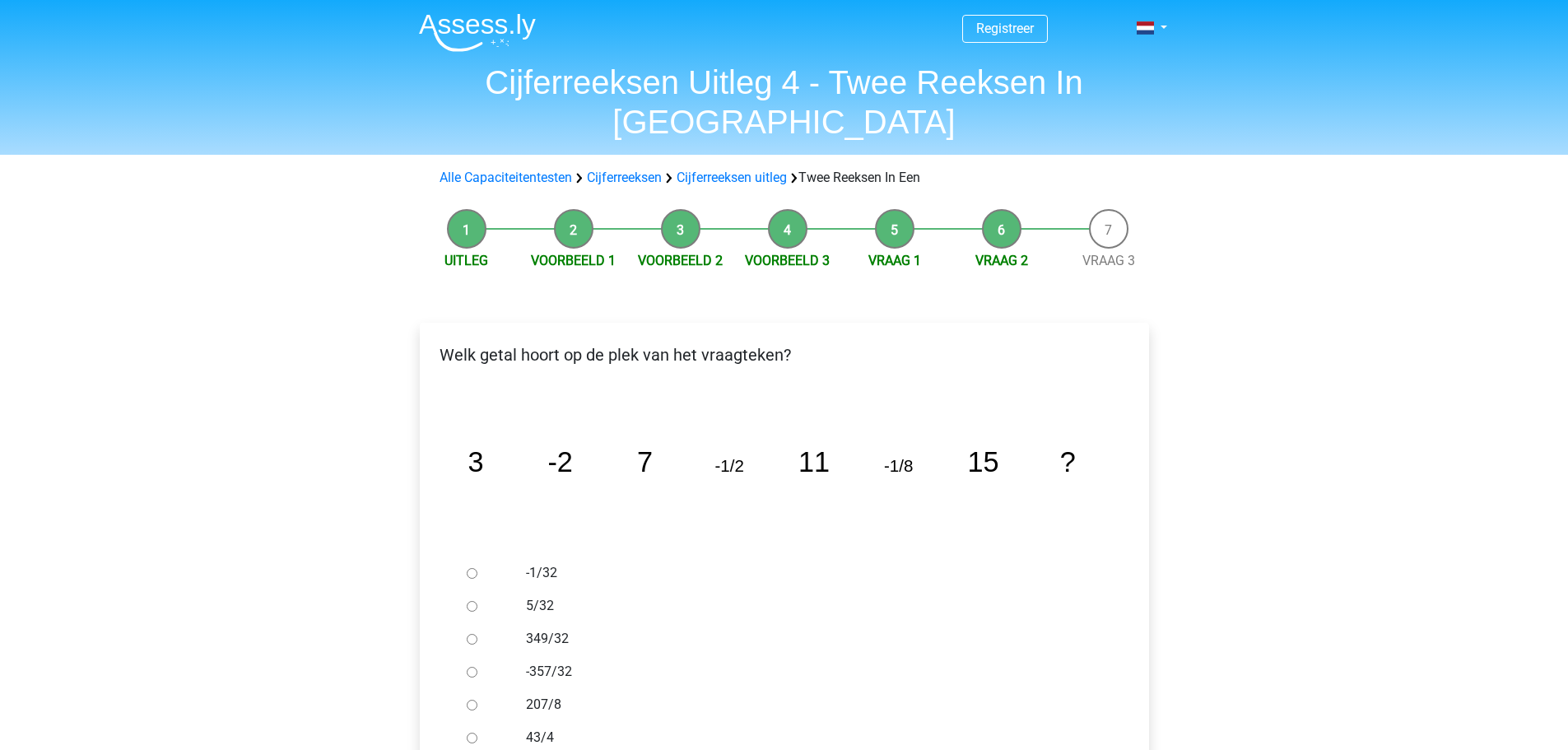
click at [472, 568] on input "-1/32" at bounding box center [472, 573] width 11 height 11
radio input "true"
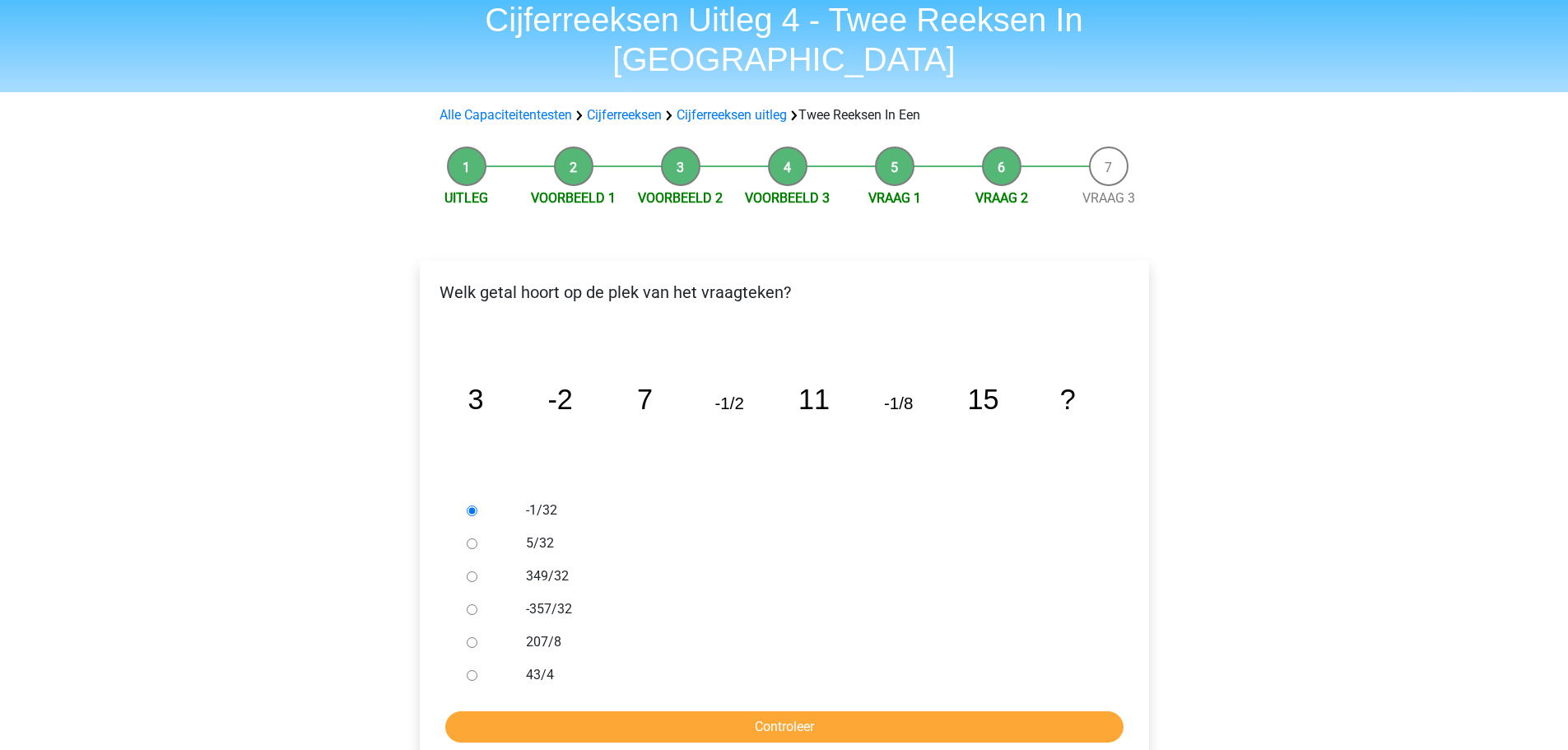
scroll to position [165, 0]
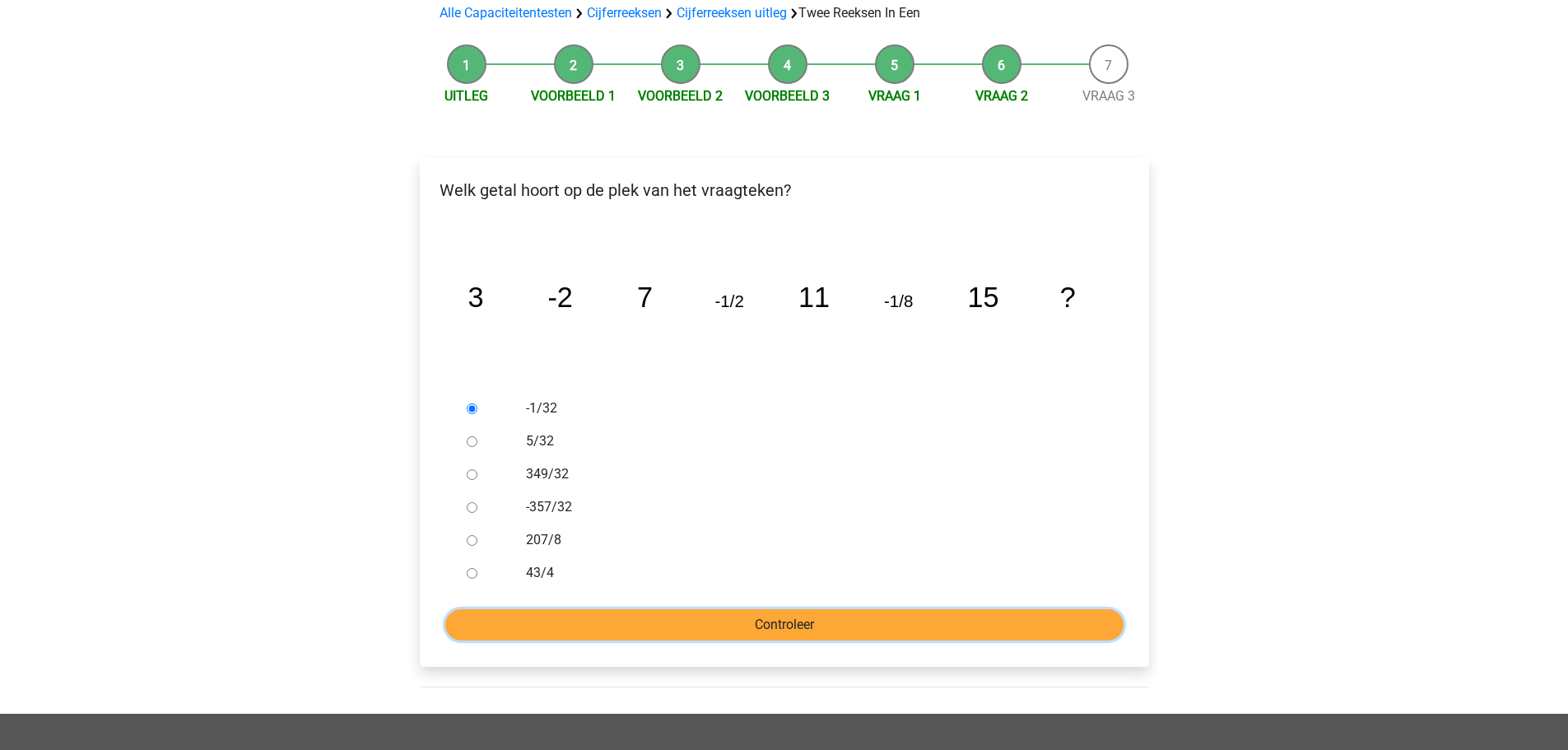
click at [676, 609] on input "Controleer" at bounding box center [784, 625] width 678 height 31
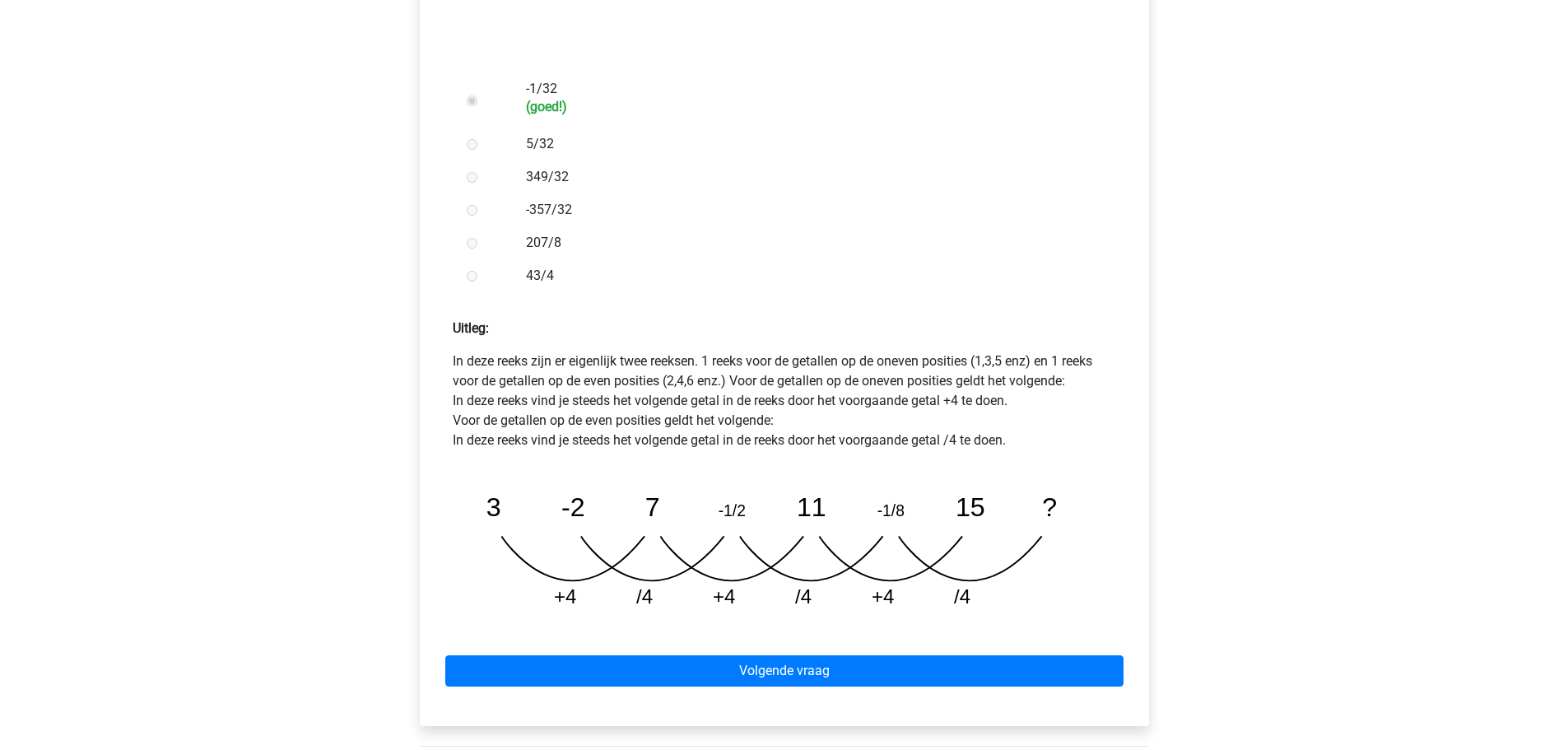
scroll to position [659, 0]
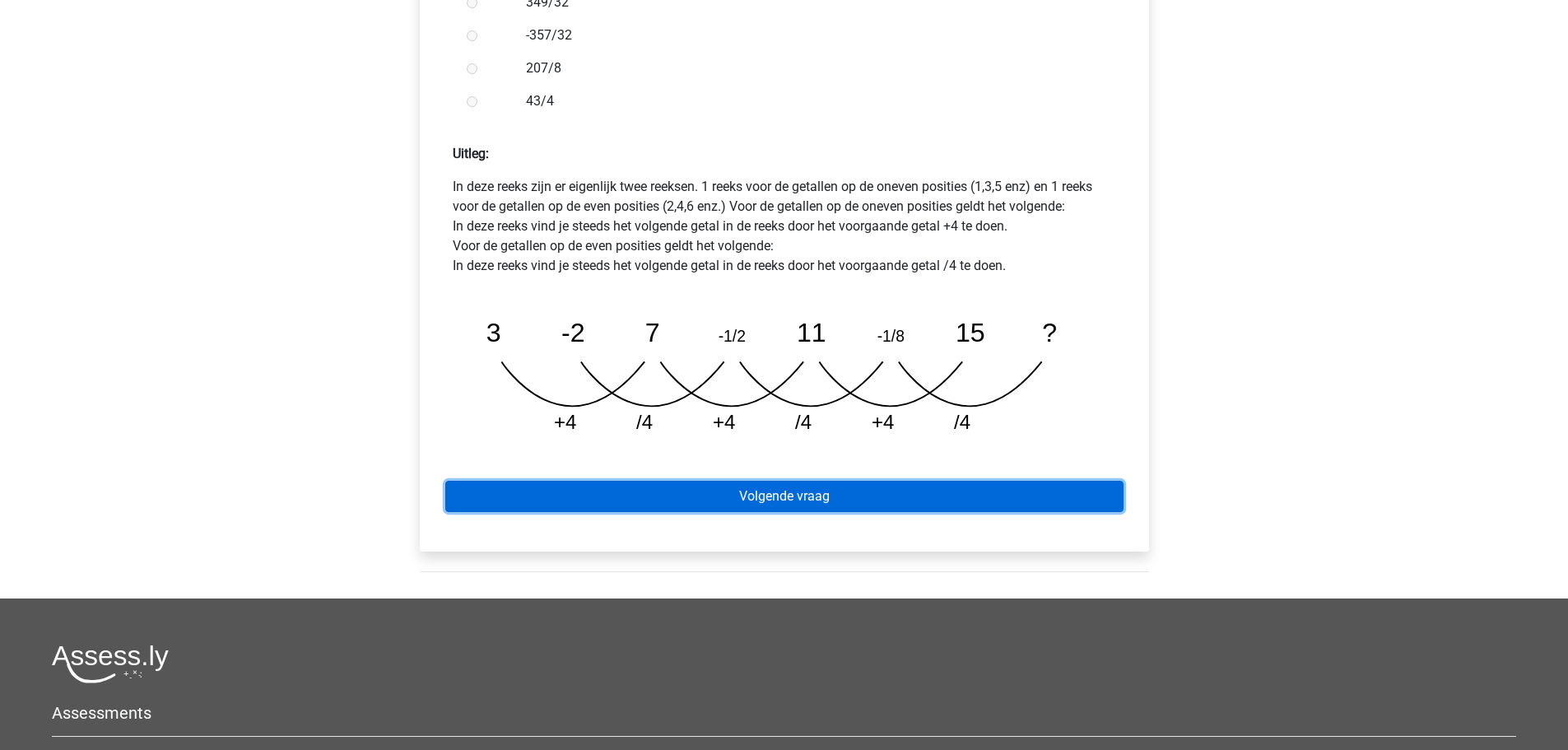
click at [770, 481] on link "Volgende vraag" at bounding box center [784, 496] width 678 height 31
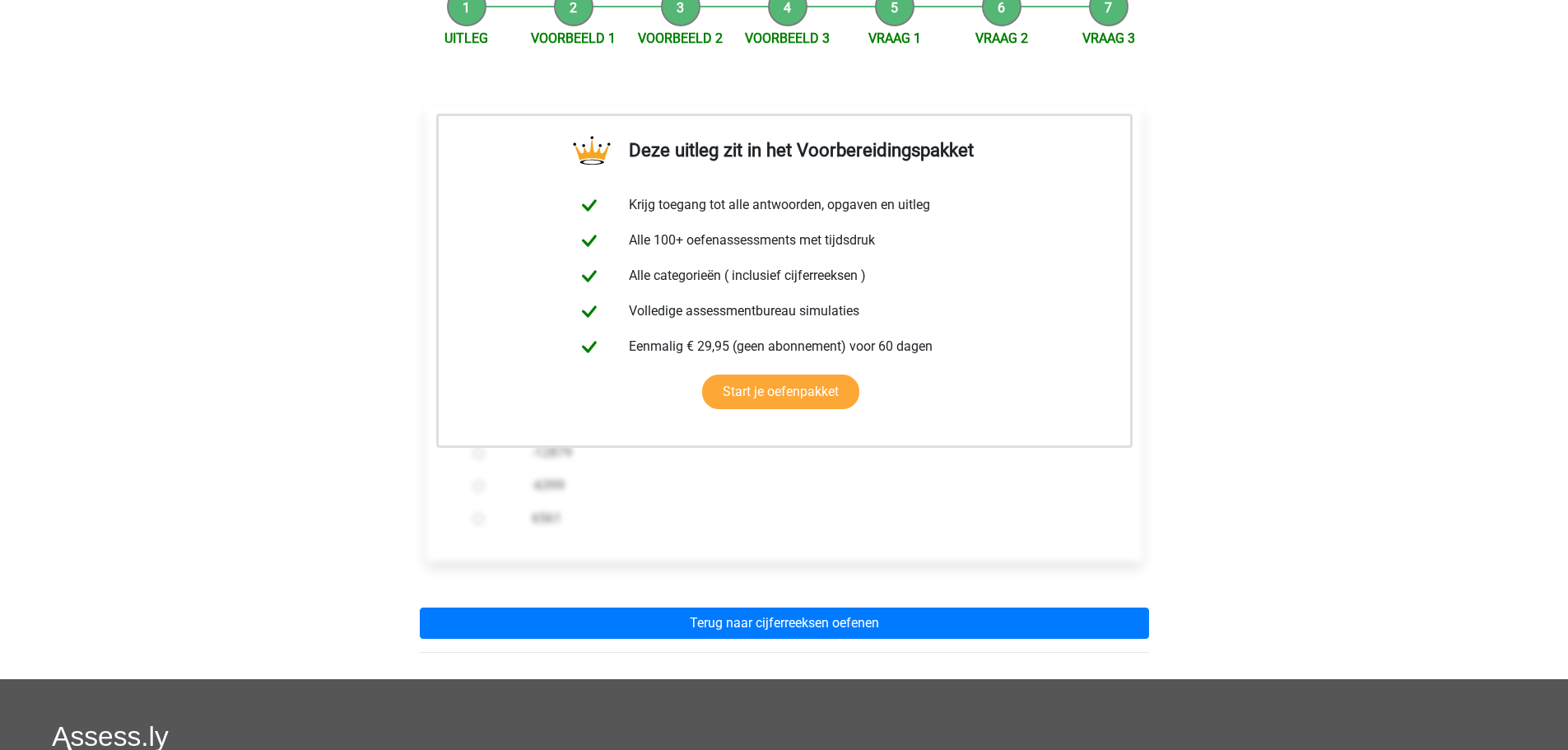
scroll to position [329, 0]
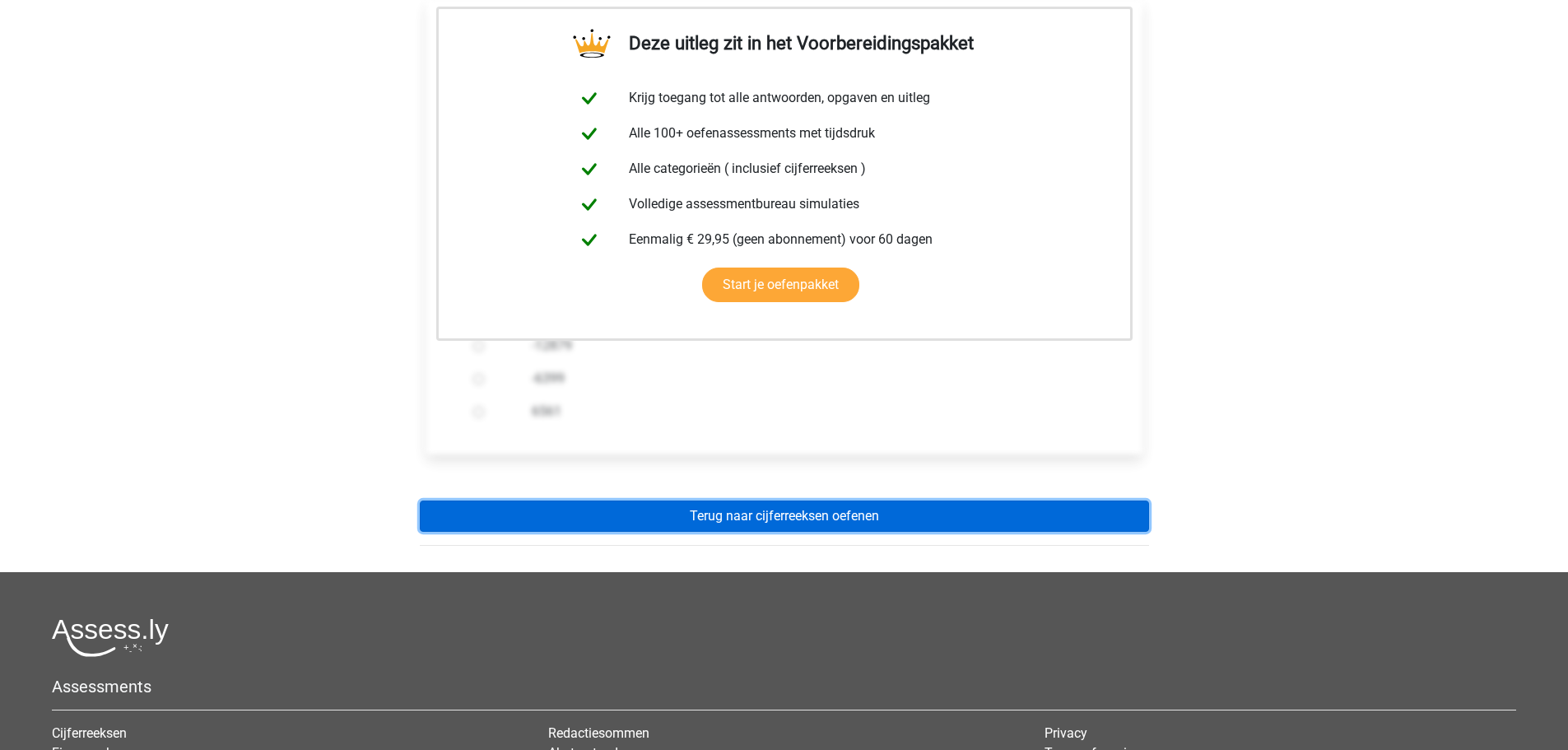
click at [857, 501] on link "Terug naar cijferreeksen oefenen" at bounding box center [784, 516] width 729 height 31
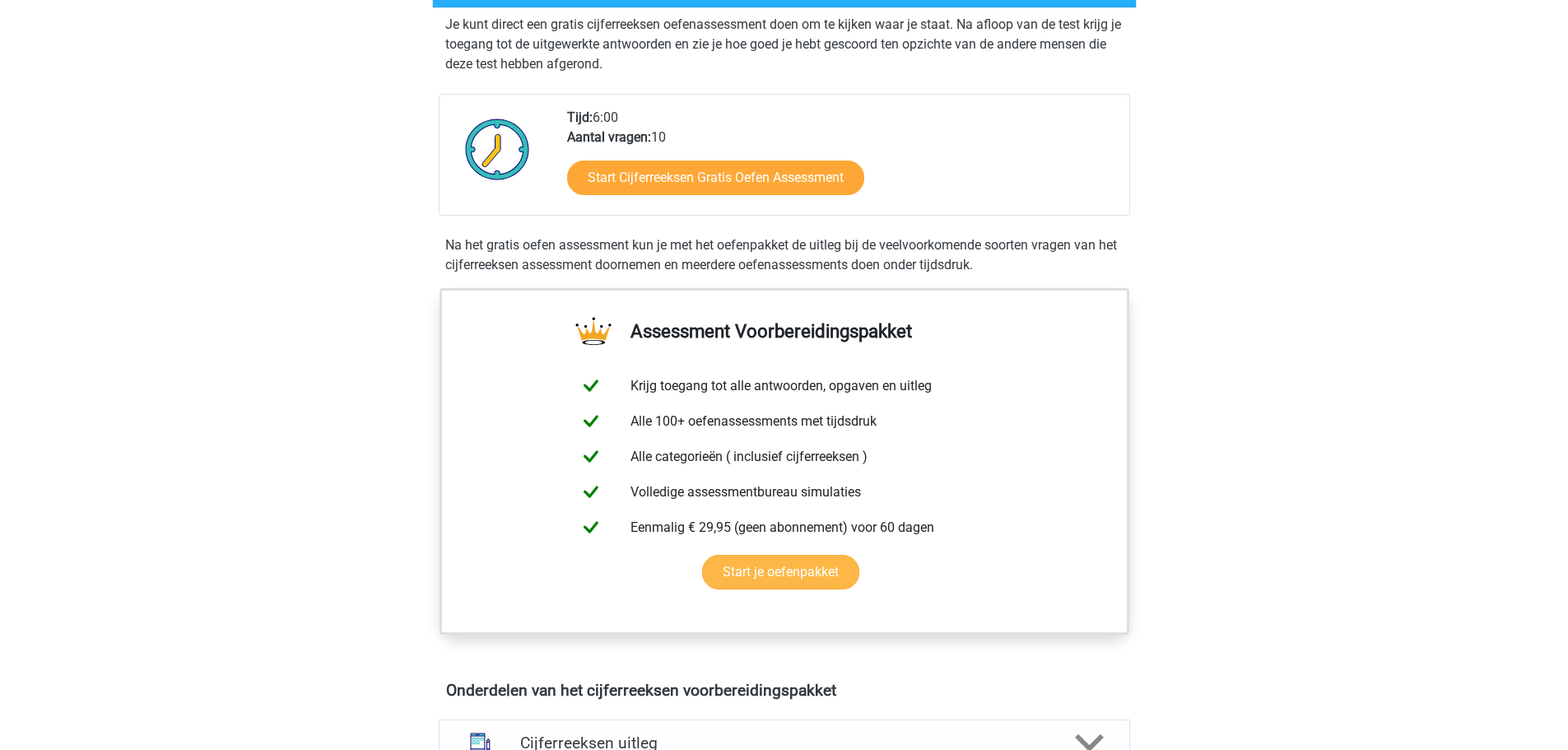
scroll to position [741, 0]
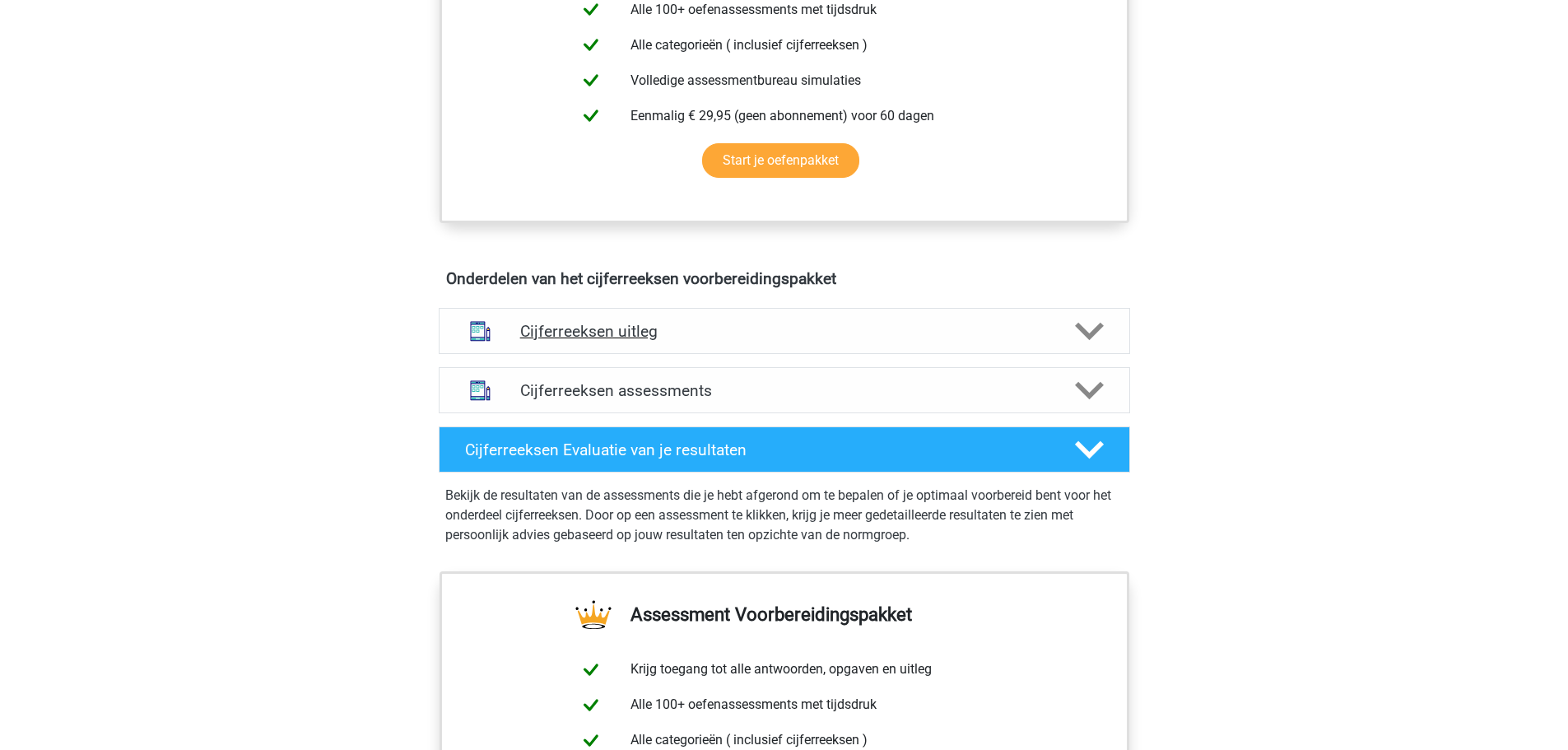
click at [612, 341] on h4 "Cijferreeksen uitleg" at bounding box center [784, 331] width 528 height 19
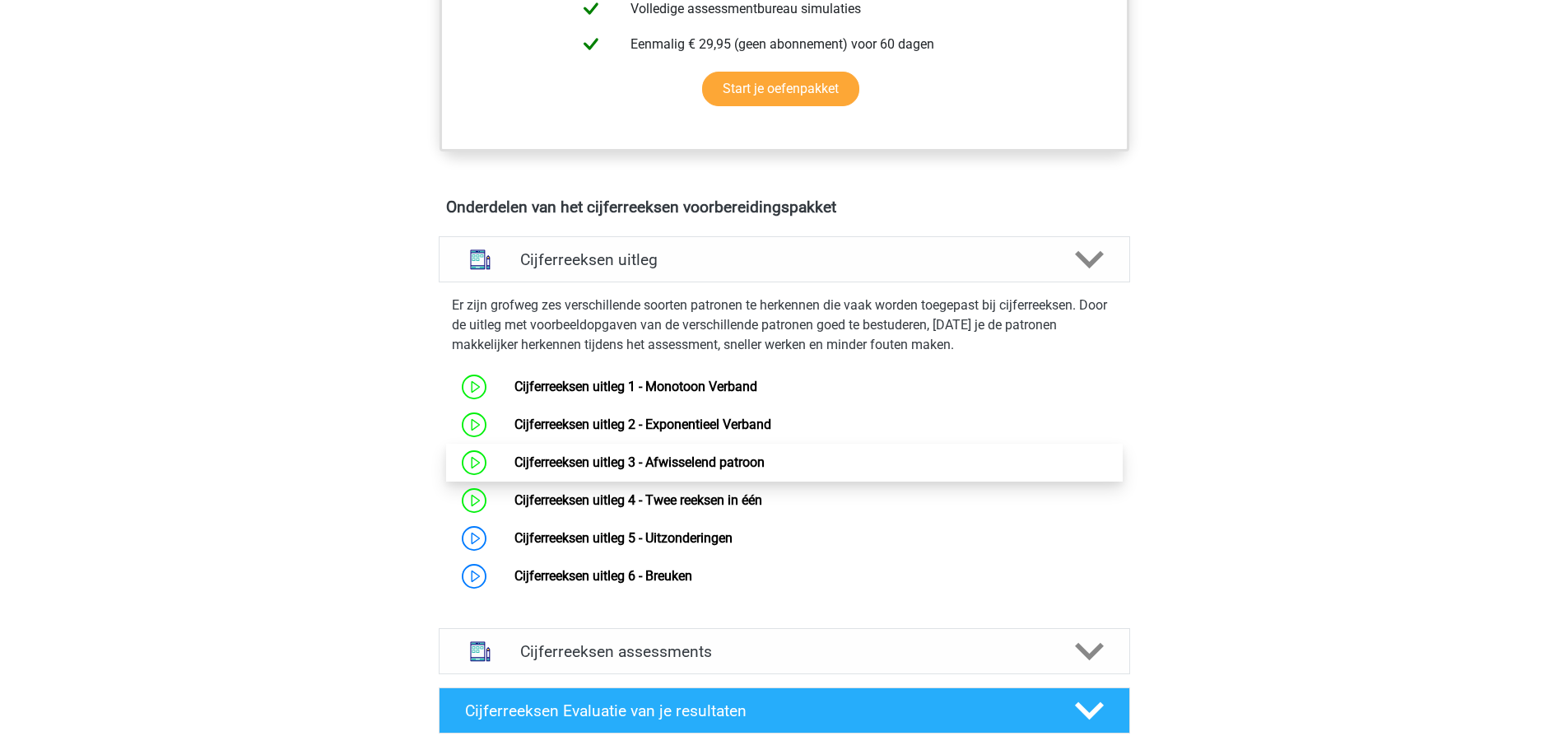
scroll to position [906, 0]
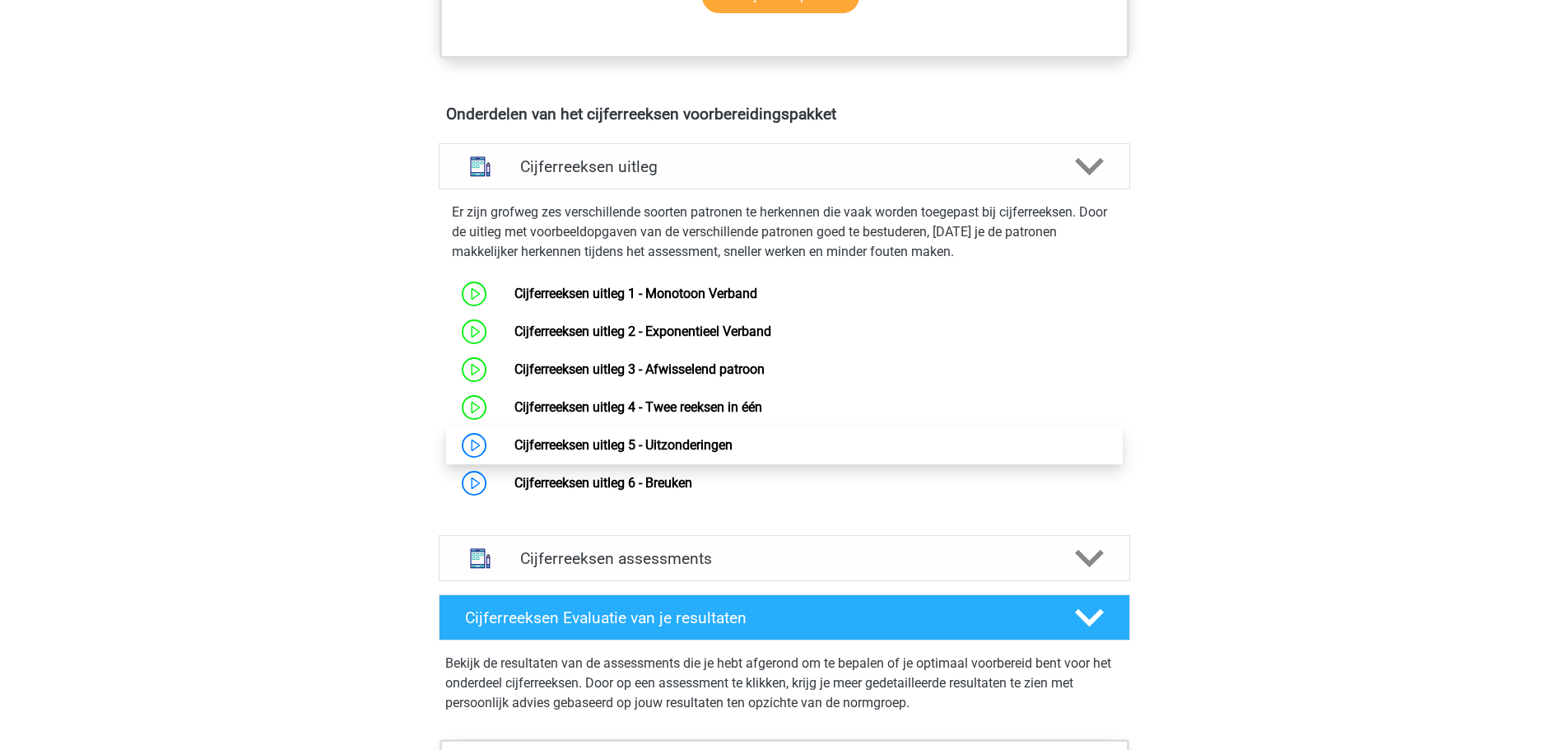
click at [592, 453] on link "Cijferreeksen uitleg 5 - Uitzonderingen" at bounding box center [623, 445] width 218 height 16
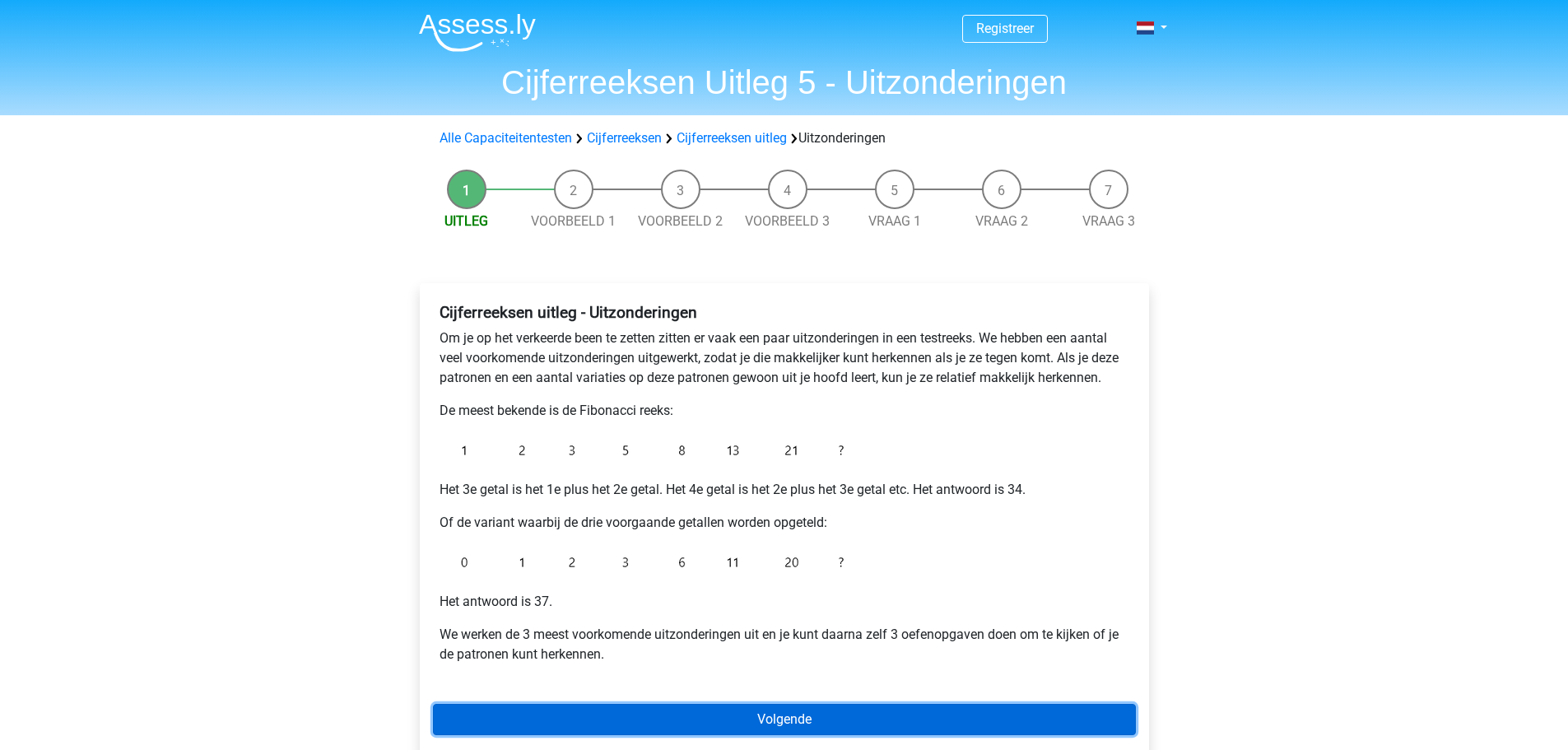
click at [803, 724] on link "Volgende" at bounding box center [784, 720] width 703 height 31
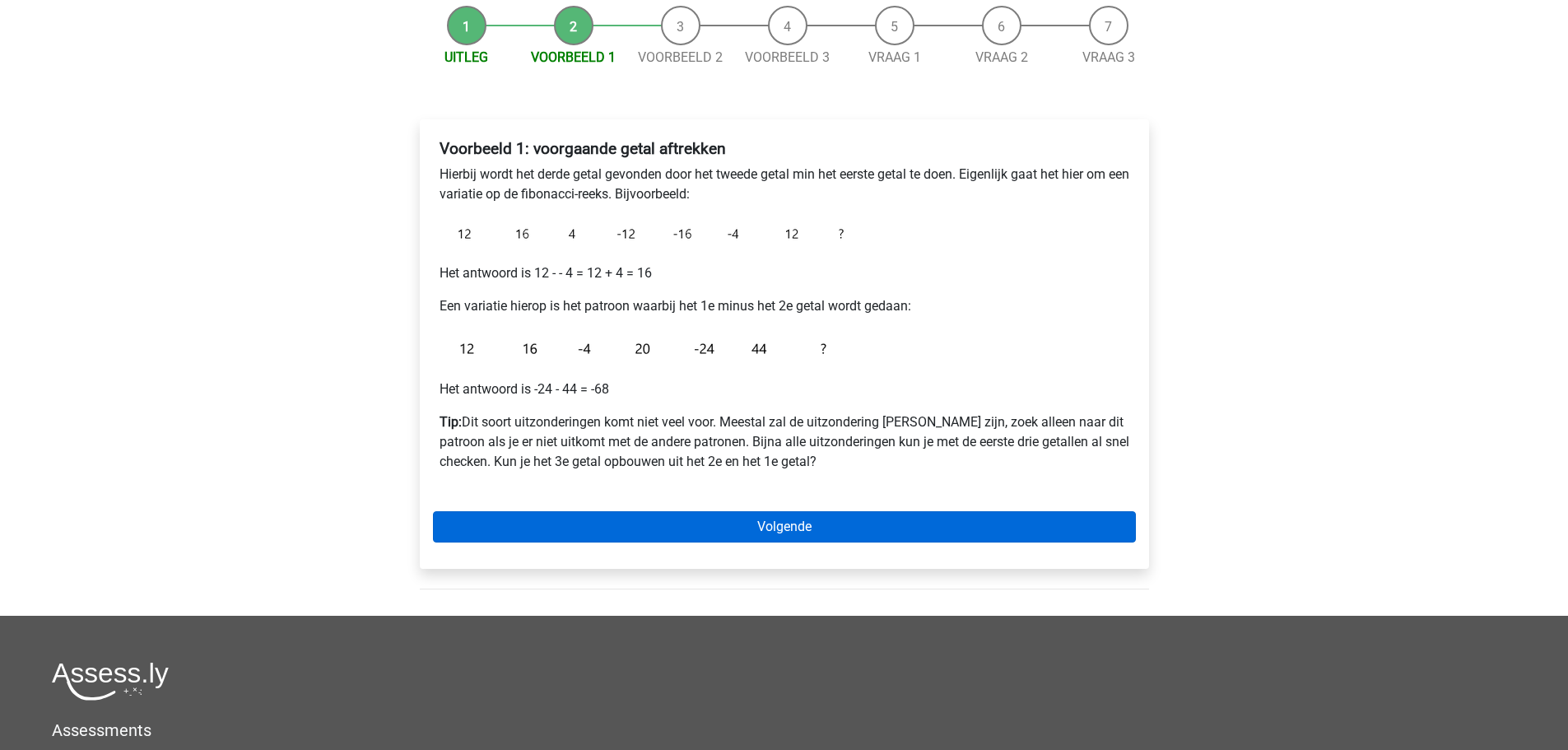
scroll to position [165, 0]
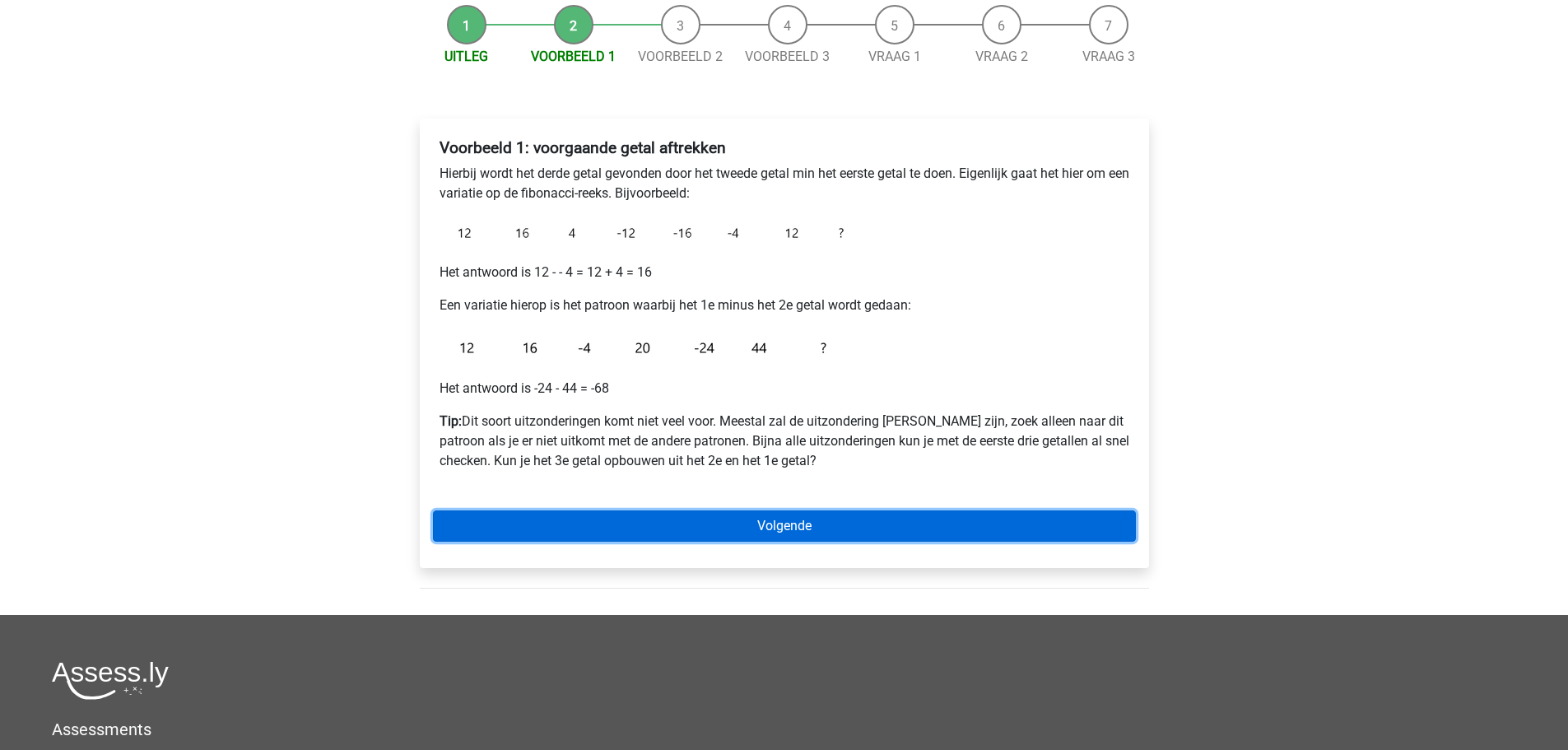
drag, startPoint x: 686, startPoint y: 515, endPoint x: 644, endPoint y: 490, distance: 48.9
click at [686, 515] on link "Volgende" at bounding box center [784, 526] width 703 height 31
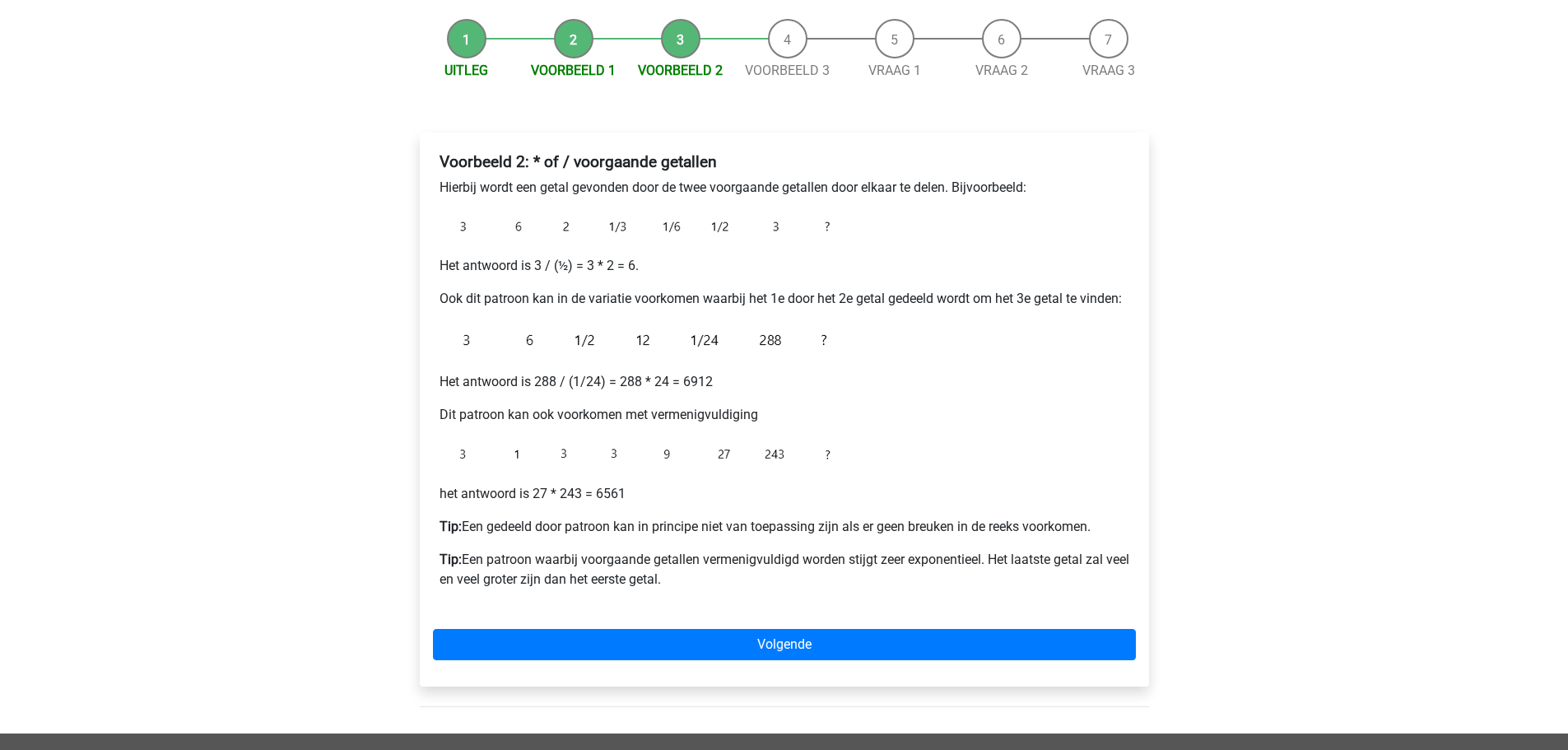
scroll to position [165, 0]
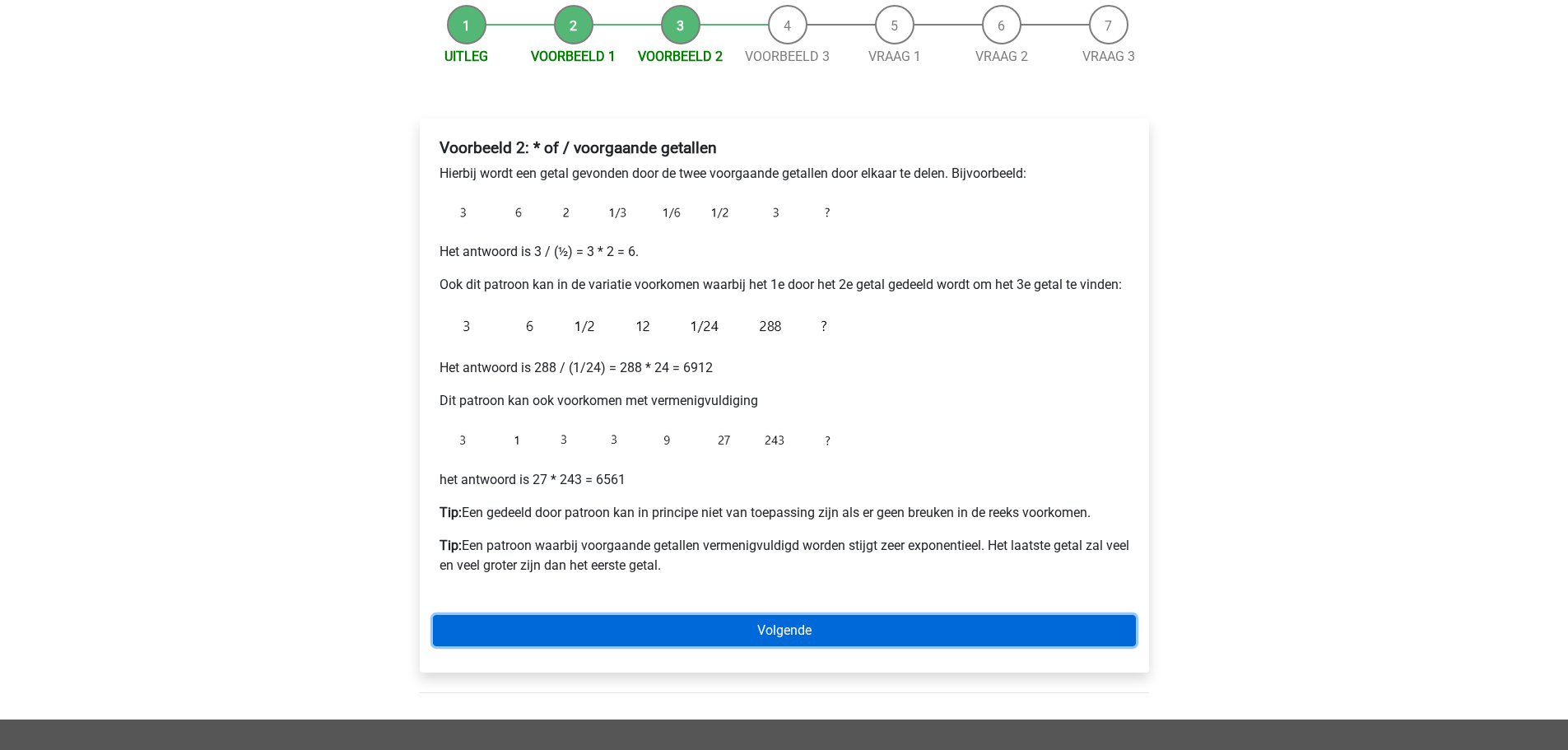
click at [778, 624] on link "Volgende" at bounding box center [784, 631] width 703 height 31
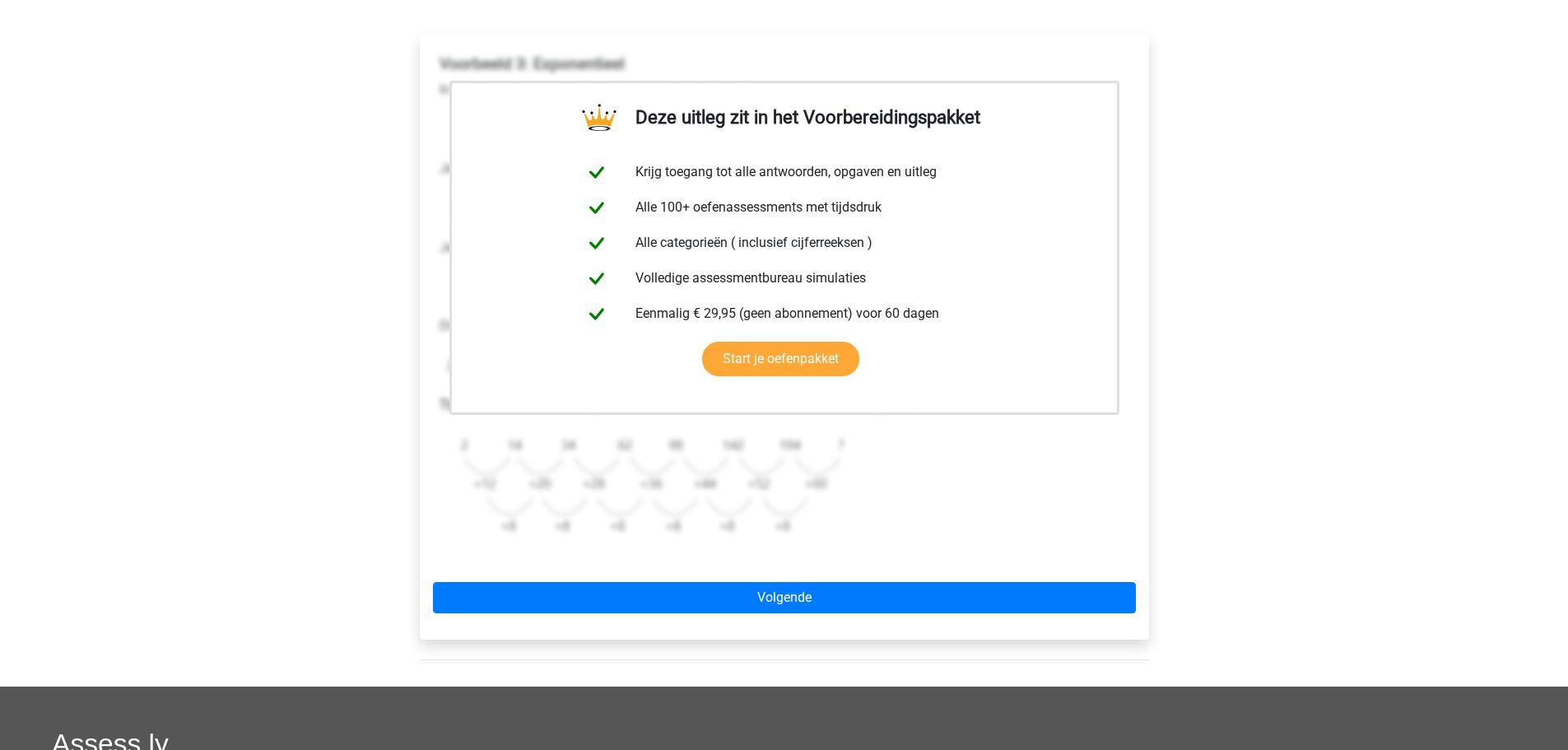
scroll to position [412, 0]
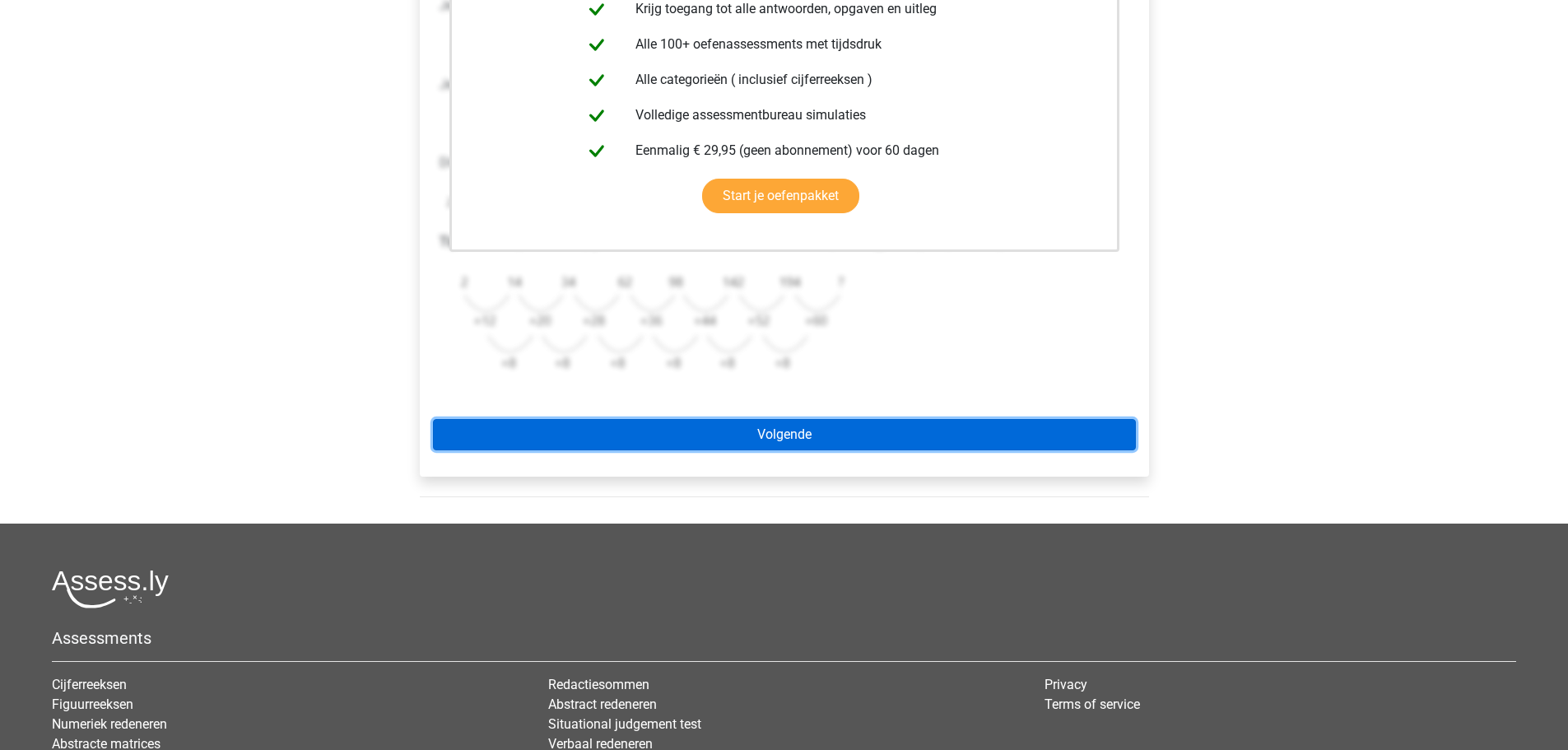
click at [708, 422] on link "Volgende" at bounding box center [784, 435] width 703 height 31
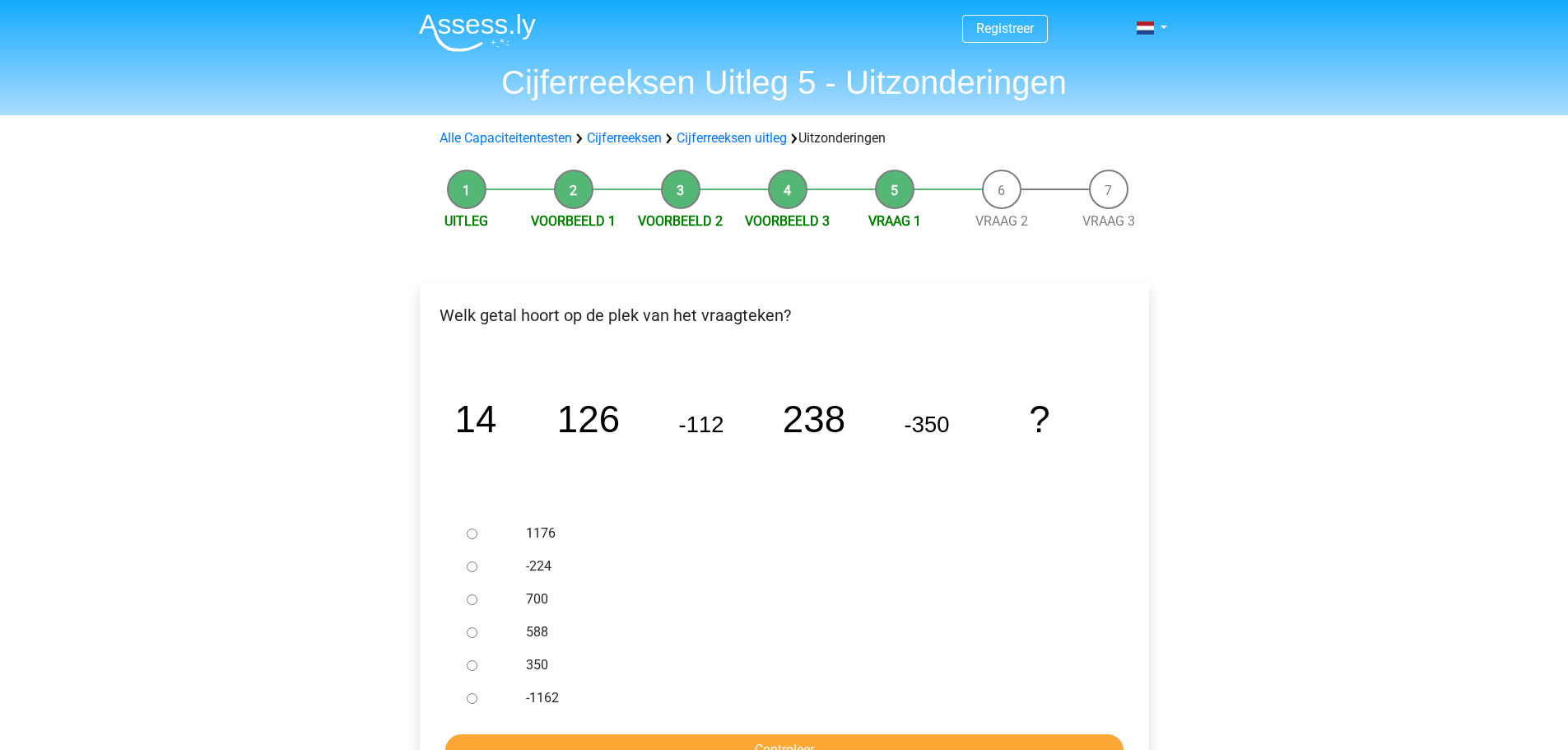
scroll to position [247, 0]
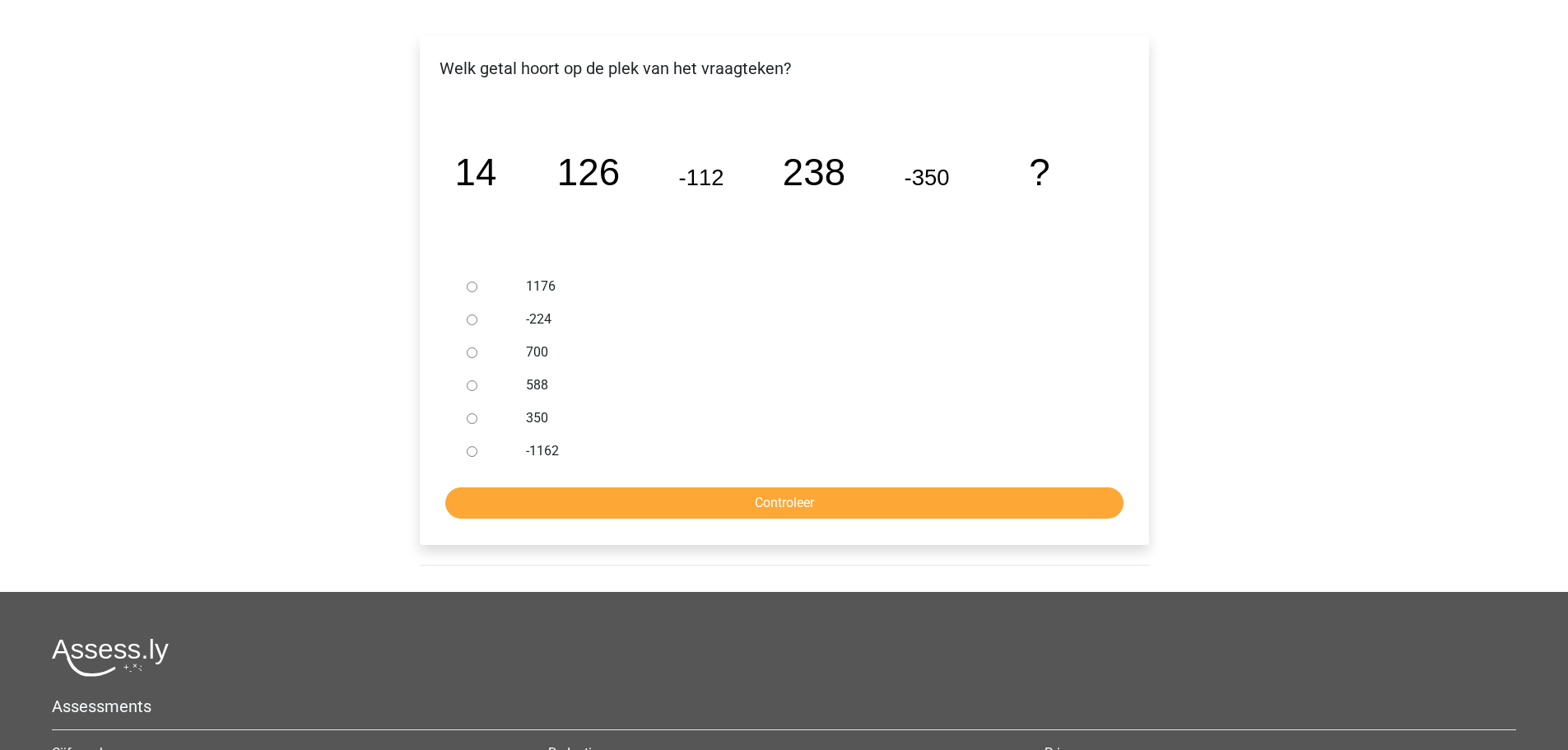
click at [475, 388] on input "588" at bounding box center [472, 385] width 11 height 11
radio input "true"
click at [574, 488] on input "Controleer" at bounding box center [784, 503] width 678 height 31
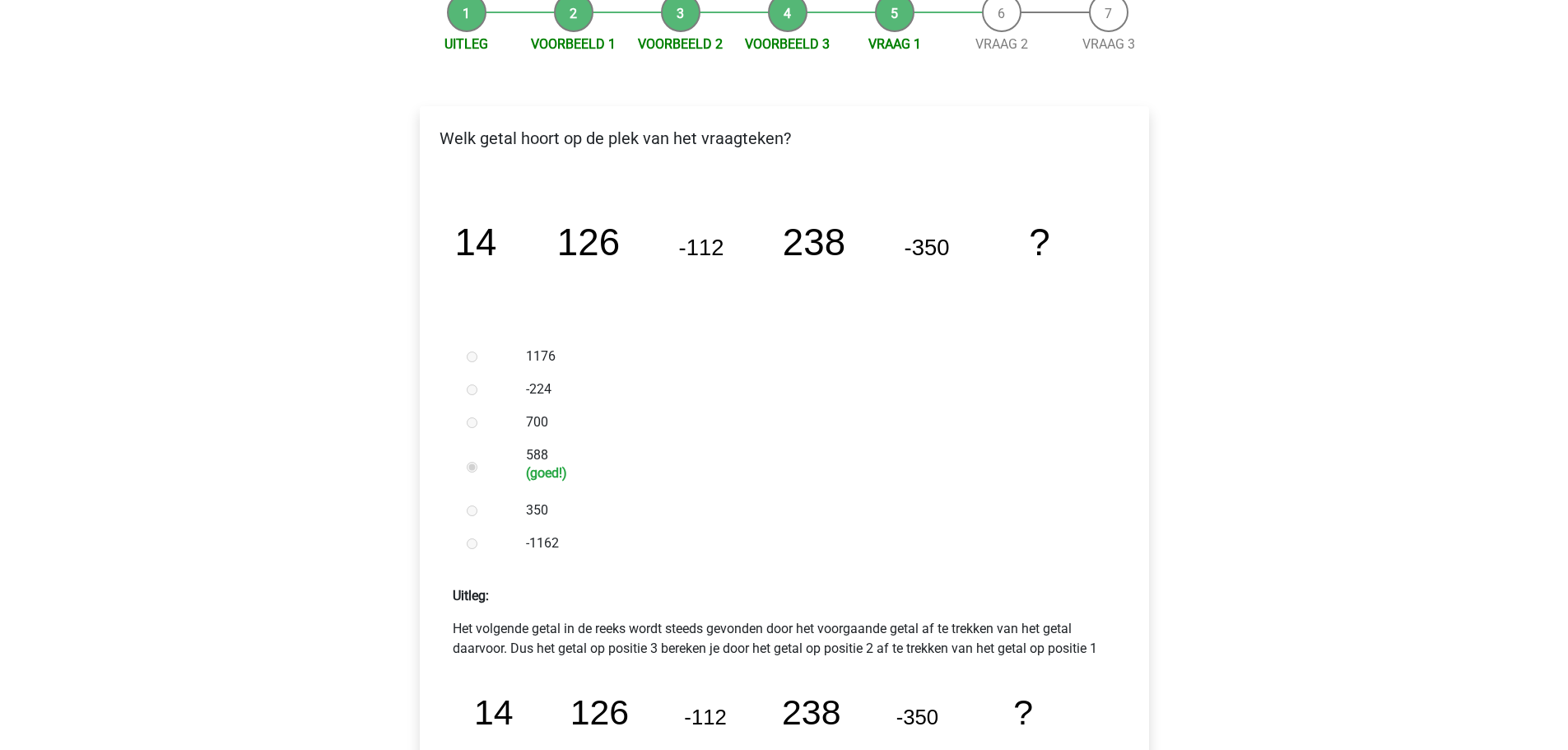
scroll to position [412, 0]
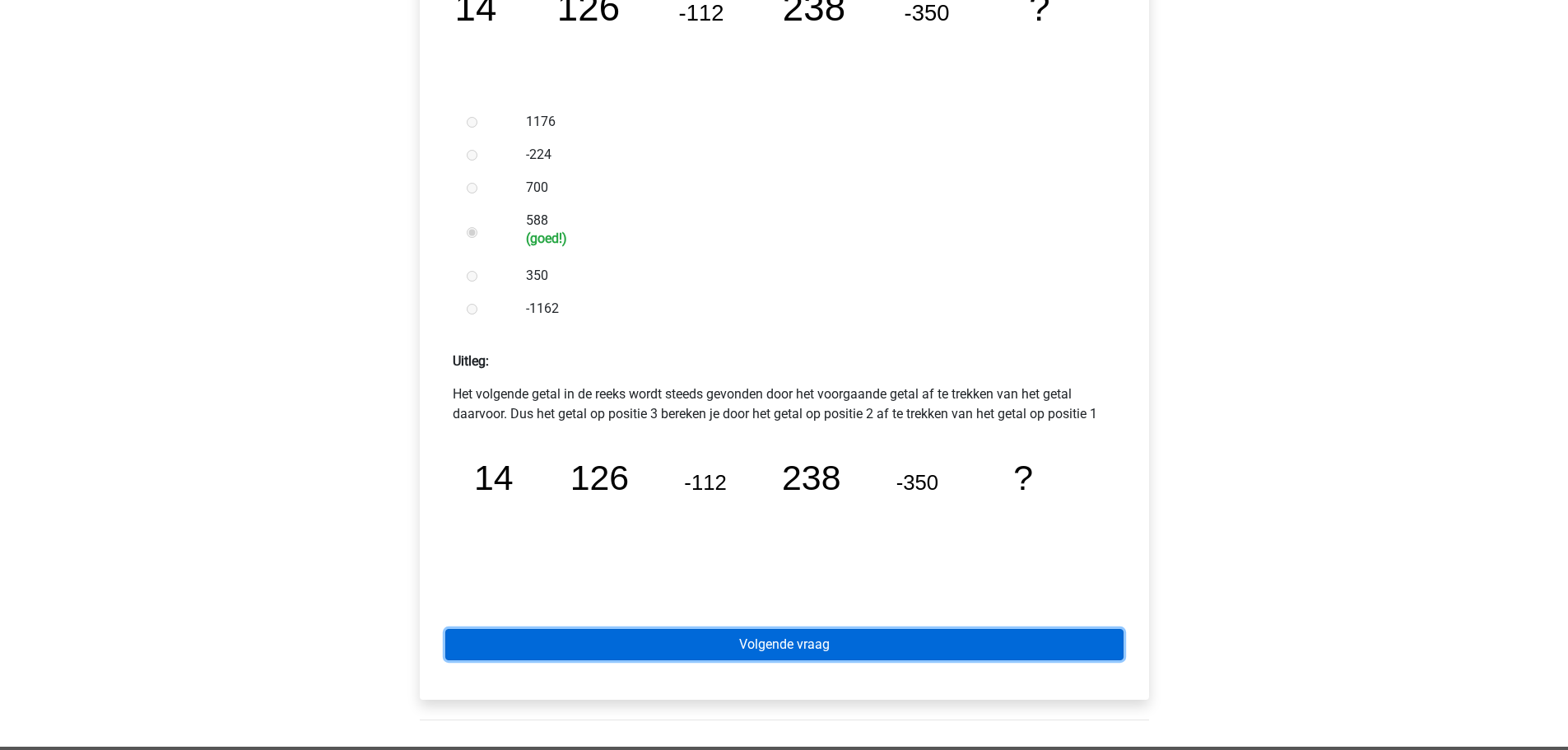
click at [886, 645] on link "Volgende vraag" at bounding box center [784, 645] width 678 height 31
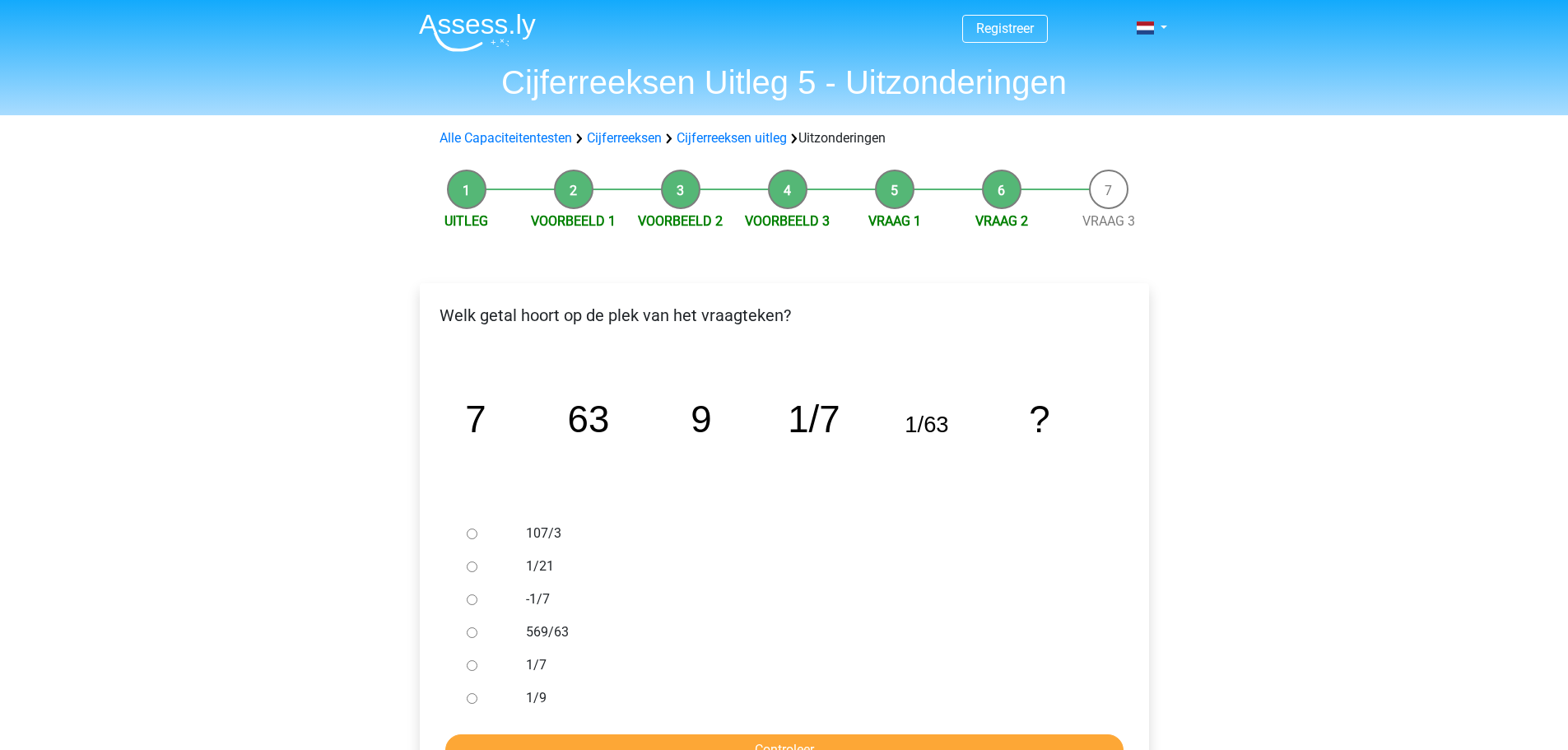
click at [470, 701] on input "1/9" at bounding box center [472, 698] width 11 height 11
radio input "true"
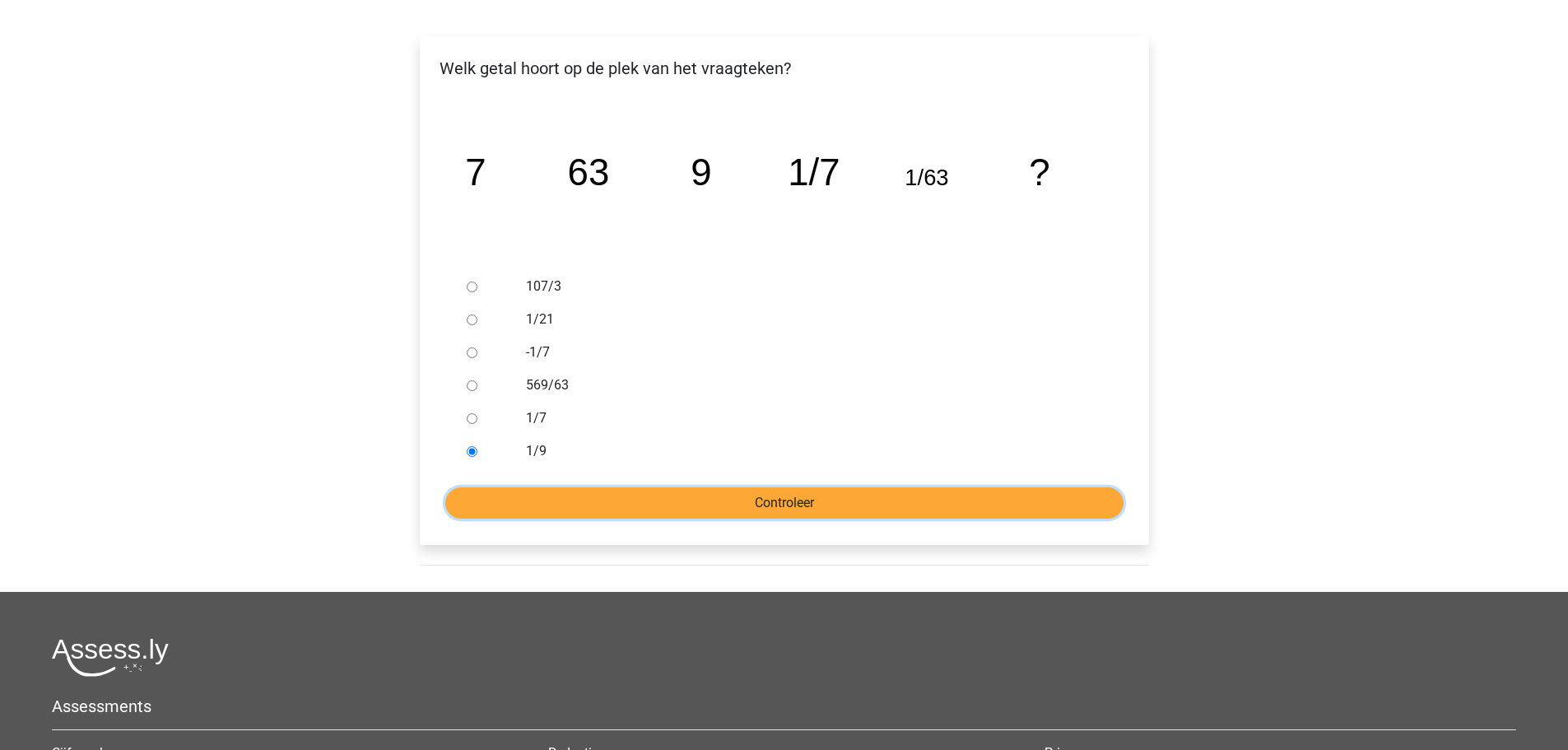
click at [707, 498] on input "Controleer" at bounding box center [784, 503] width 678 height 31
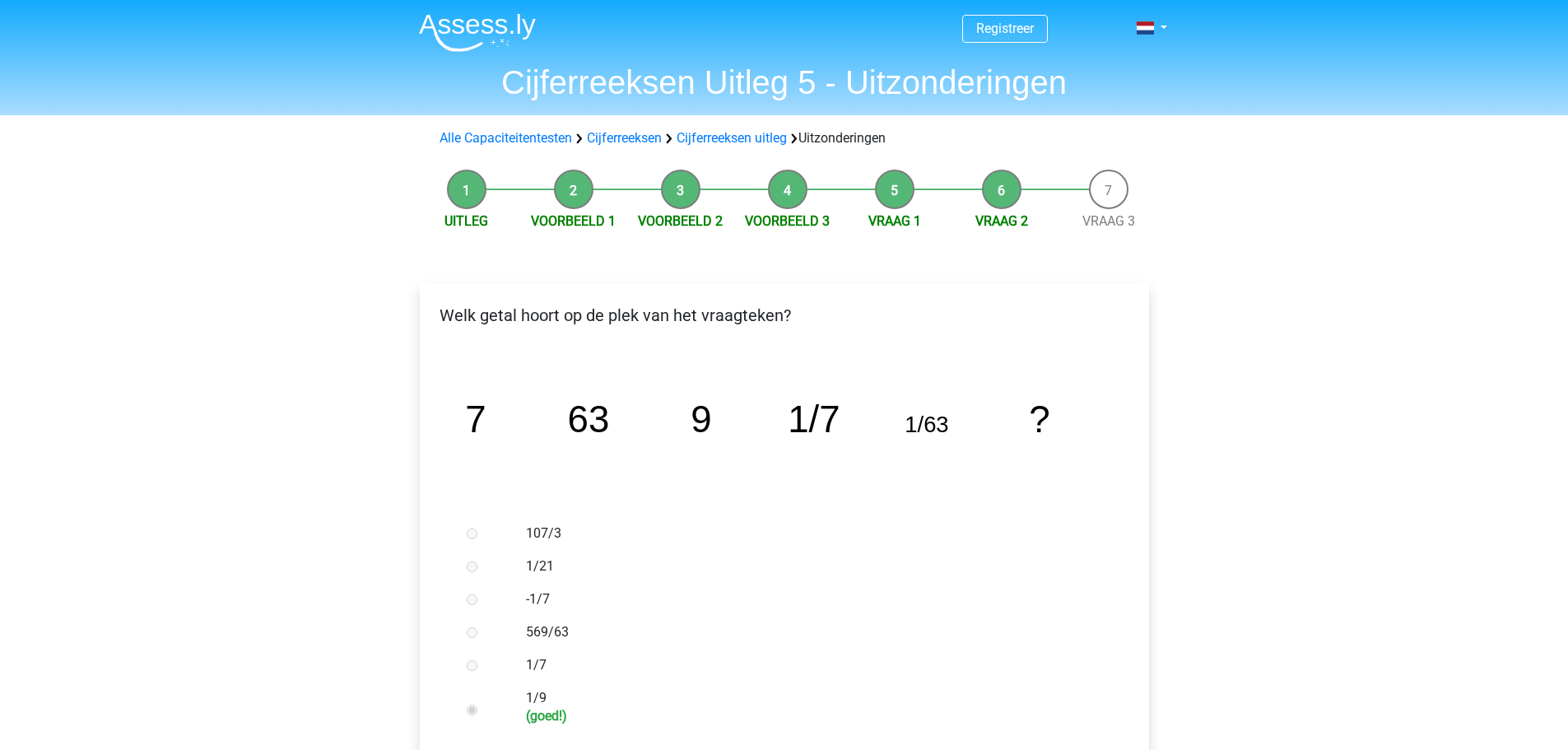
scroll to position [329, 0]
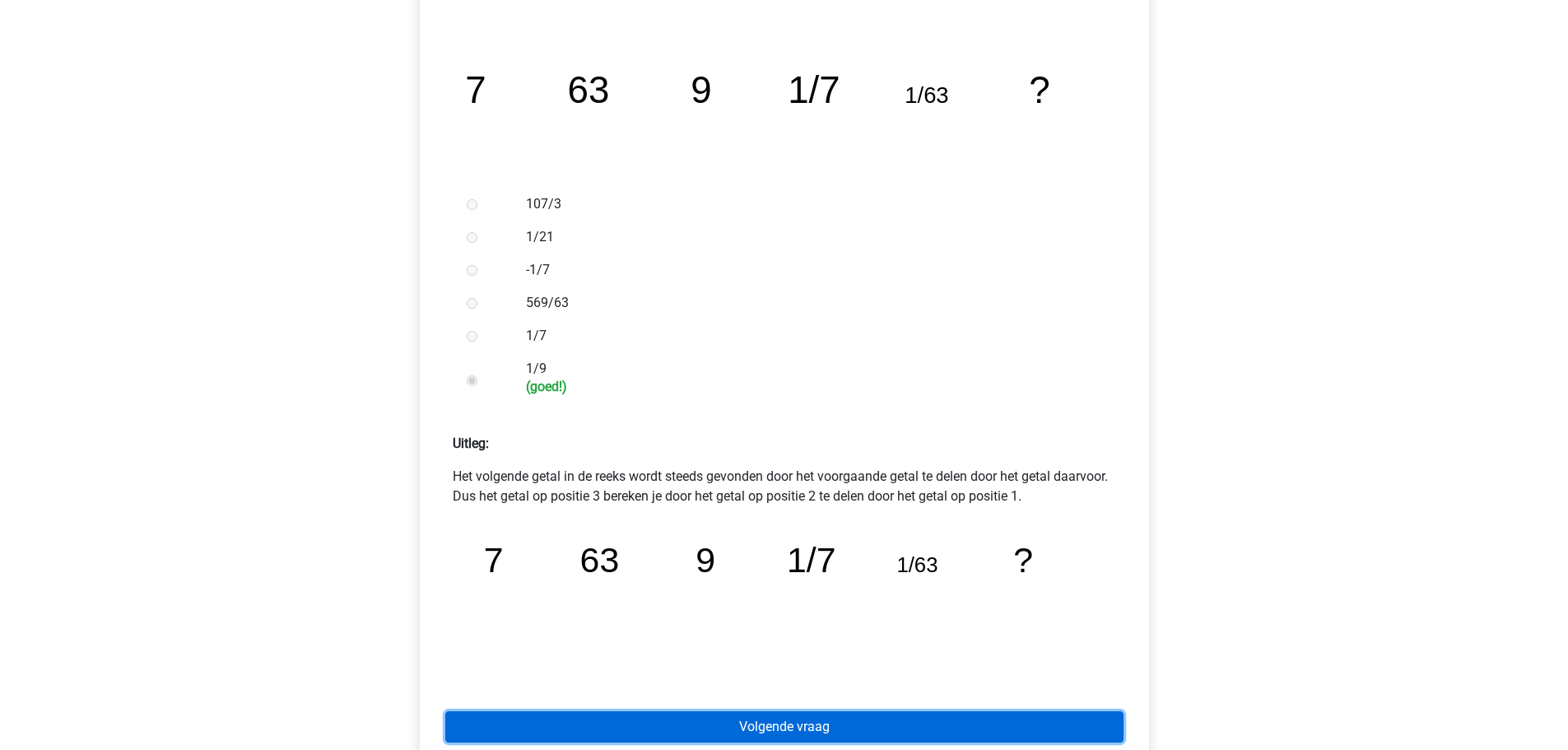
click at [922, 721] on link "Volgende vraag" at bounding box center [784, 727] width 678 height 31
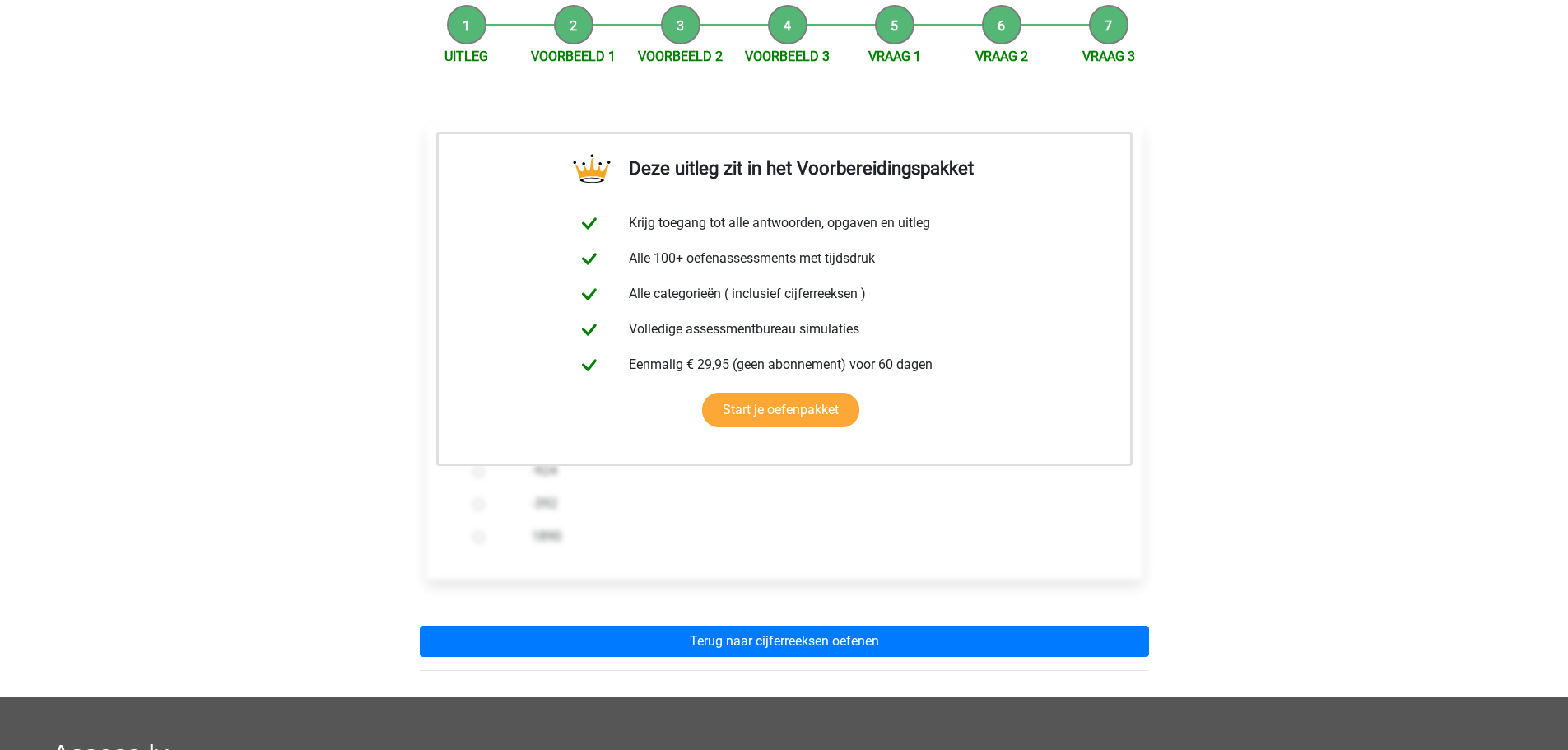
scroll to position [329, 0]
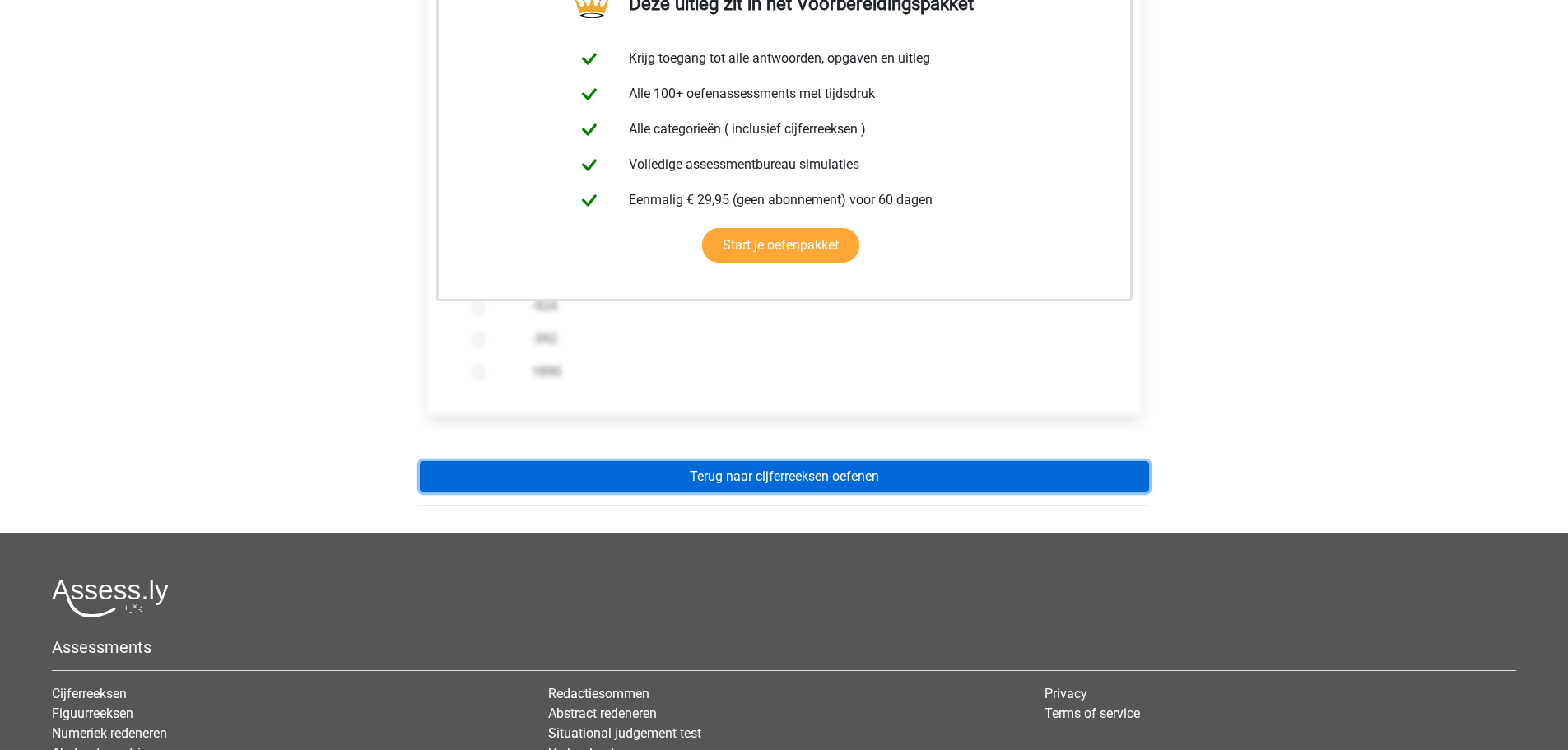
click at [997, 477] on link "Terug naar cijferreeksen oefenen" at bounding box center [784, 477] width 729 height 31
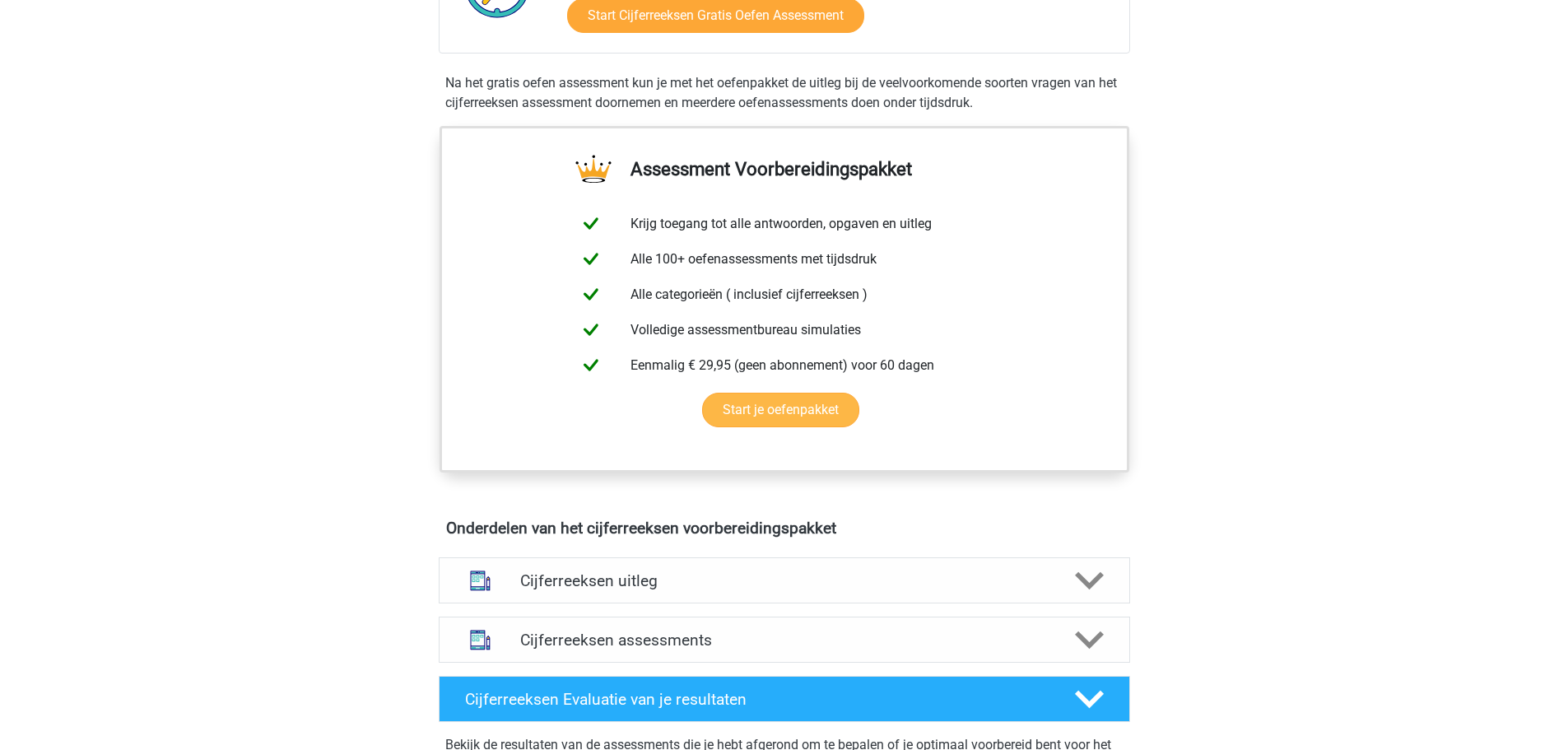
scroll to position [659, 0]
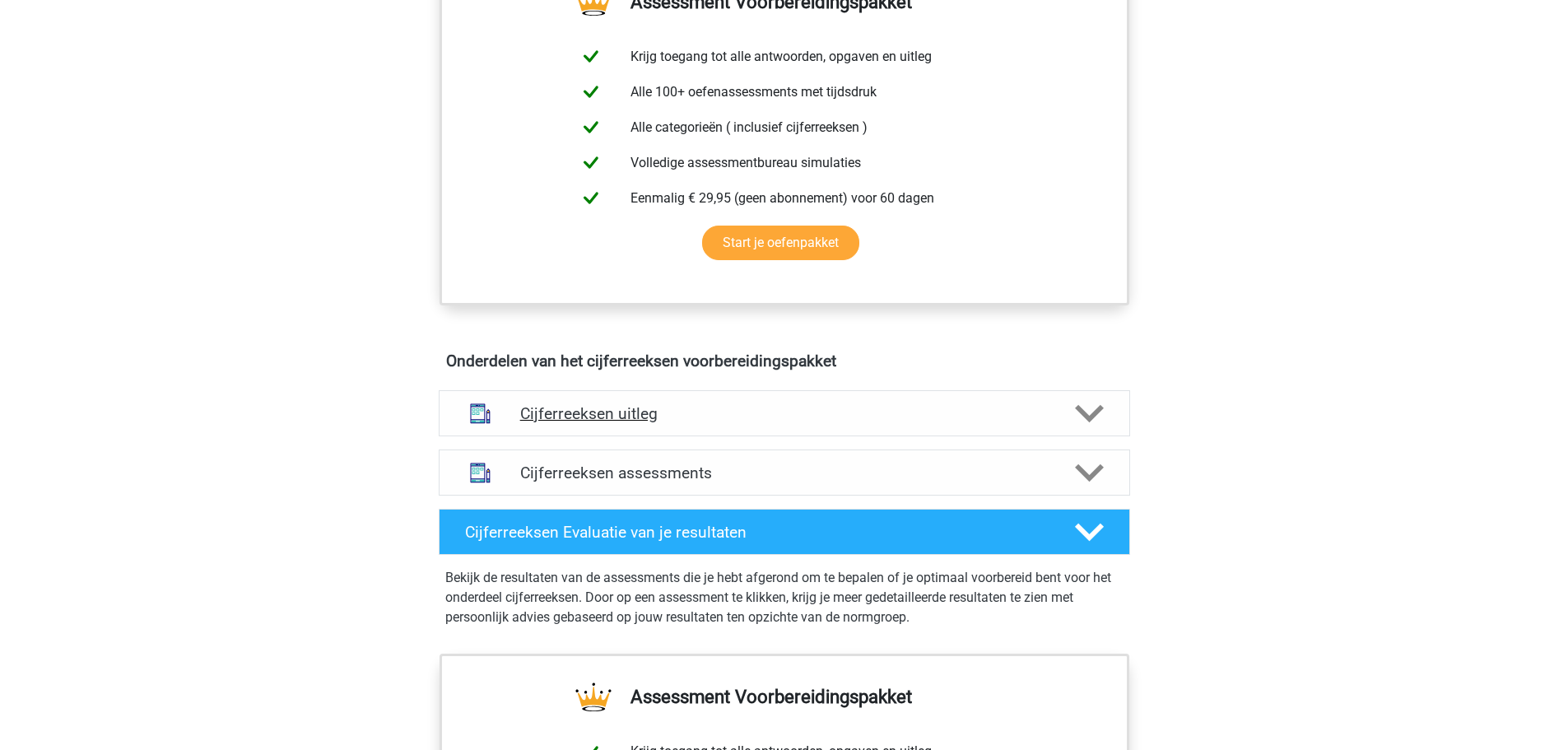
click at [877, 423] on h4 "Cijferreeksen uitleg" at bounding box center [784, 413] width 528 height 19
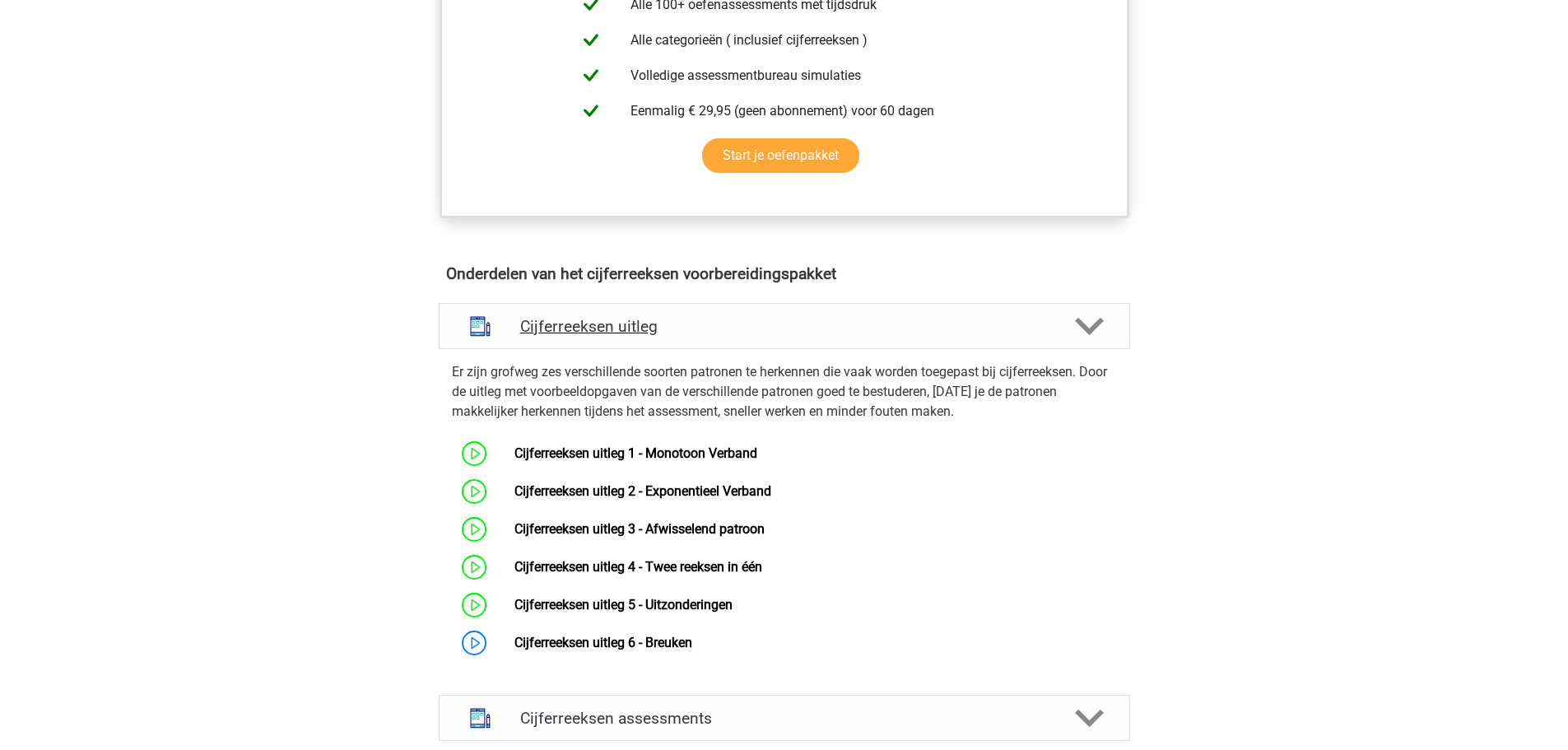
scroll to position [988, 0]
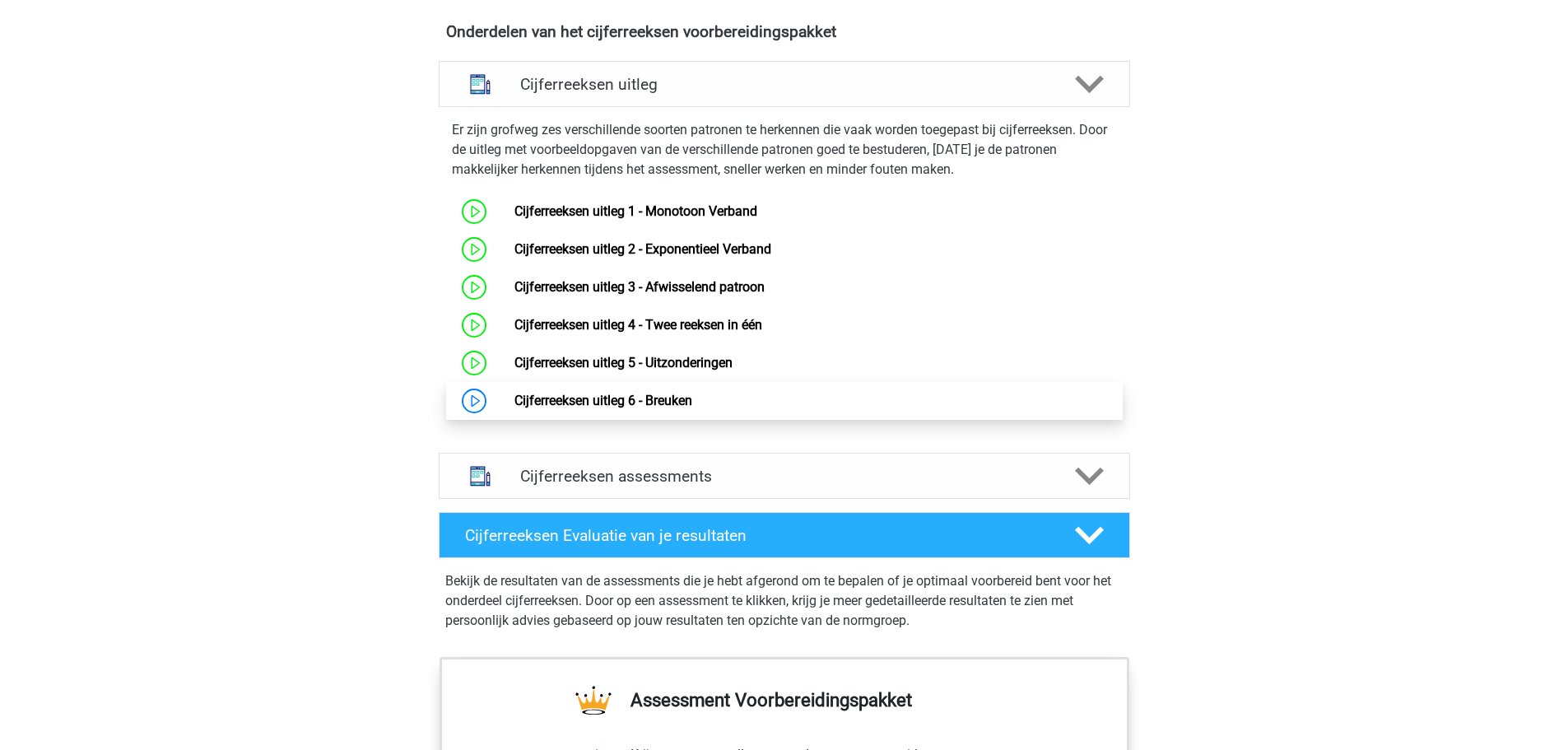
click at [665, 408] on link "Cijferreeksen uitleg 6 - Breuken" at bounding box center [603, 400] width 178 height 16
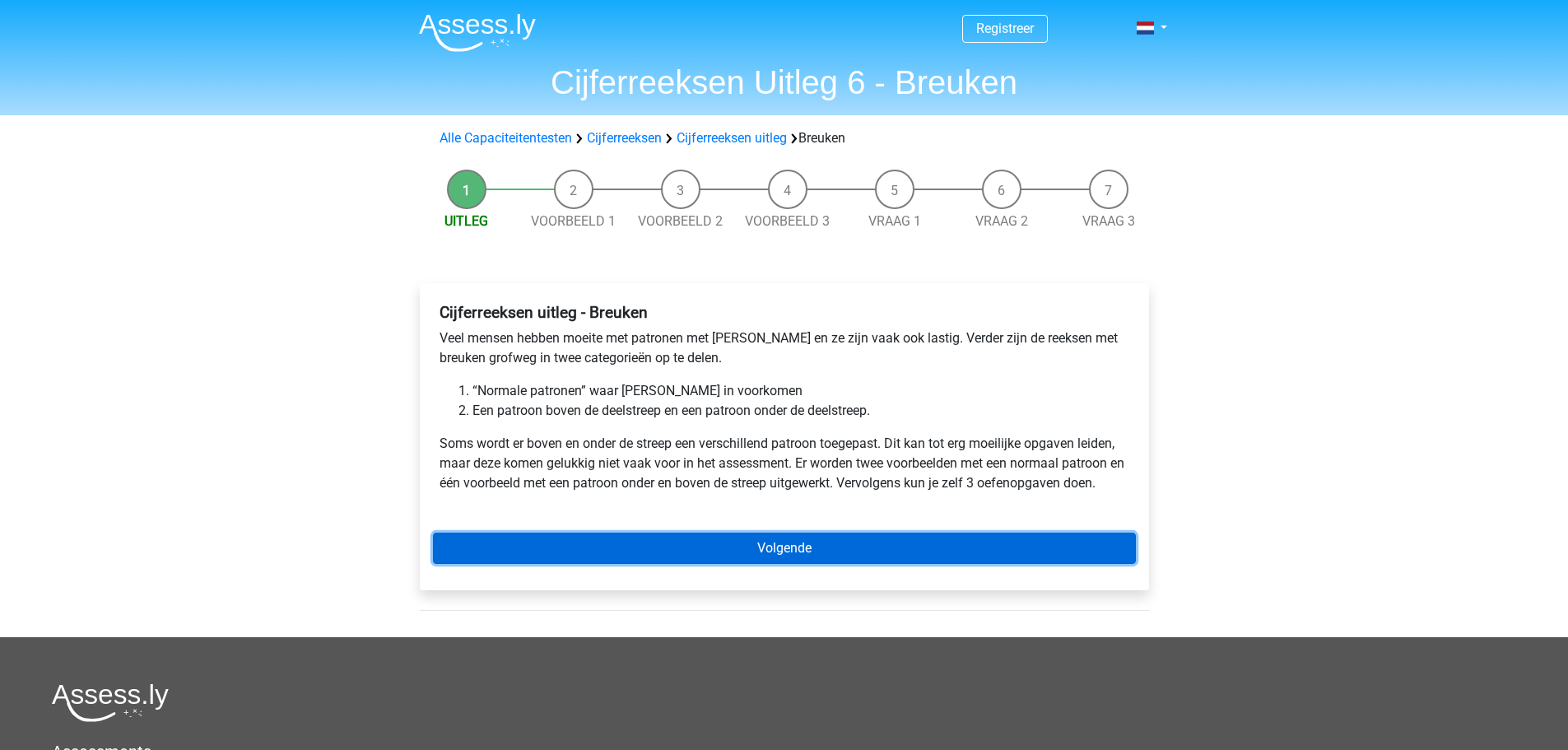
click at [821, 543] on link "Volgende" at bounding box center [784, 548] width 703 height 31
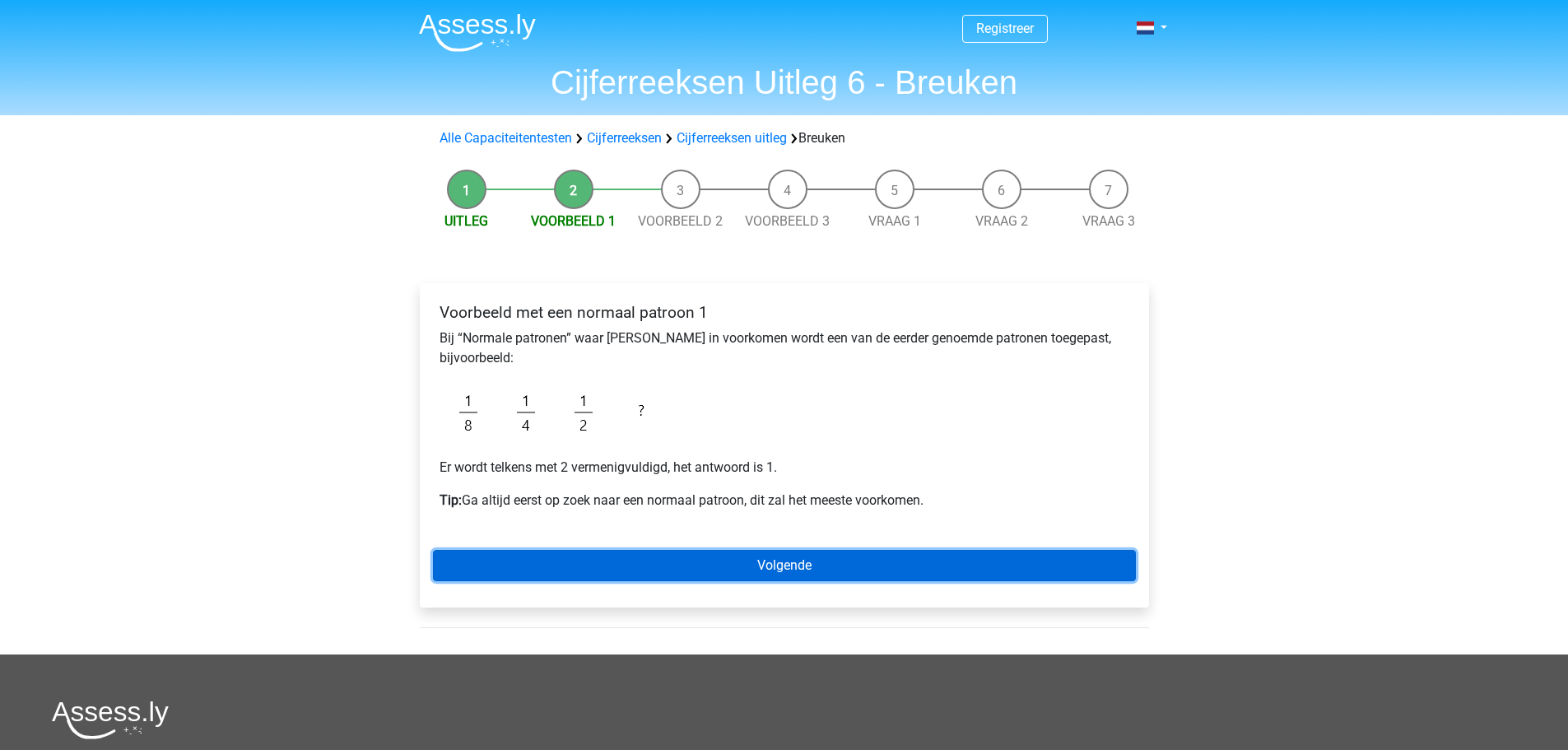
click at [575, 561] on link "Volgende" at bounding box center [784, 566] width 703 height 31
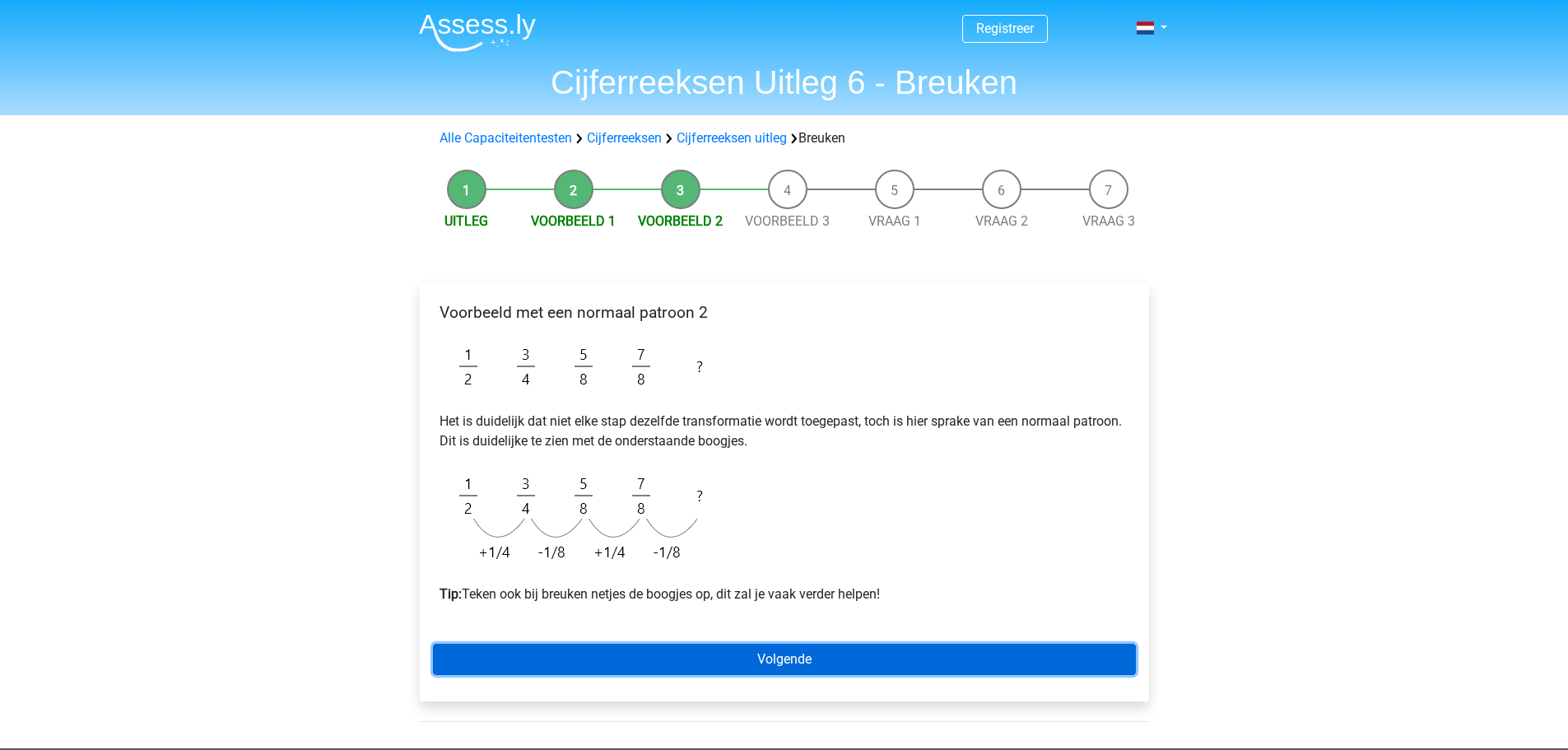
click at [747, 663] on link "Volgende" at bounding box center [784, 659] width 703 height 31
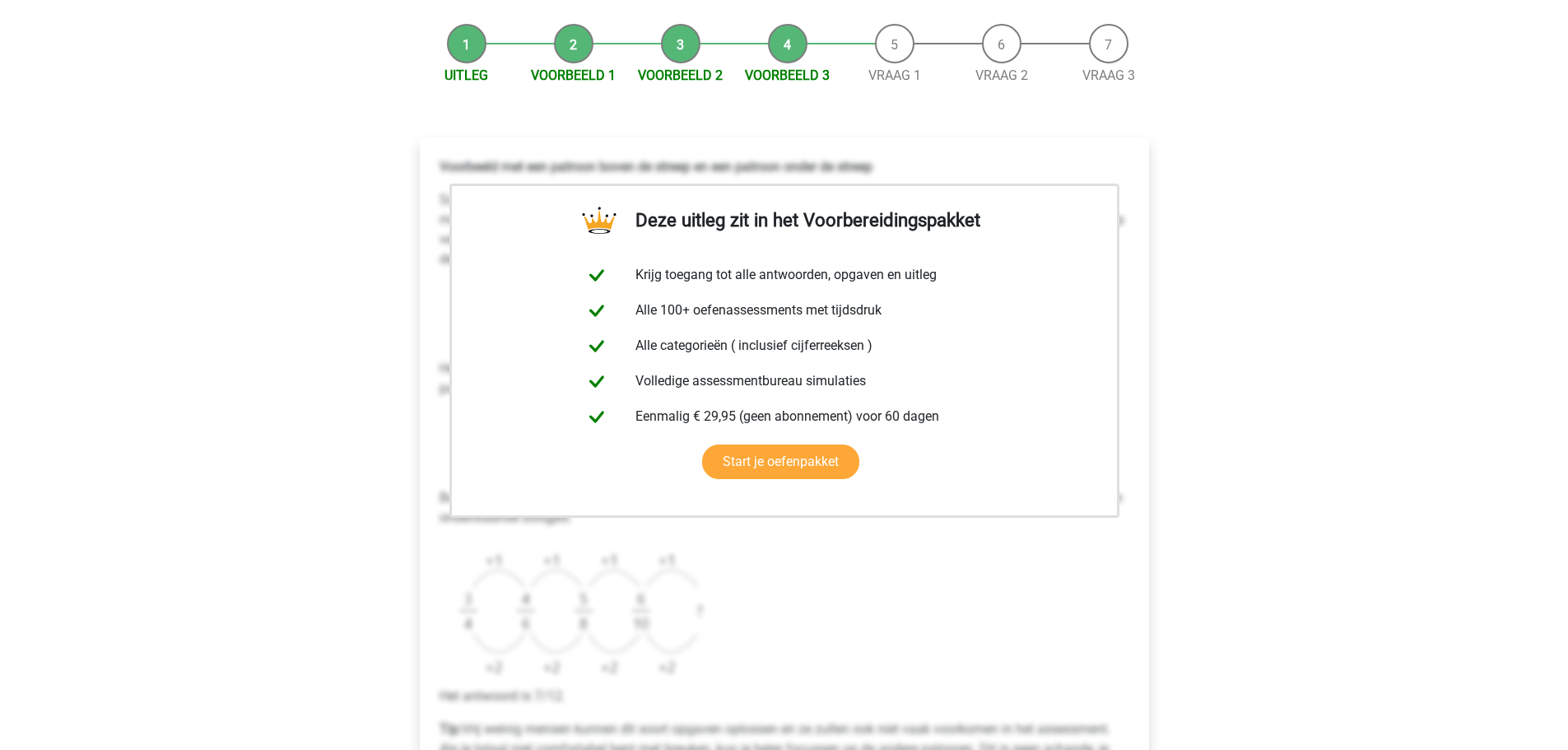
scroll to position [329, 0]
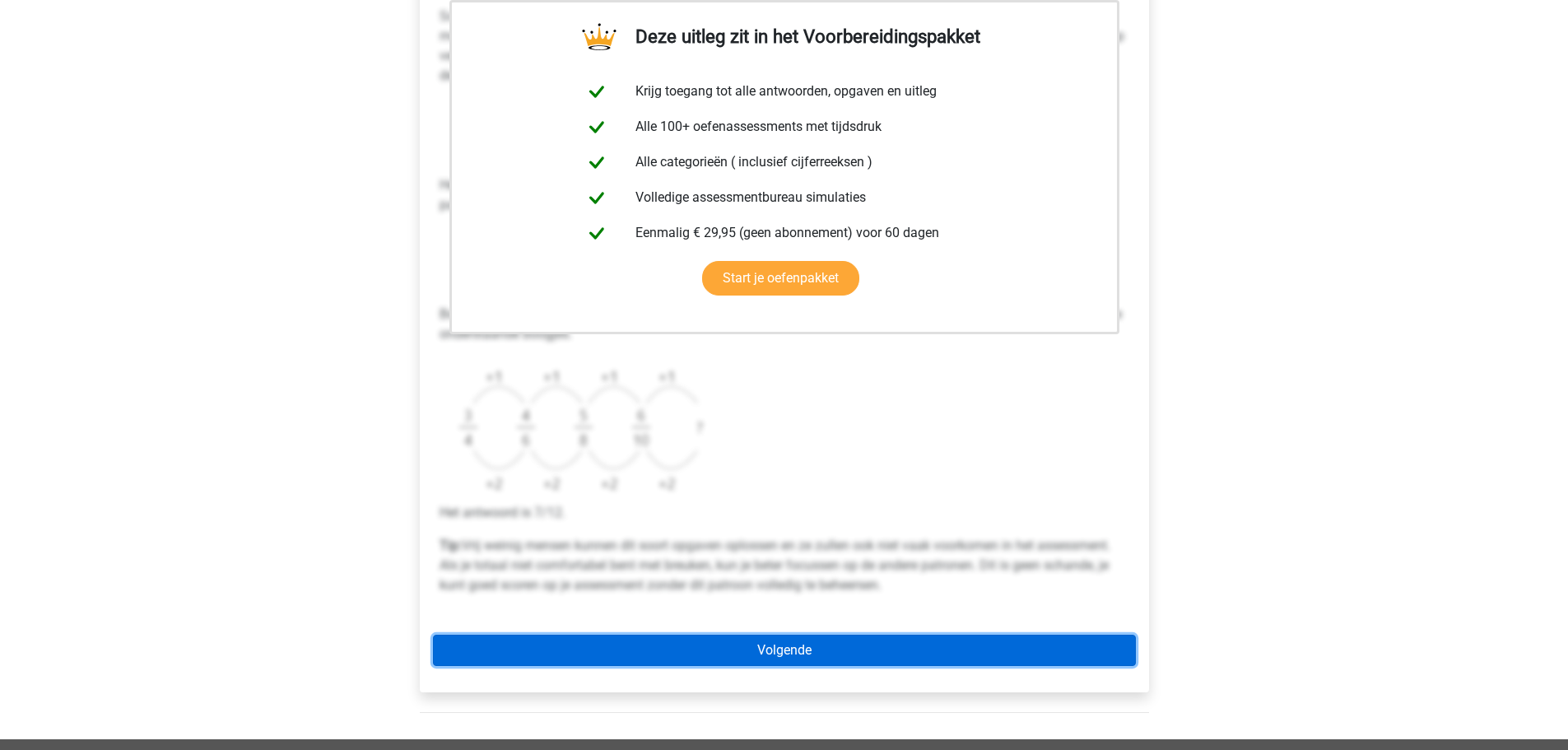
click at [762, 648] on link "Volgende" at bounding box center [784, 650] width 703 height 31
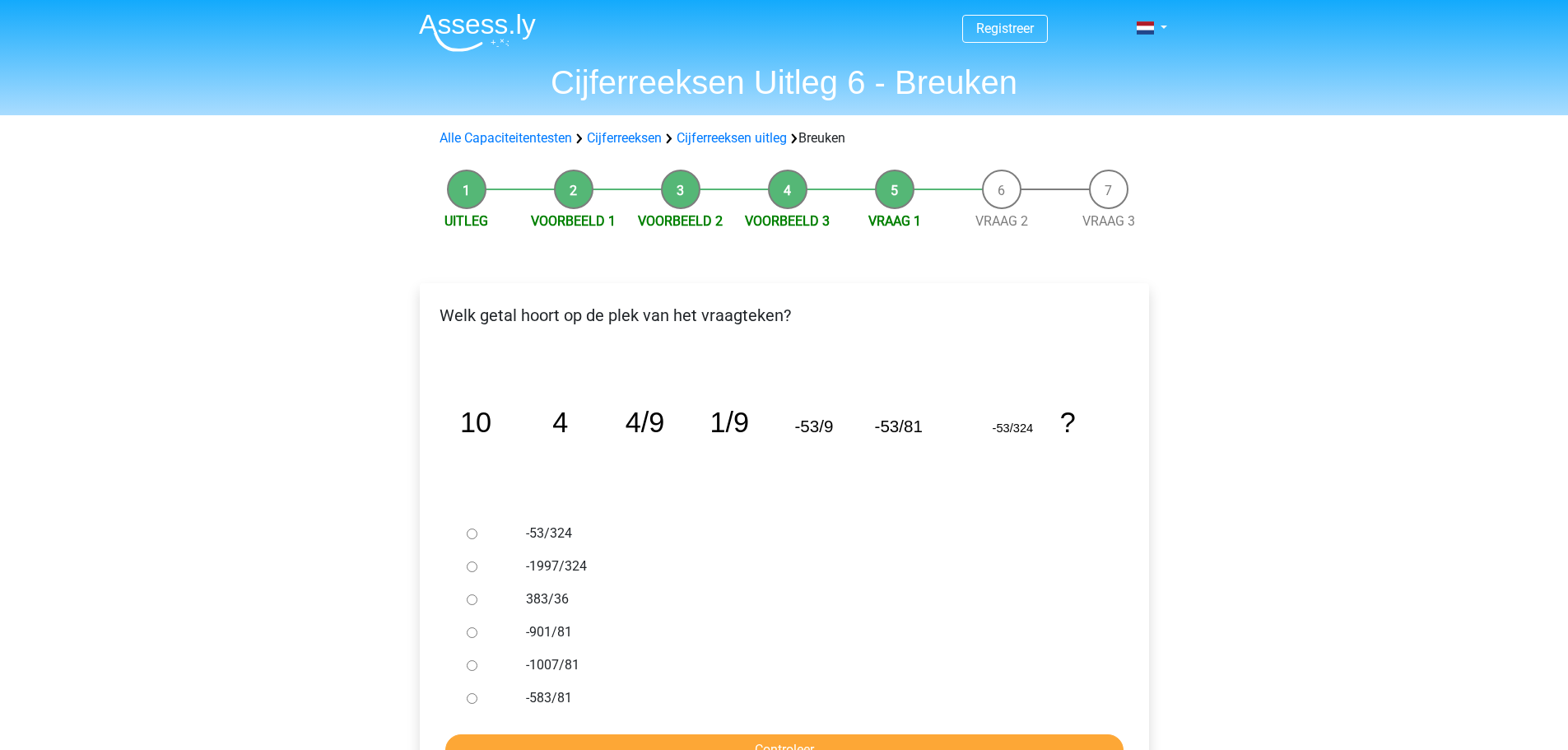
click at [474, 566] on input "-1997/324" at bounding box center [472, 566] width 11 height 11
radio input "true"
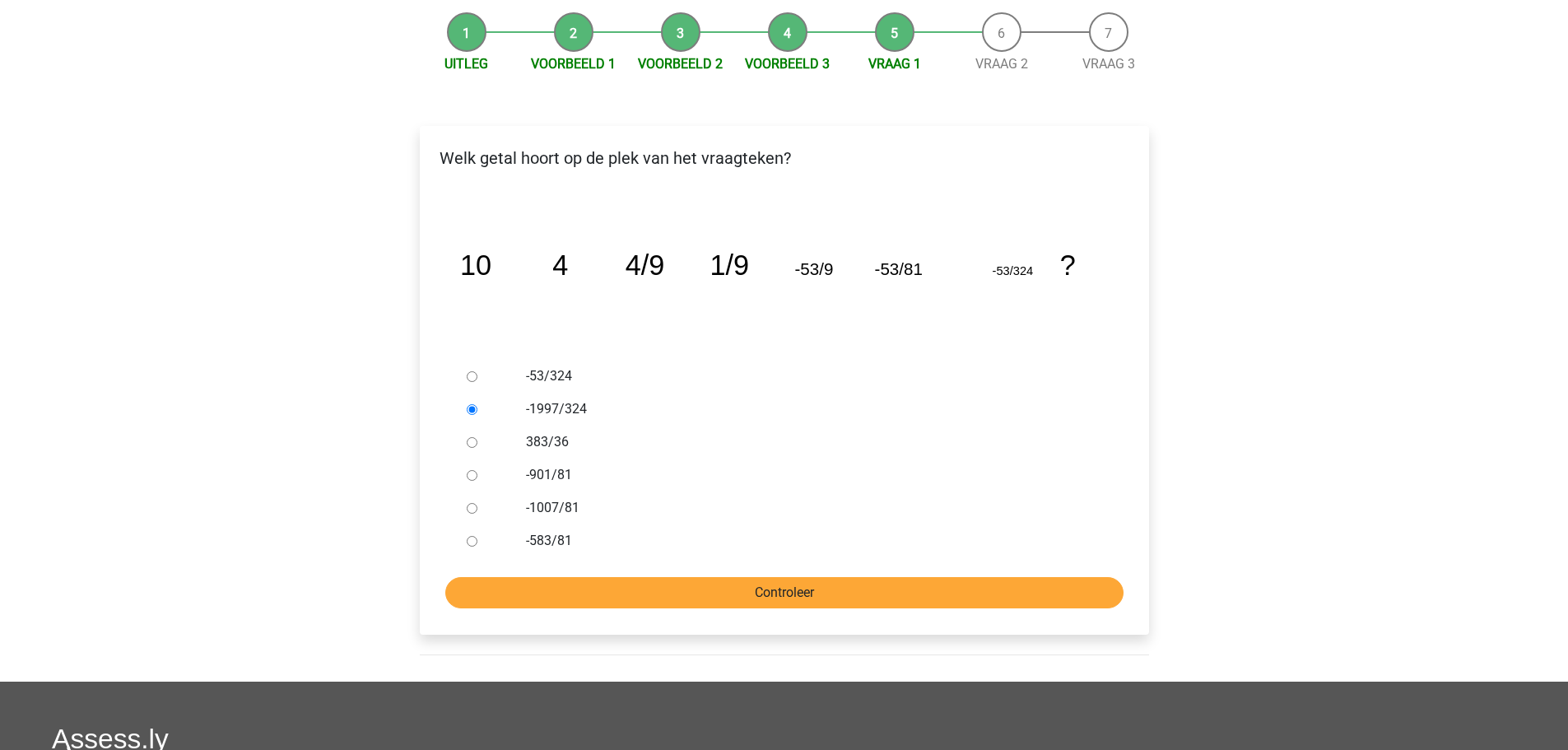
scroll to position [165, 0]
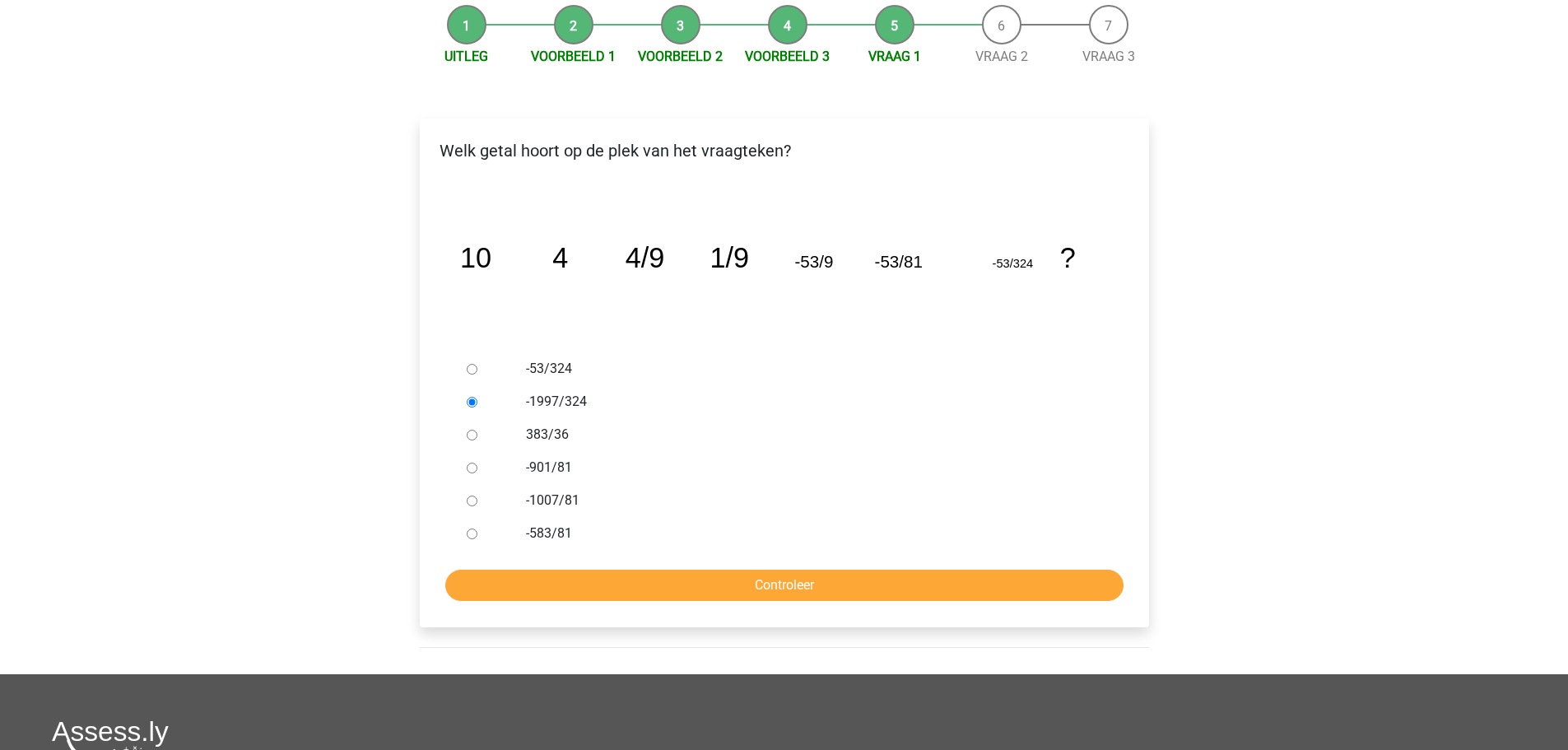
click at [662, 567] on form "-53/324 -1997/324 383/36 -901/81 -1007/81 -583/81 Controleer" at bounding box center [784, 477] width 703 height 249
click at [700, 599] on input "Controleer" at bounding box center [784, 585] width 678 height 31
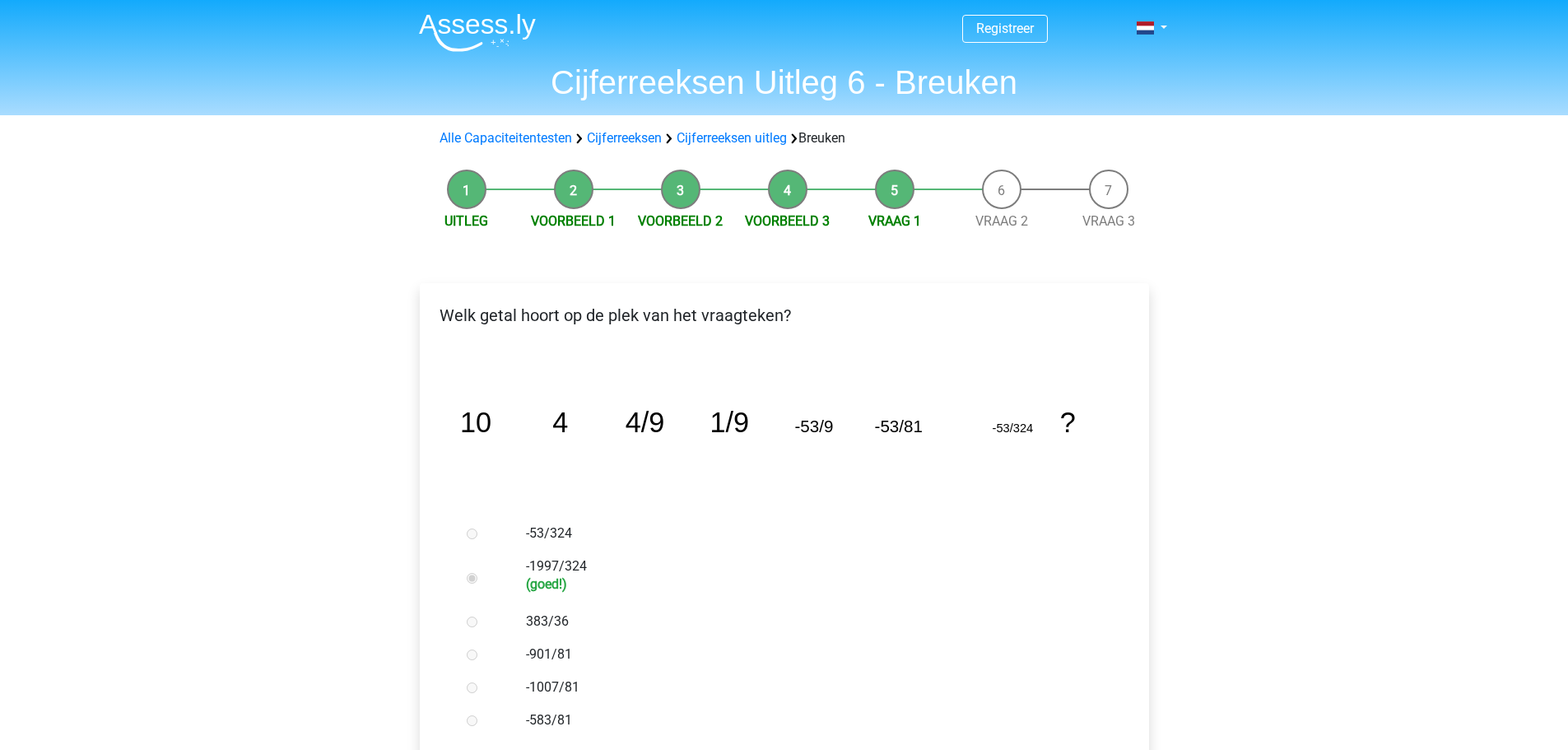
scroll to position [576, 0]
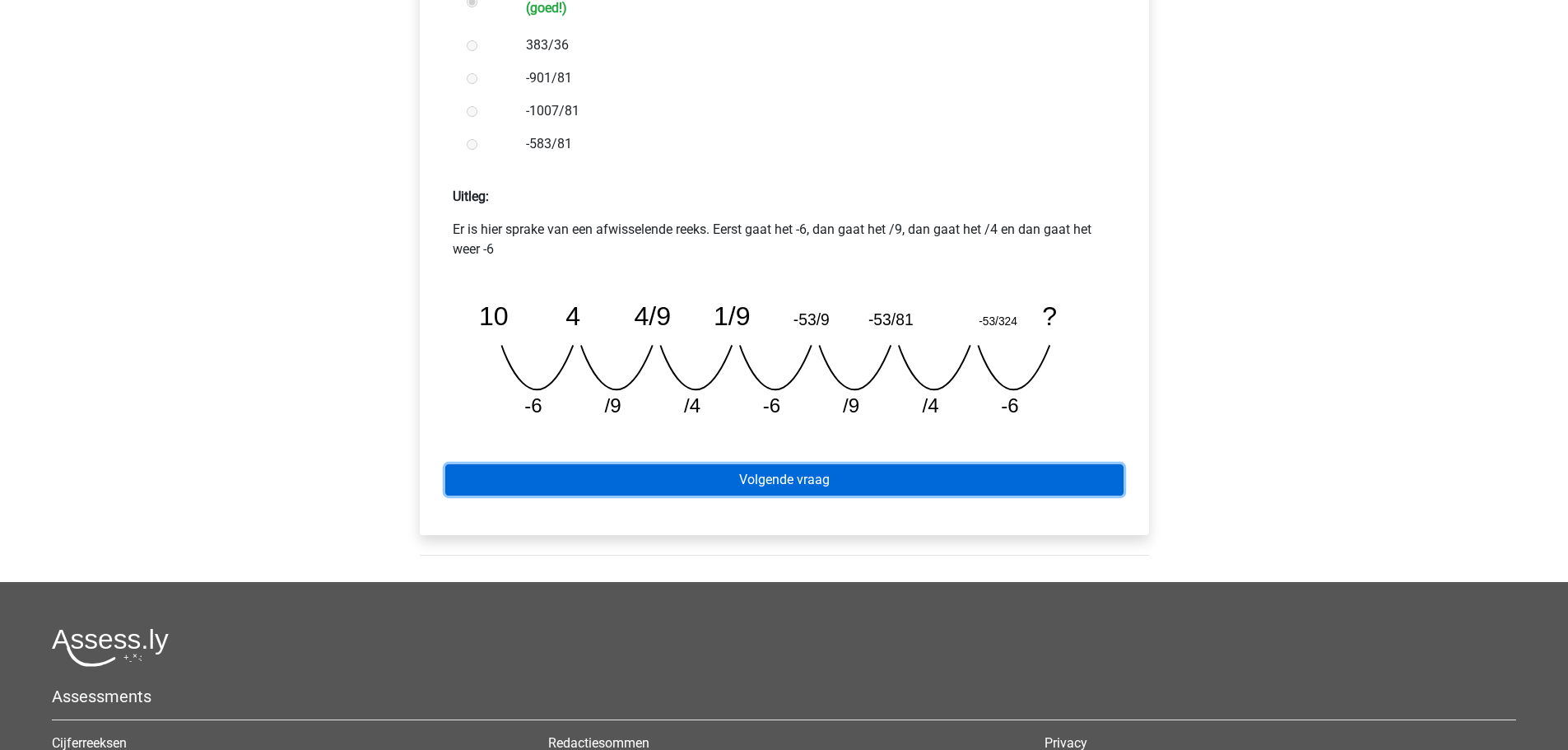
click at [812, 482] on link "Volgende vraag" at bounding box center [784, 480] width 678 height 31
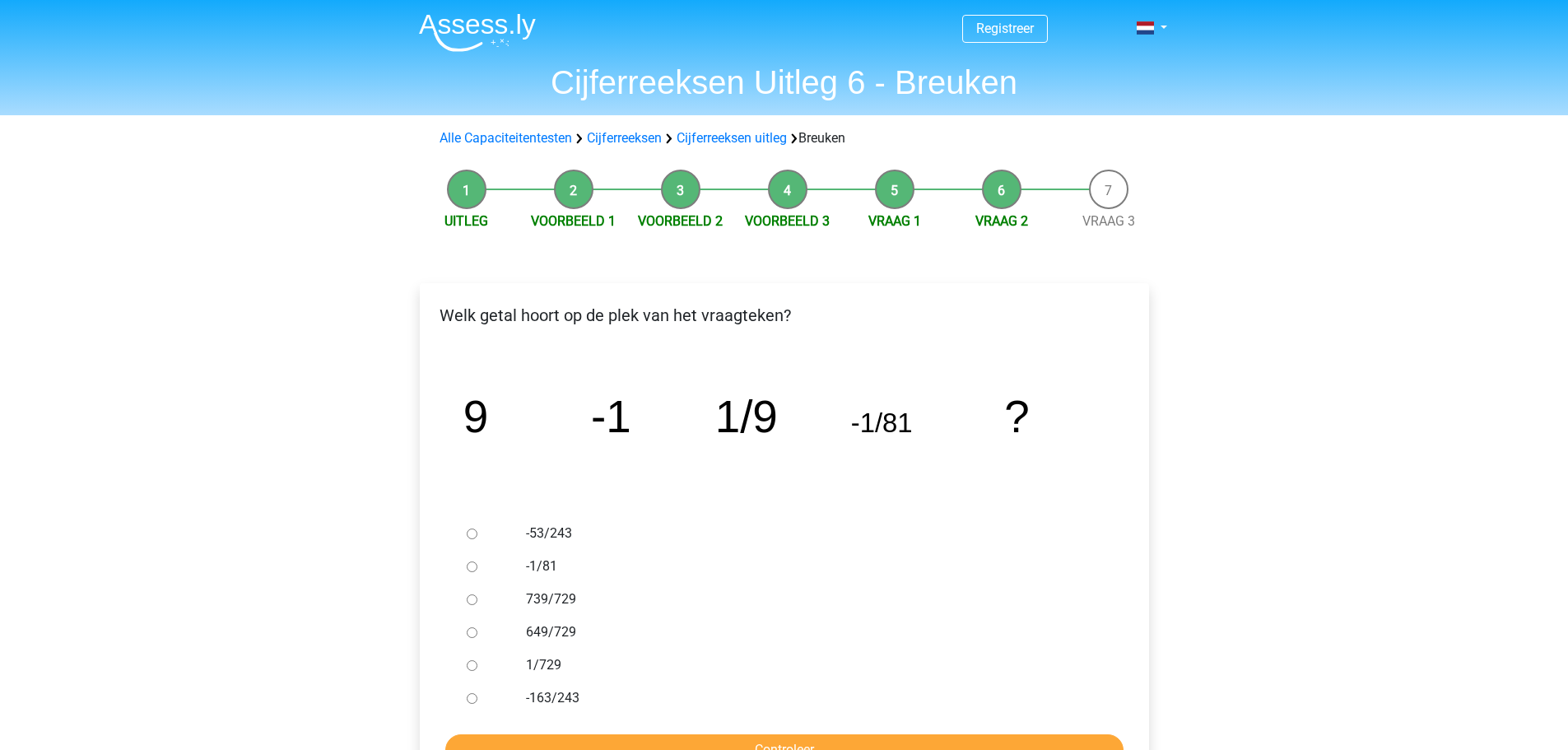
click at [472, 667] on input "1/729" at bounding box center [472, 665] width 11 height 11
radio input "true"
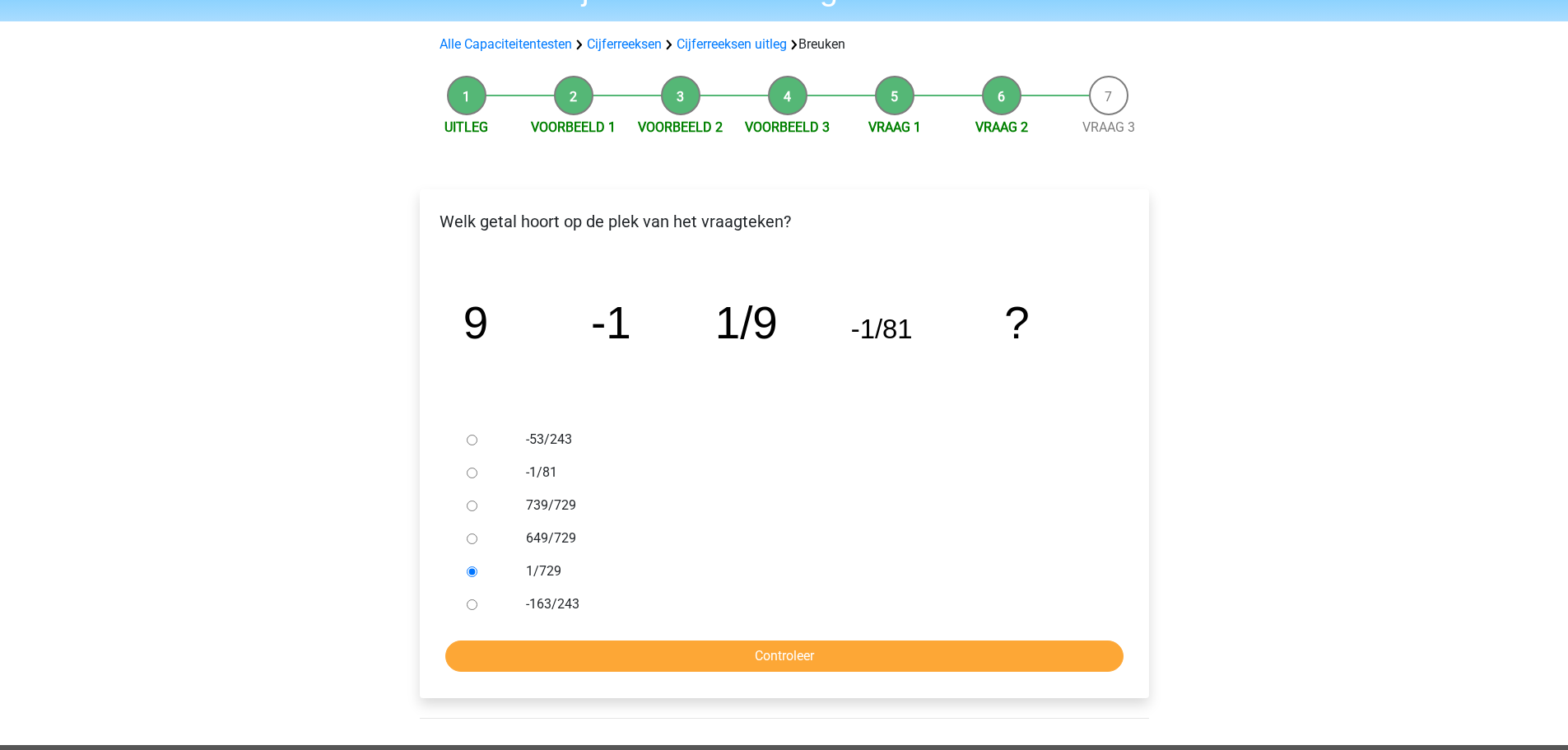
scroll to position [165, 0]
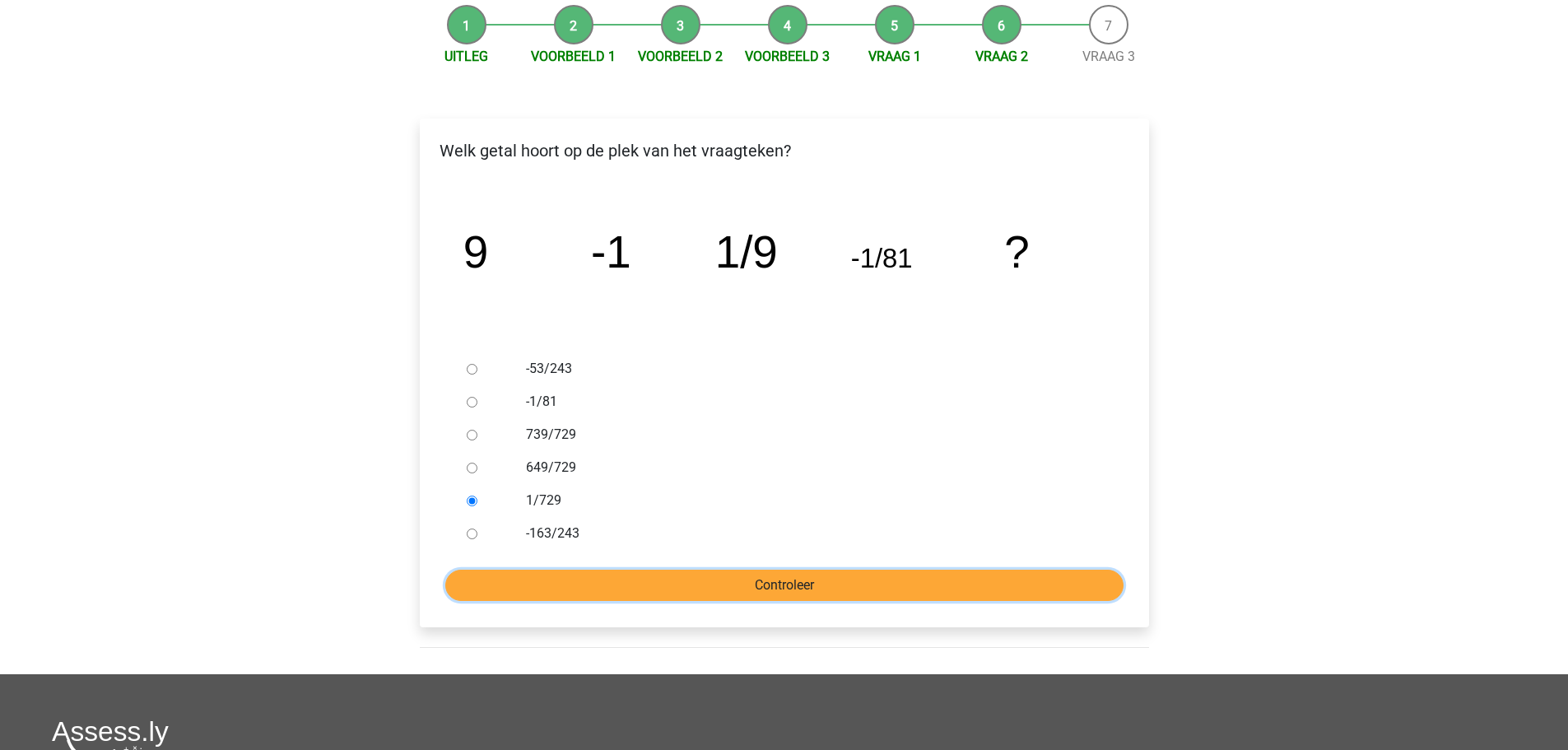
click at [749, 590] on input "Controleer" at bounding box center [784, 585] width 678 height 31
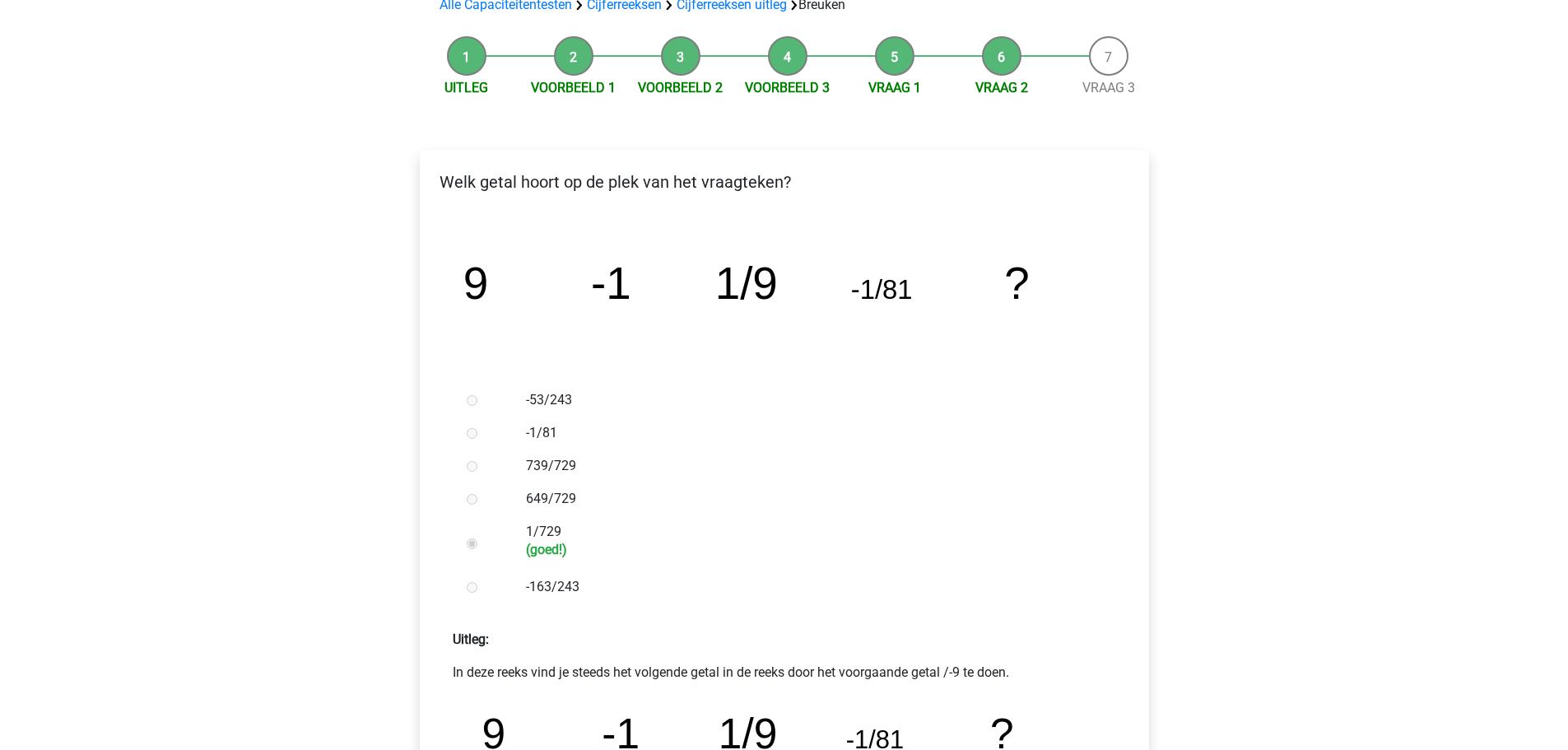
scroll to position [412, 0]
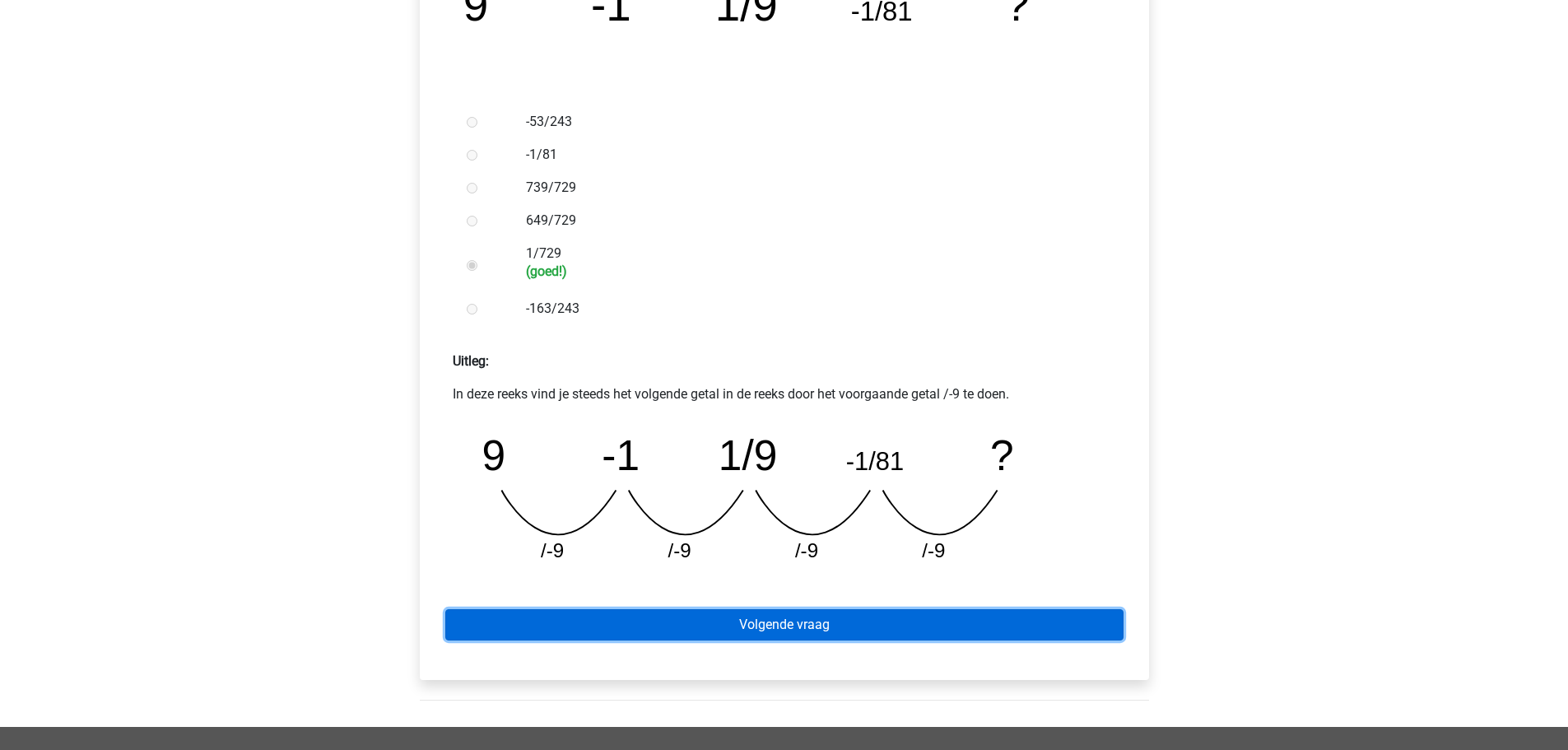
drag, startPoint x: 765, startPoint y: 623, endPoint x: 874, endPoint y: 622, distance: 109.0
click at [765, 623] on link "Volgende vraag" at bounding box center [784, 625] width 678 height 31
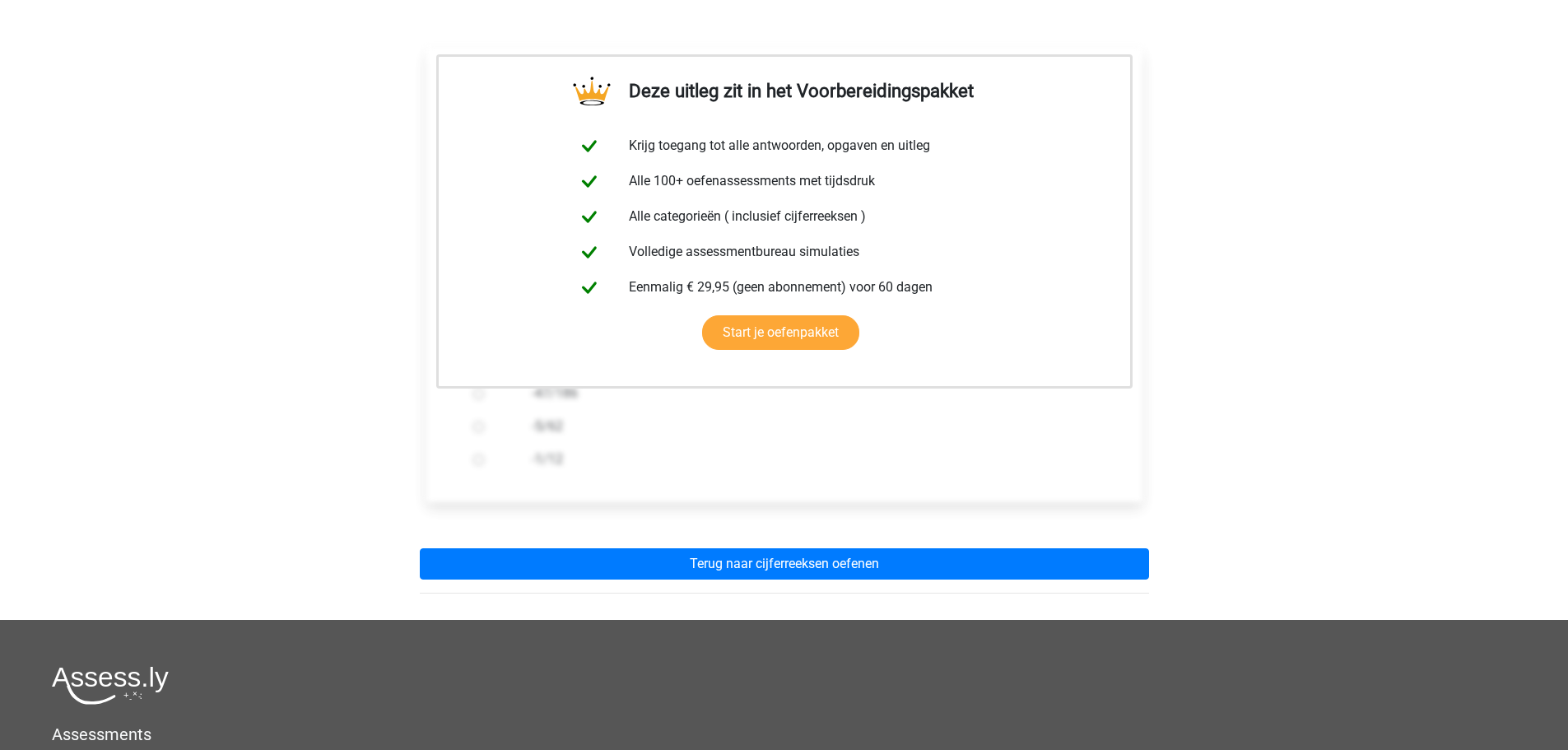
scroll to position [329, 0]
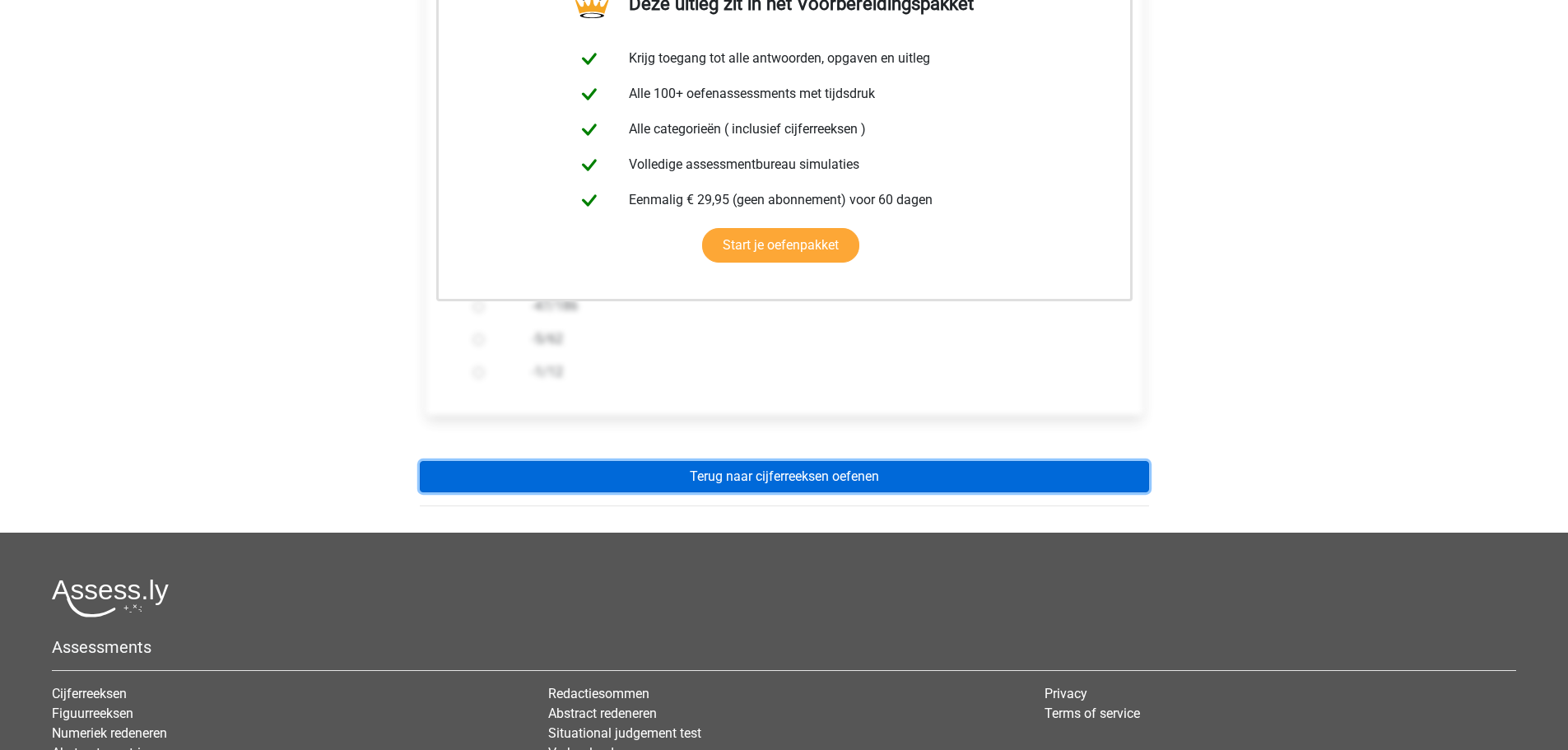
click at [730, 477] on link "Terug naar cijferreeksen oefenen" at bounding box center [784, 477] width 729 height 31
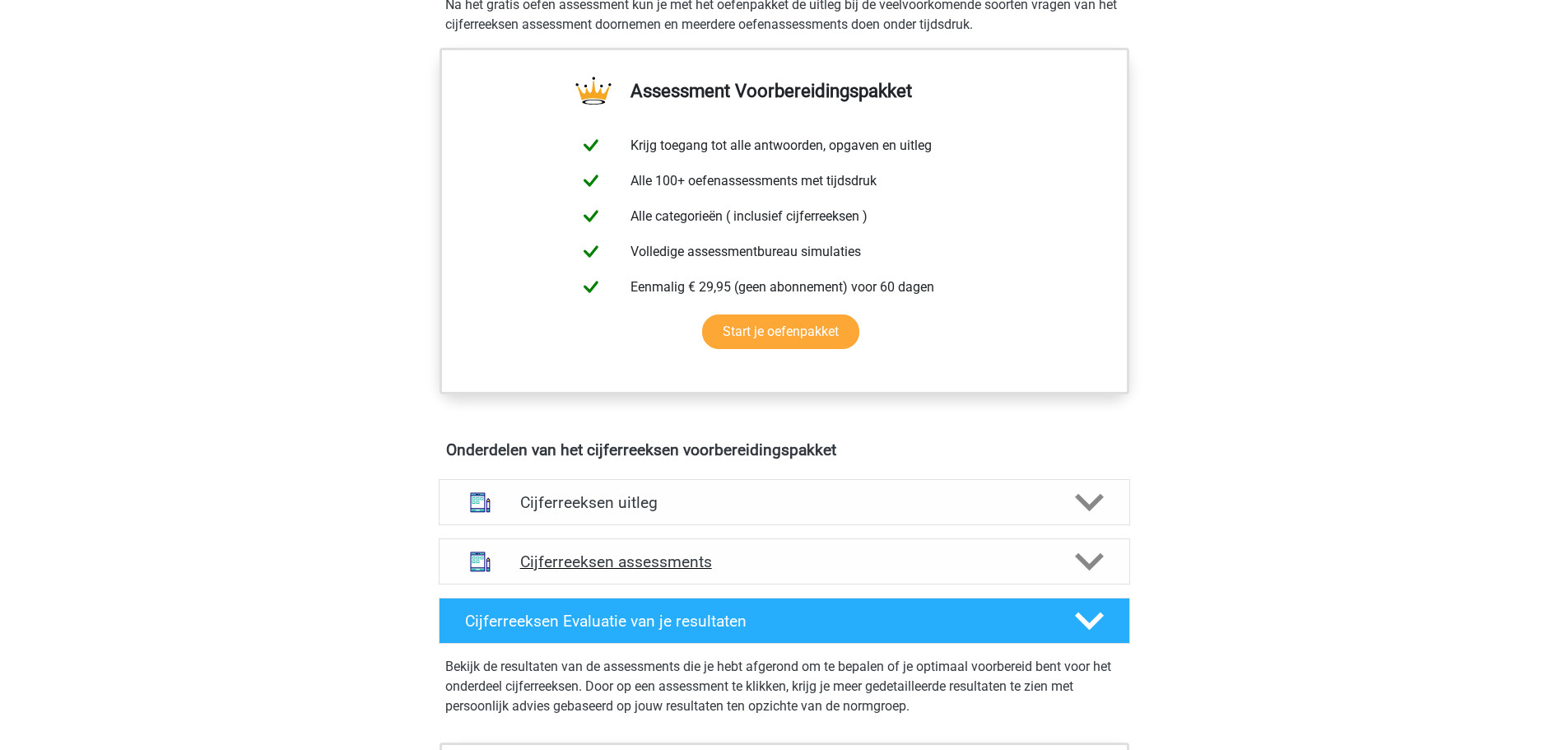
scroll to position [659, 0]
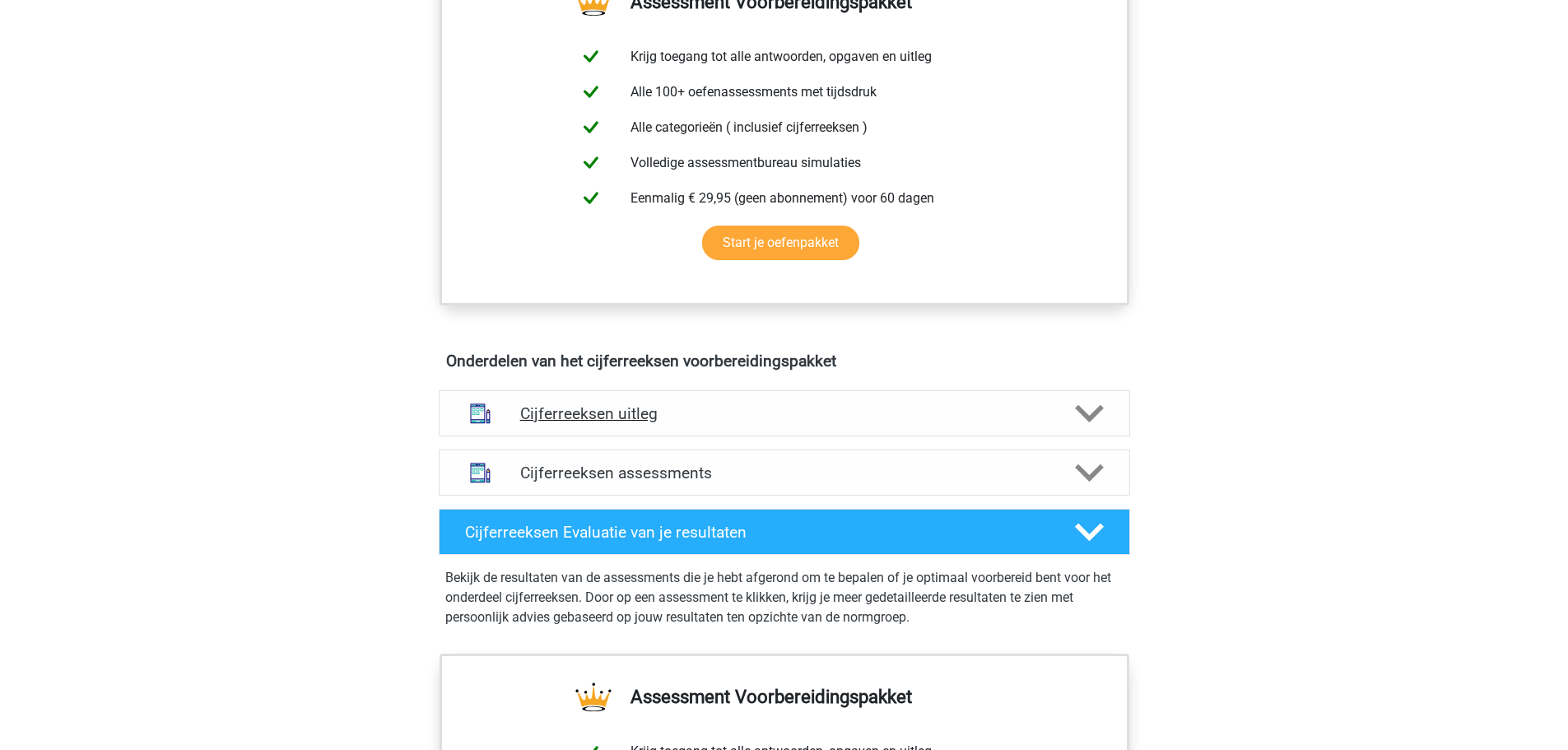
click at [742, 423] on h4 "Cijferreeksen uitleg" at bounding box center [784, 413] width 528 height 19
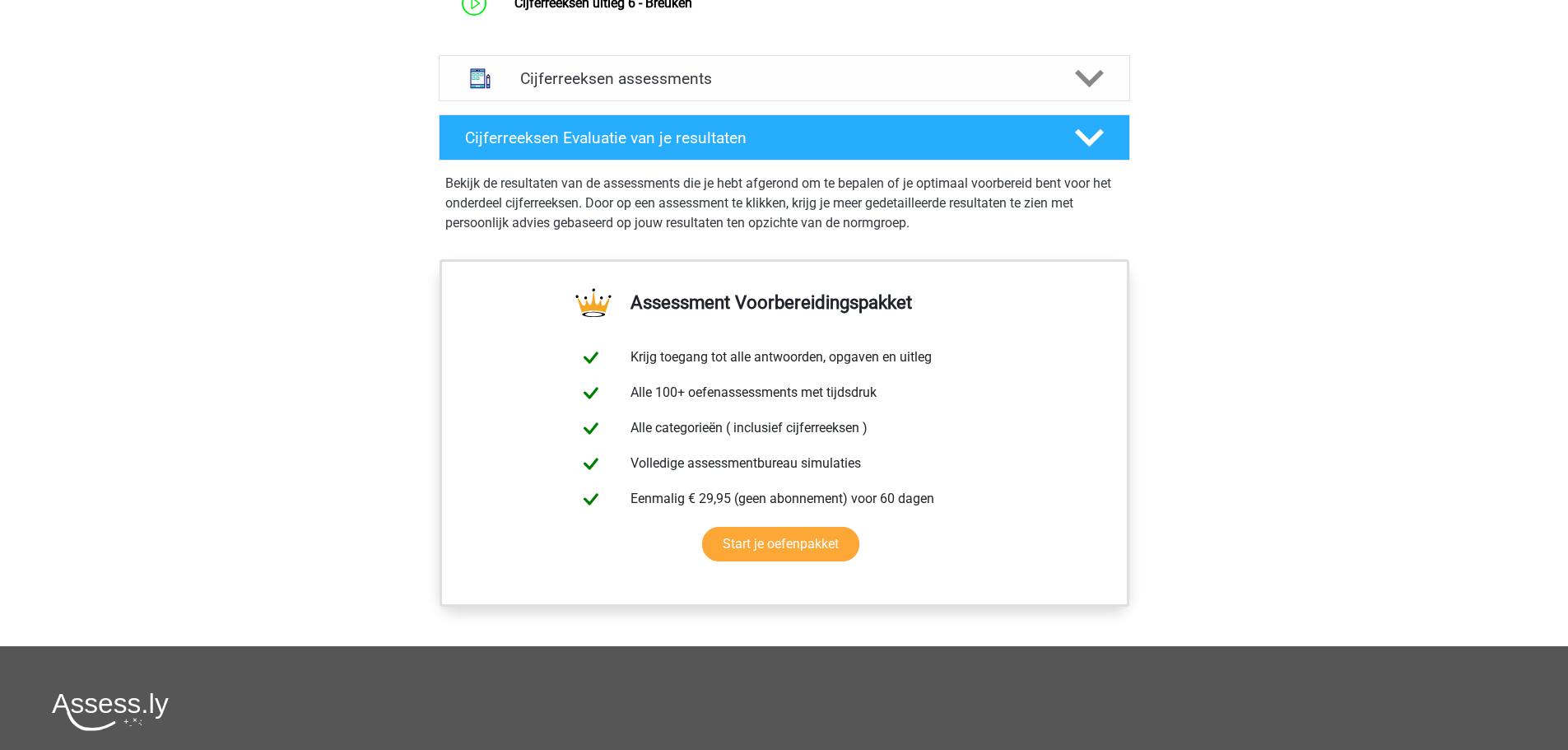
scroll to position [1153, 0]
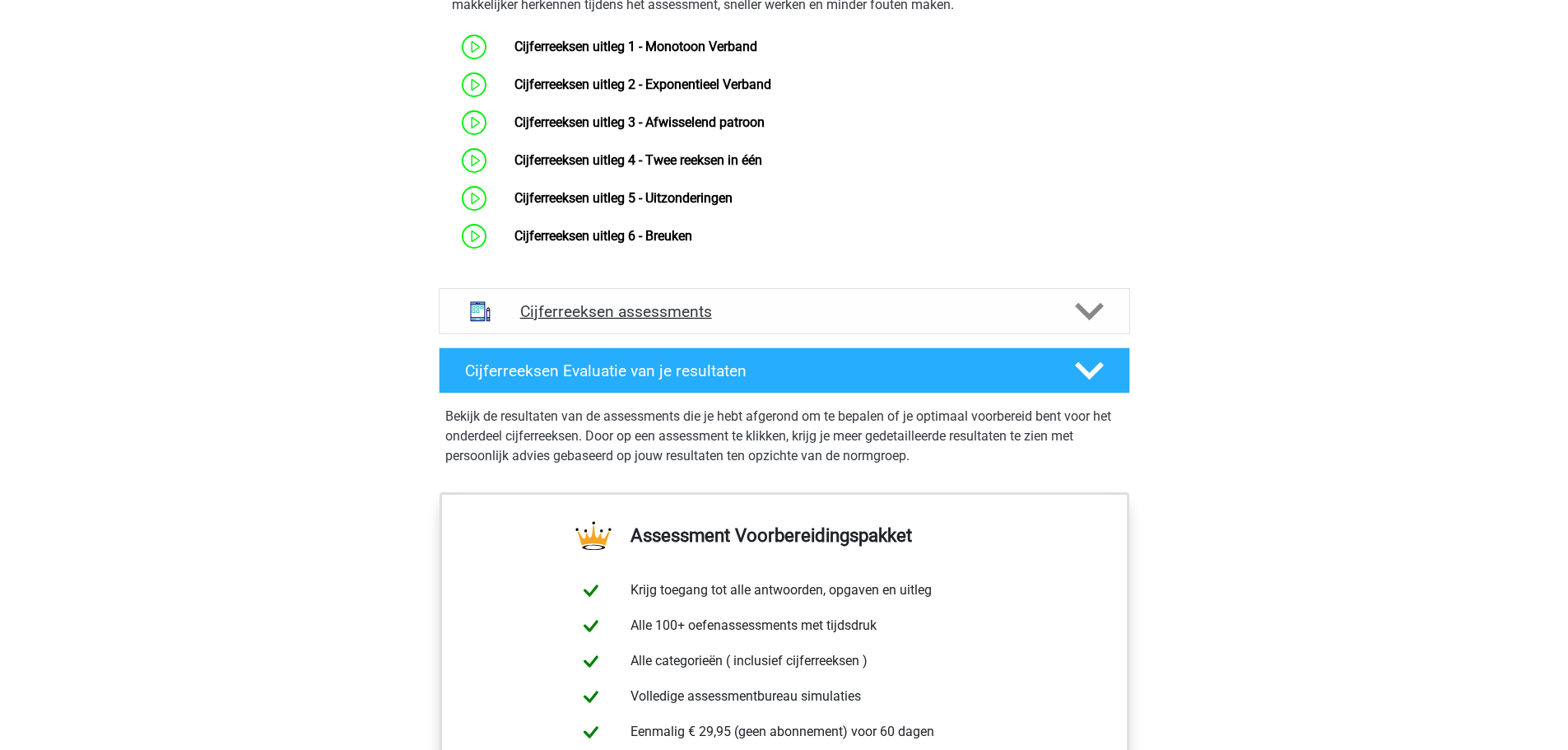
click at [1096, 326] on icon at bounding box center [1089, 311] width 29 height 29
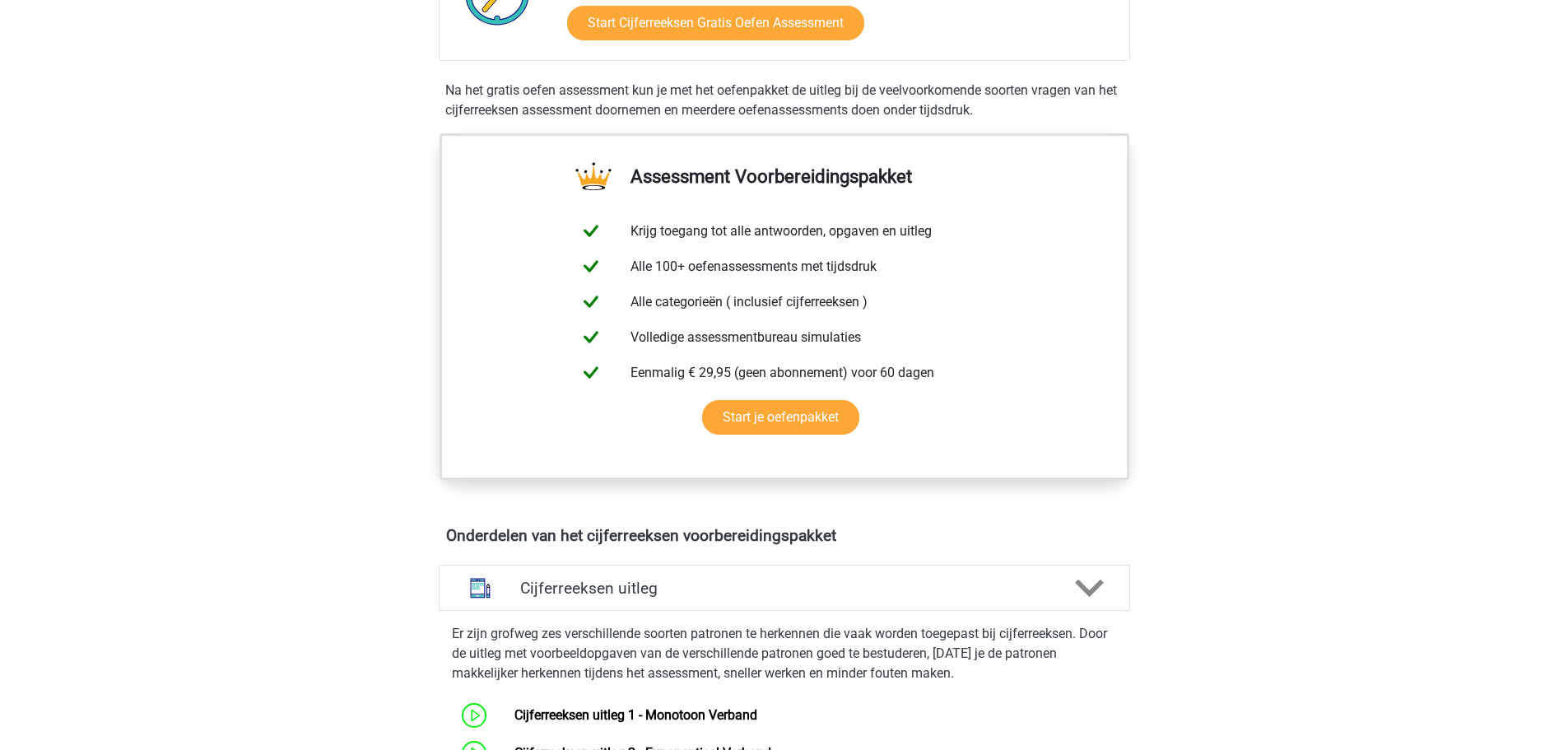
scroll to position [412, 0]
